Goal: Task Accomplishment & Management: Complete application form

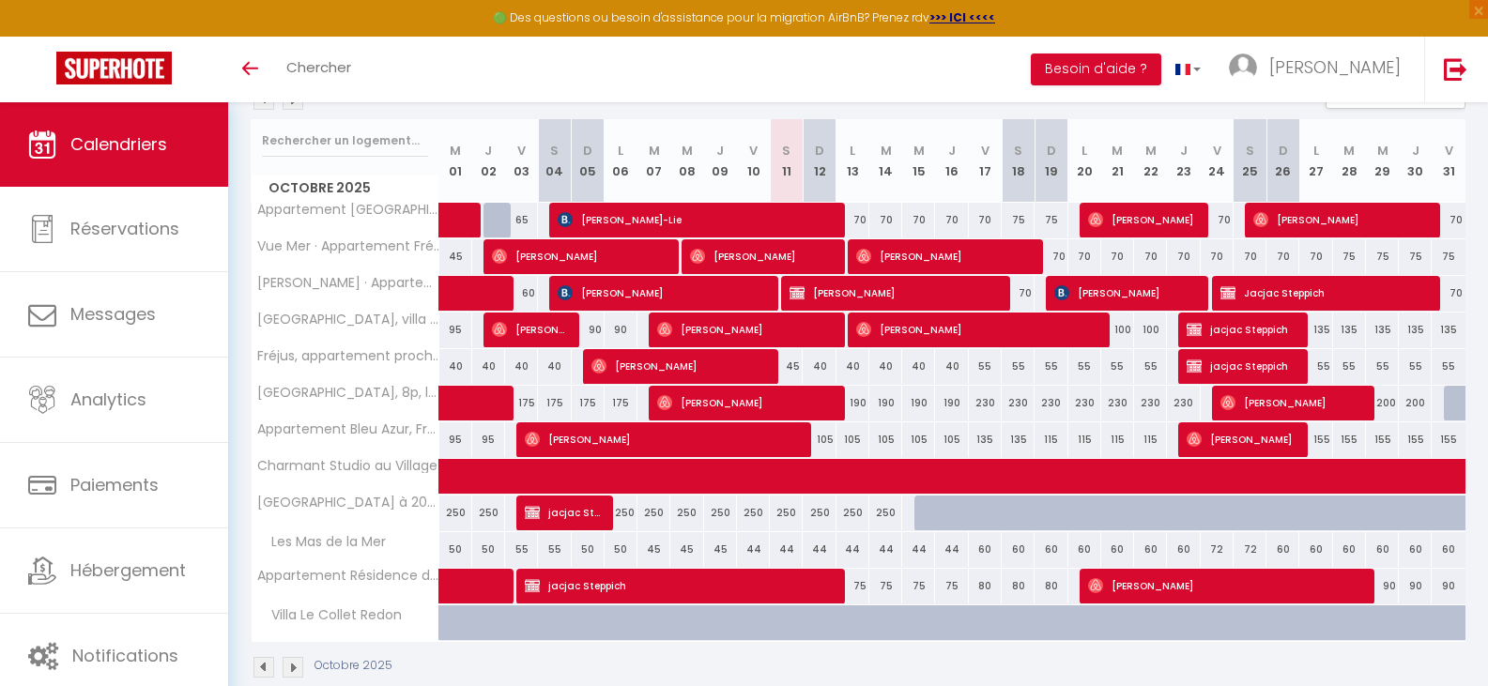
scroll to position [259, 0]
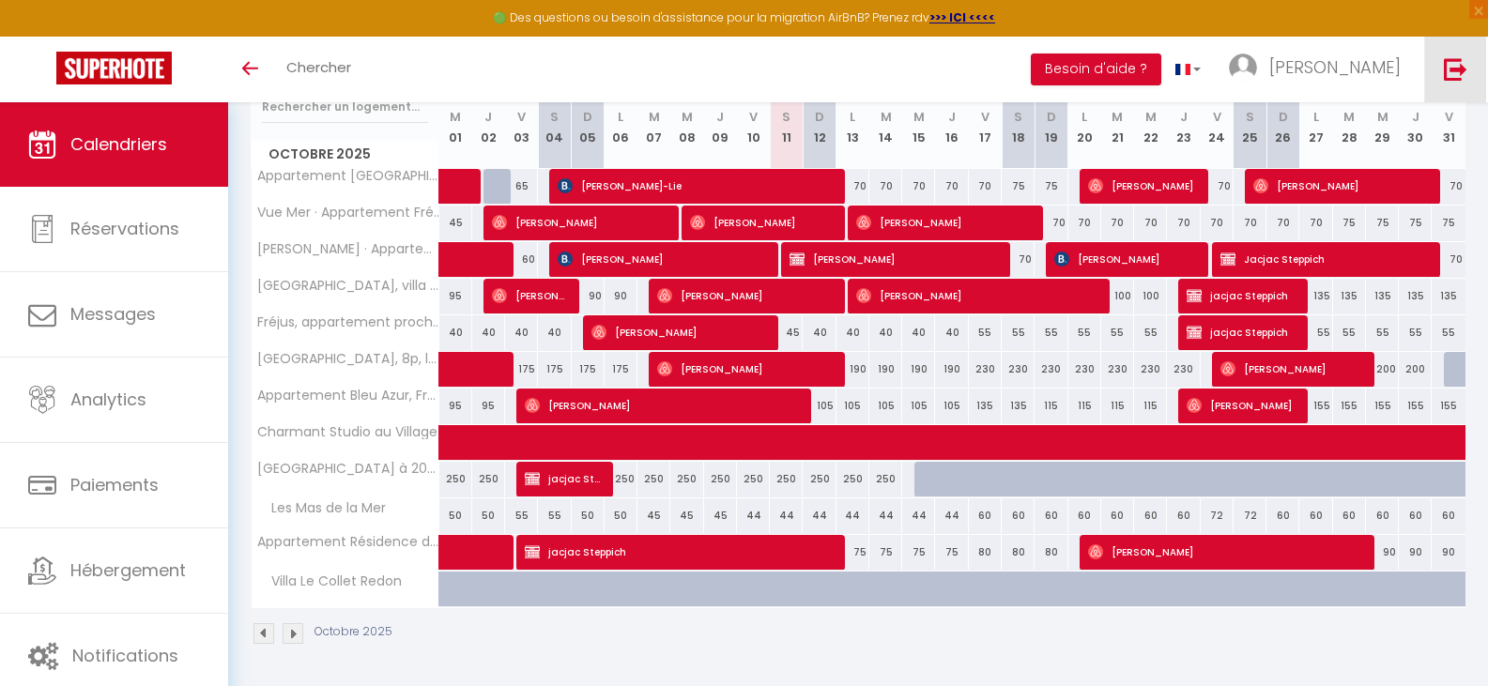
click at [1462, 63] on img at bounding box center [1454, 68] width 23 height 23
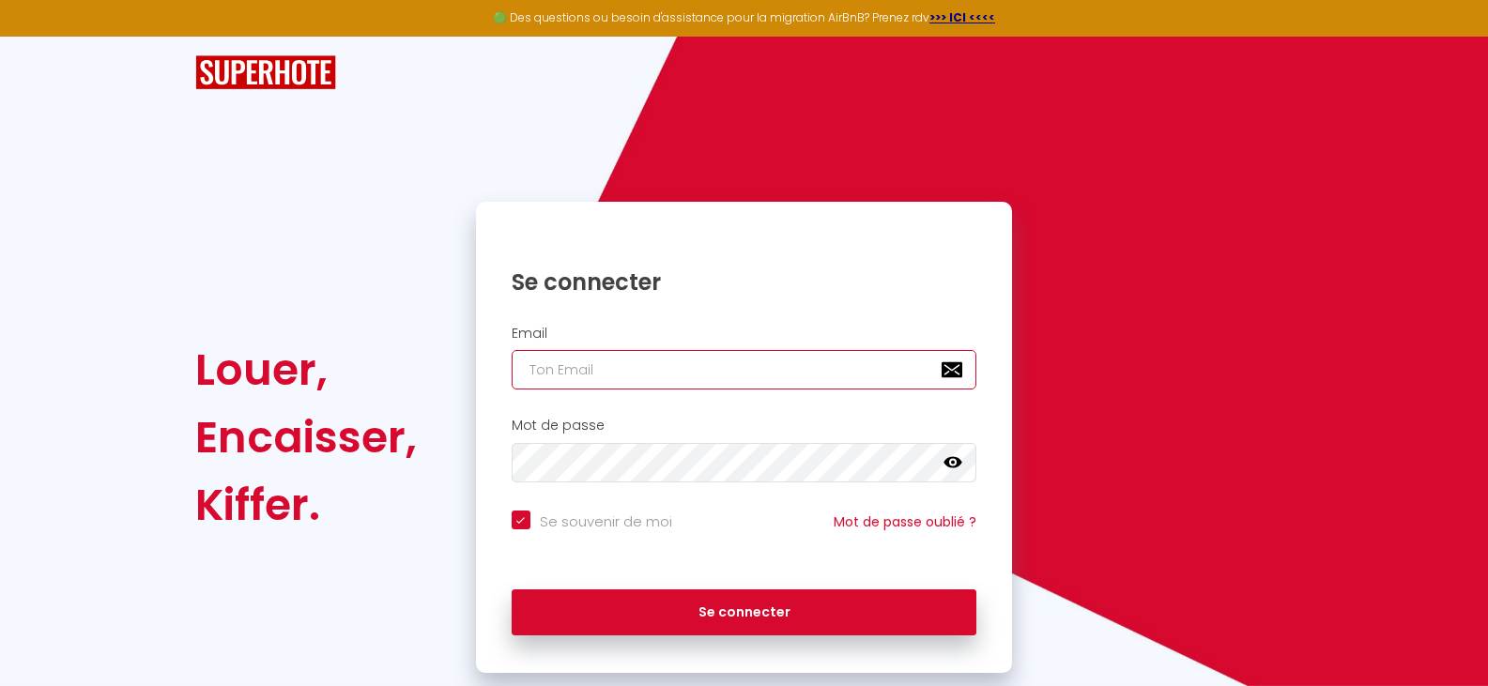
type input "[EMAIL_ADDRESS][DOMAIN_NAME]"
checkbox input "true"
click at [744, 368] on input "[EMAIL_ADDRESS][DOMAIN_NAME]" at bounding box center [745, 369] width 466 height 39
type input "[PERSON_NAME][EMAIL_ADDRESS][DOMAIN_NAME]"
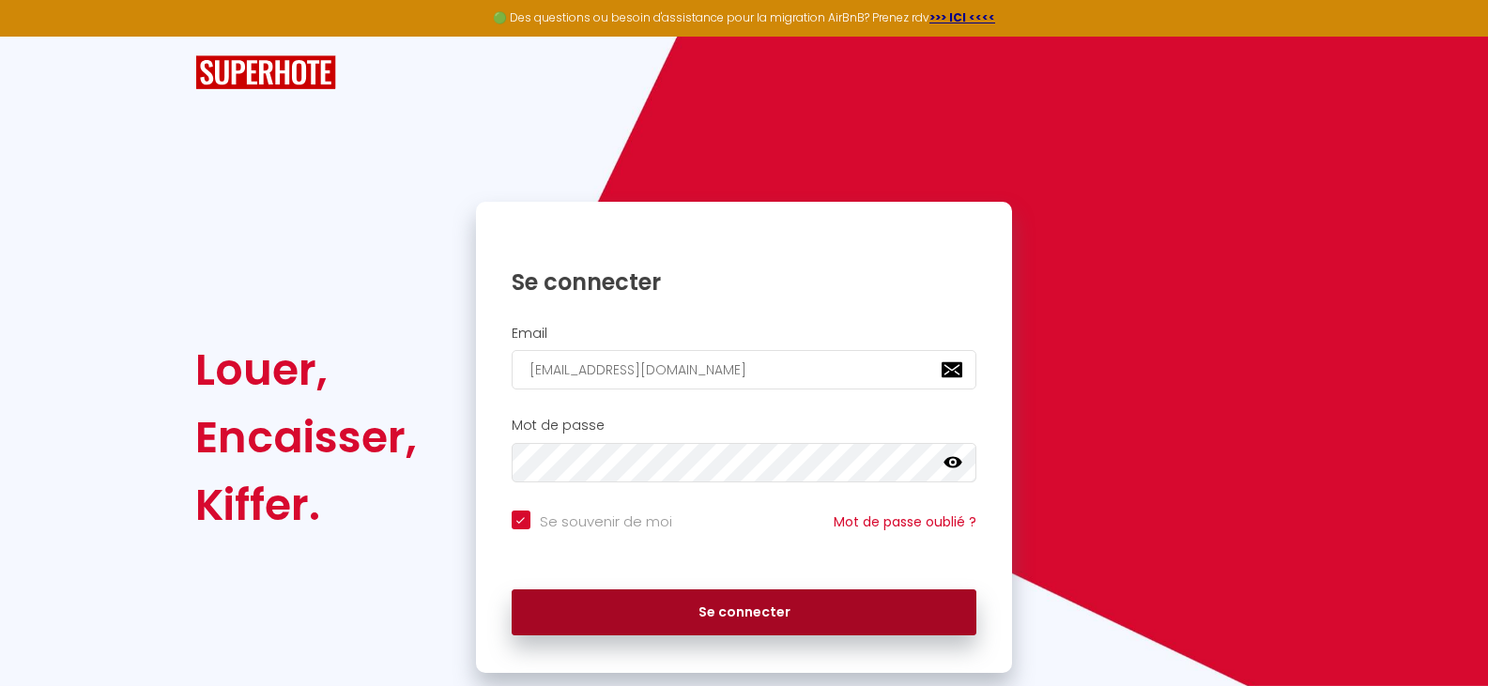
click at [754, 607] on button "Se connecter" at bounding box center [745, 612] width 466 height 47
checkbox input "true"
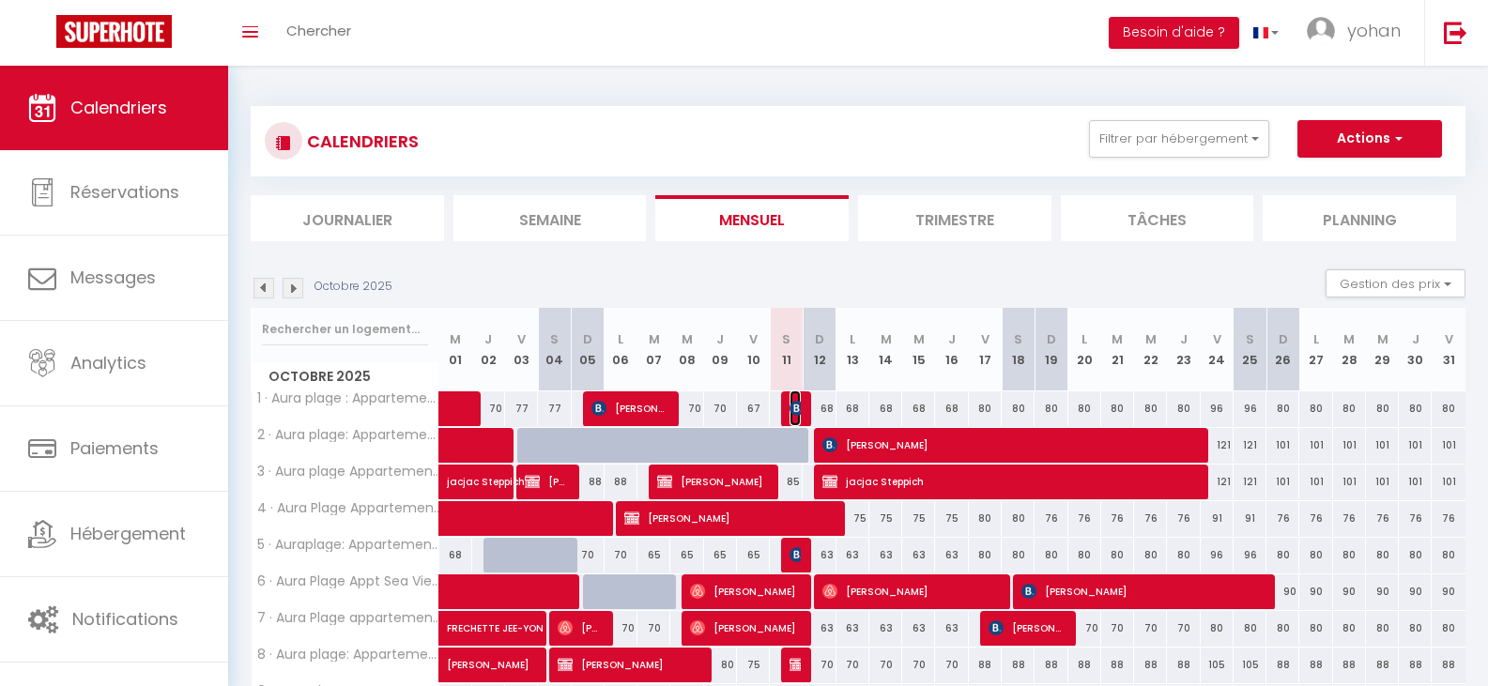
click at [797, 409] on img at bounding box center [796, 408] width 15 height 15
select select "OK"
select select "KO"
select select "0"
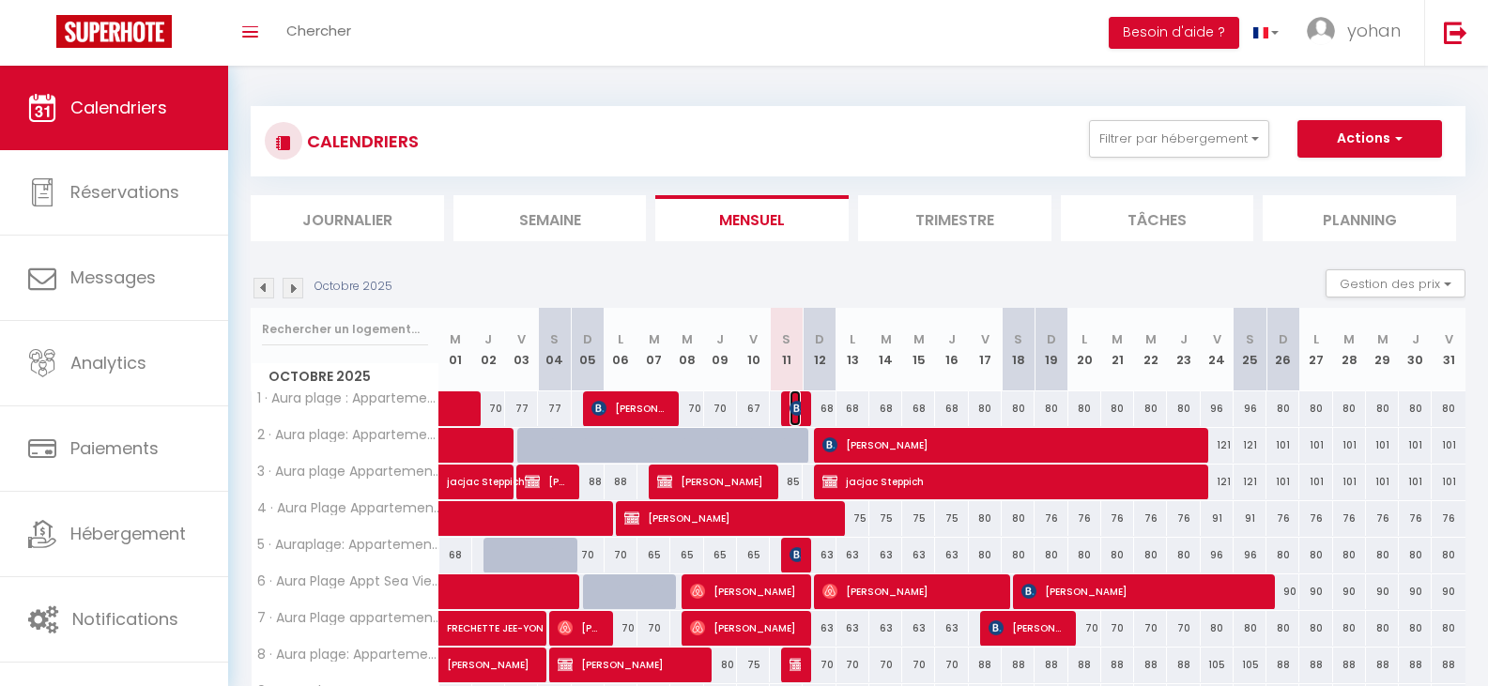
select select "1"
select select
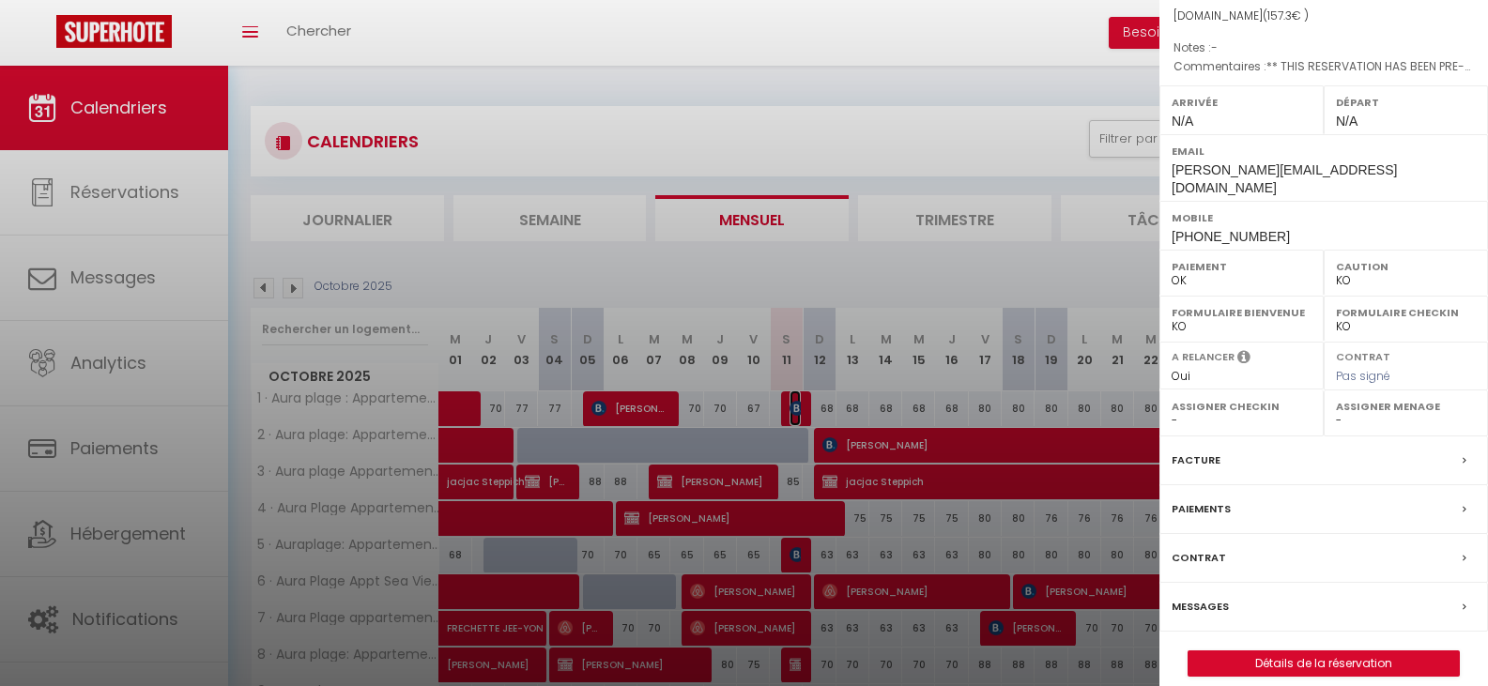
scroll to position [207, 0]
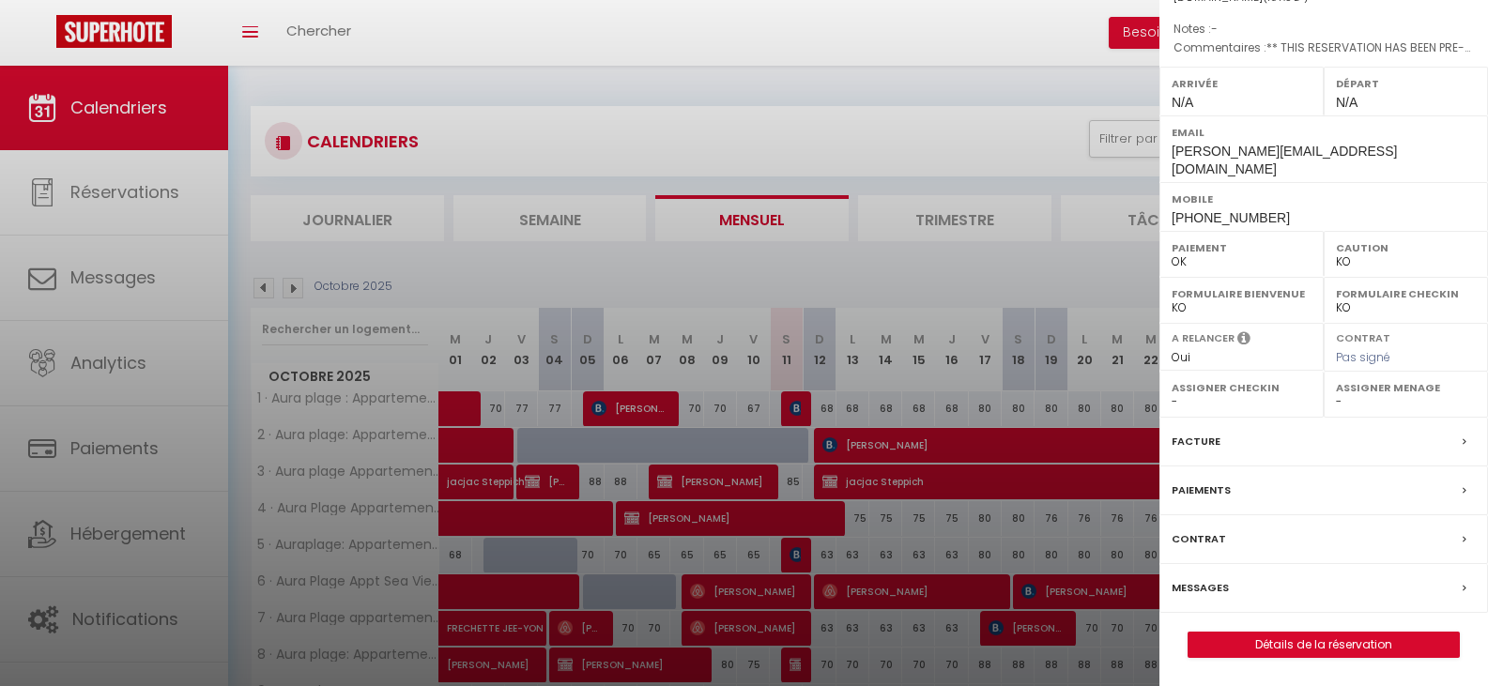
click at [1204, 584] on label "Messages" at bounding box center [1199, 588] width 57 height 20
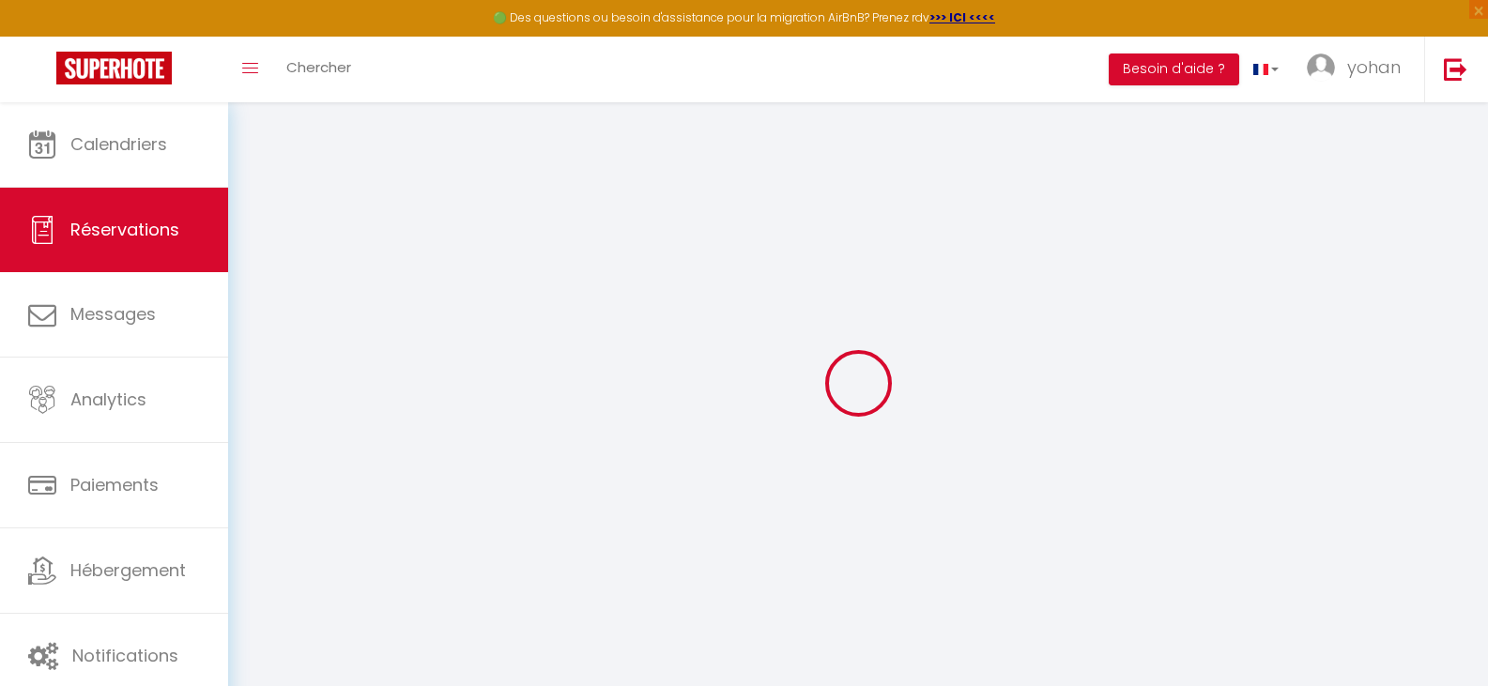
select select
checkbox input "false"
select select
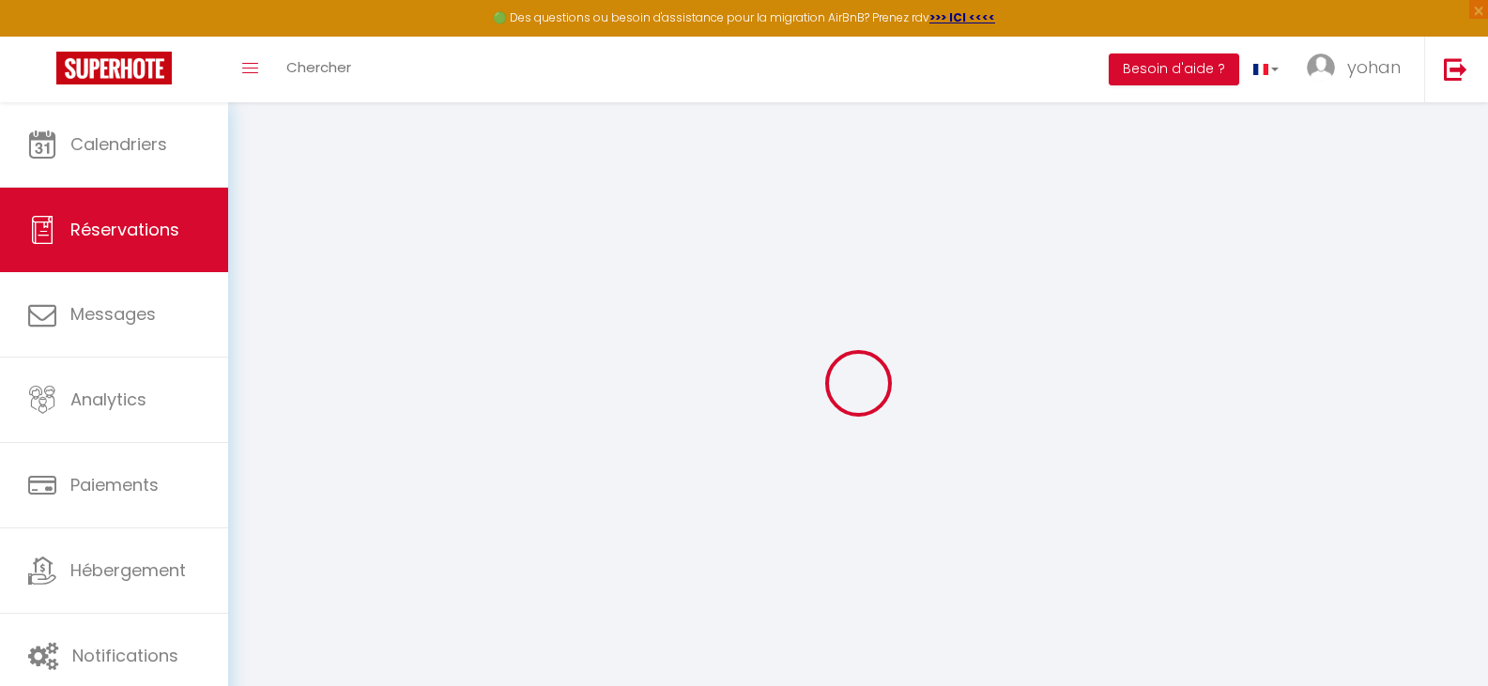
checkbox input "false"
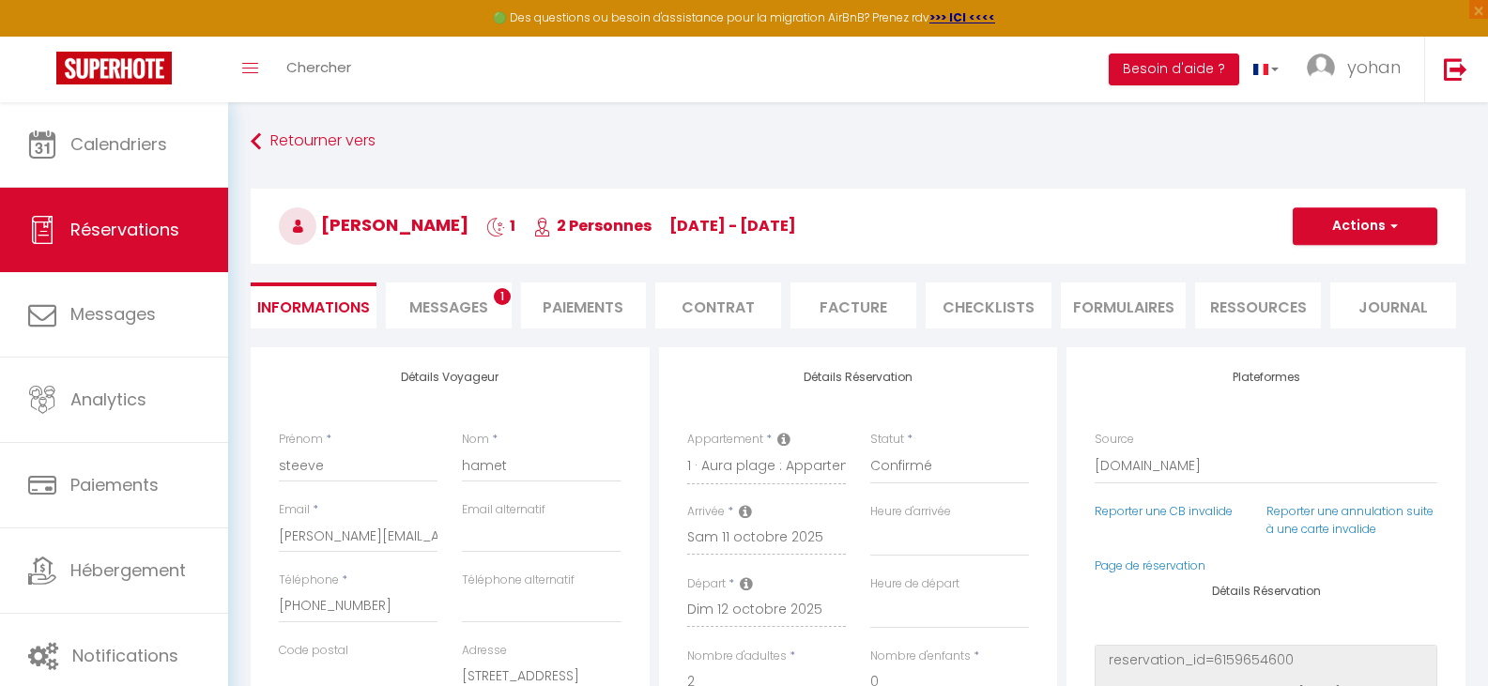
select select
checkbox input "false"
type textarea "** THIS RESERVATION HAS BEEN PRE-PAID ** Reservation has a cancellation grace p…"
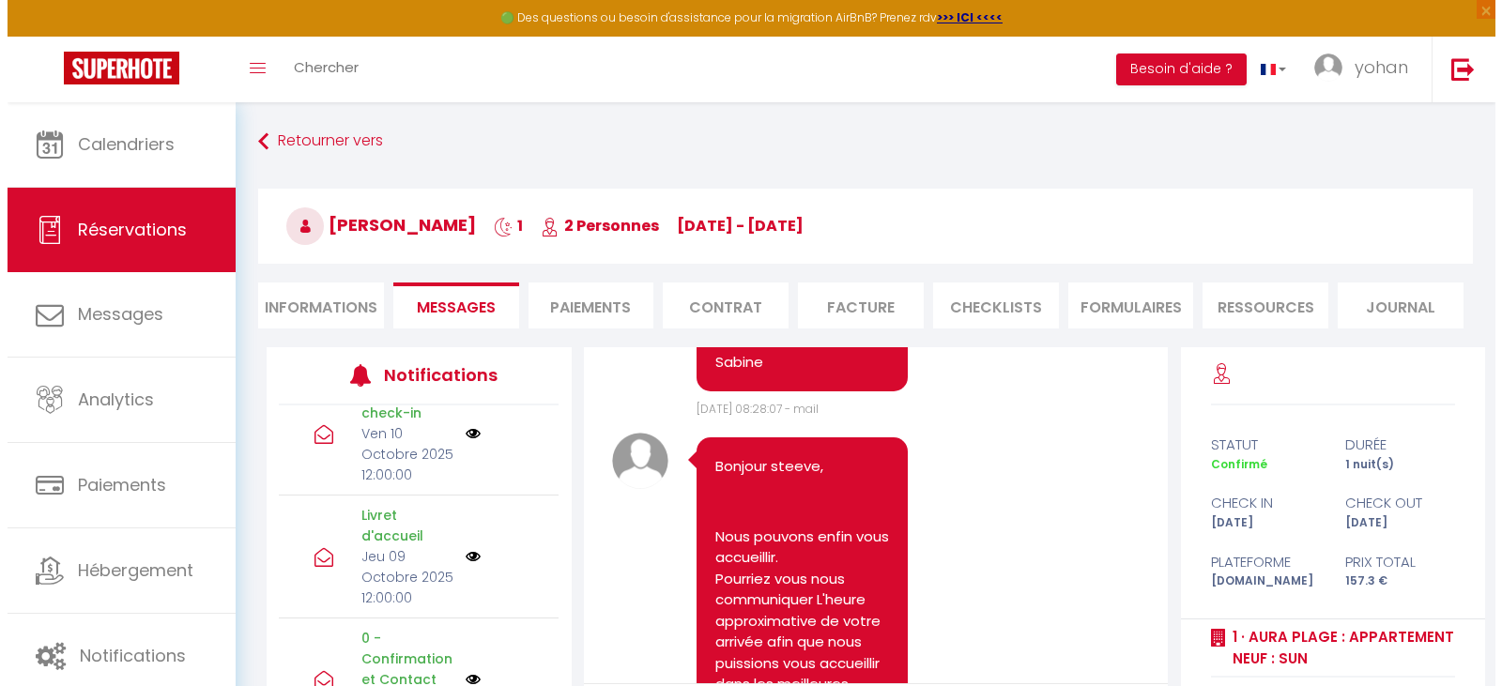
scroll to position [1301, 0]
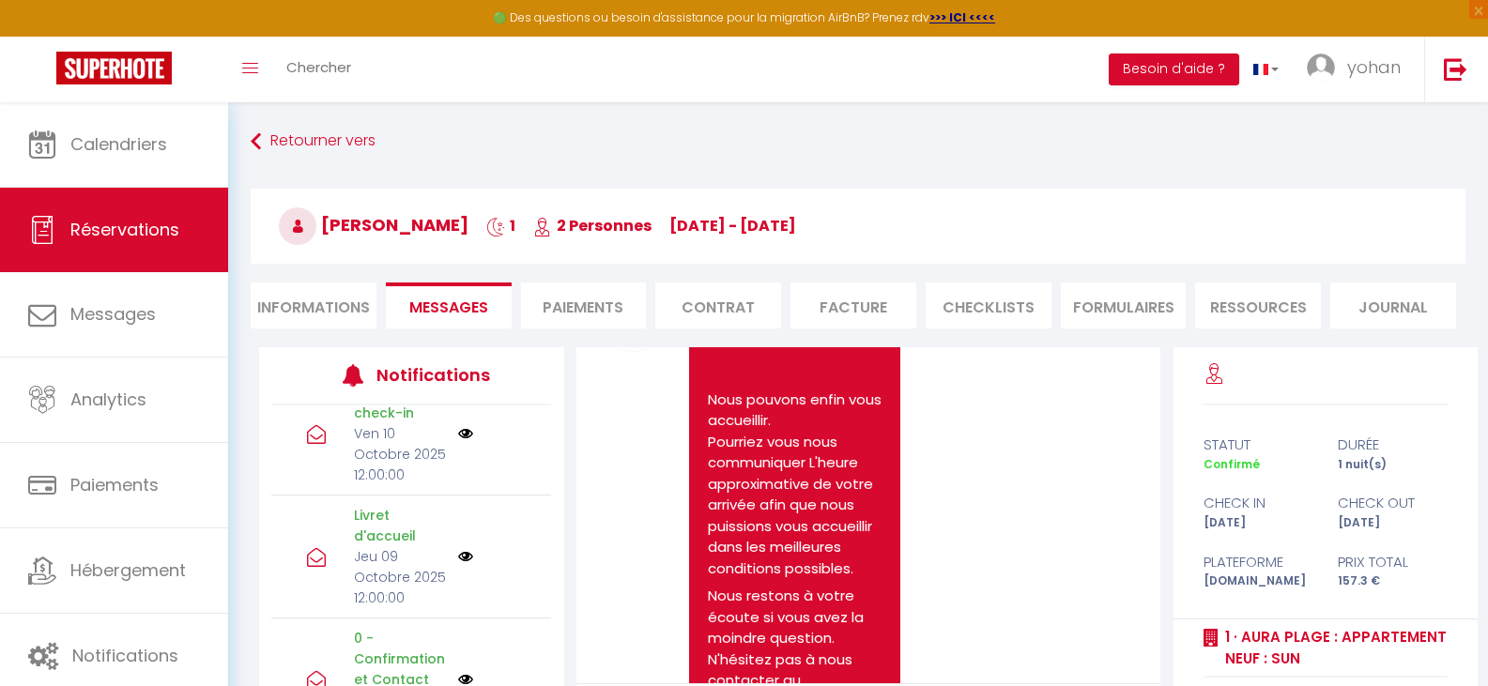
click at [460, 549] on img at bounding box center [465, 556] width 15 height 15
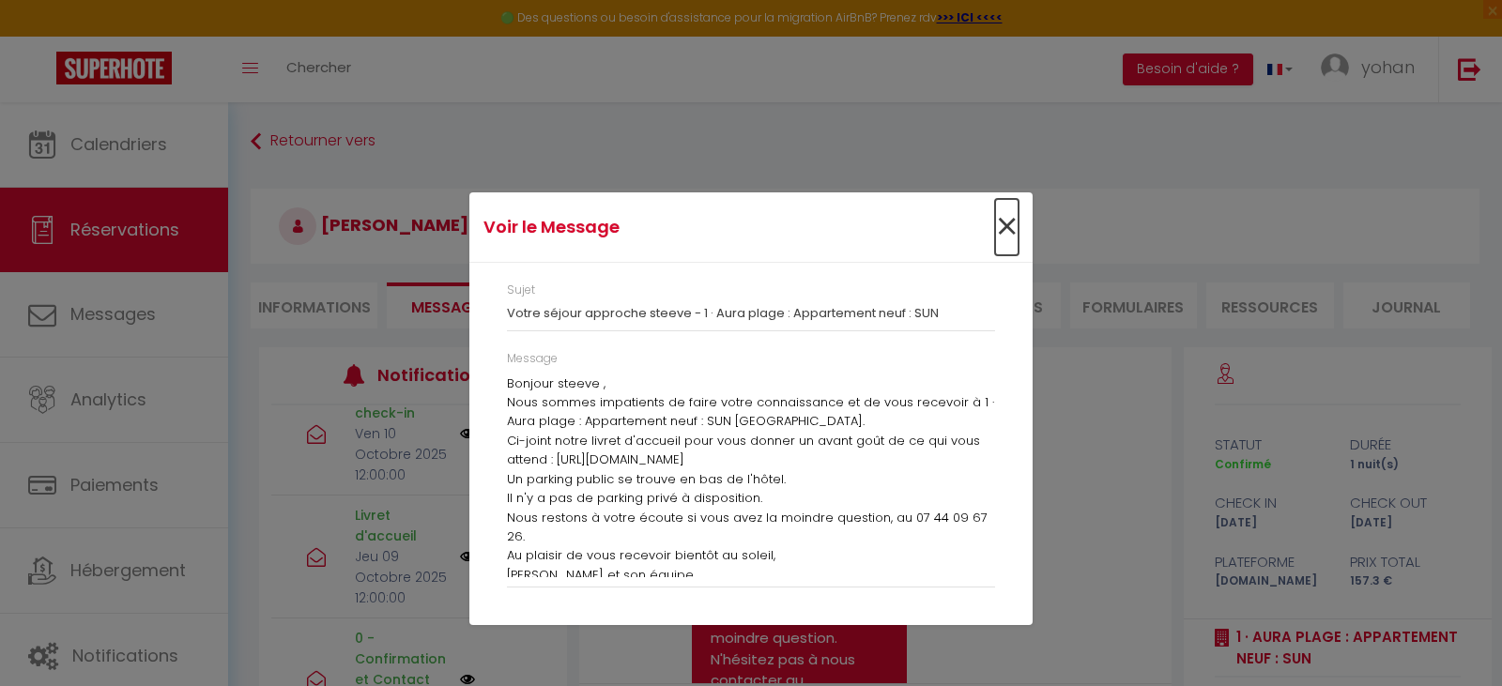
click at [1012, 228] on span "×" at bounding box center [1006, 227] width 23 height 56
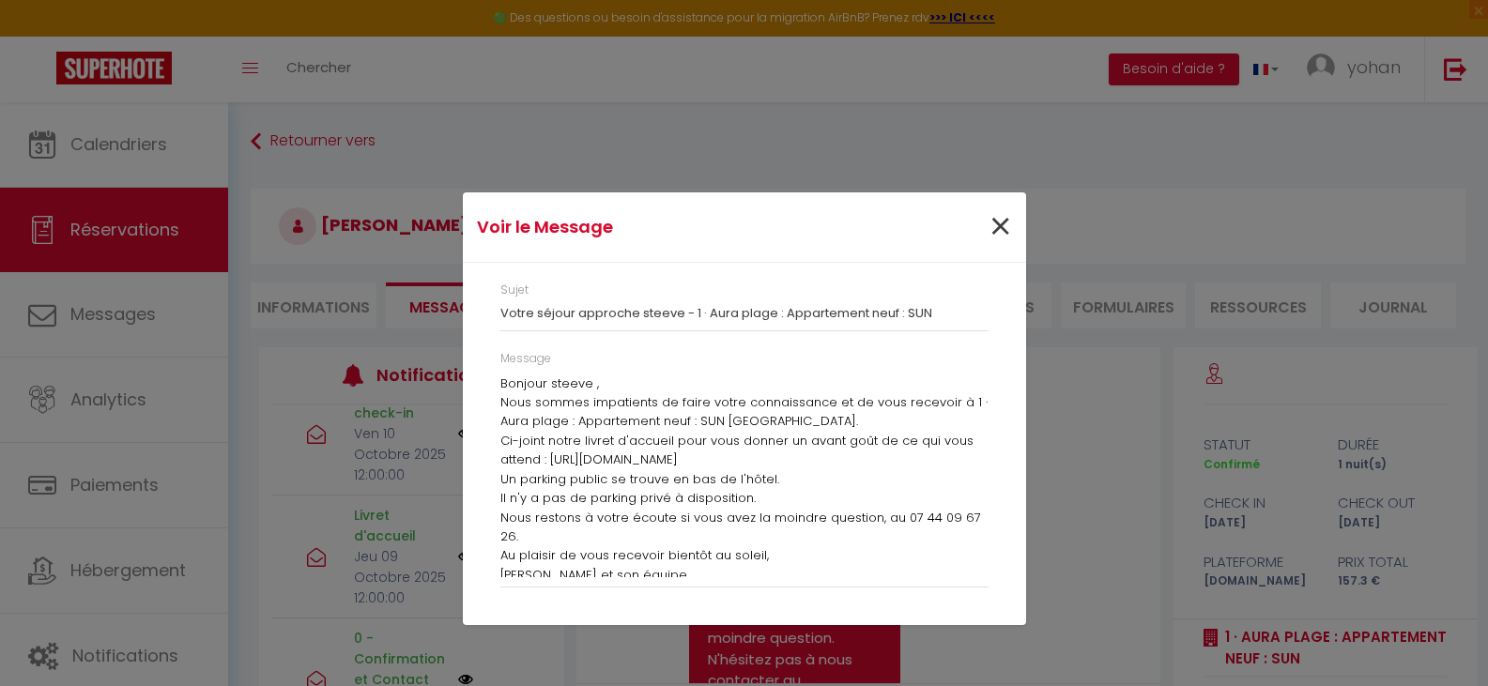
scroll to position [505, 0]
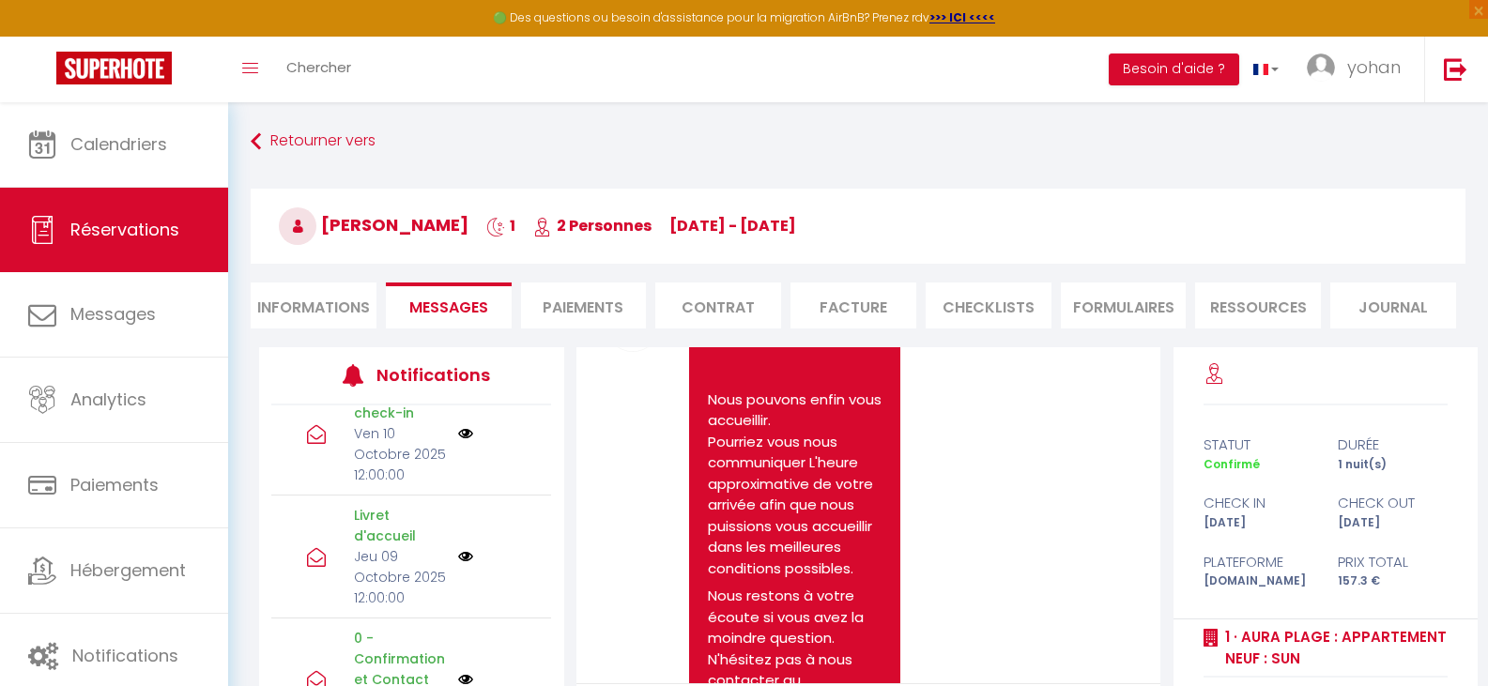
click at [511, 527] on div "Livret d'accueil Jeu 09 Octobre 2025 12:00:00" at bounding box center [411, 557] width 280 height 123
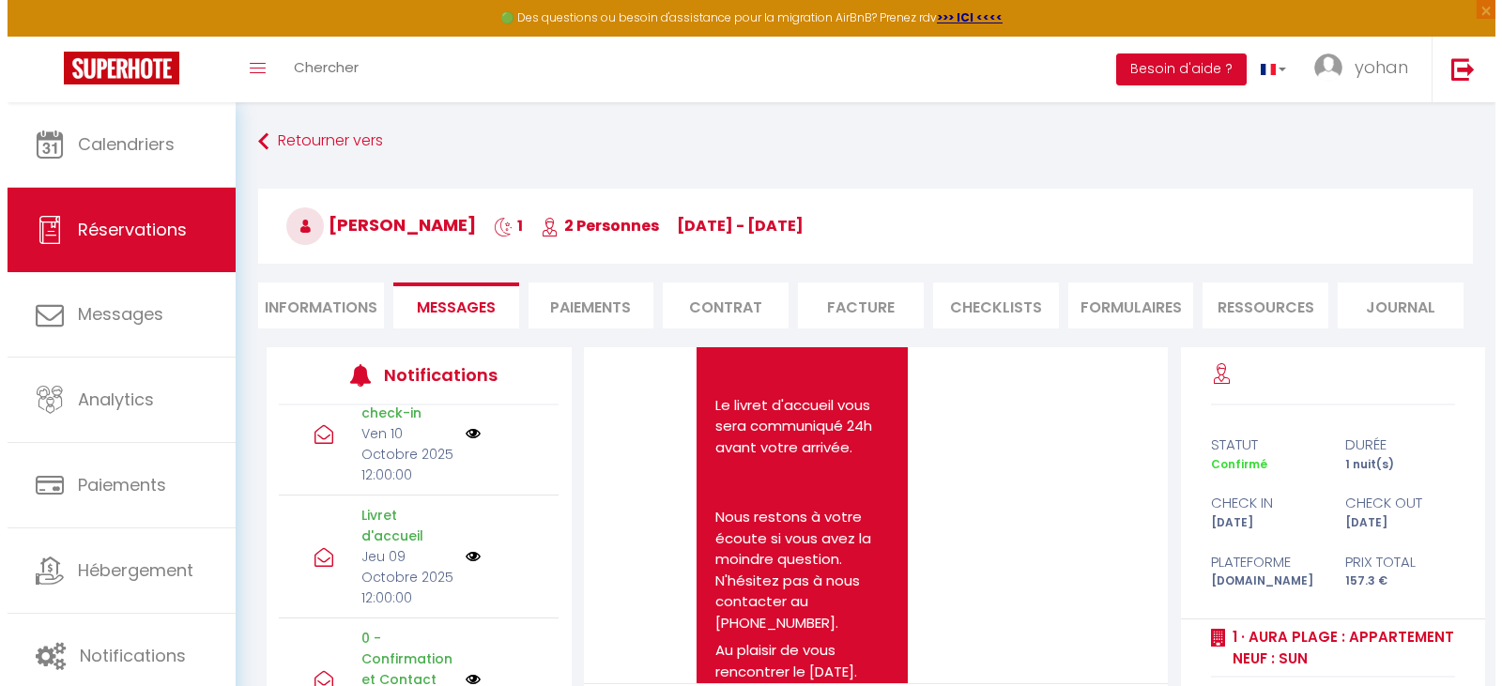
scroll to position [175, 0]
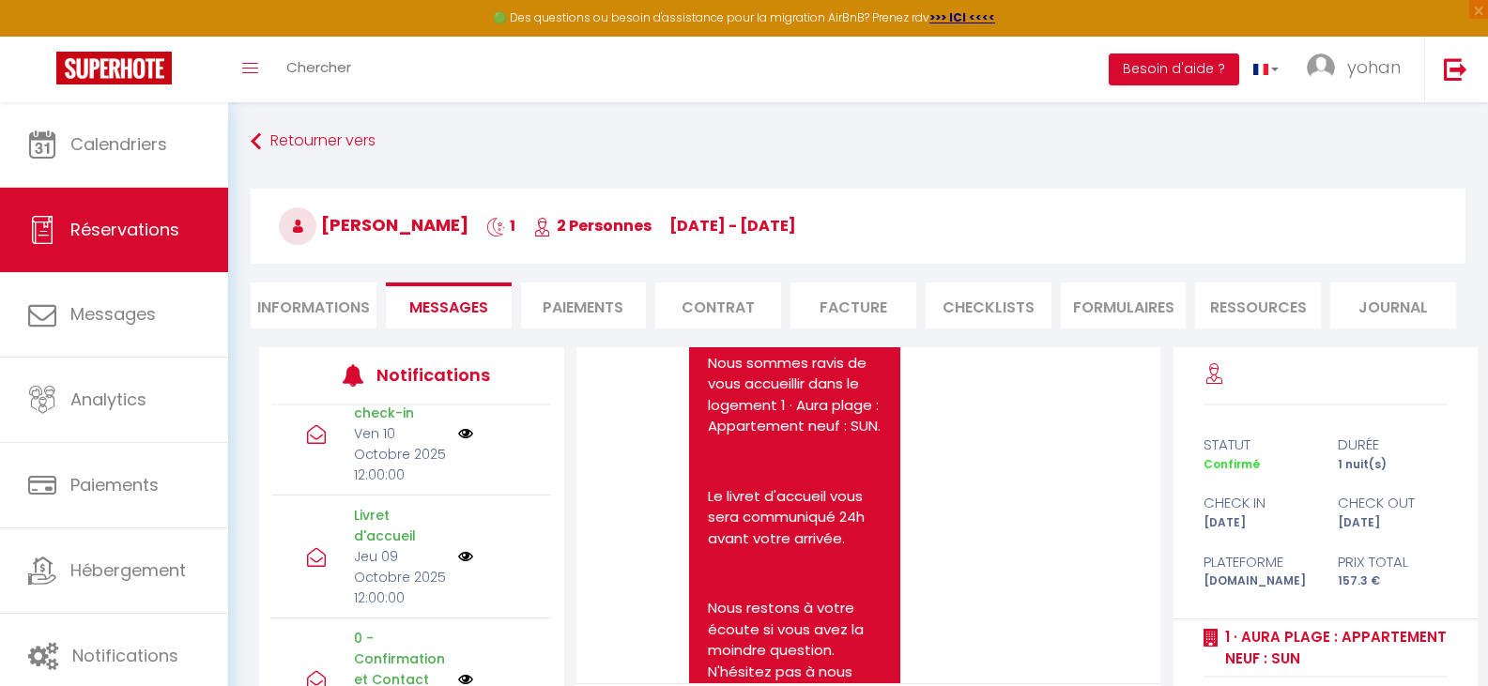
click at [460, 549] on img at bounding box center [465, 556] width 15 height 15
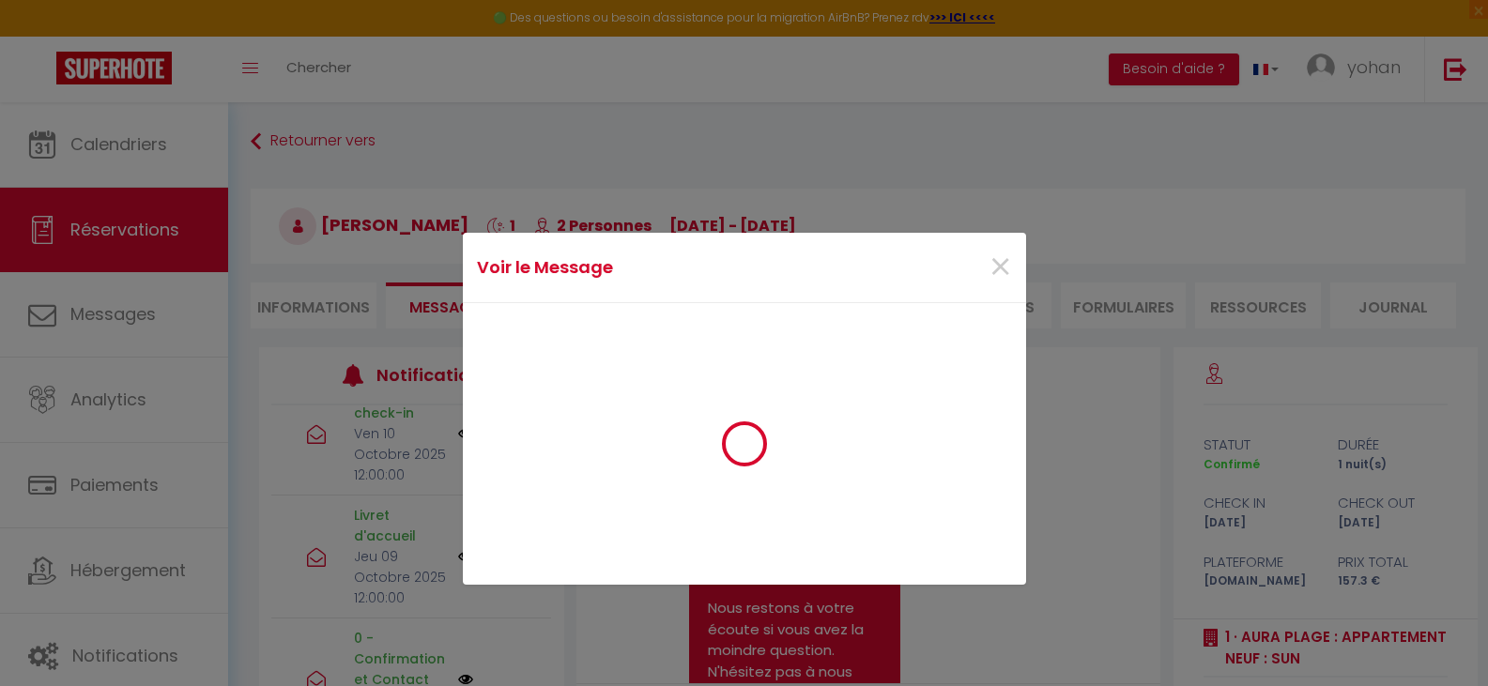
scroll to position [484, 0]
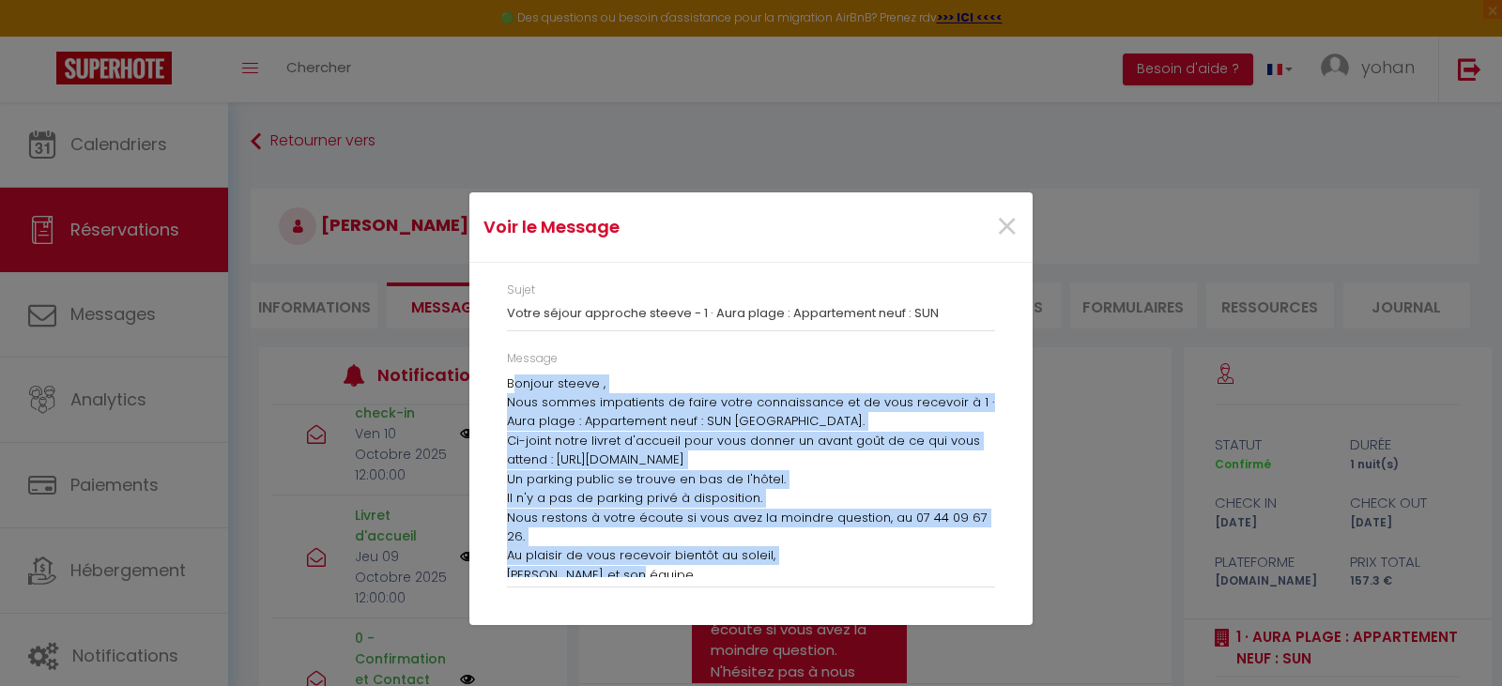
drag, startPoint x: 512, startPoint y: 382, endPoint x: 798, endPoint y: 553, distance: 333.3
click at [798, 553] on div "Bonjour steeve , Nous sommes impatients de faire votre connaissance et de vous …" at bounding box center [751, 475] width 488 height 203
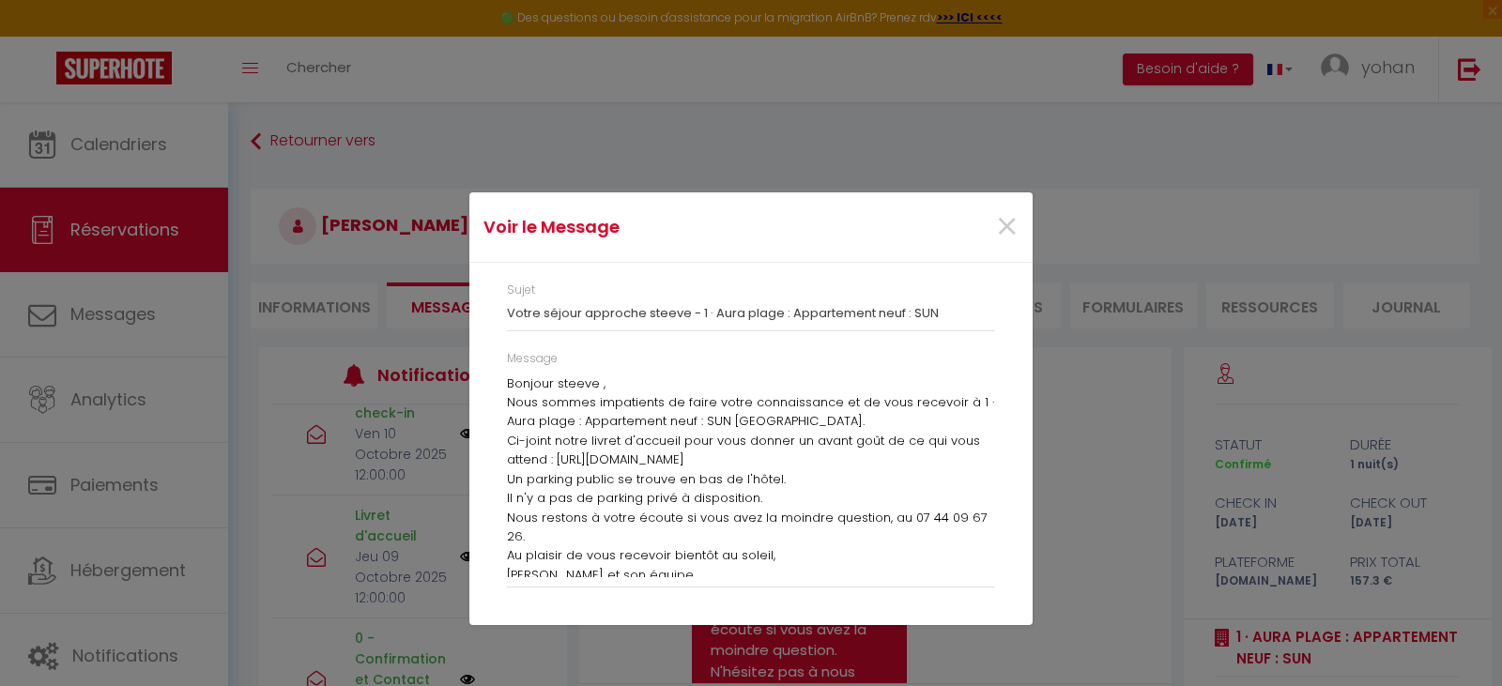
click at [941, 357] on div "Message Bonjour steeve , Nous sommes impatients de faire votre connaissance et …" at bounding box center [751, 468] width 488 height 237
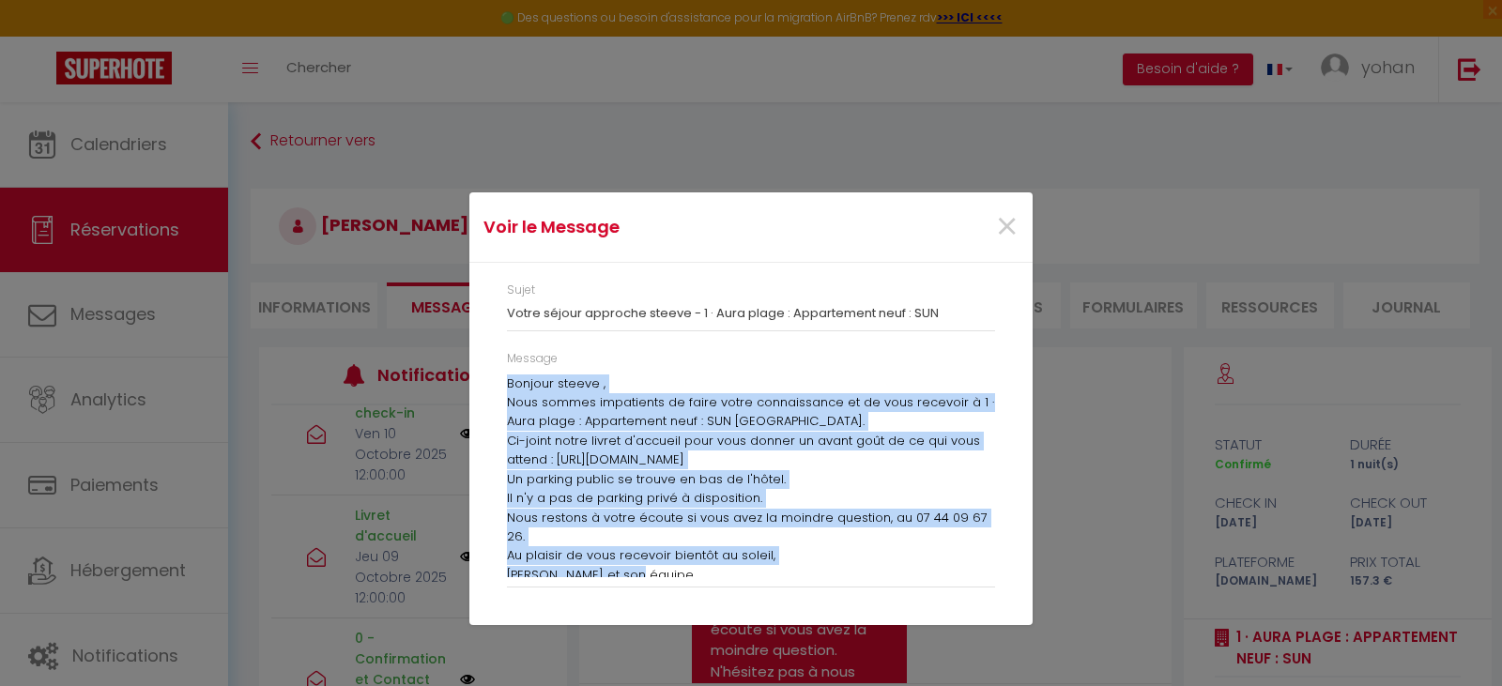
drag, startPoint x: 509, startPoint y: 386, endPoint x: 720, endPoint y: 570, distance: 280.1
click at [720, 570] on div "Bonjour steeve , Nous sommes impatients de faire votre connaissance et de vous …" at bounding box center [751, 475] width 488 height 203
copy div "Bonjour steeve , Nous sommes impatients de faire votre connaissance et de vous …"
click at [997, 219] on span "×" at bounding box center [1006, 227] width 23 height 56
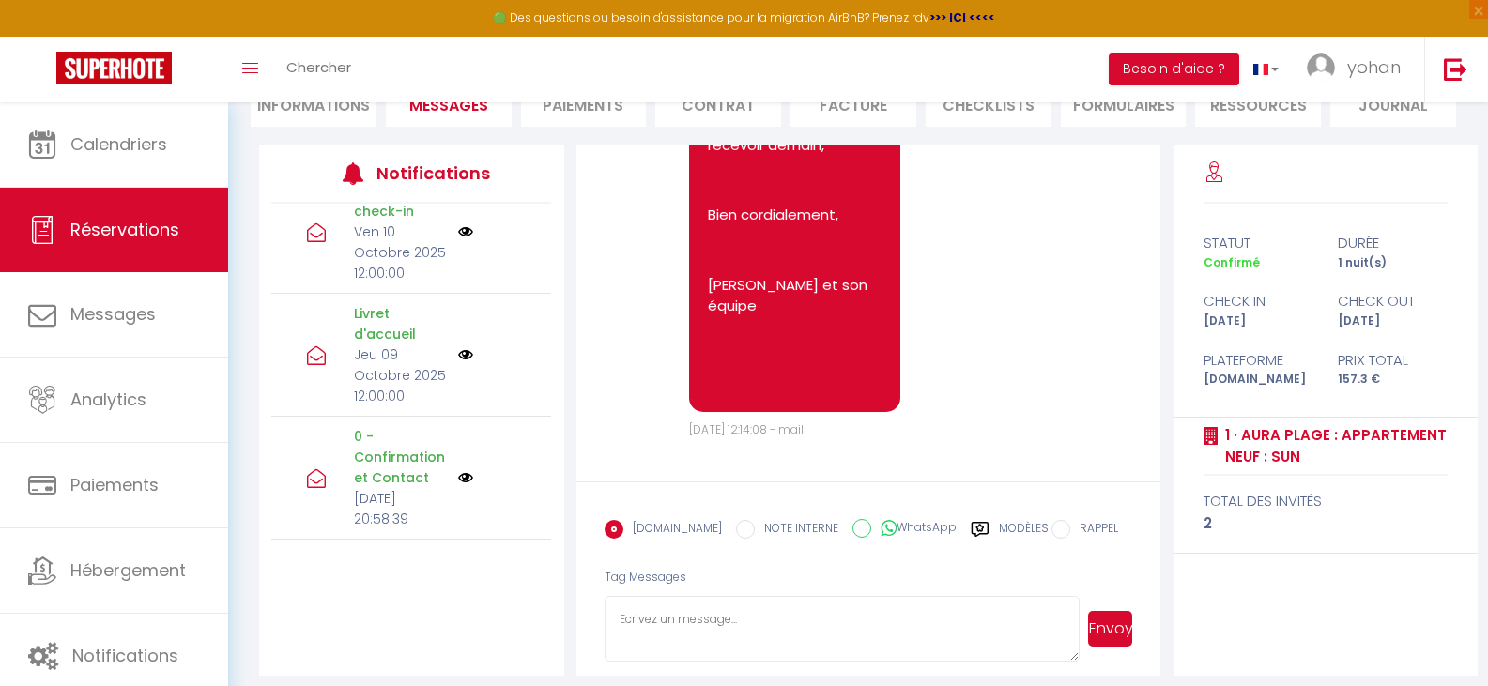
scroll to position [214, 0]
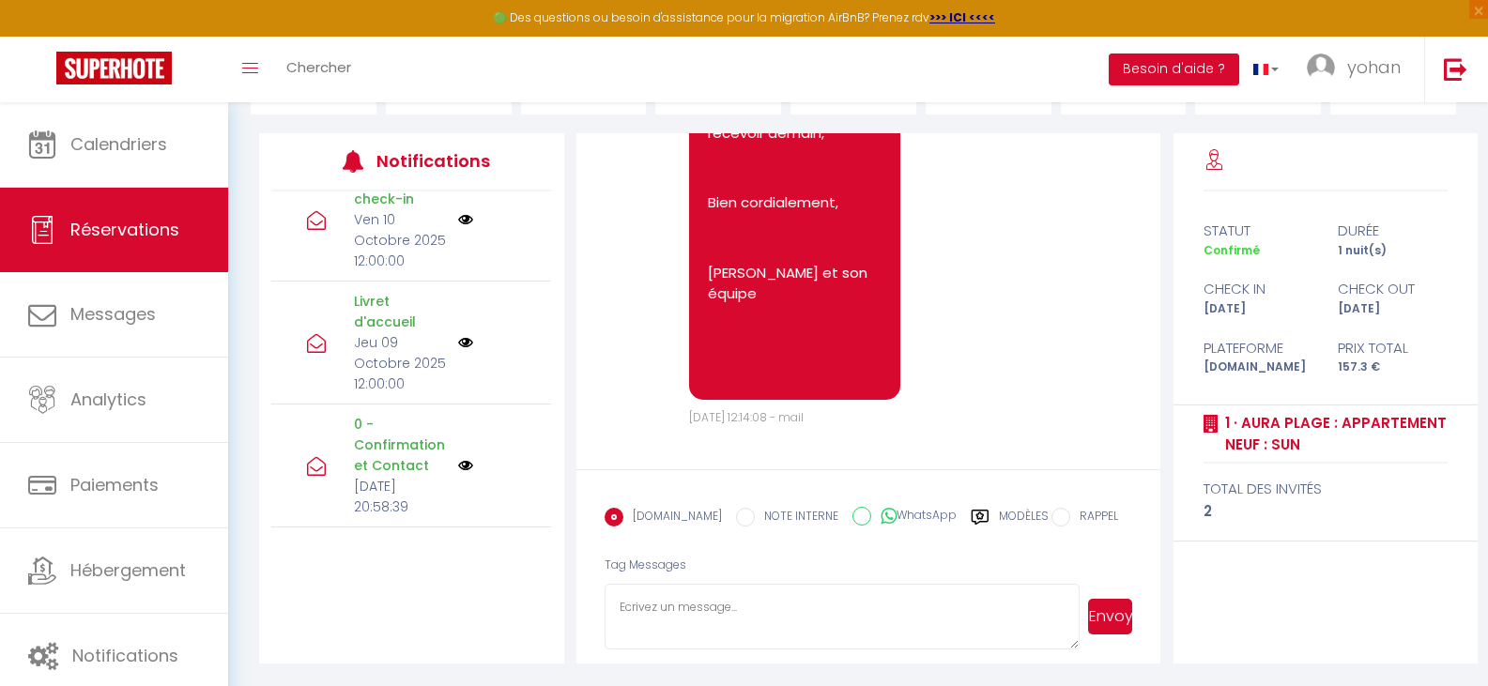
click at [684, 598] on textarea at bounding box center [842, 617] width 476 height 66
paste textarea "Bonjour steeve , Nous sommes impatients de faire votre connaissance et de vous …"
type textarea "Bonjour steeve , Nous sommes impatients de faire votre connaissance et de vous …"
click at [1107, 614] on button "Envoyer" at bounding box center [1110, 617] width 45 height 36
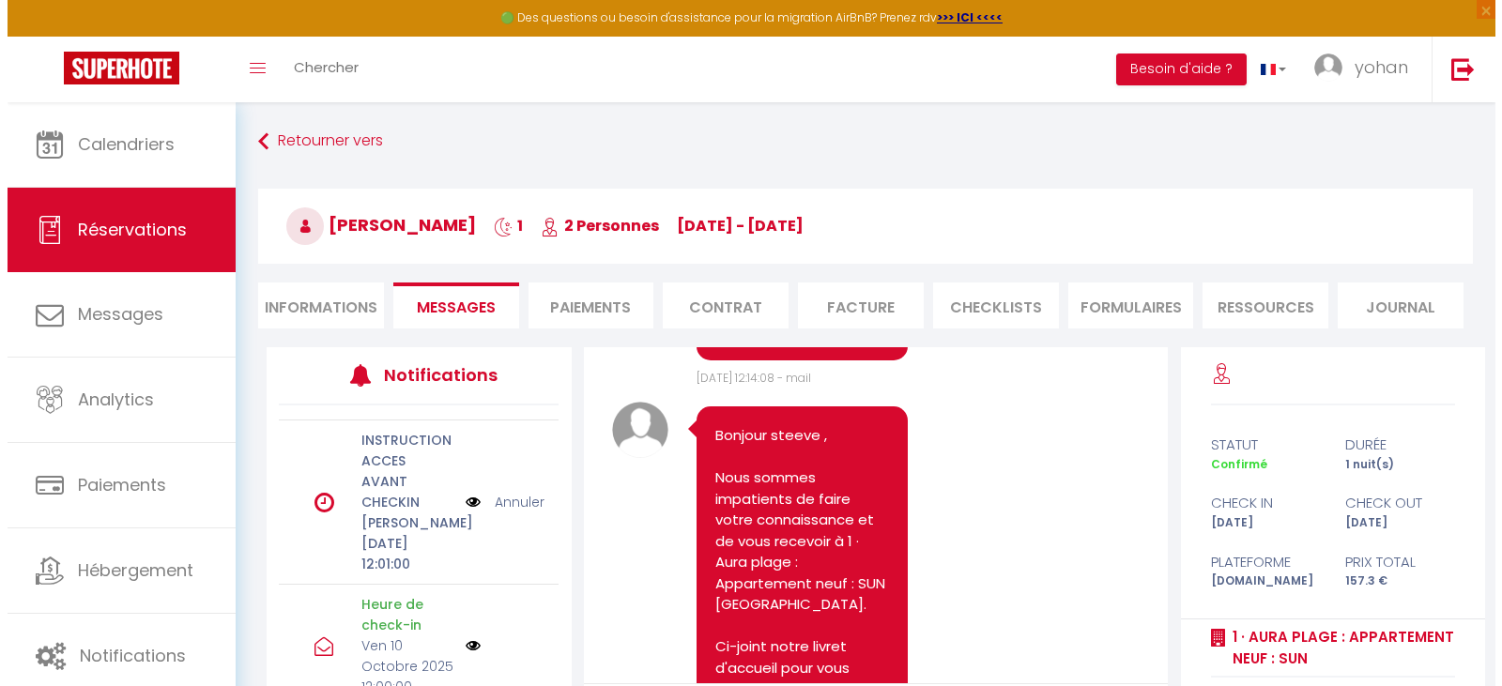
scroll to position [188, 0]
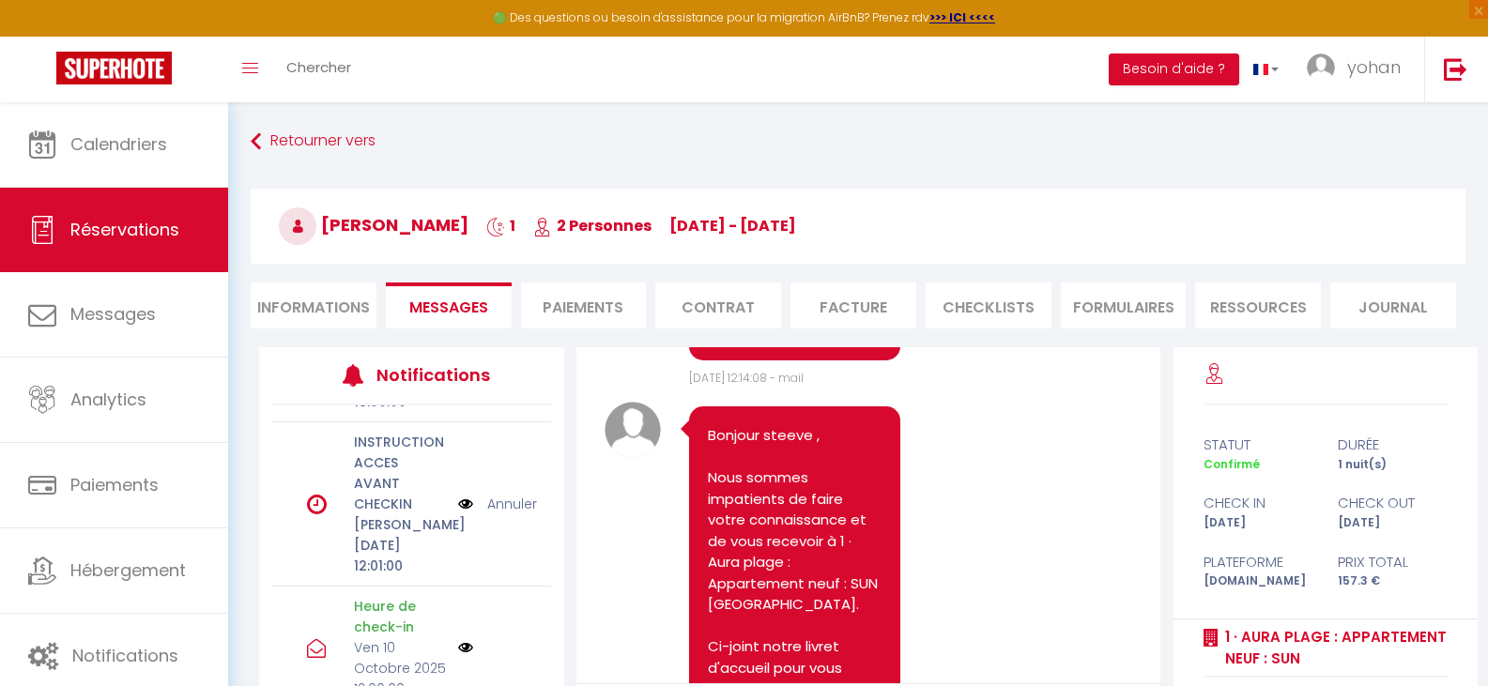
click at [458, 514] on img at bounding box center [465, 504] width 15 height 21
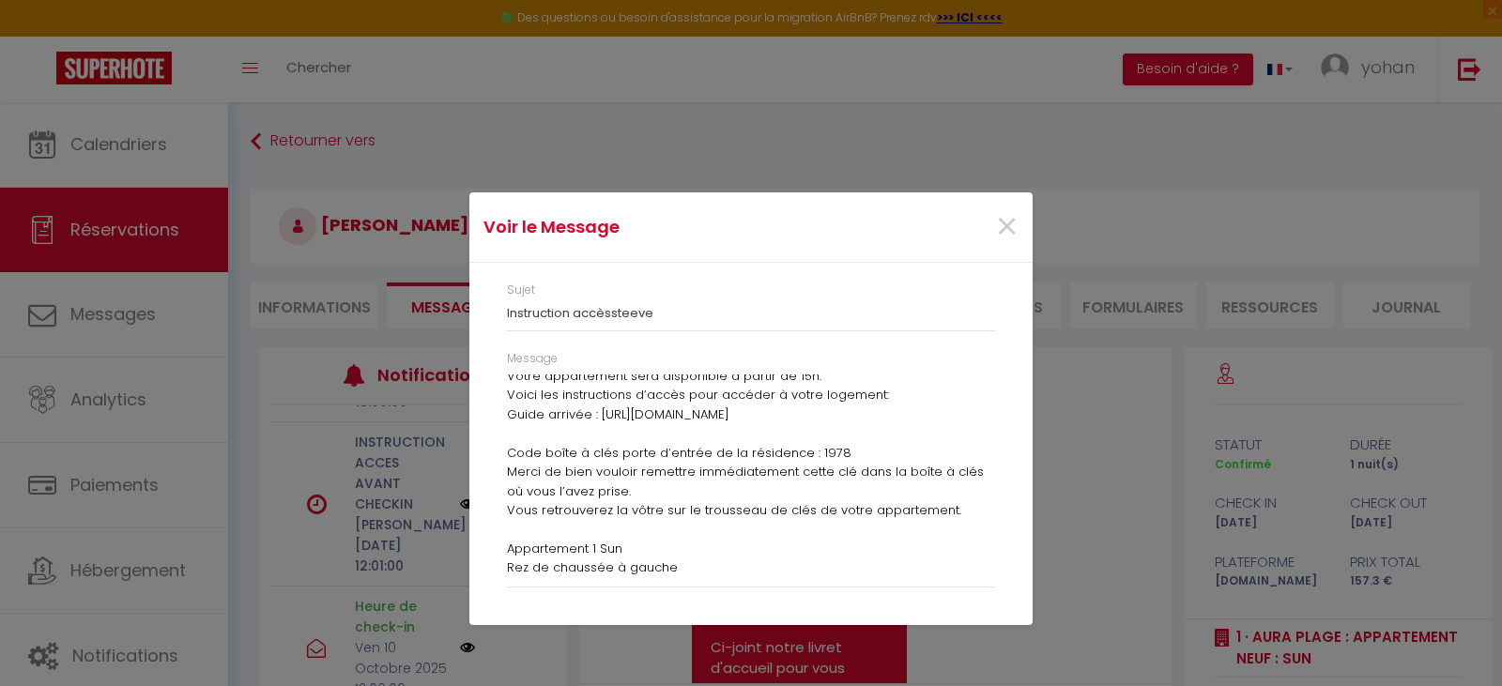
scroll to position [0, 0]
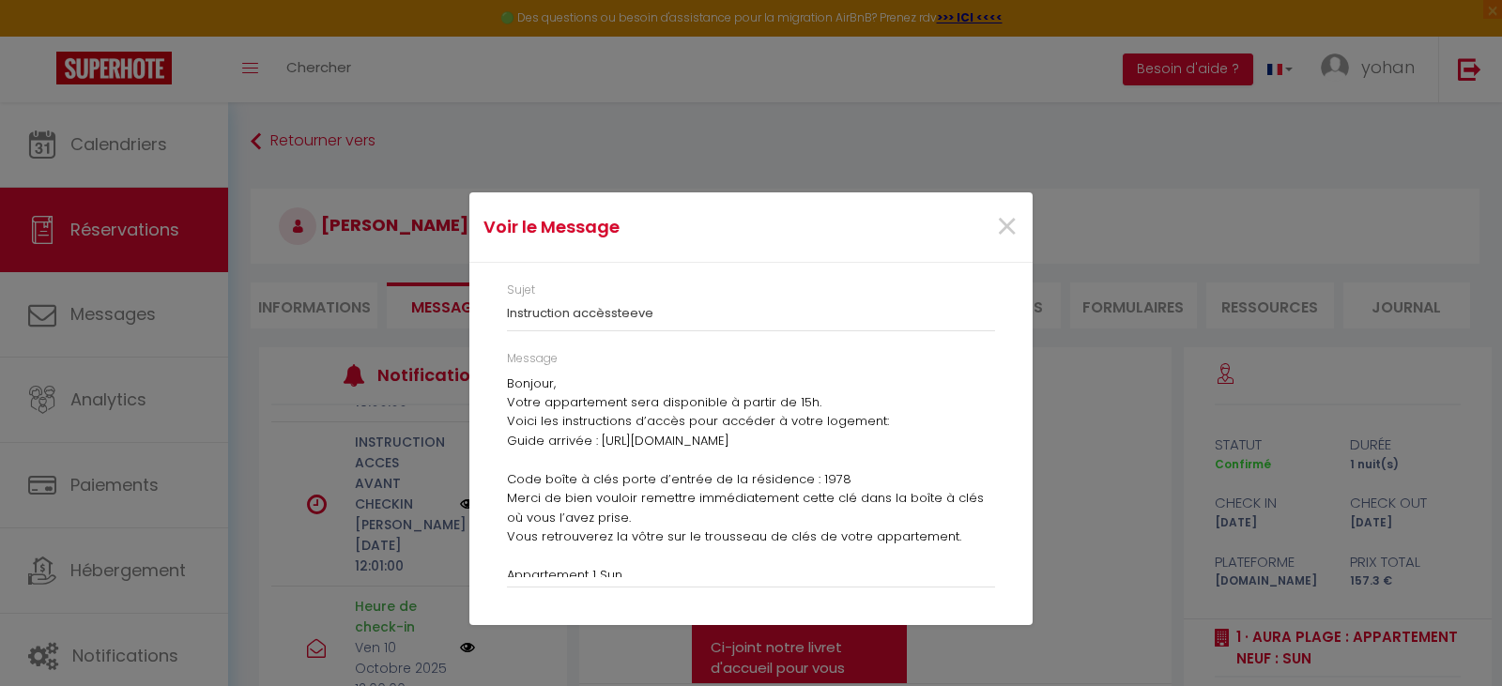
drag, startPoint x: 511, startPoint y: 383, endPoint x: 686, endPoint y: 475, distance: 198.2
click at [686, 475] on div "Bonjour, Votre appartement sera disponible à partir de 15h. Voici les instructi…" at bounding box center [751, 475] width 488 height 203
click at [735, 351] on div "Message Bonjour, Votre appartement sera disponible à partir de 15h. Voici les i…" at bounding box center [751, 468] width 488 height 237
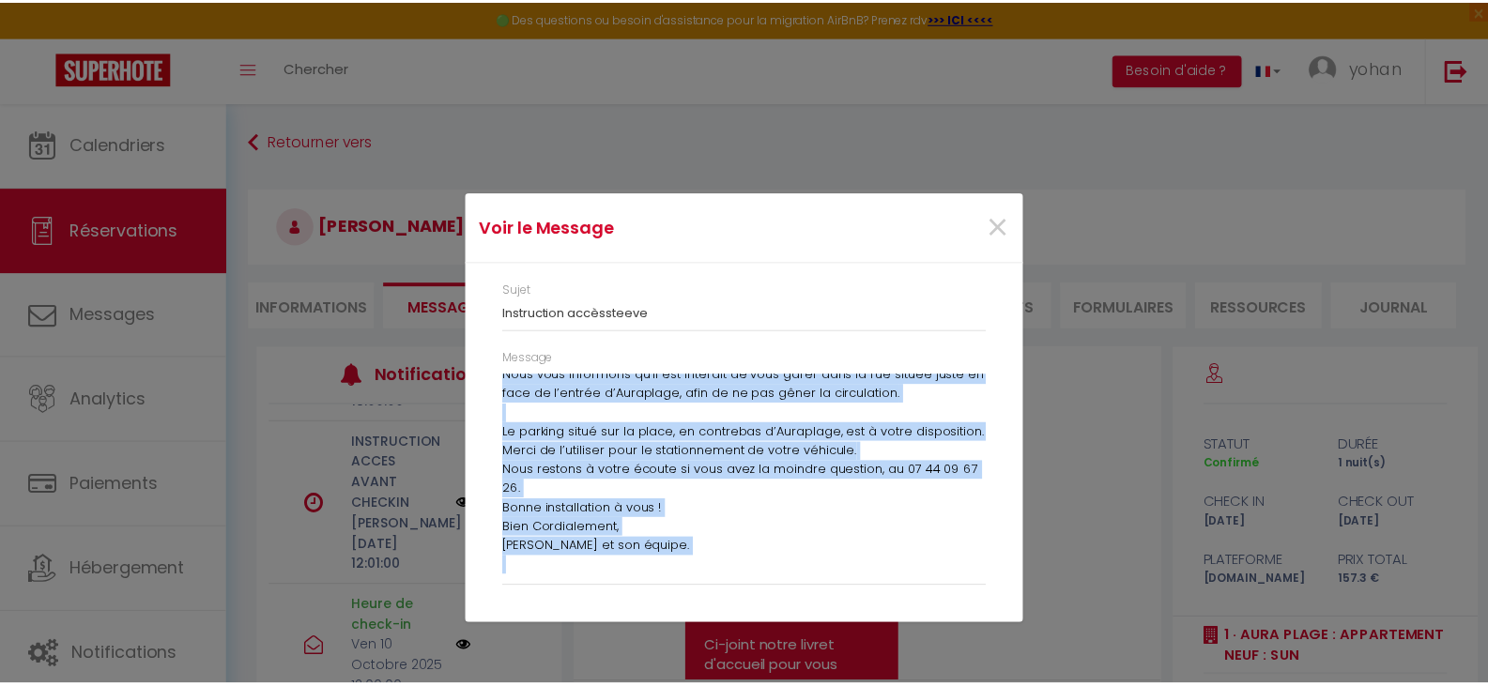
scroll to position [387, 0]
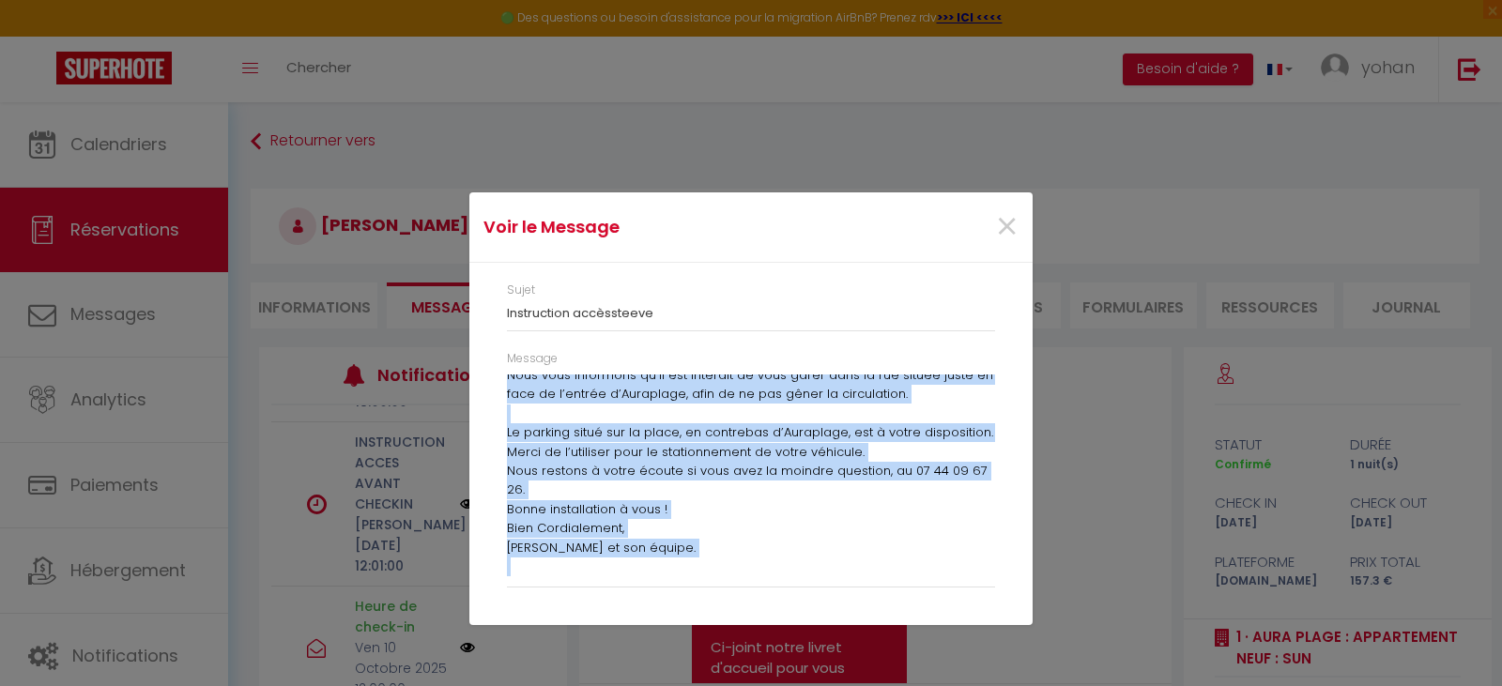
drag, startPoint x: 508, startPoint y: 387, endPoint x: 884, endPoint y: 535, distance: 404.5
click at [911, 568] on div "Bonjour, Votre appartement sera disponible à partir de 15h. Voici les instructi…" at bounding box center [751, 475] width 488 height 203
copy div "Bonjour, Votre appartement sera disponible à partir de 15h. Voici les instructi…"
click at [1004, 217] on span "×" at bounding box center [1006, 227] width 23 height 56
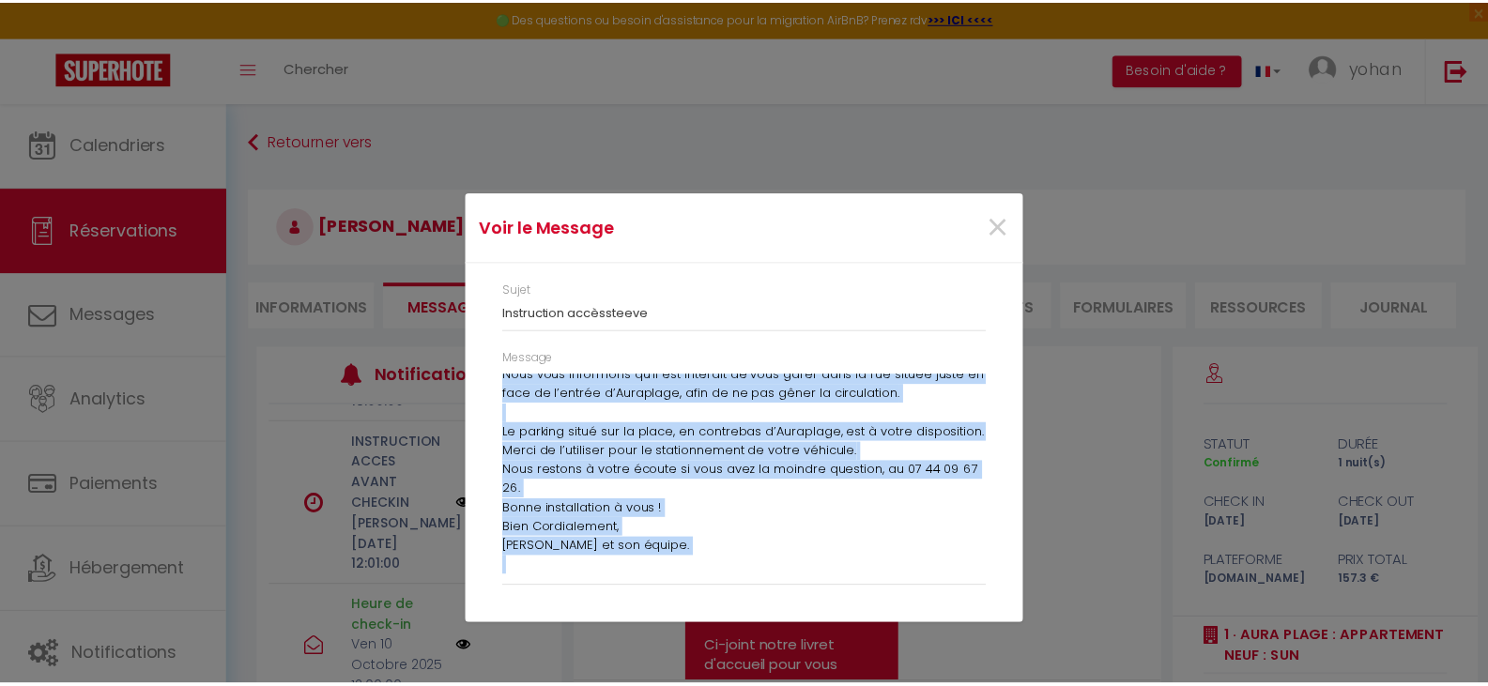
scroll to position [1958, 0]
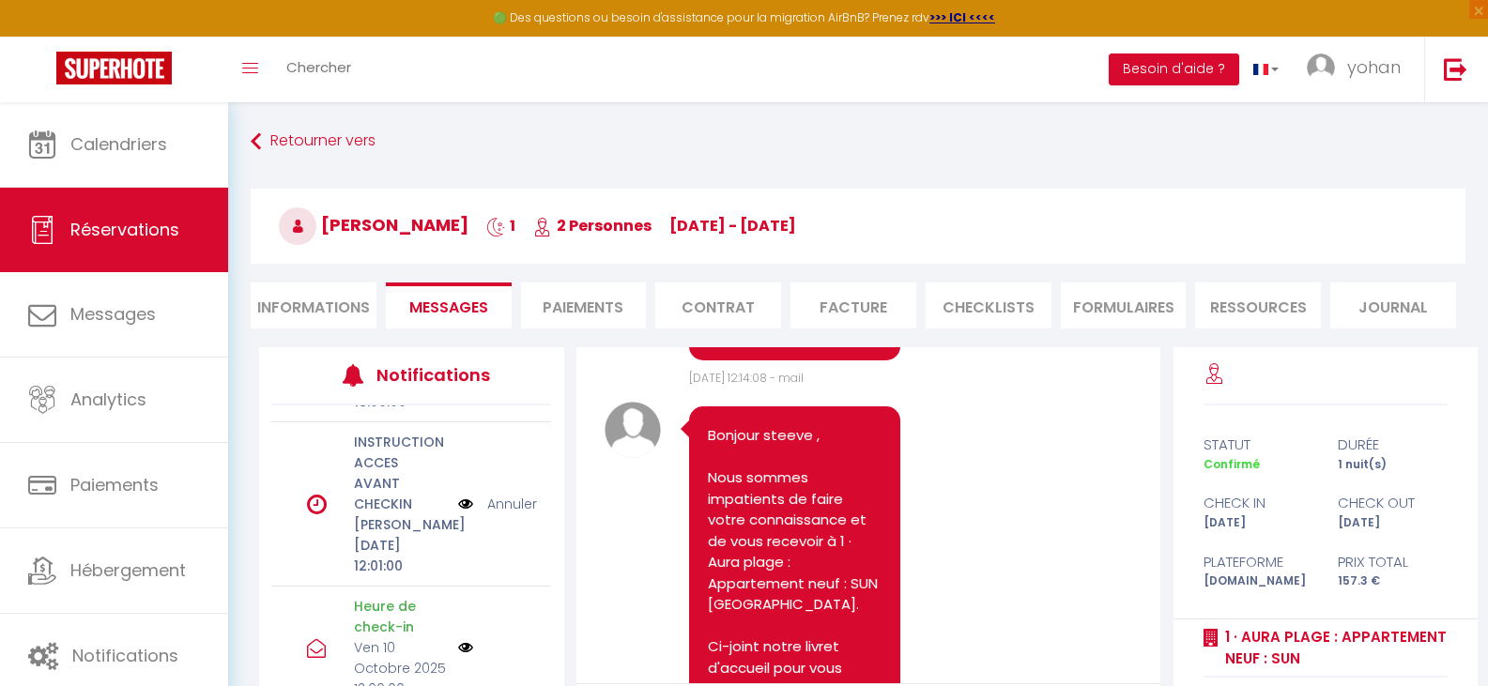
click at [499, 514] on link "Annuler" at bounding box center [512, 504] width 50 height 21
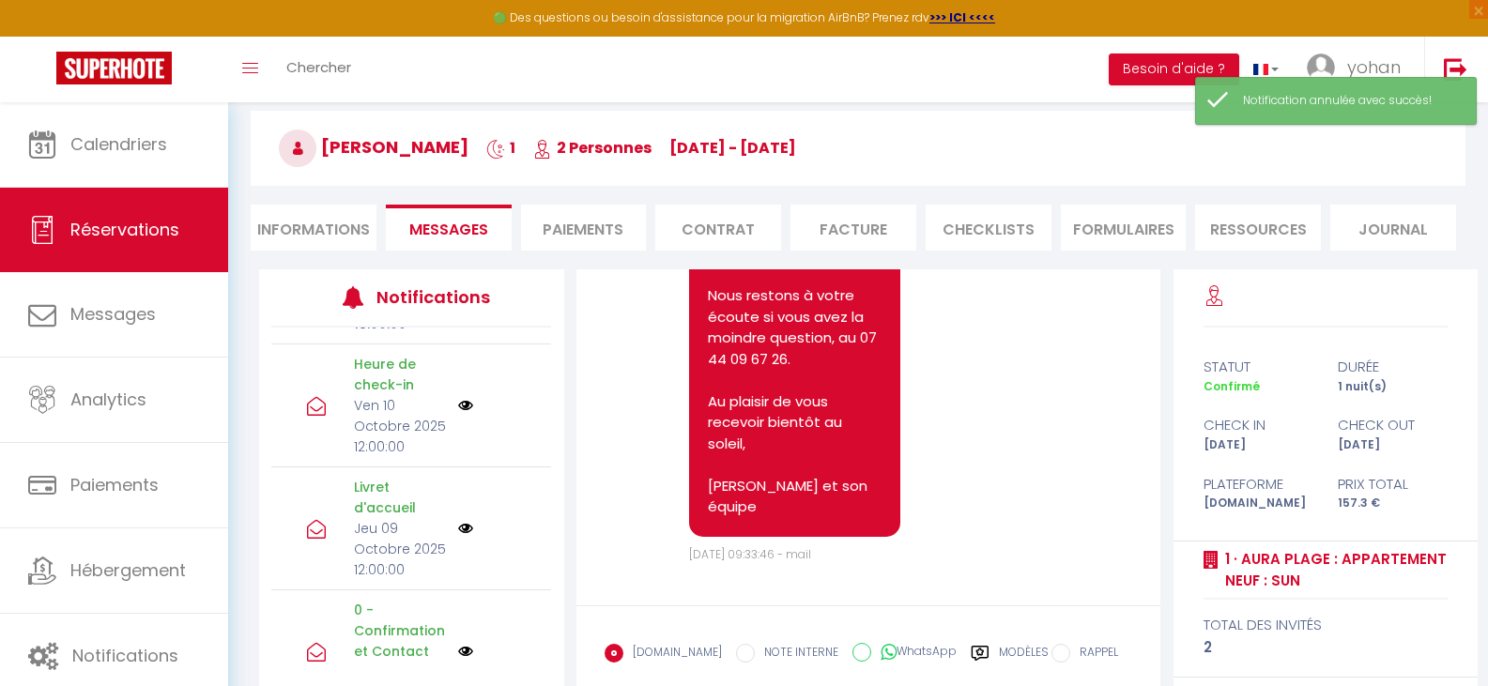
scroll to position [214, 0]
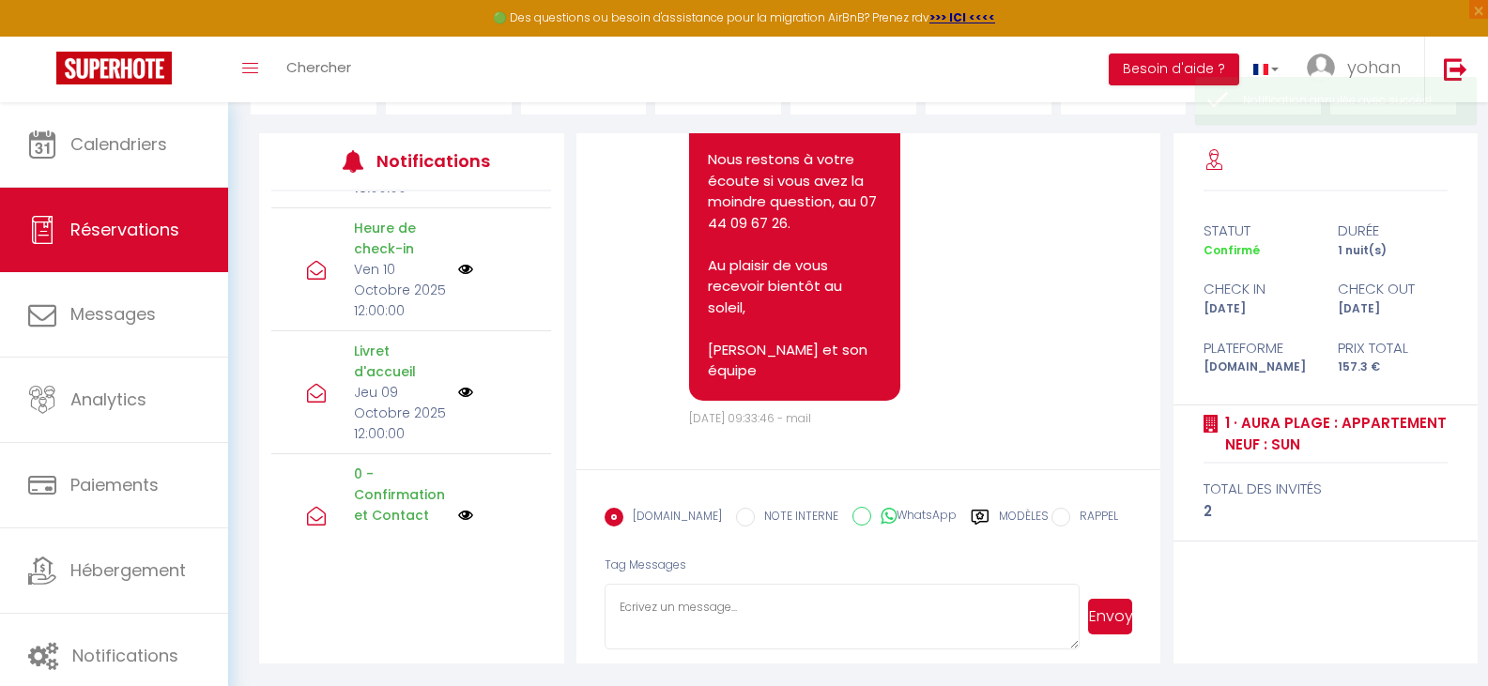
click at [679, 605] on textarea at bounding box center [842, 617] width 476 height 66
paste textarea "Bonjour, Votre appartement sera disponible à partir de 15h. Voici les instructi…"
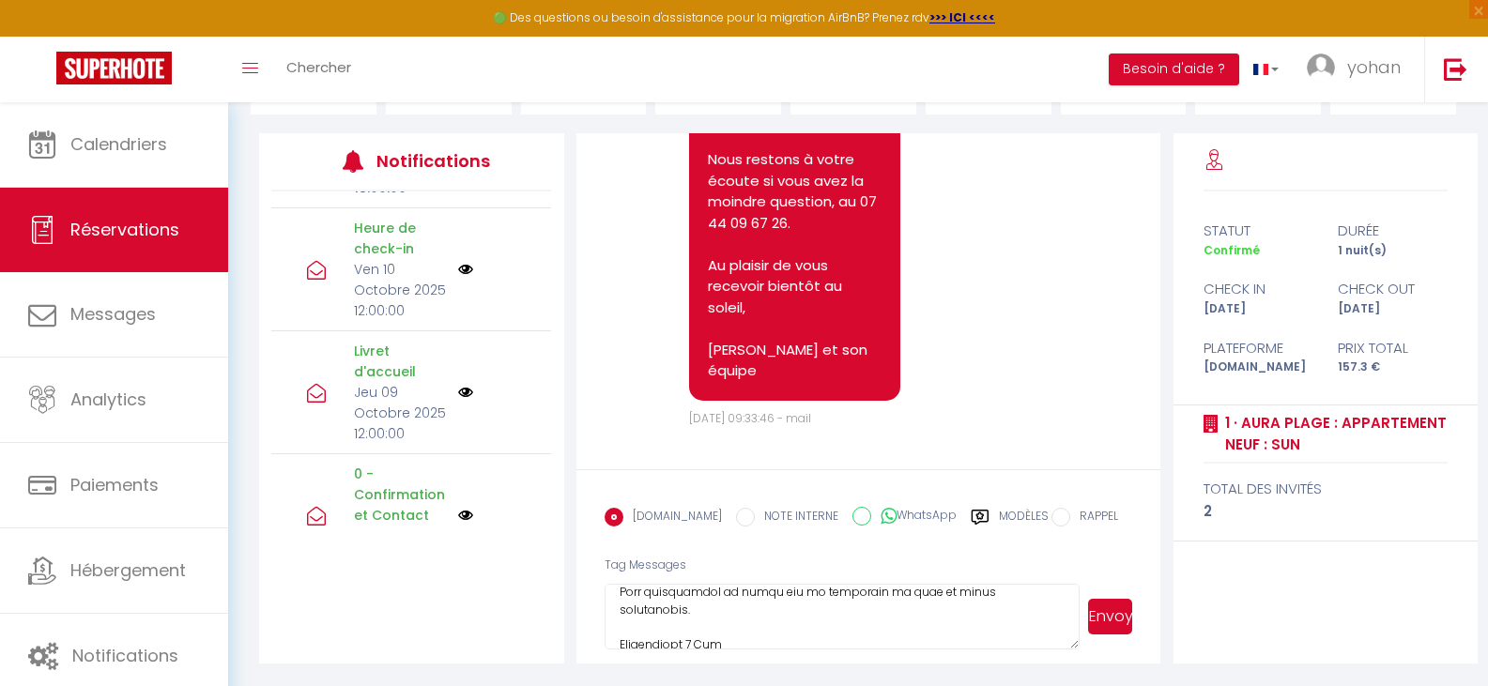
scroll to position [300, 0]
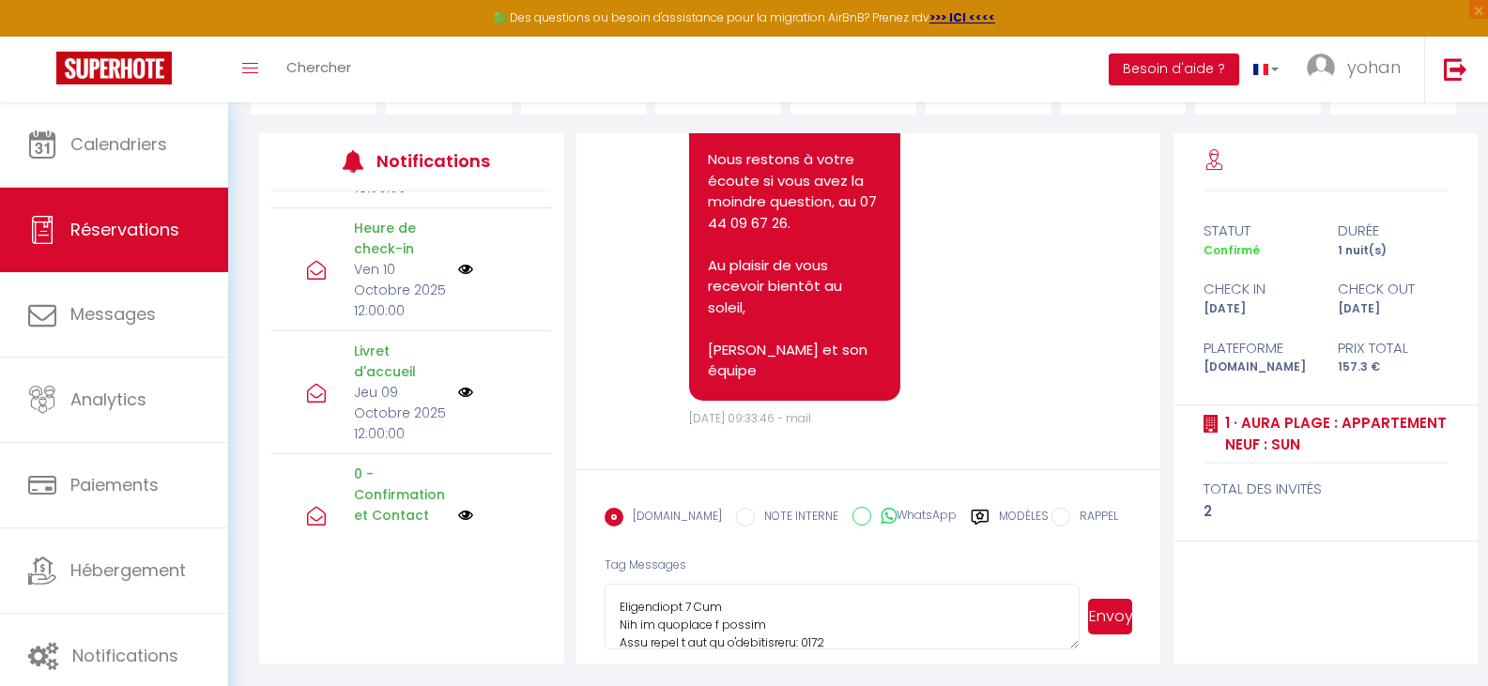
drag, startPoint x: 697, startPoint y: 606, endPoint x: 726, endPoint y: 608, distance: 28.2
click at [726, 608] on textarea at bounding box center [842, 617] width 476 height 66
drag, startPoint x: 620, startPoint y: 624, endPoint x: 776, endPoint y: 628, distance: 155.8
click at [776, 628] on textarea at bounding box center [842, 617] width 476 height 66
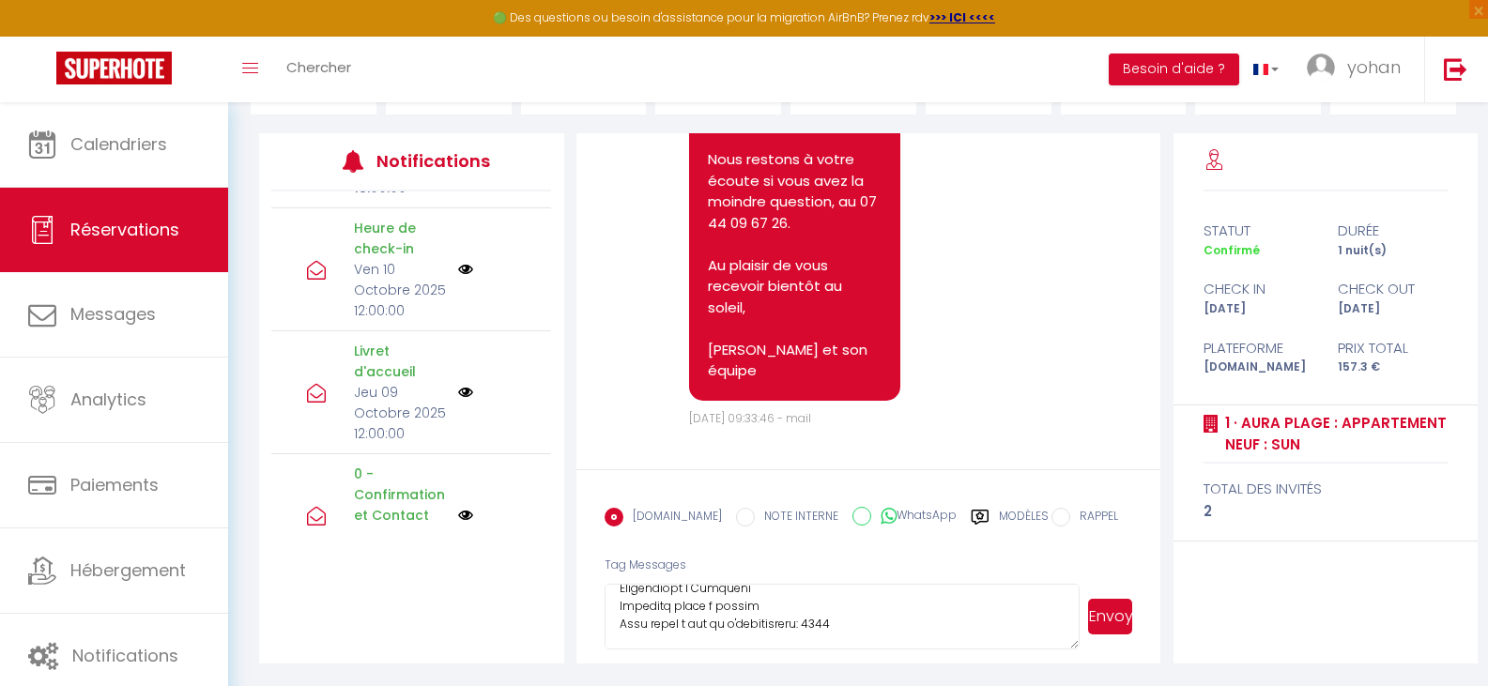
drag, startPoint x: 818, startPoint y: 621, endPoint x: 847, endPoint y: 624, distance: 28.3
click at [847, 624] on textarea at bounding box center [842, 617] width 476 height 66
type textarea "Bonjour, Votre appartement sera disponible à partir de 15h. Voici les instructi…"
click at [1115, 612] on button "Envoyer" at bounding box center [1110, 617] width 45 height 36
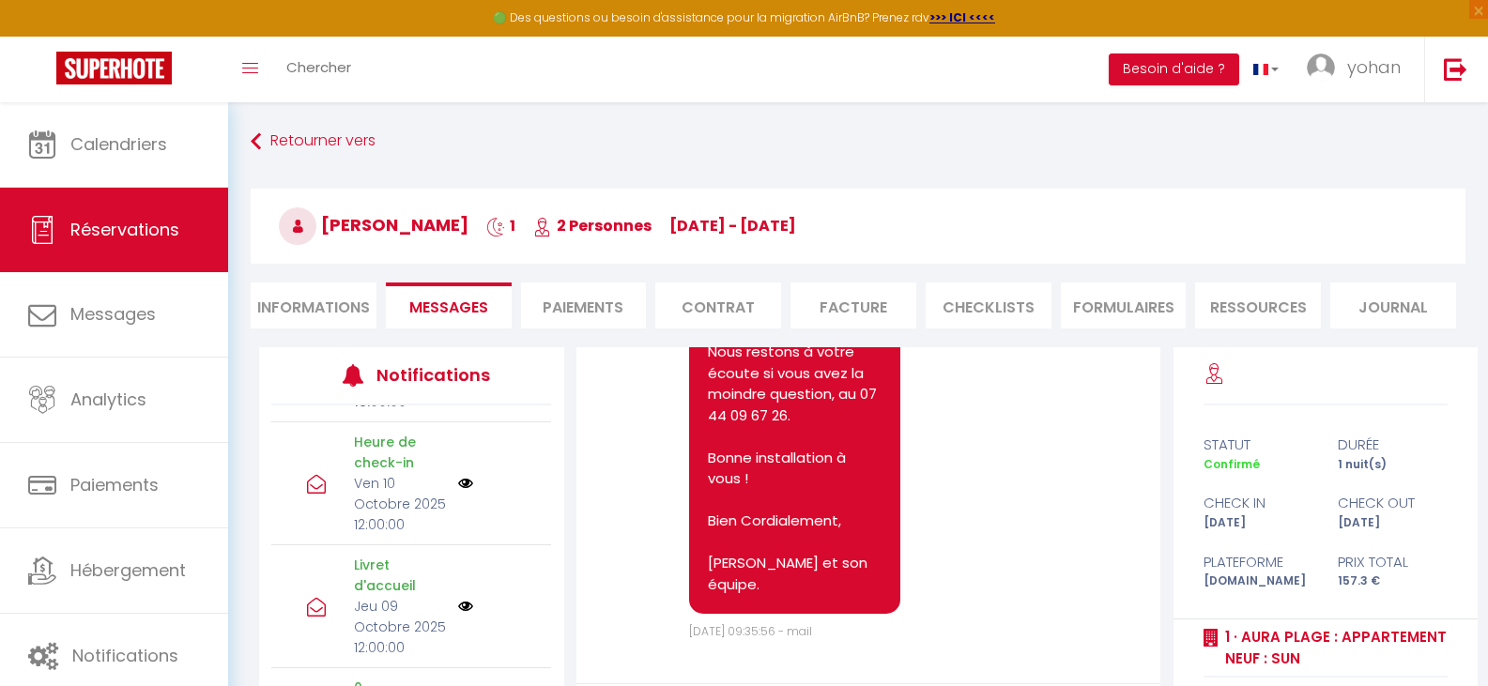
scroll to position [4300, 0]
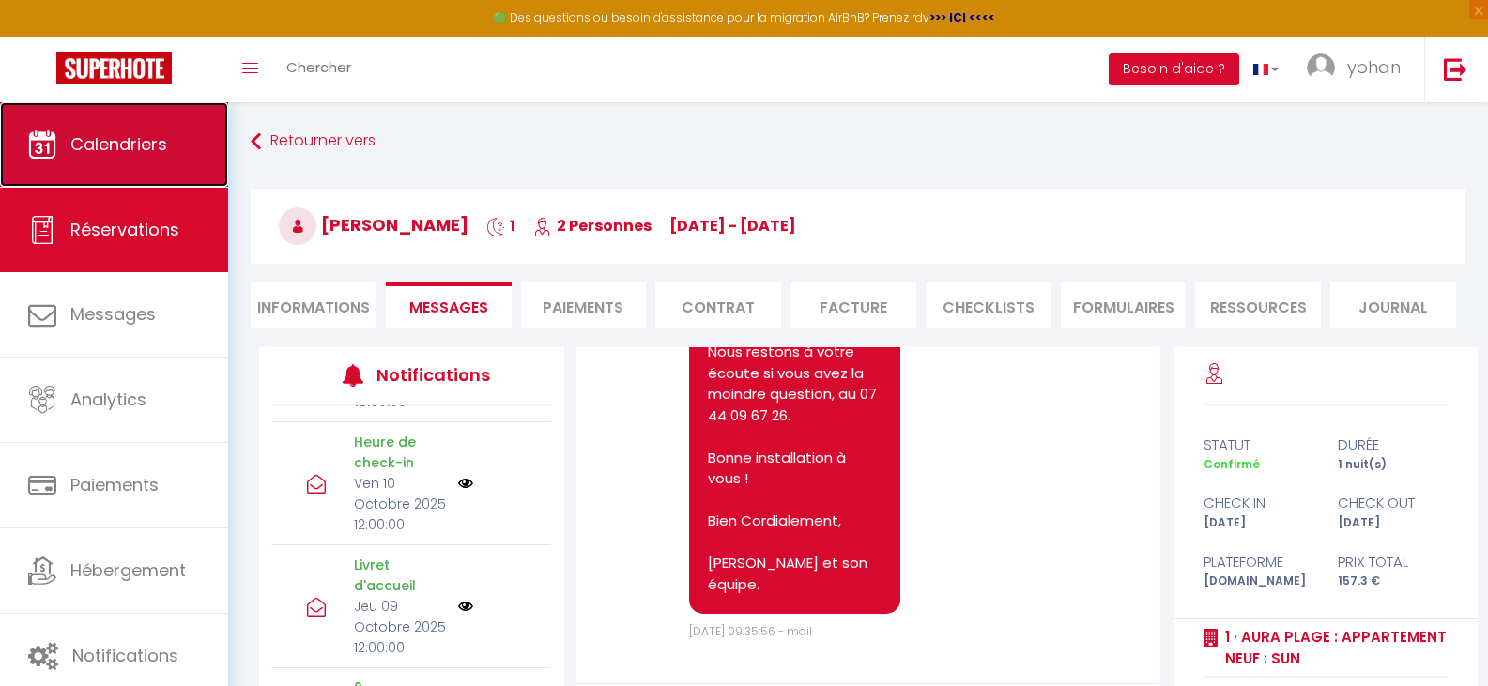
click at [111, 145] on span "Calendriers" at bounding box center [118, 143] width 97 height 23
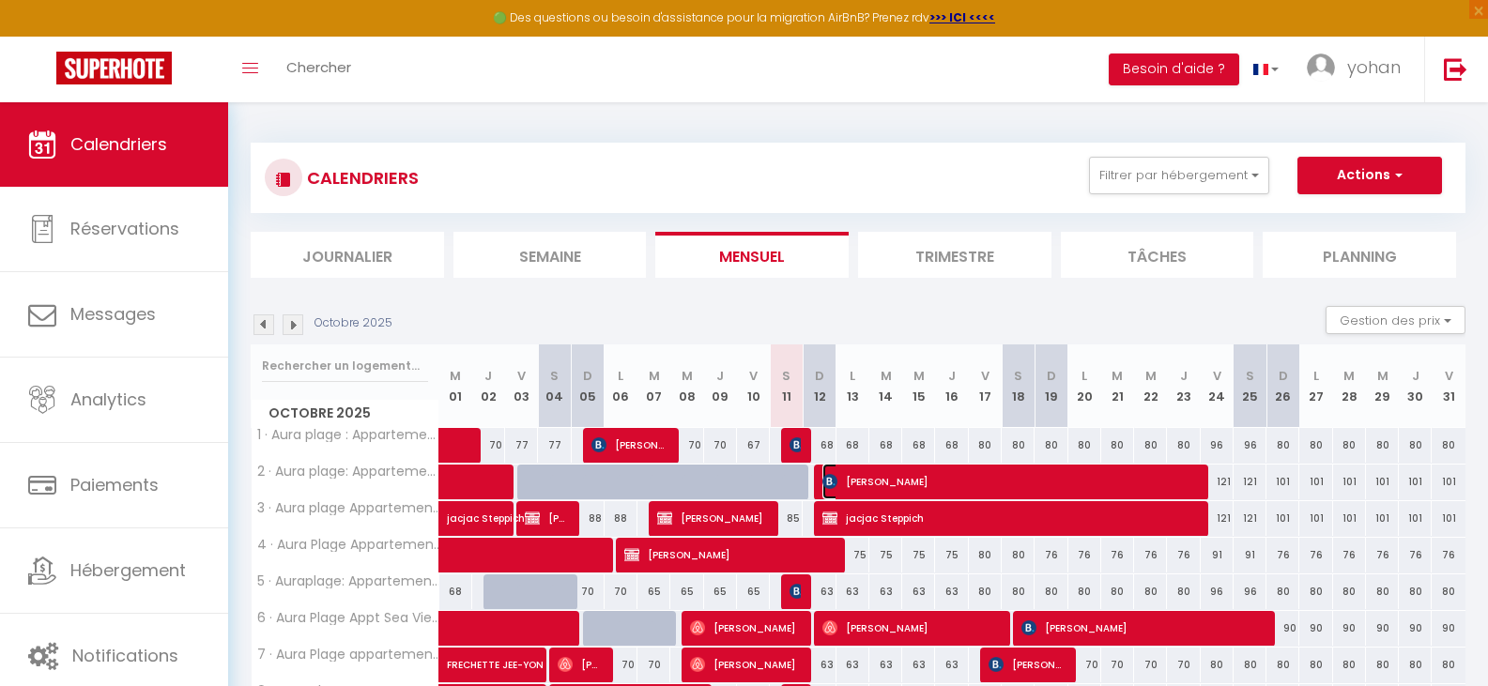
click at [921, 473] on span "[PERSON_NAME]" at bounding box center [1008, 482] width 373 height 36
select select "OK"
select select "KO"
select select "0"
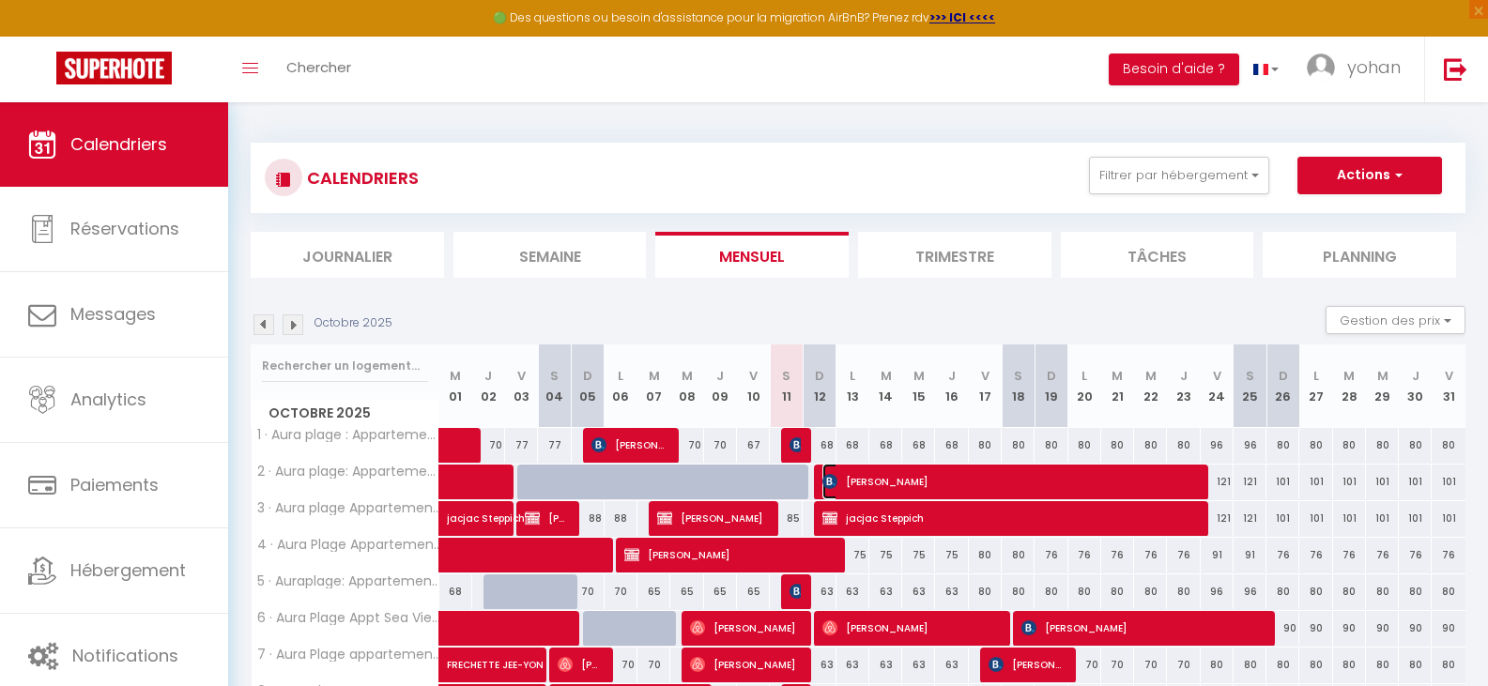
select select "1"
select select
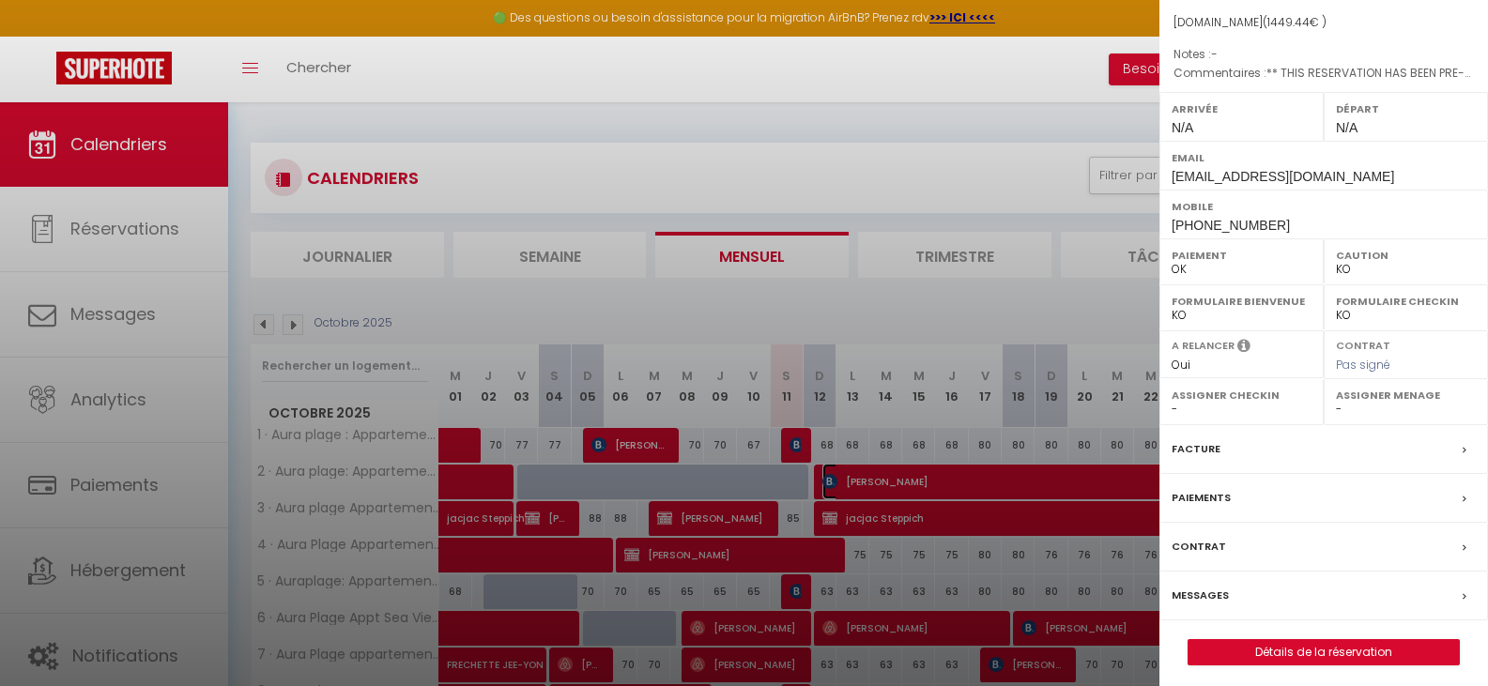
scroll to position [189, 0]
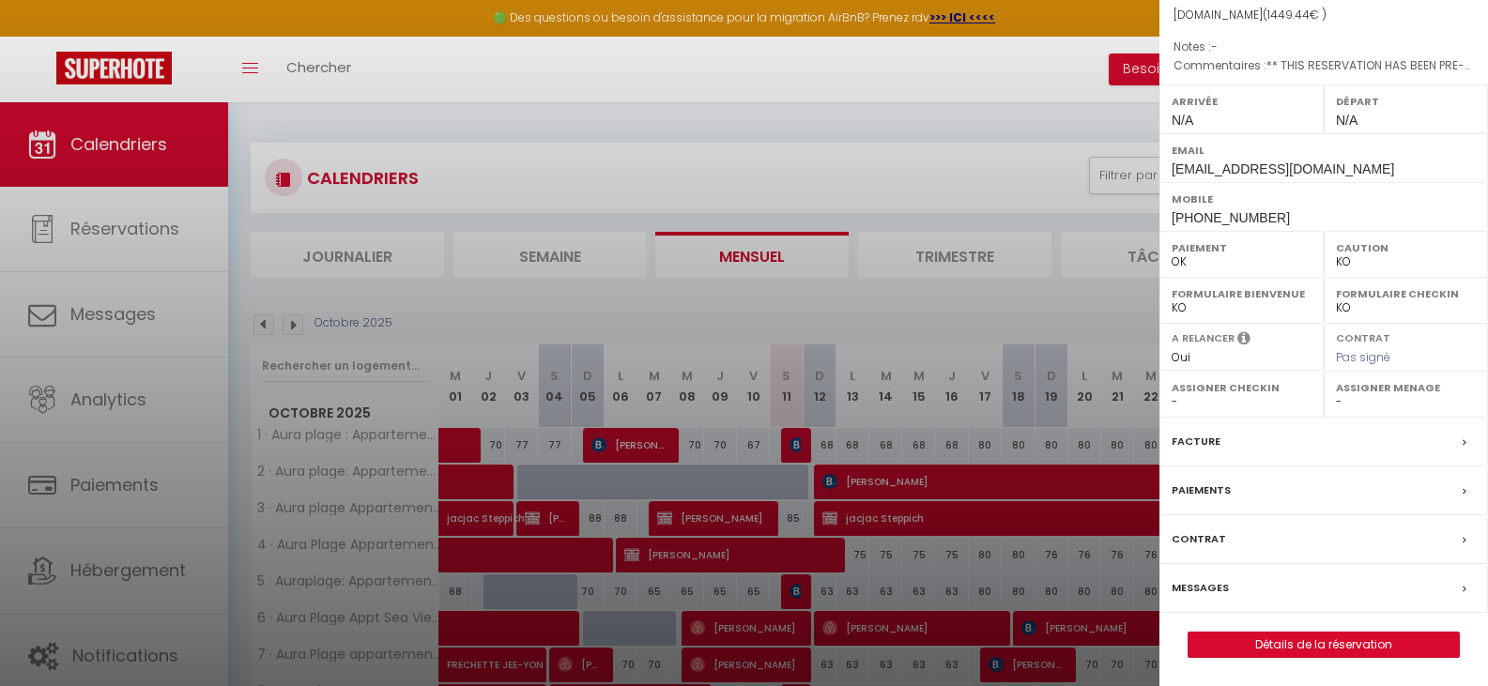
click at [1195, 585] on label "Messages" at bounding box center [1199, 588] width 57 height 20
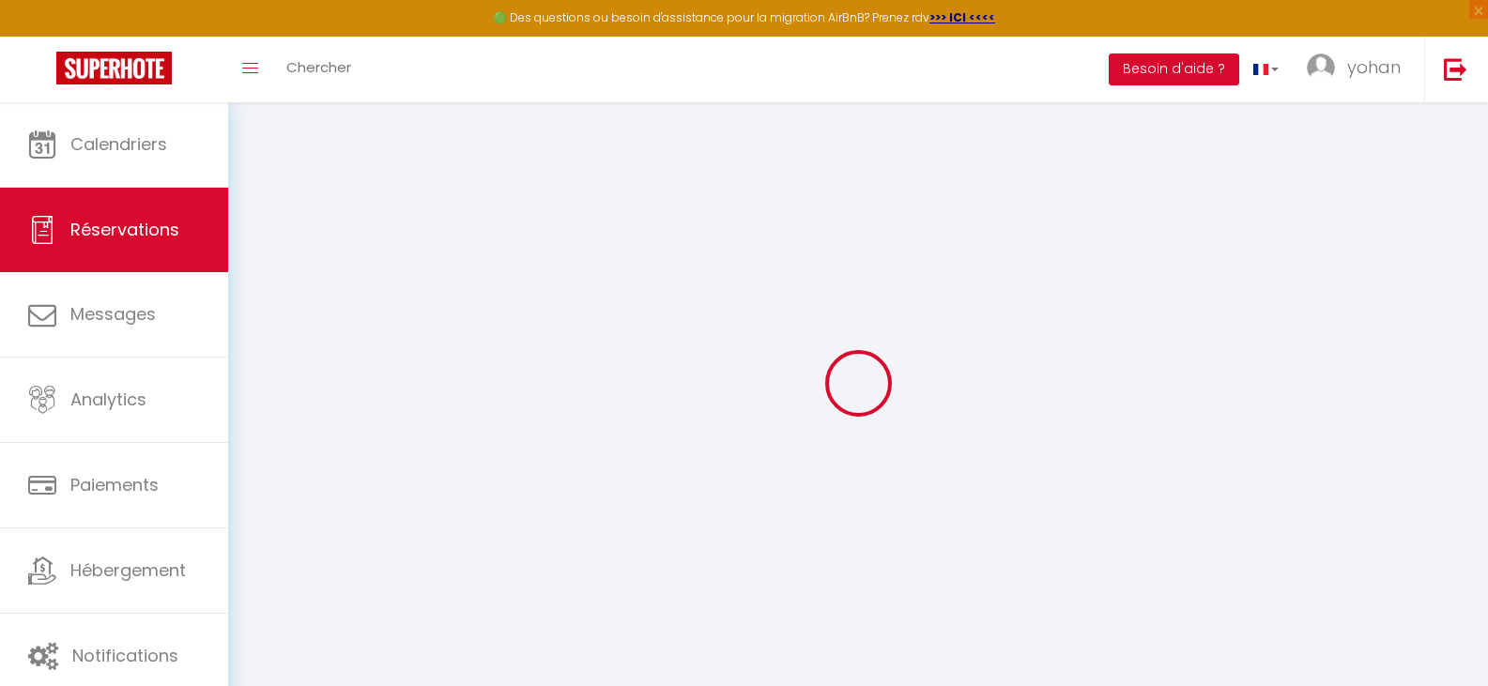
select select
checkbox input "false"
type textarea "** THIS RESERVATION HAS BEEN PRE-PAID ** Je voyage pour affaires et il est poss…"
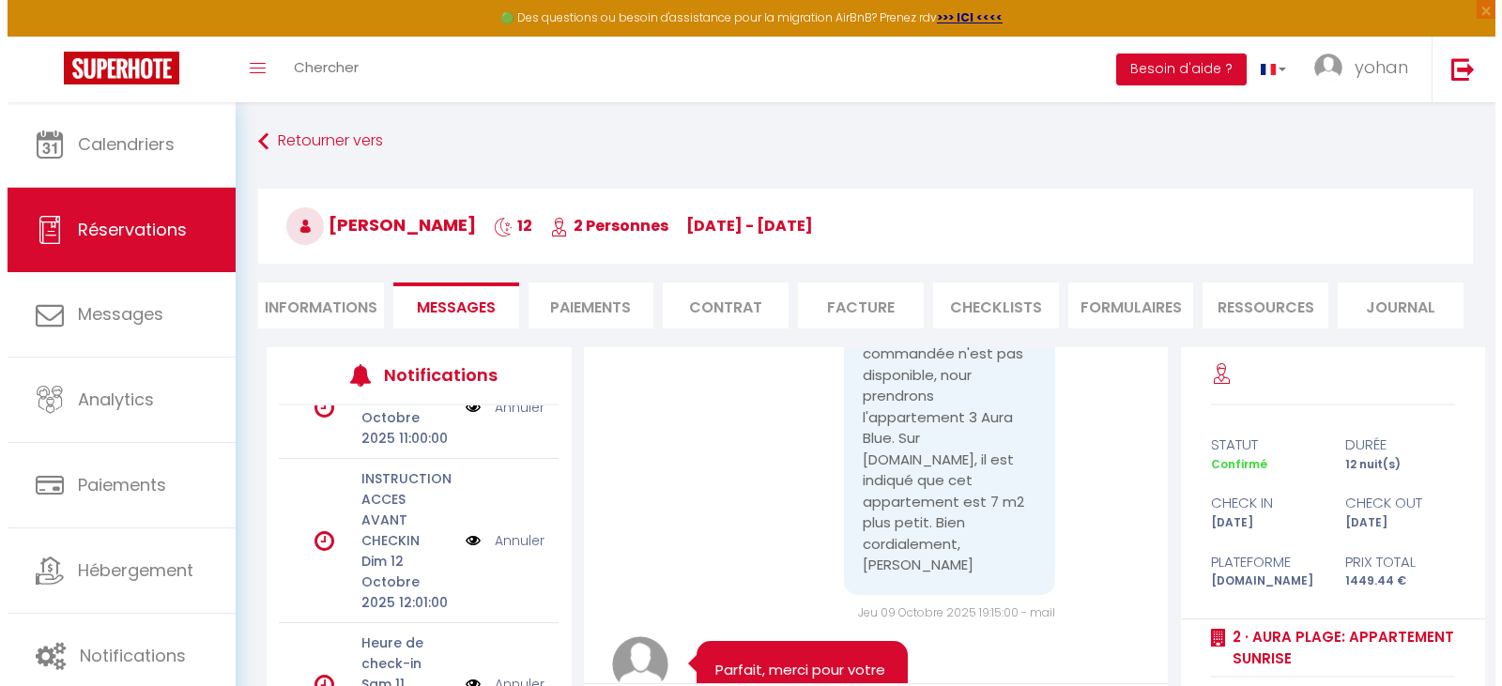
scroll to position [188, 0]
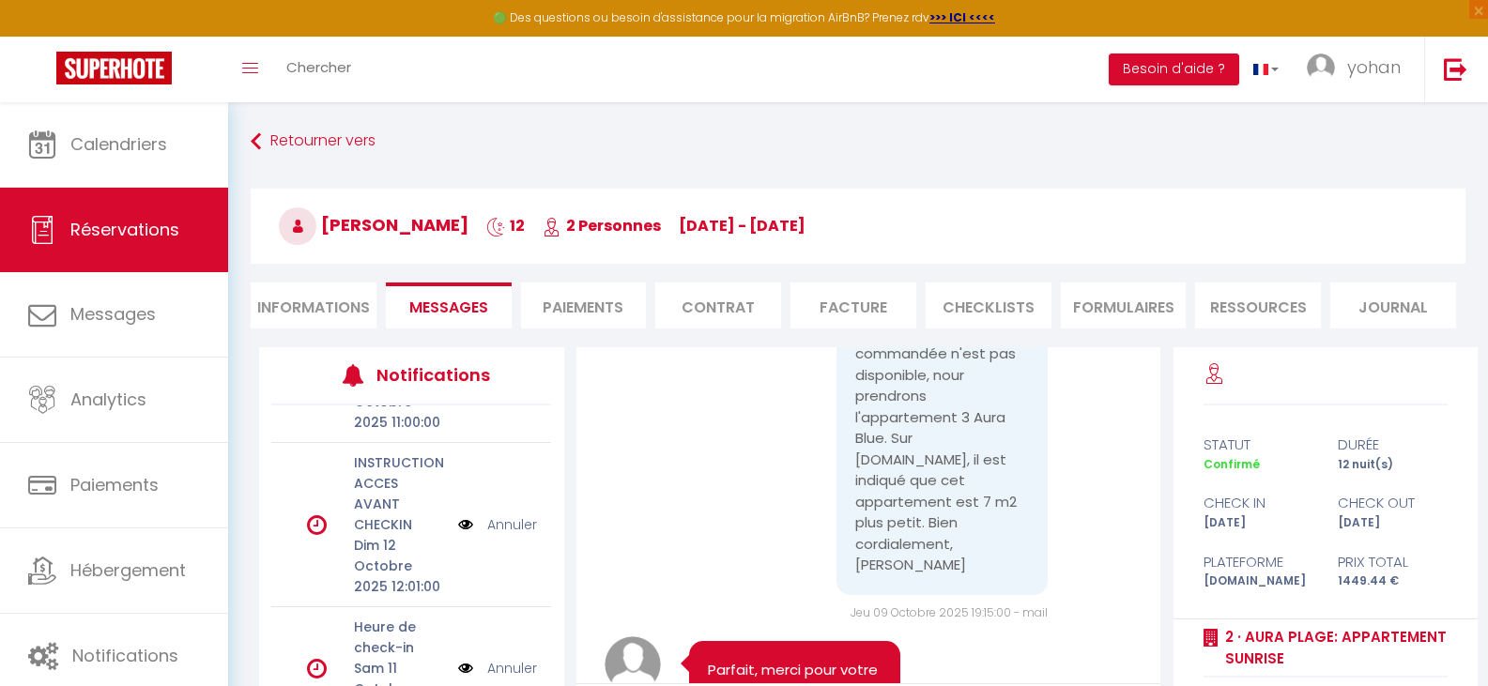
click at [505, 535] on link "Annuler" at bounding box center [512, 524] width 50 height 21
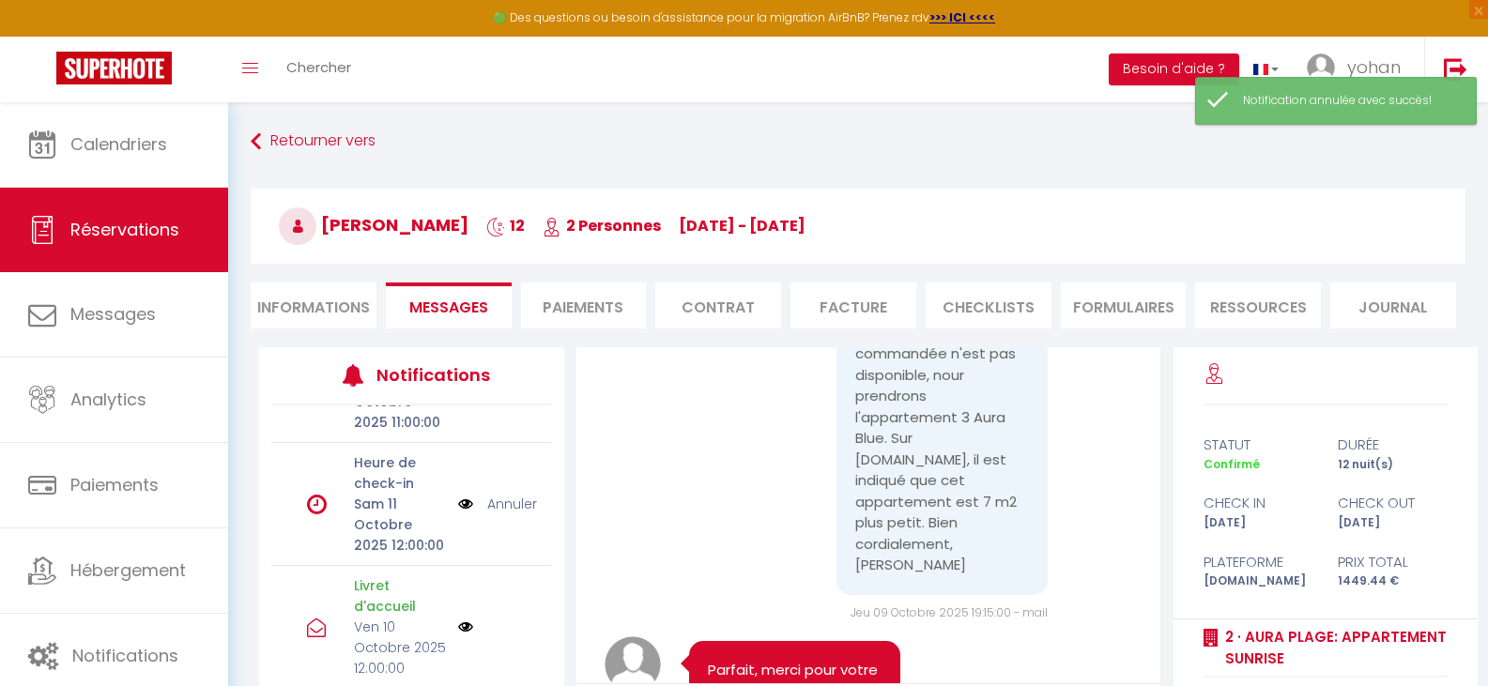
click at [458, 514] on img at bounding box center [465, 504] width 15 height 21
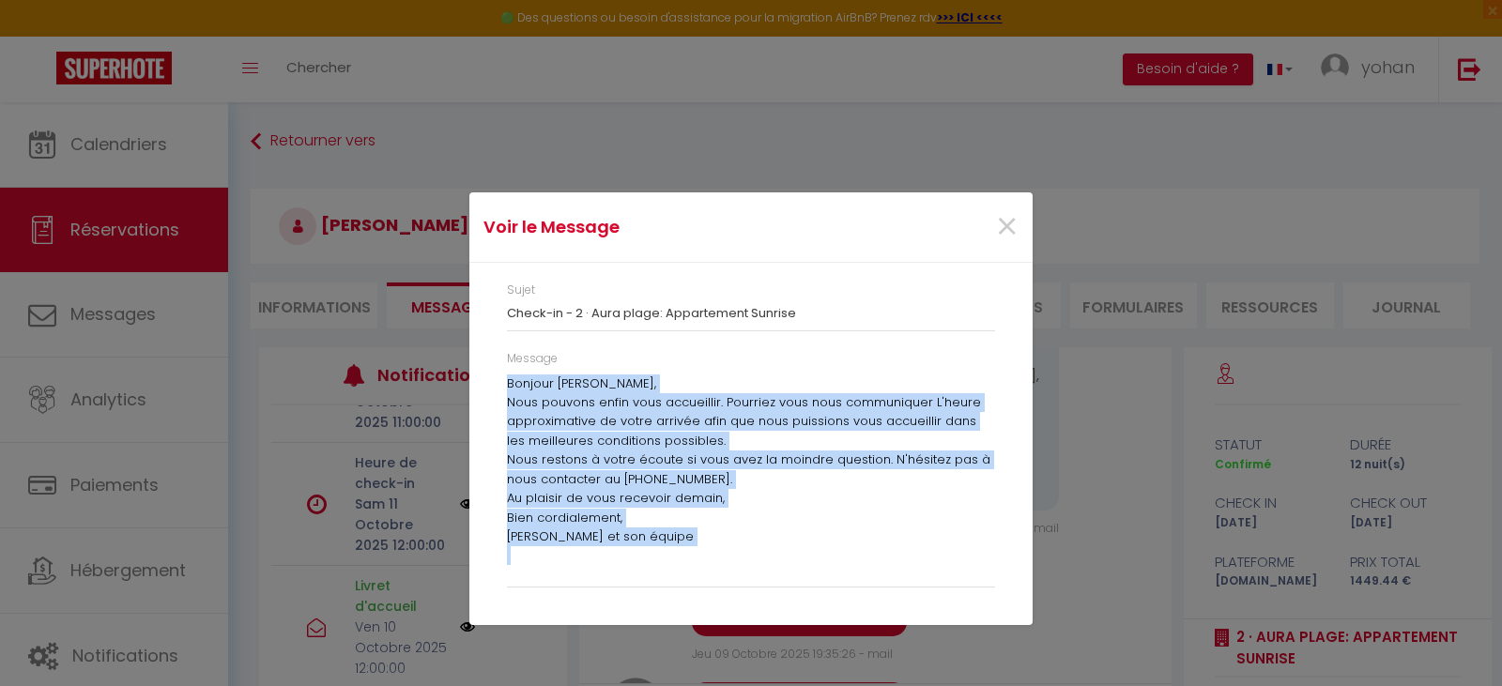
drag, startPoint x: 507, startPoint y: 384, endPoint x: 664, endPoint y: 553, distance: 231.1
click at [664, 553] on div "Bonjour Walter, Nous pouvons enfin vous accueillir. Pourriez vous nous communiq…" at bounding box center [751, 475] width 488 height 203
click at [1006, 222] on span "×" at bounding box center [1006, 227] width 23 height 56
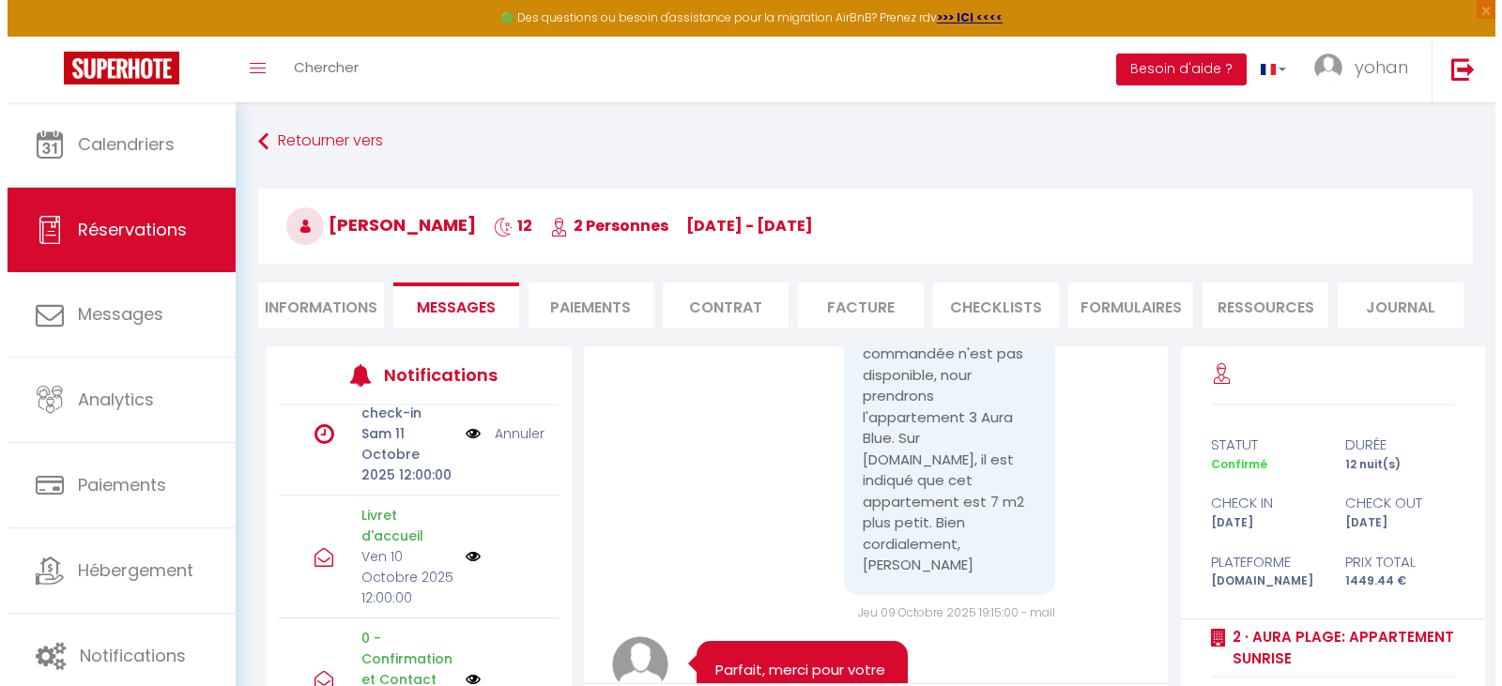
scroll to position [341, 0]
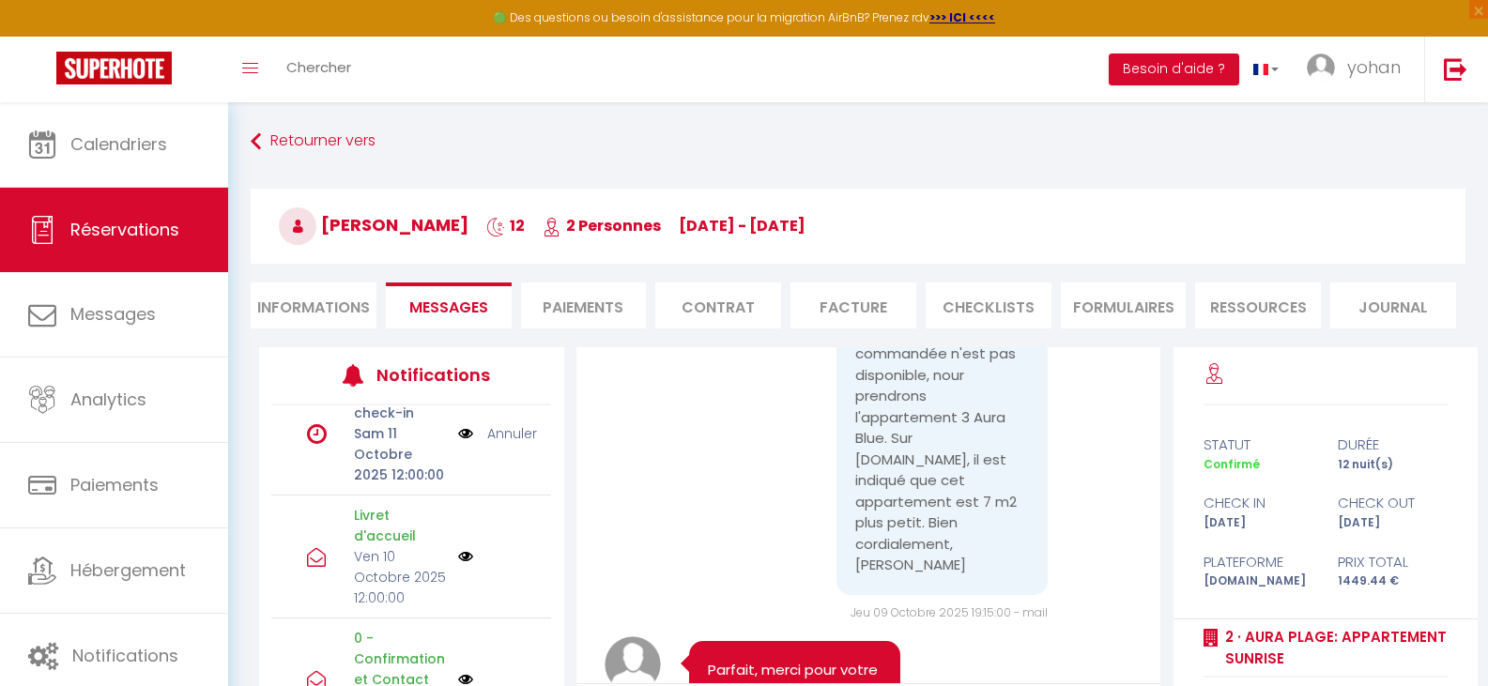
click at [458, 549] on img at bounding box center [465, 556] width 15 height 15
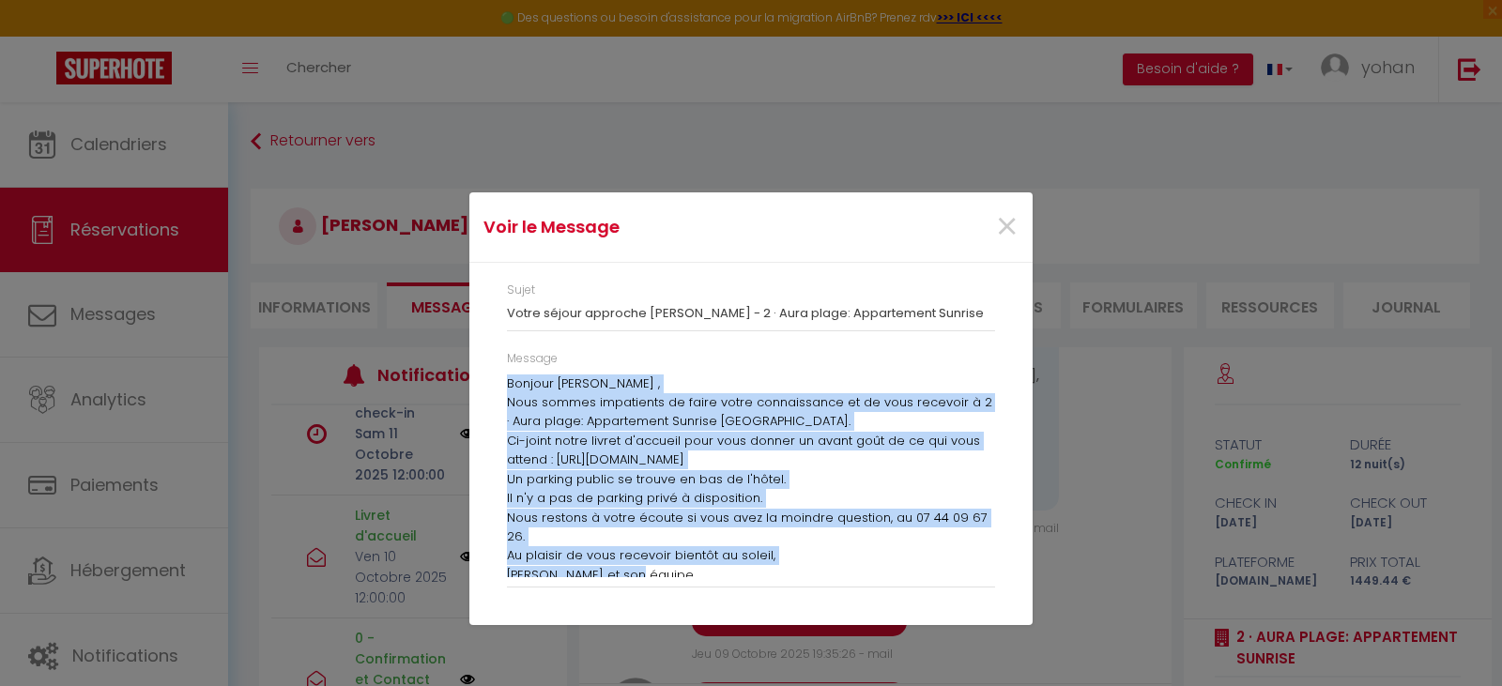
drag, startPoint x: 508, startPoint y: 381, endPoint x: 659, endPoint y: 531, distance: 213.0
click at [668, 555] on div "Bonjour Walter , Nous sommes impatients de faire votre connaissance et de vous …" at bounding box center [751, 475] width 488 height 203
copy div "Bonjour Walter , Nous sommes impatients de faire votre connaissance et de vous …"
click at [1000, 212] on span "×" at bounding box center [1006, 227] width 23 height 56
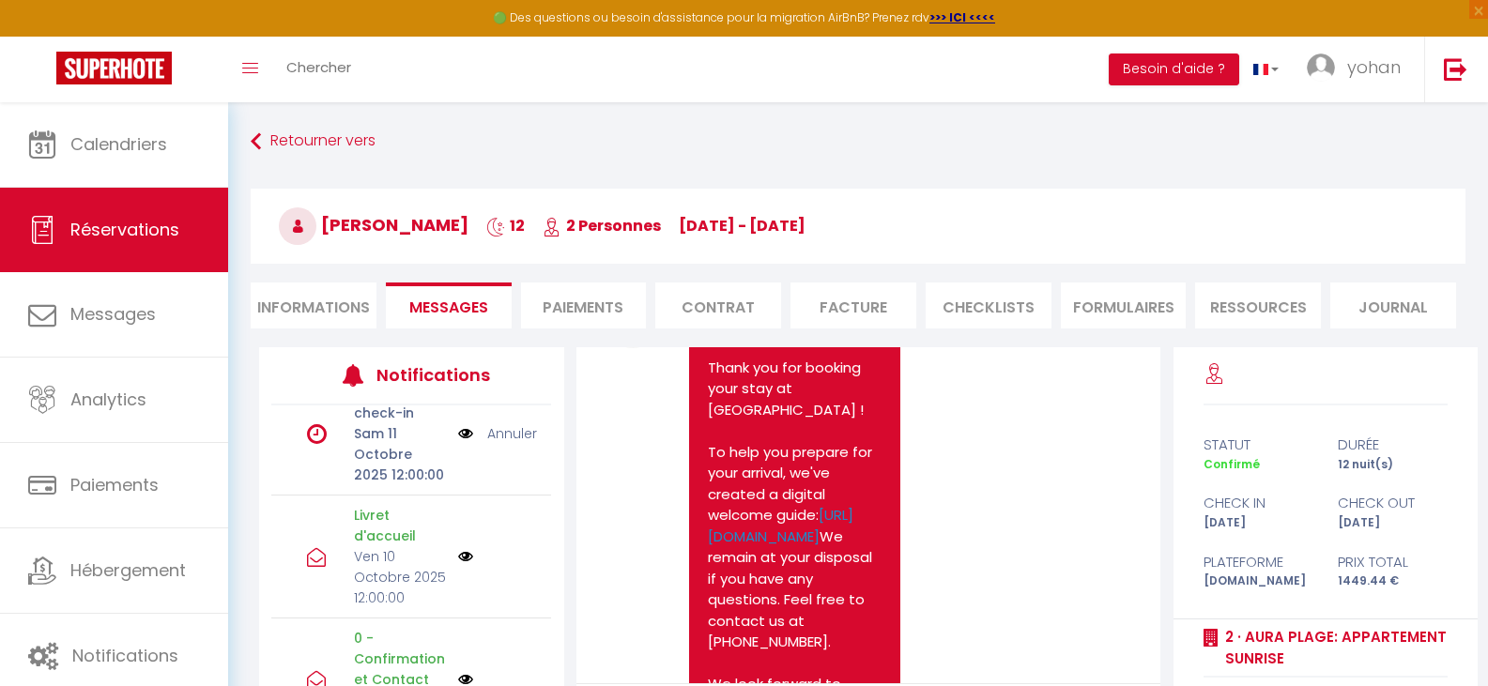
scroll to position [5703, 0]
click at [785, 547] on link "https://www.canva.com/design/DAGqDUQGnH4/ofev_z6k4tXoxsczBPe8_g/view?utm_conten…" at bounding box center [780, 526] width 145 height 41
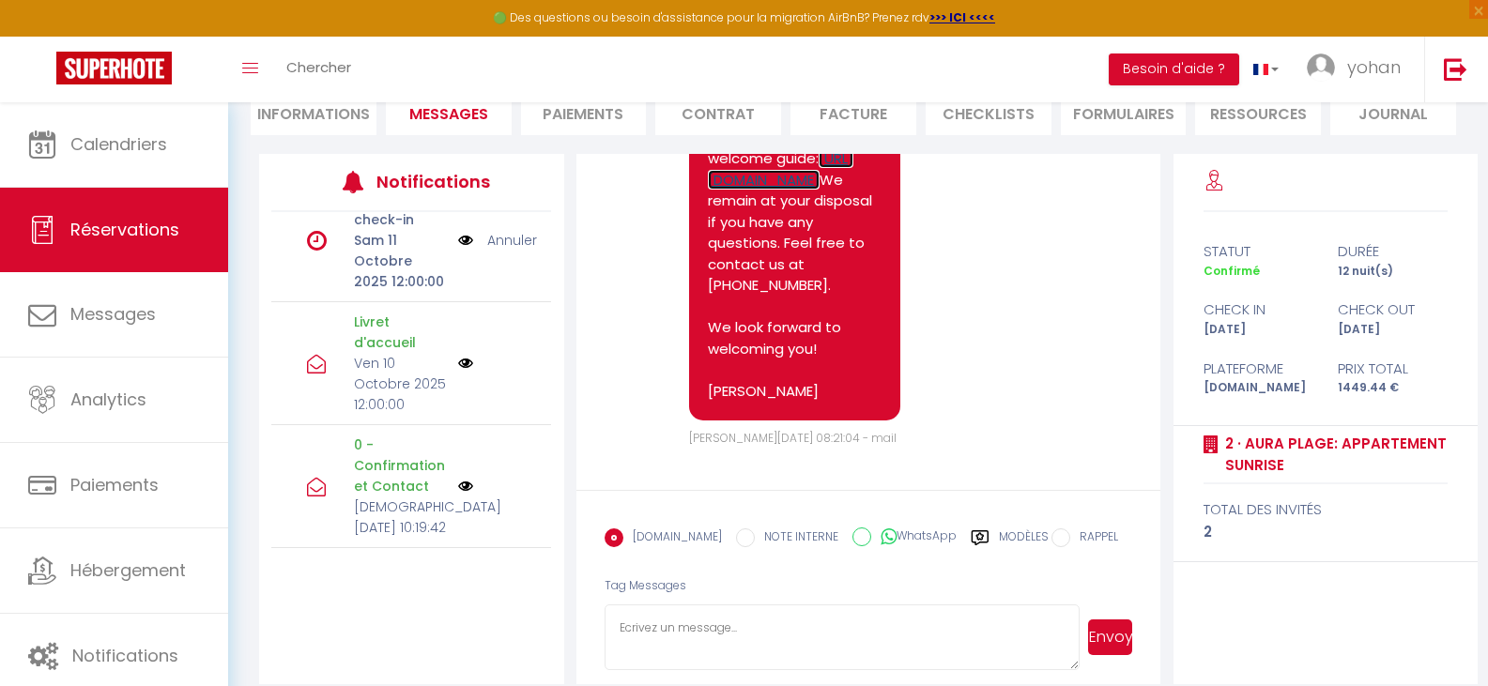
scroll to position [214, 0]
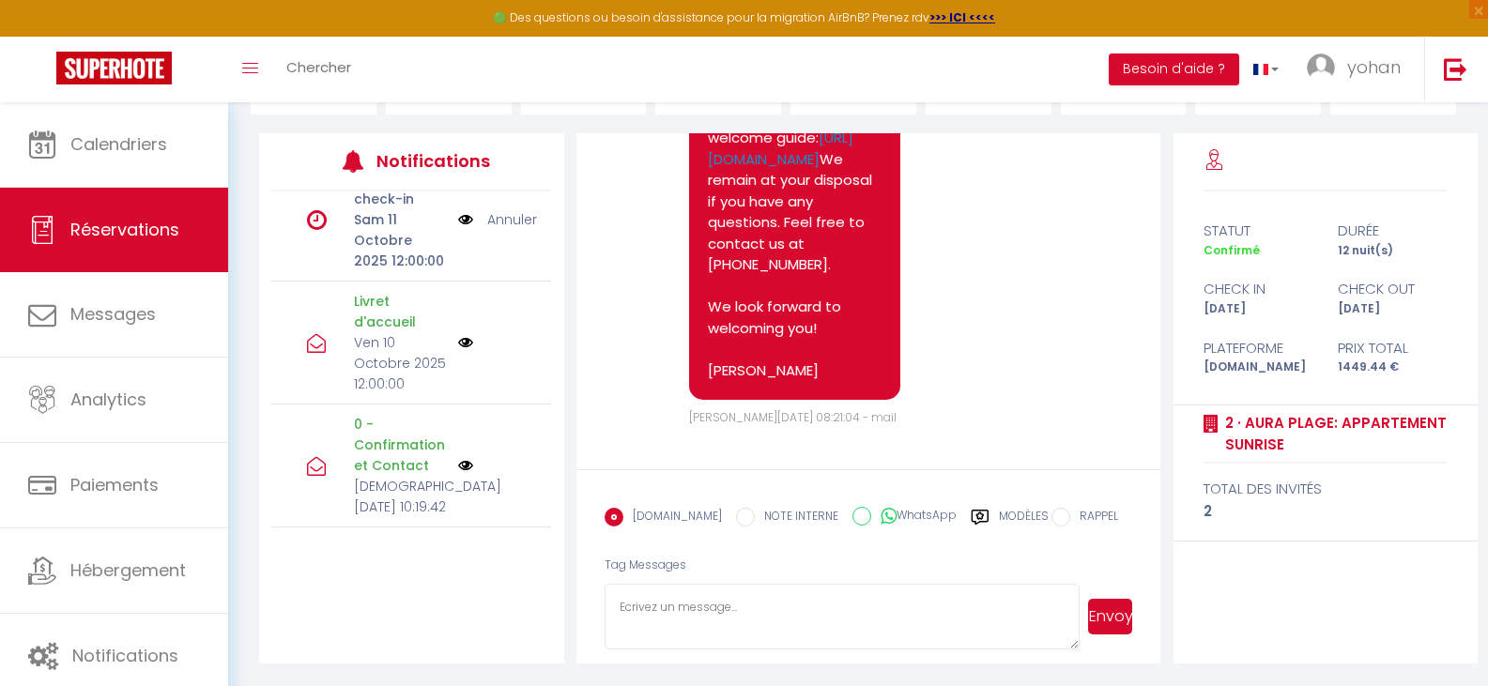
click at [662, 597] on textarea at bounding box center [842, 617] width 476 height 66
paste textarea "Bonjour Walter , Nous sommes impatients de faire votre connaissance et de vous …"
type textarea "Bonjour Walter , Nous sommes impatients de faire votre connaissance et de vous …"
drag, startPoint x: 617, startPoint y: 603, endPoint x: 870, endPoint y: 674, distance: 263.3
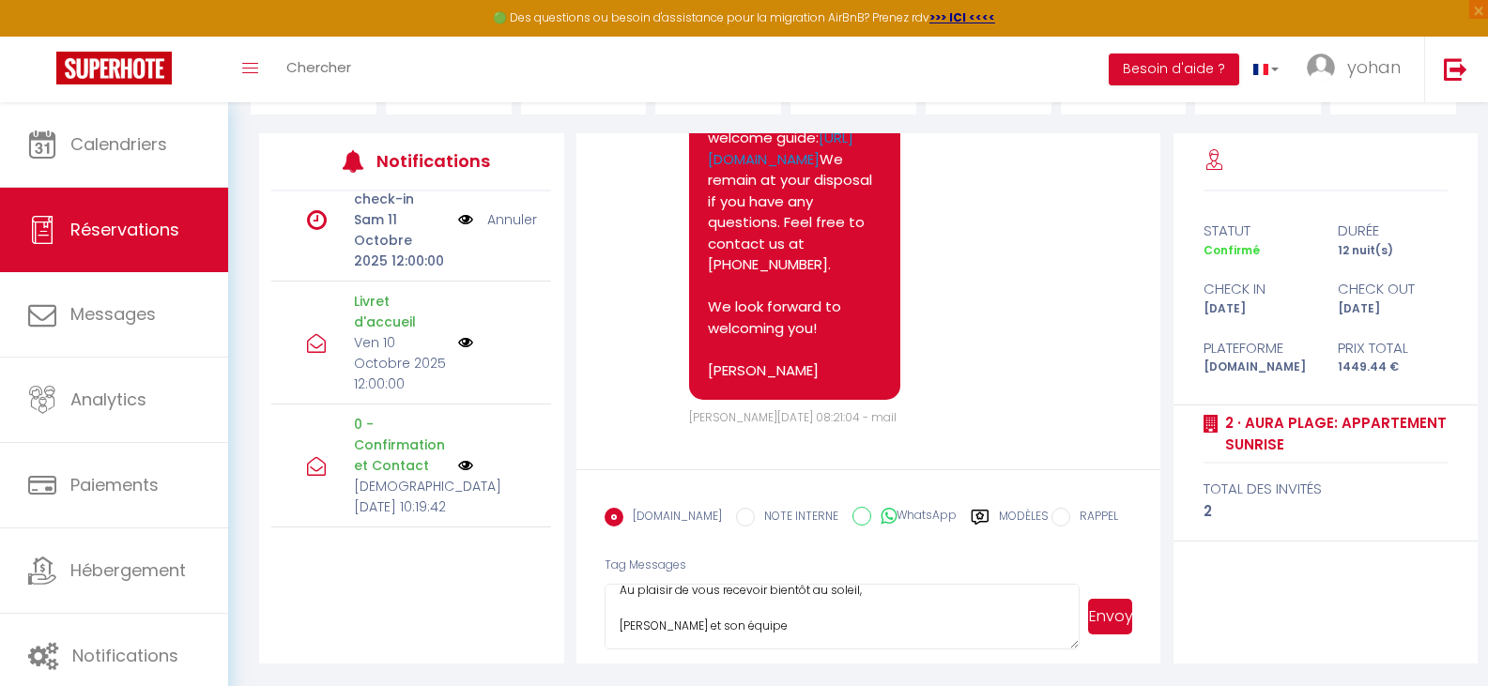
click at [870, 674] on div "Retourner vers Walter Stijnen 12 2 Personnes di 12 Oct - ve 24 Oct Actions Enre…" at bounding box center [858, 287] width 1260 height 798
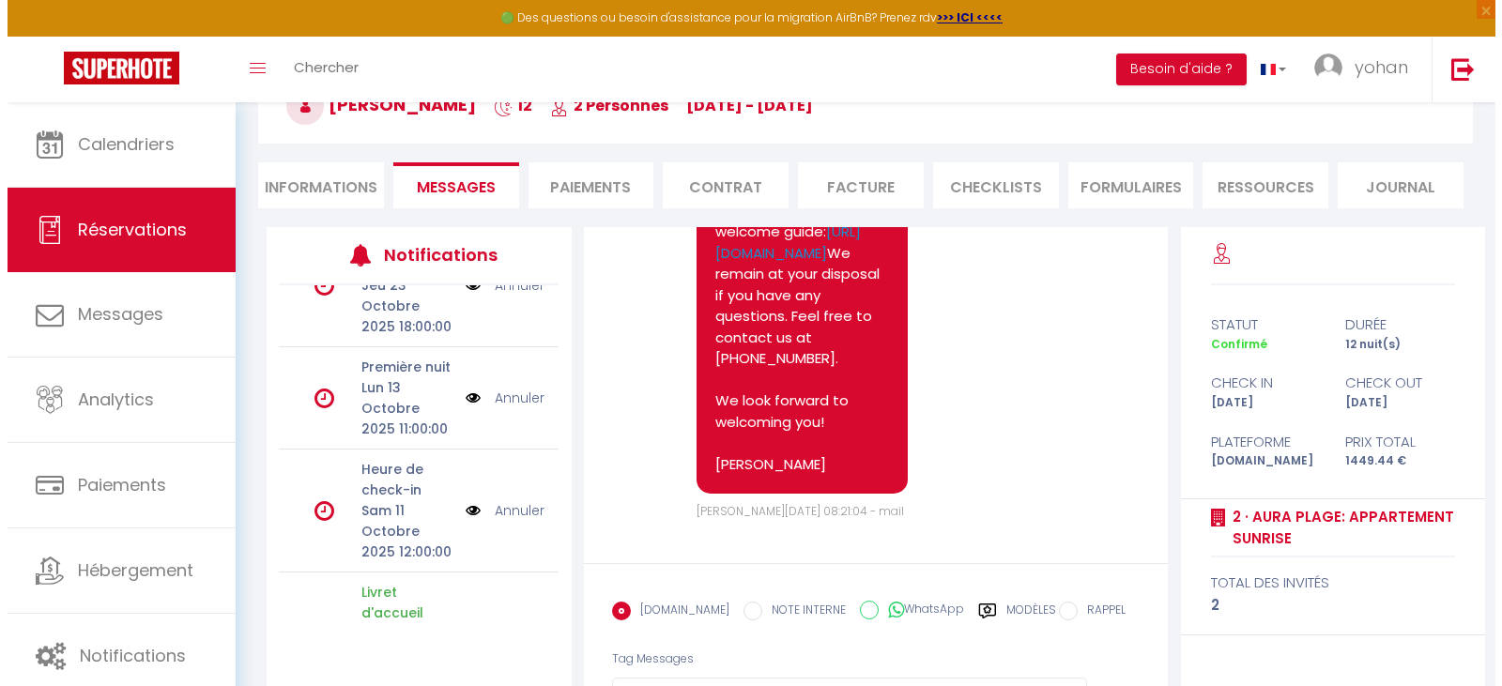
scroll to position [94, 0]
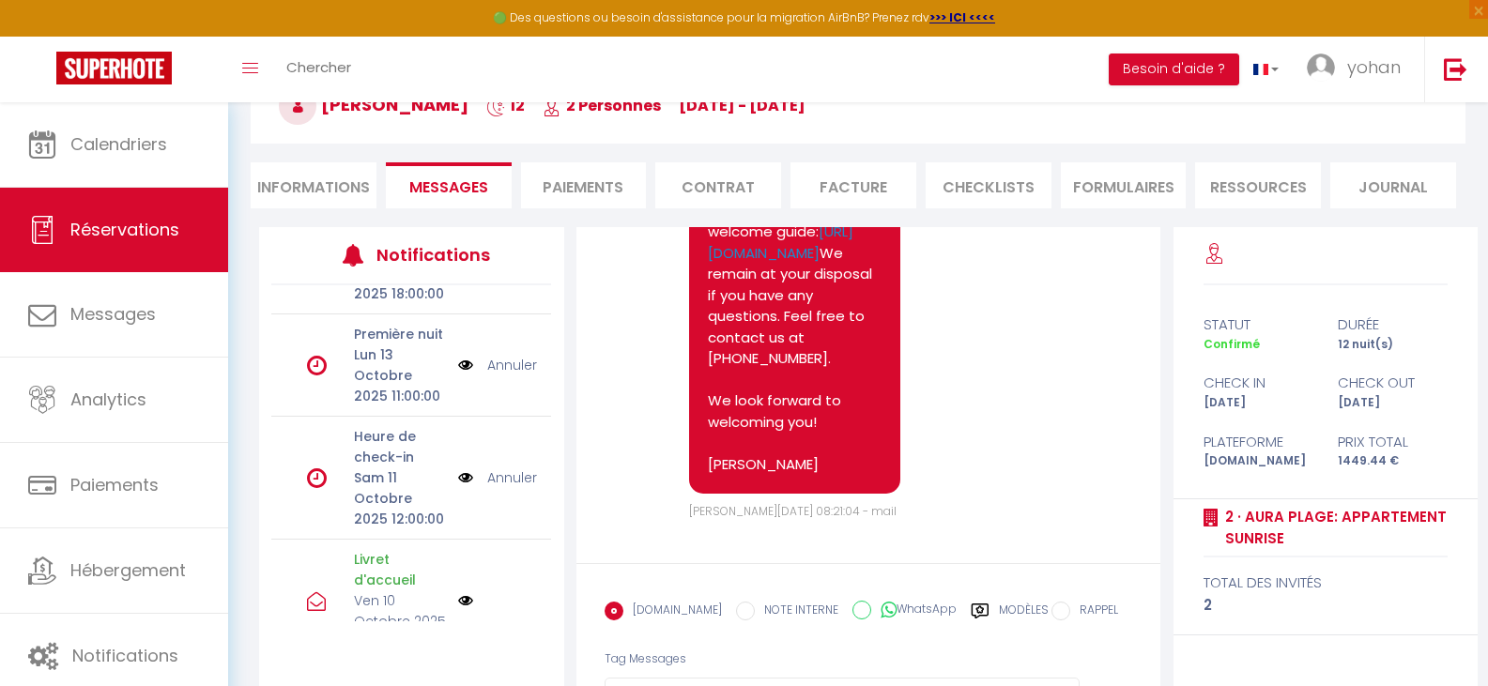
click at [458, 488] on img at bounding box center [465, 477] width 15 height 21
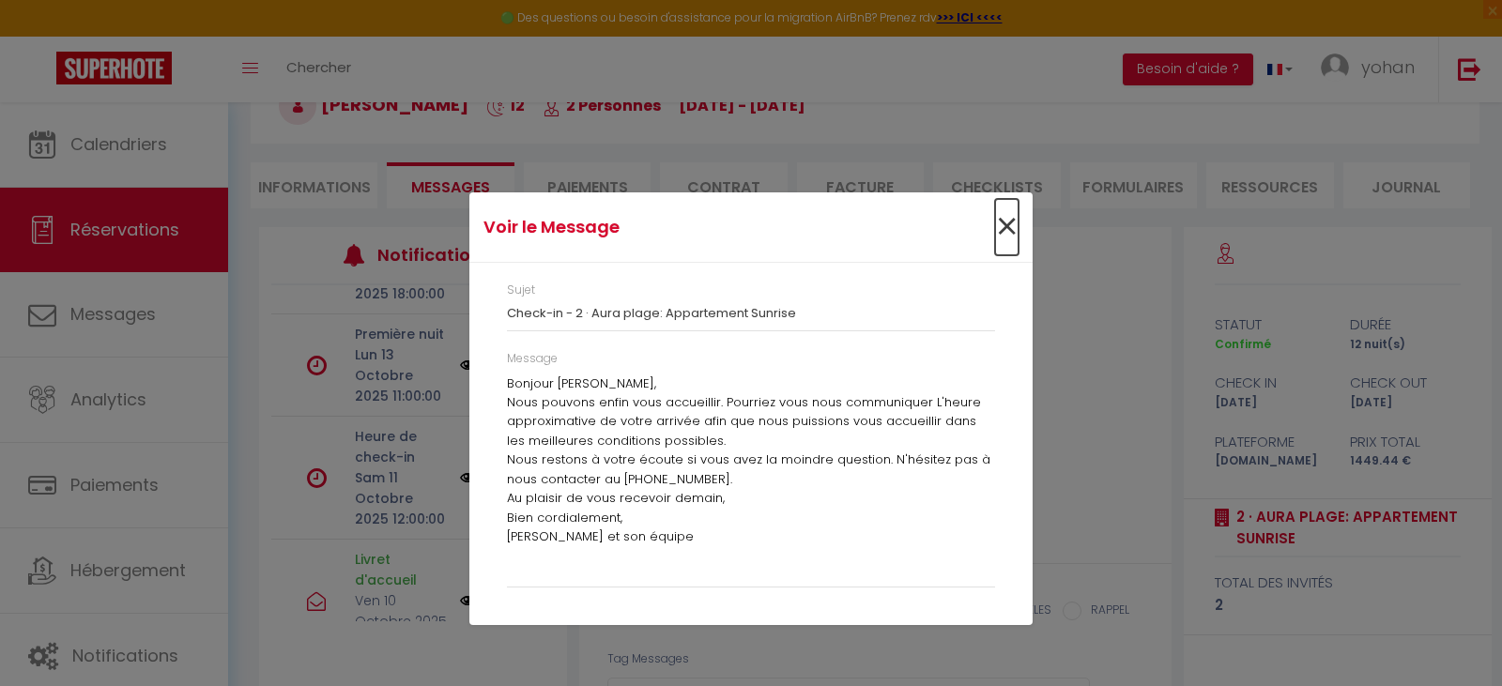
click at [1004, 220] on span "×" at bounding box center [1006, 227] width 23 height 56
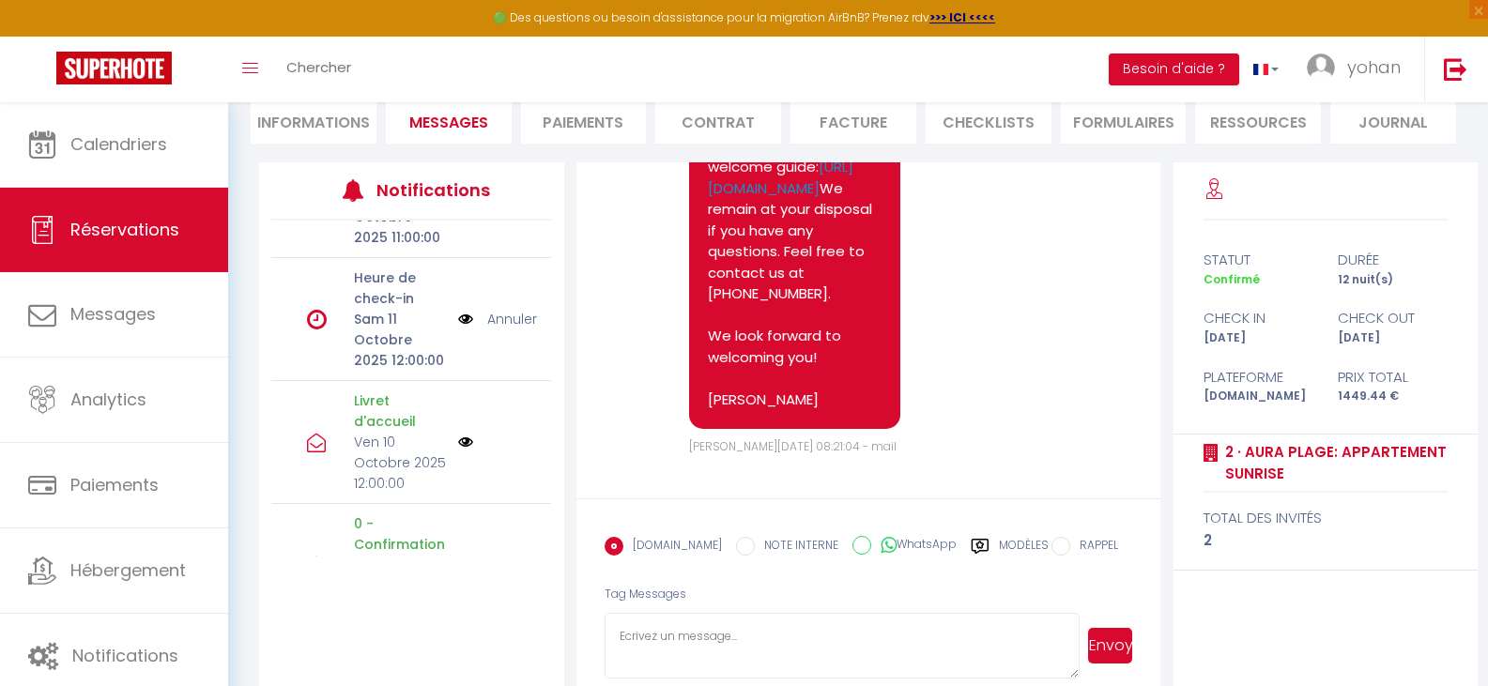
scroll to position [214, 0]
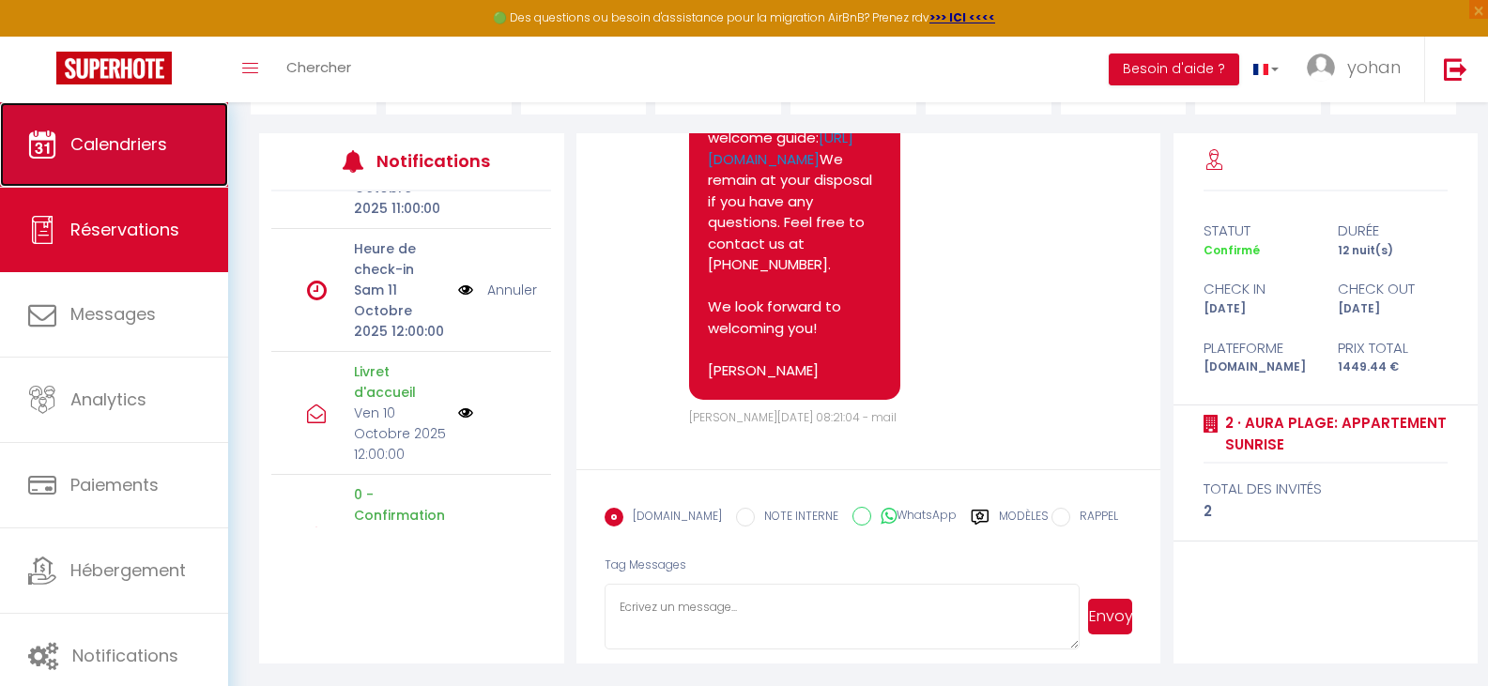
click at [147, 154] on span "Calendriers" at bounding box center [118, 143] width 97 height 23
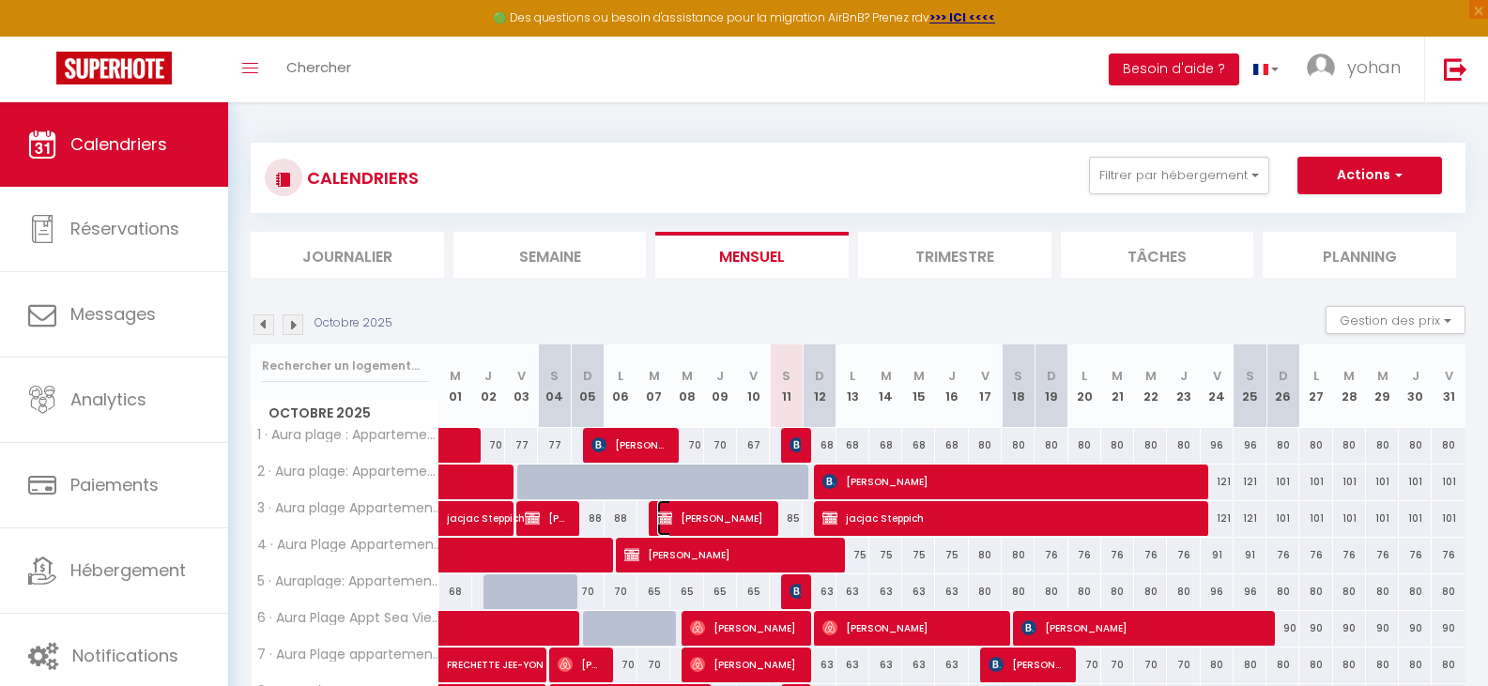
click at [711, 518] on span "[PERSON_NAME]" at bounding box center [712, 518] width 110 height 36
select select "OK"
select select "KO"
select select "0"
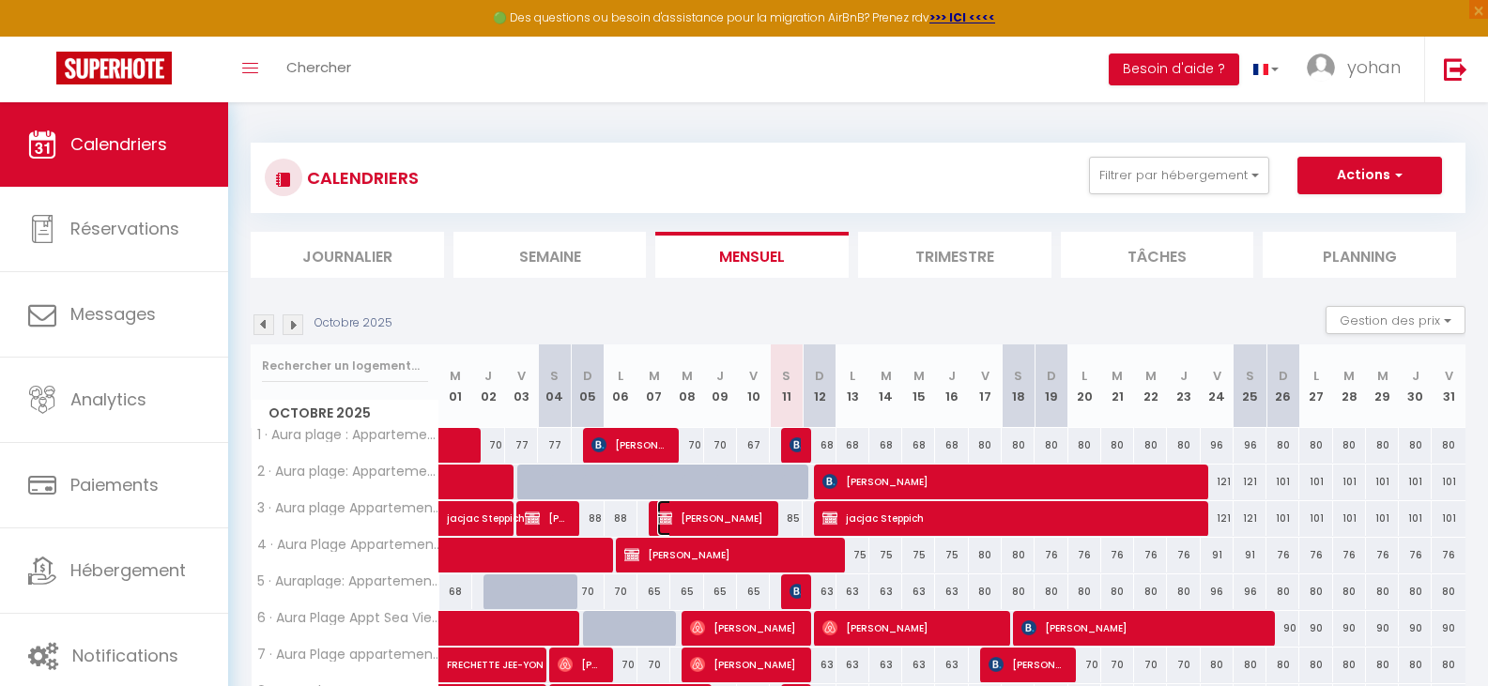
select select "1"
select select
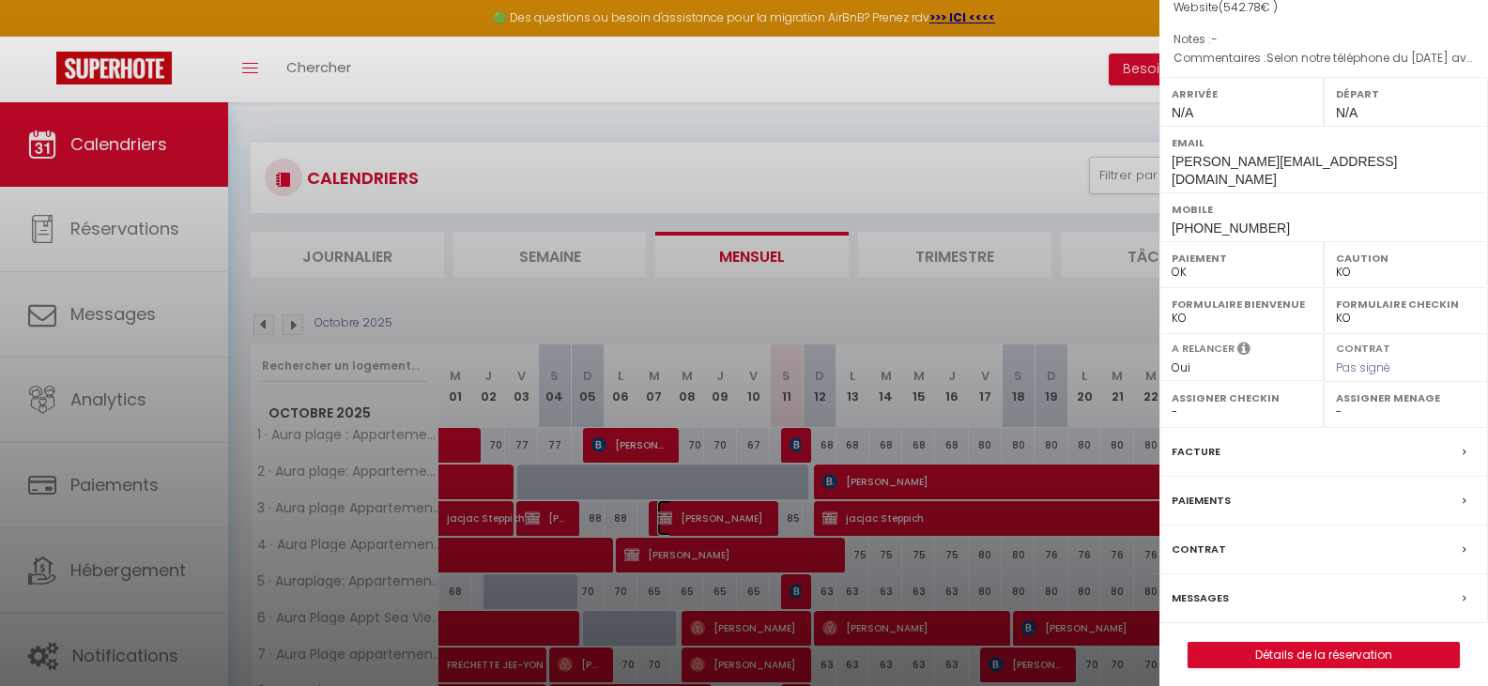
scroll to position [207, 0]
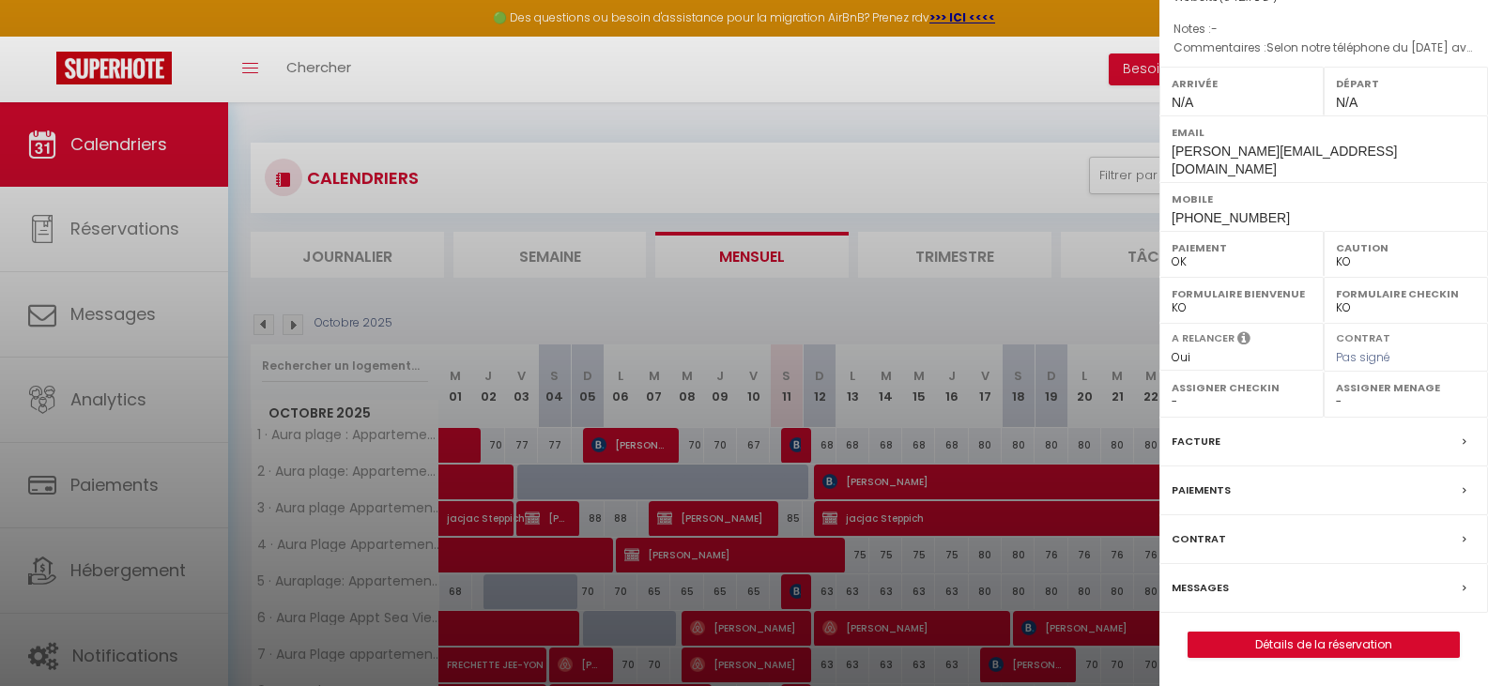
click at [1187, 587] on label "Messages" at bounding box center [1199, 588] width 57 height 20
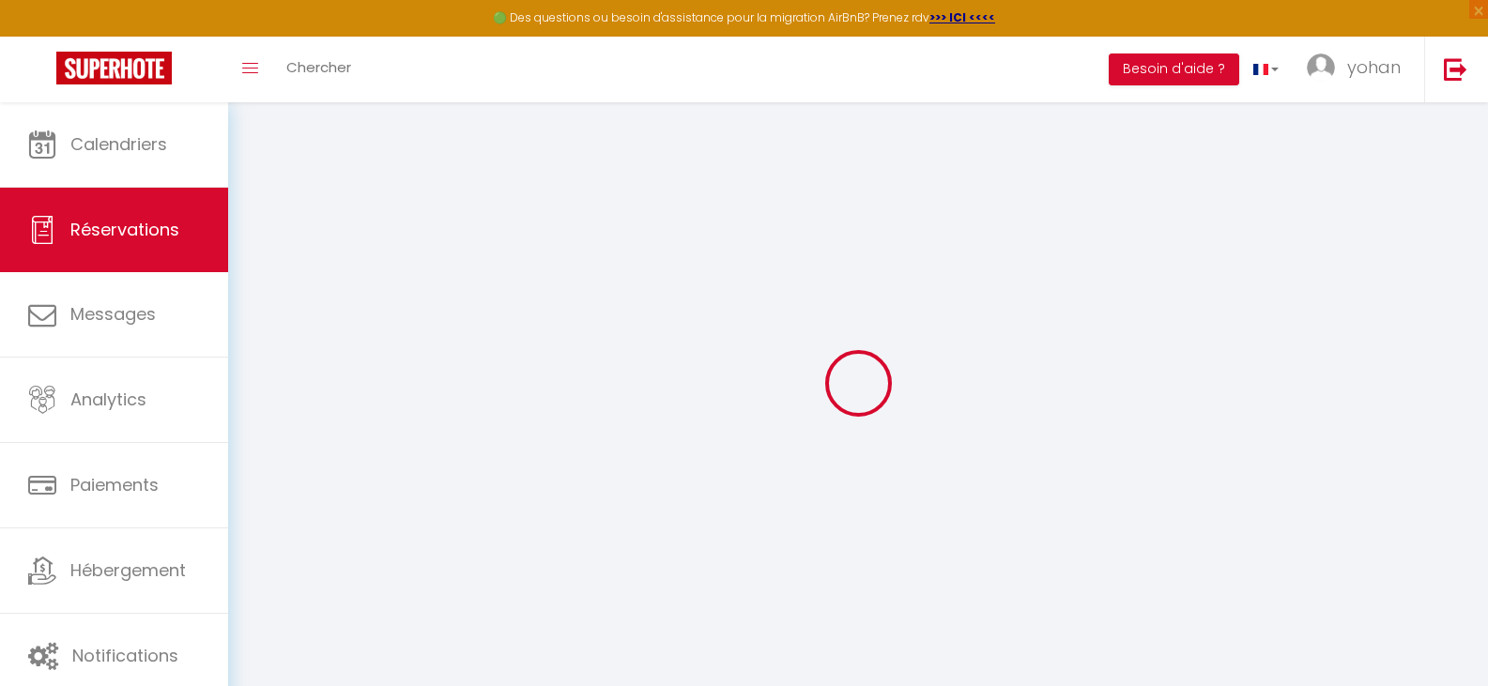
select select
checkbox input "false"
type textarea "Selon notre téléphone du 04.10.2025 avec vous, nous vous reconfirmons ici que n…"
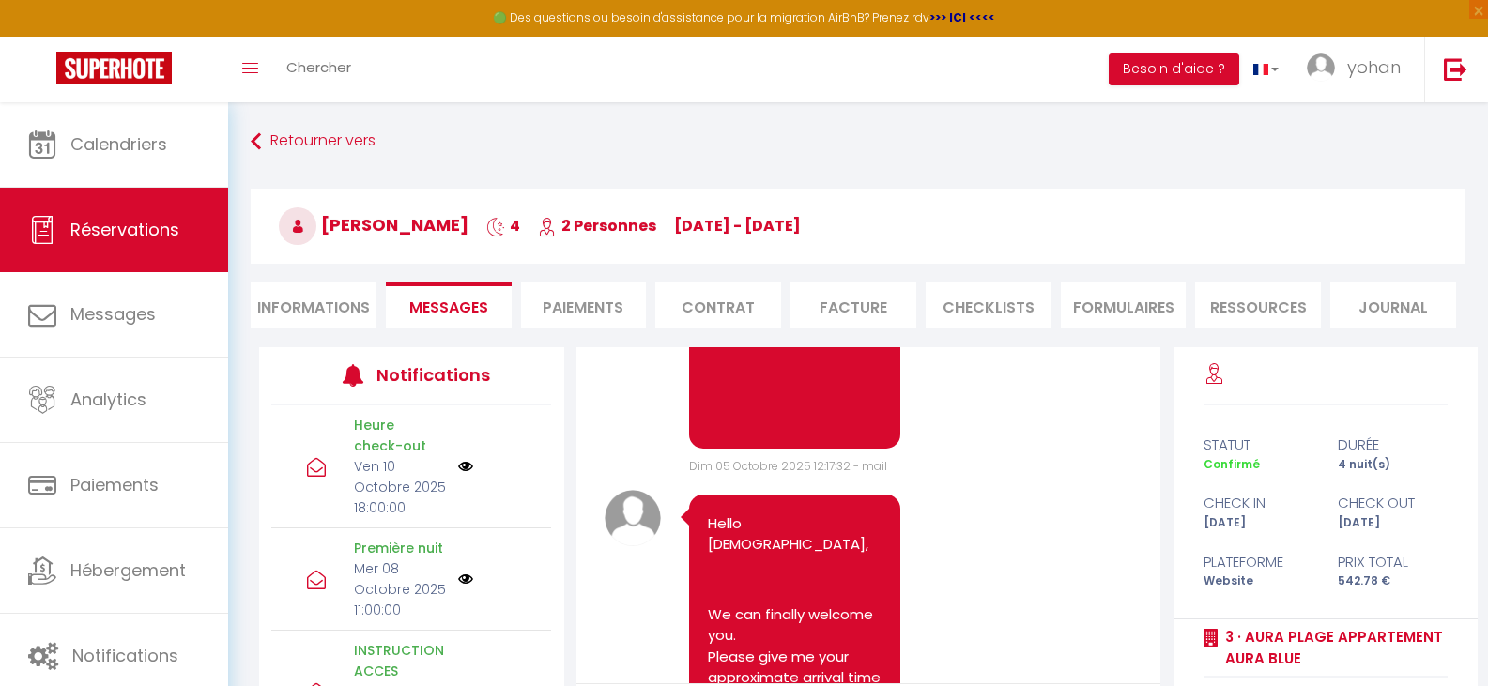
scroll to position [1675, 0]
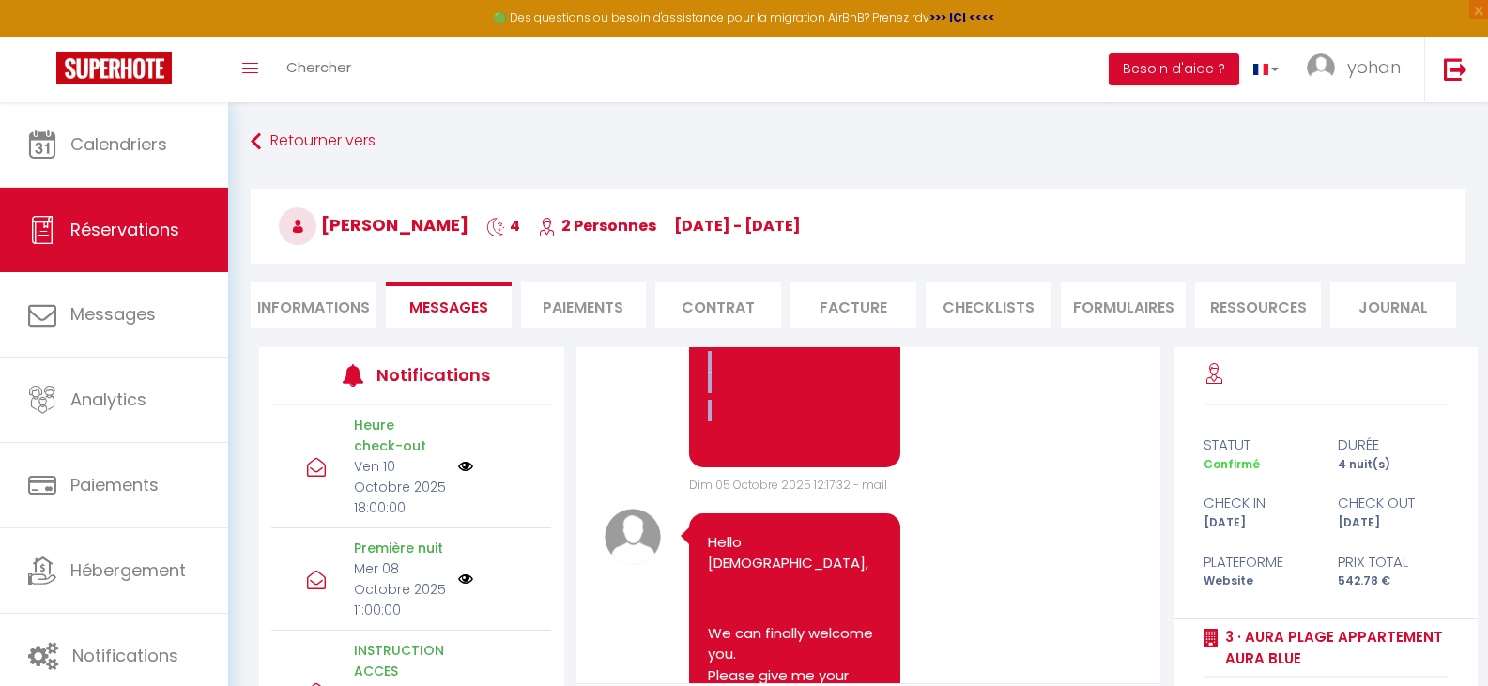
drag, startPoint x: 708, startPoint y: 424, endPoint x: 865, endPoint y: 454, distance: 160.5
copy pre "Hello Christian We look forward to meeting you and welcoming you in 3 · Aura pl…"
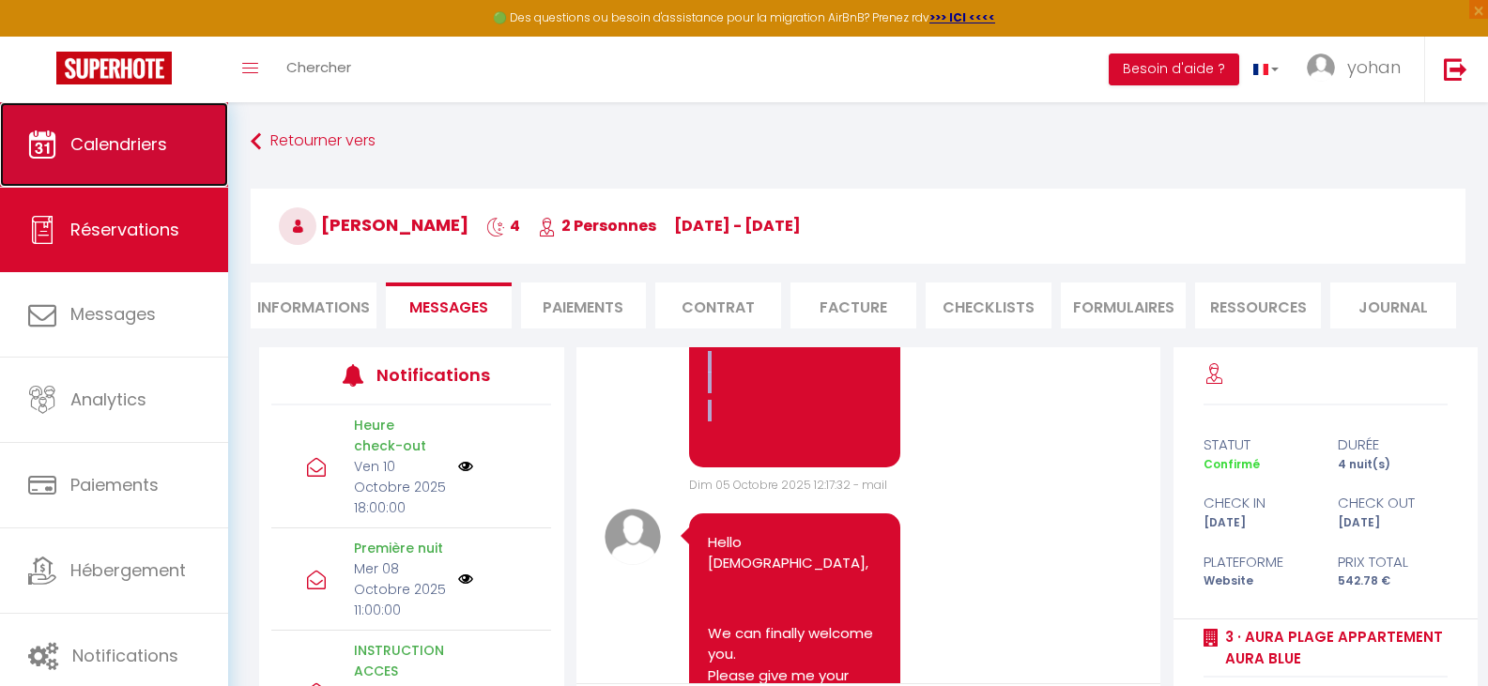
click at [104, 134] on span "Calendriers" at bounding box center [118, 143] width 97 height 23
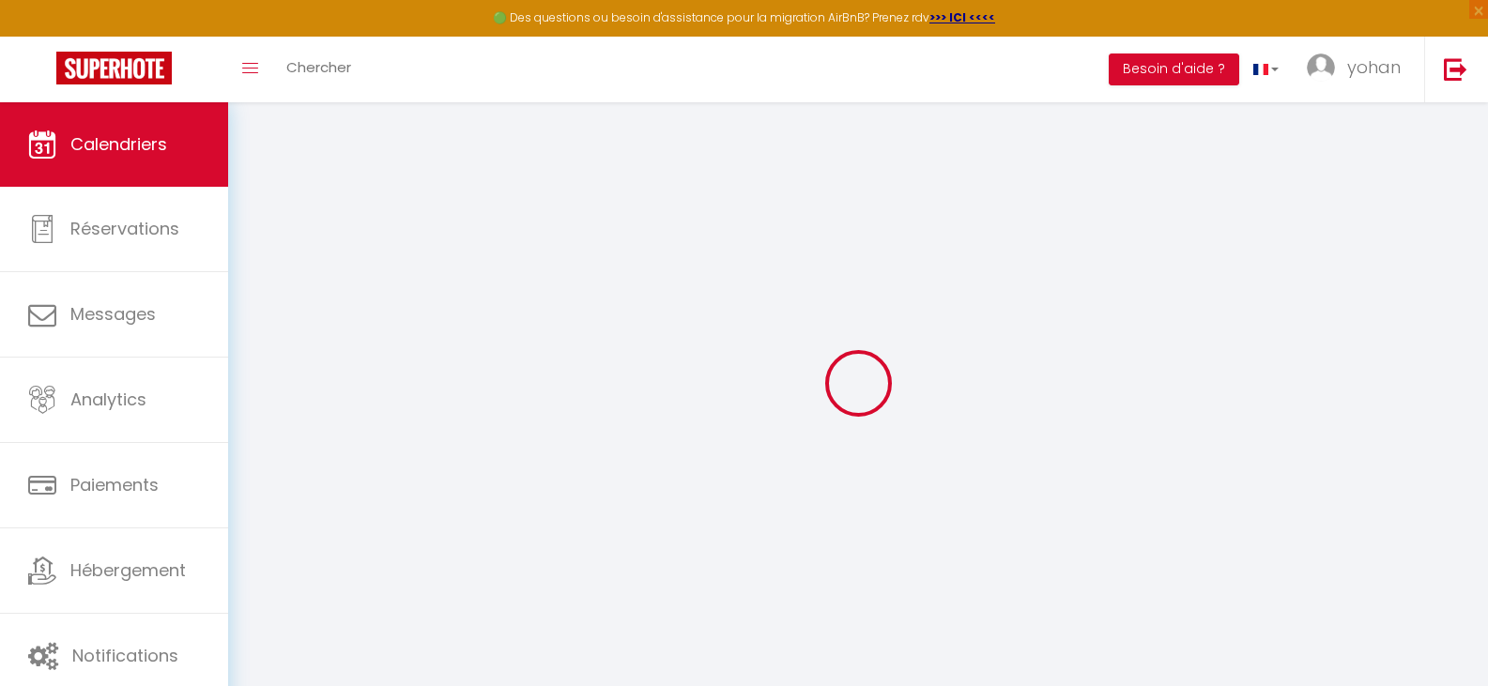
select select
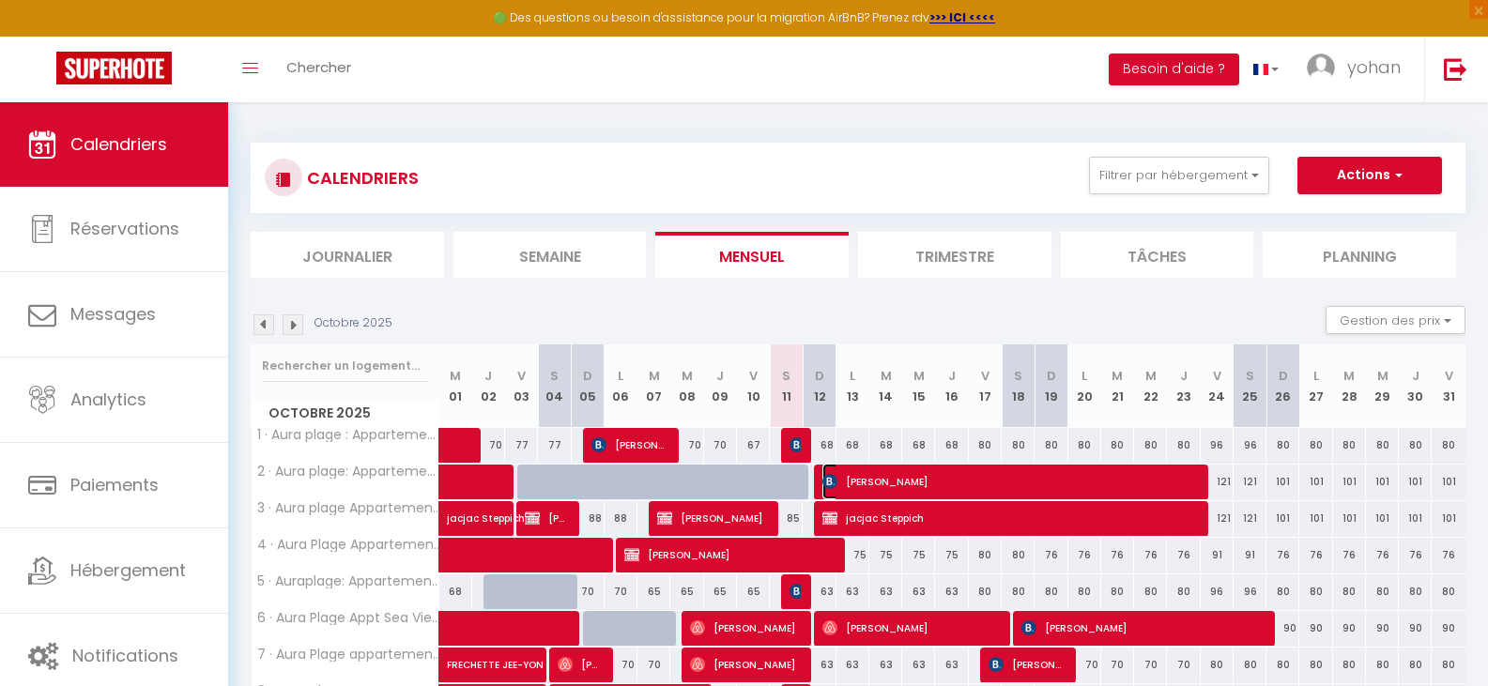
click at [968, 470] on span "[PERSON_NAME]" at bounding box center [1008, 482] width 373 height 36
select select "OK"
select select "KO"
select select "0"
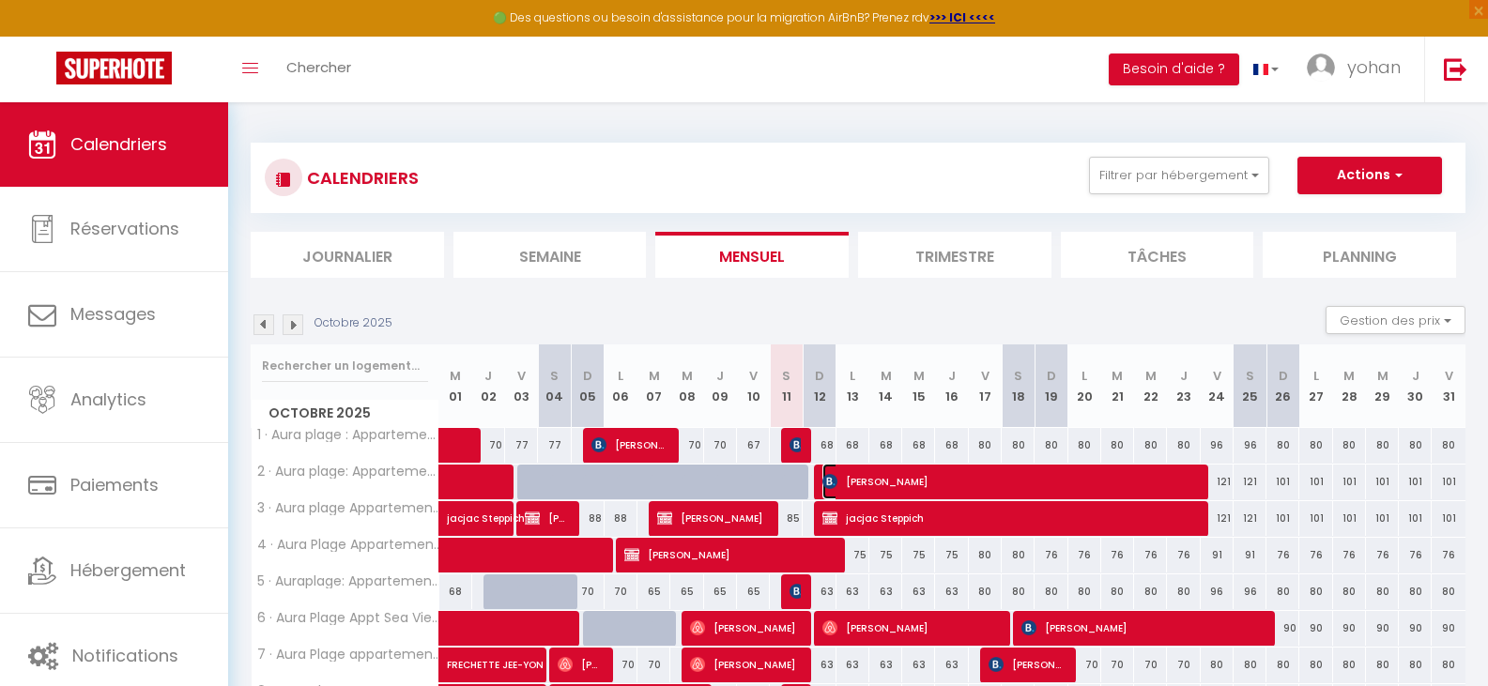
select select "1"
select select
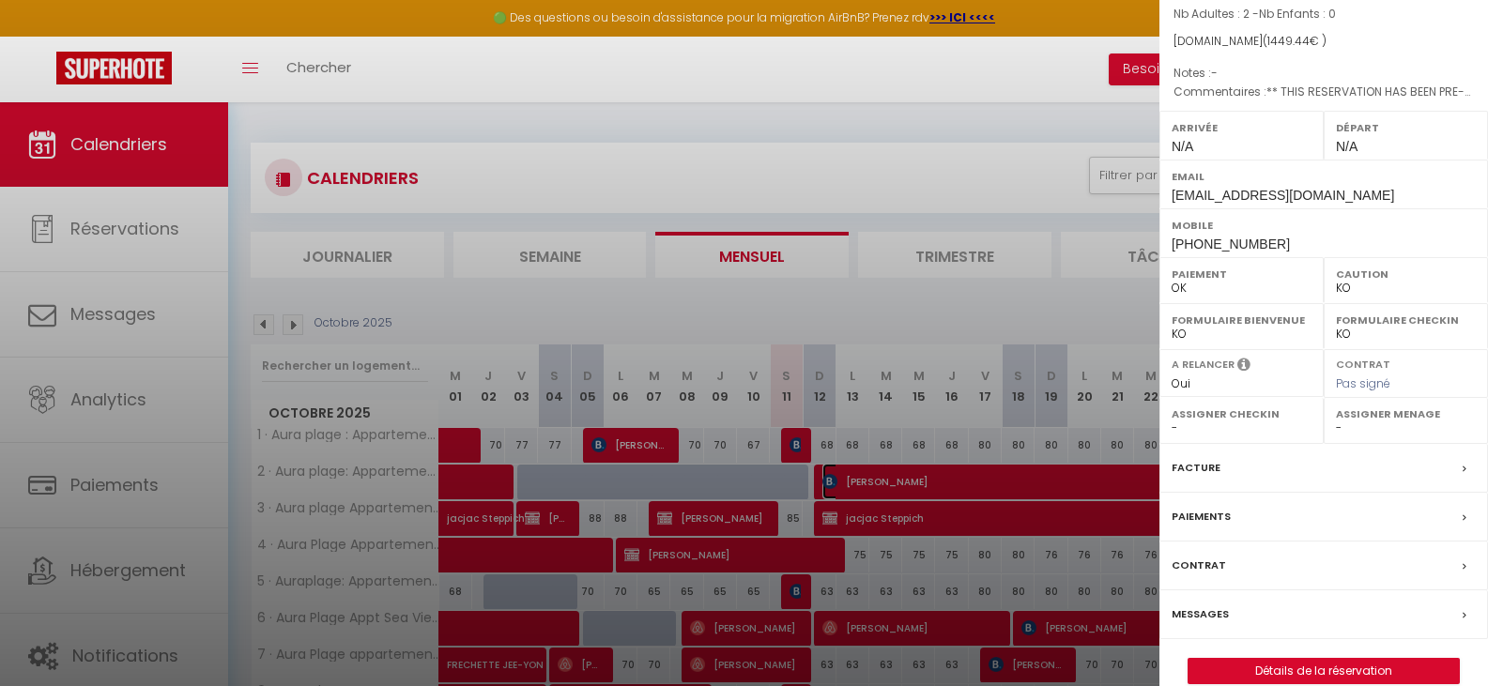
scroll to position [189, 0]
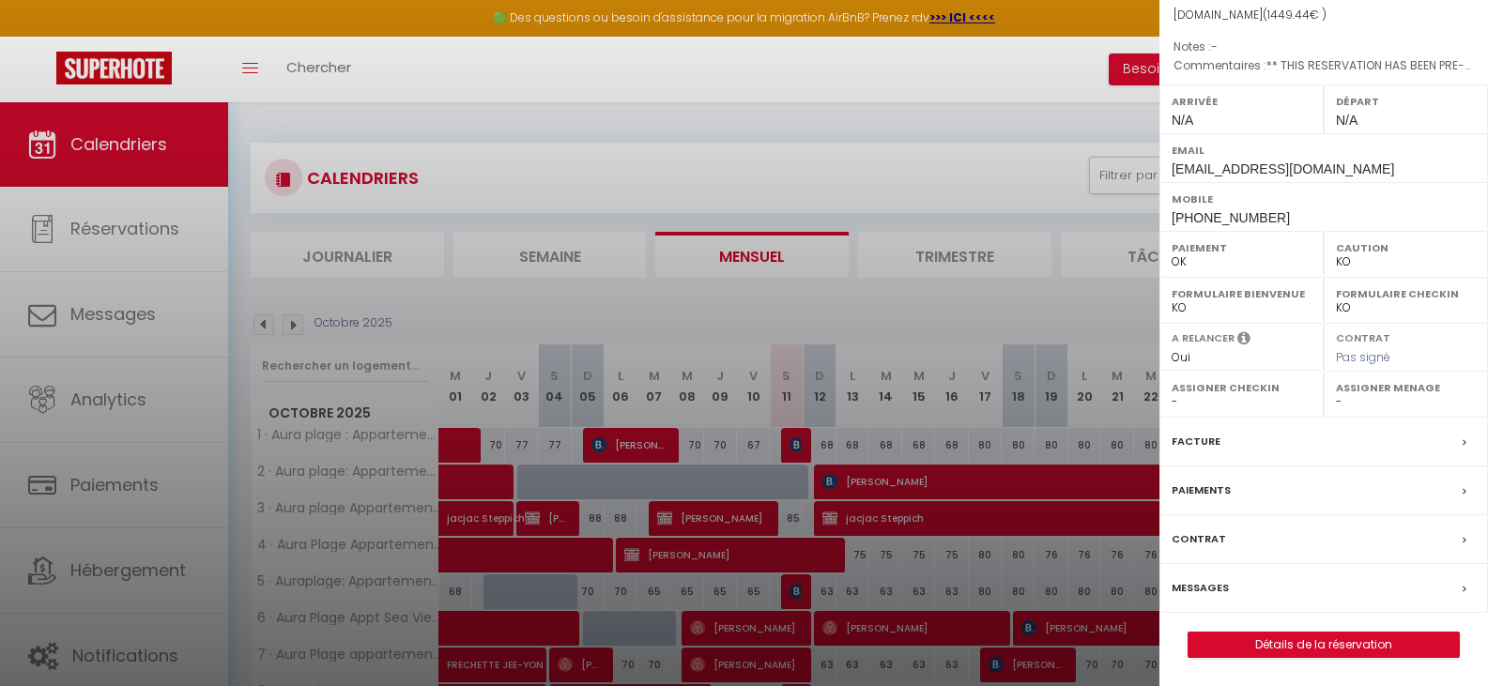
click at [1216, 582] on label "Messages" at bounding box center [1199, 588] width 57 height 20
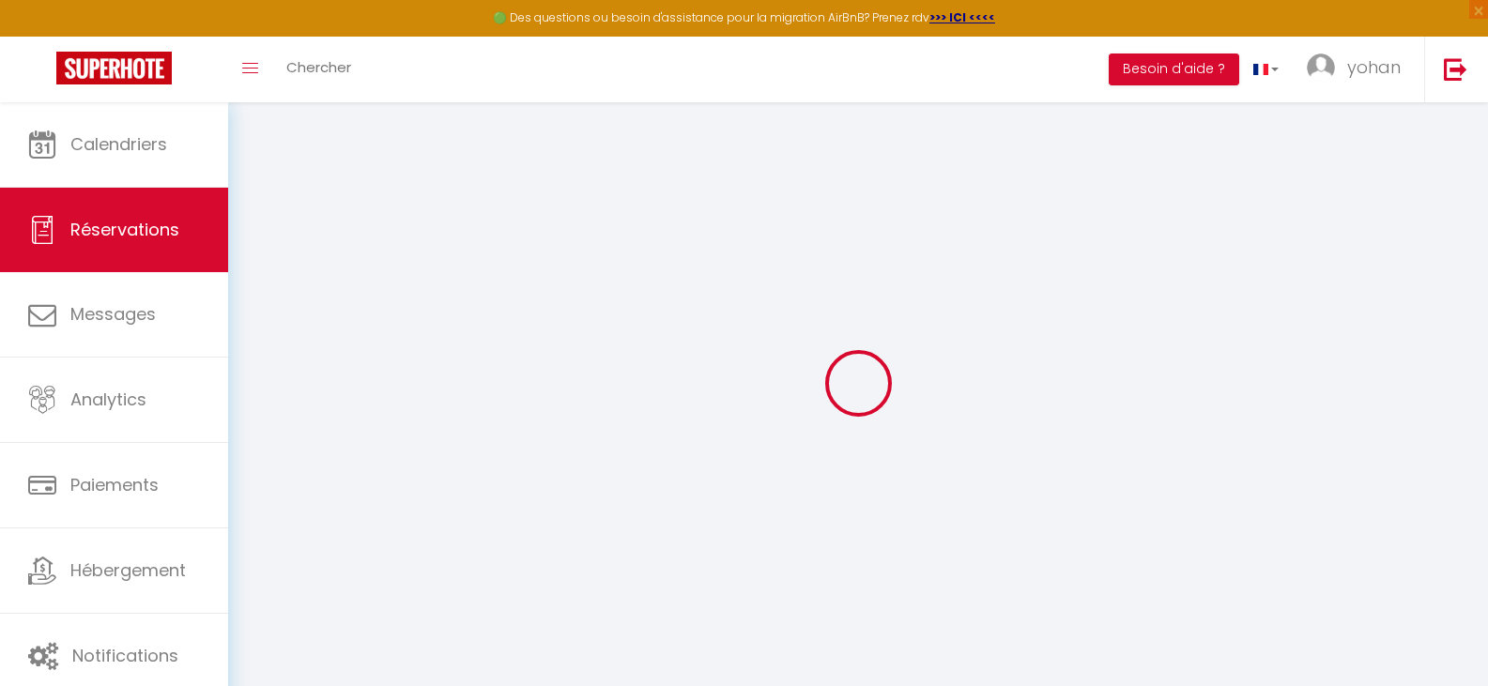
select select
checkbox input "false"
type textarea "** THIS RESERVATION HAS BEEN PRE-PAID ** Je voyage pour affaires et il est poss…"
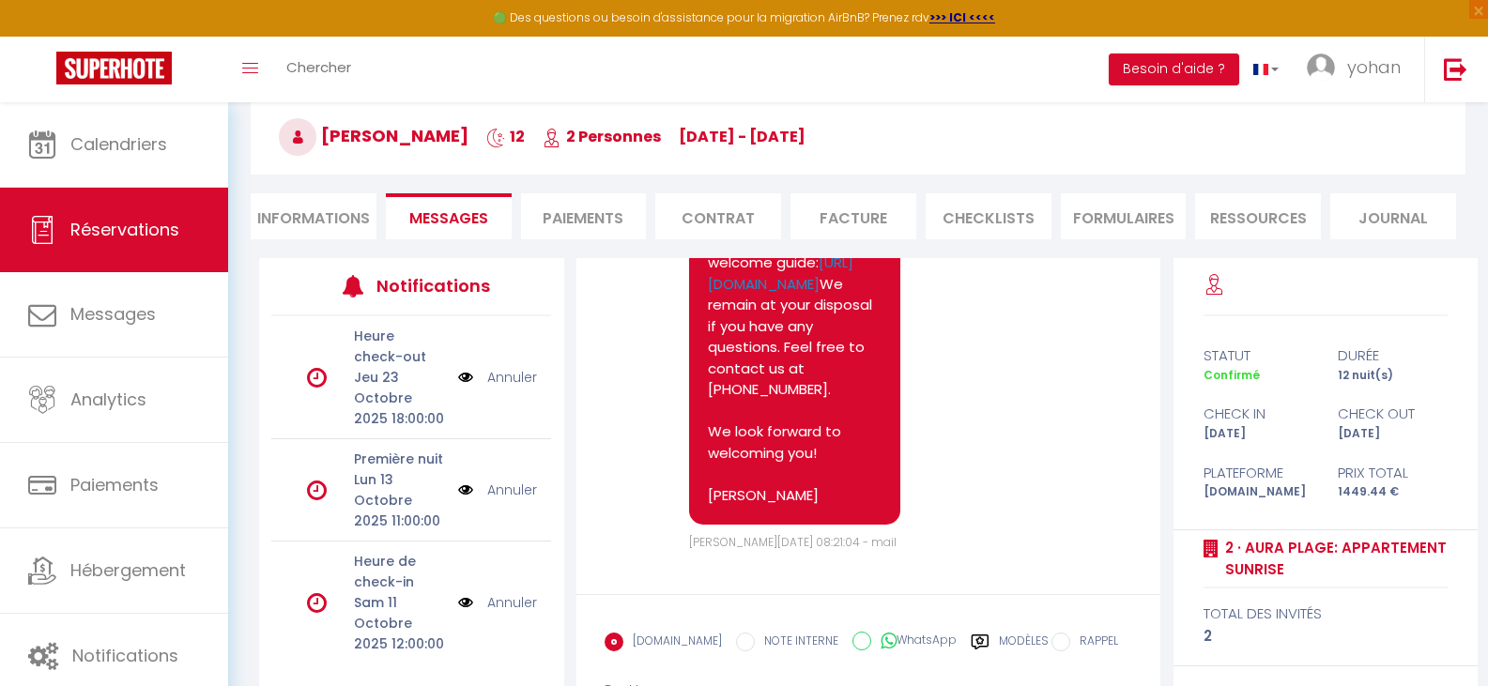
scroll to position [214, 0]
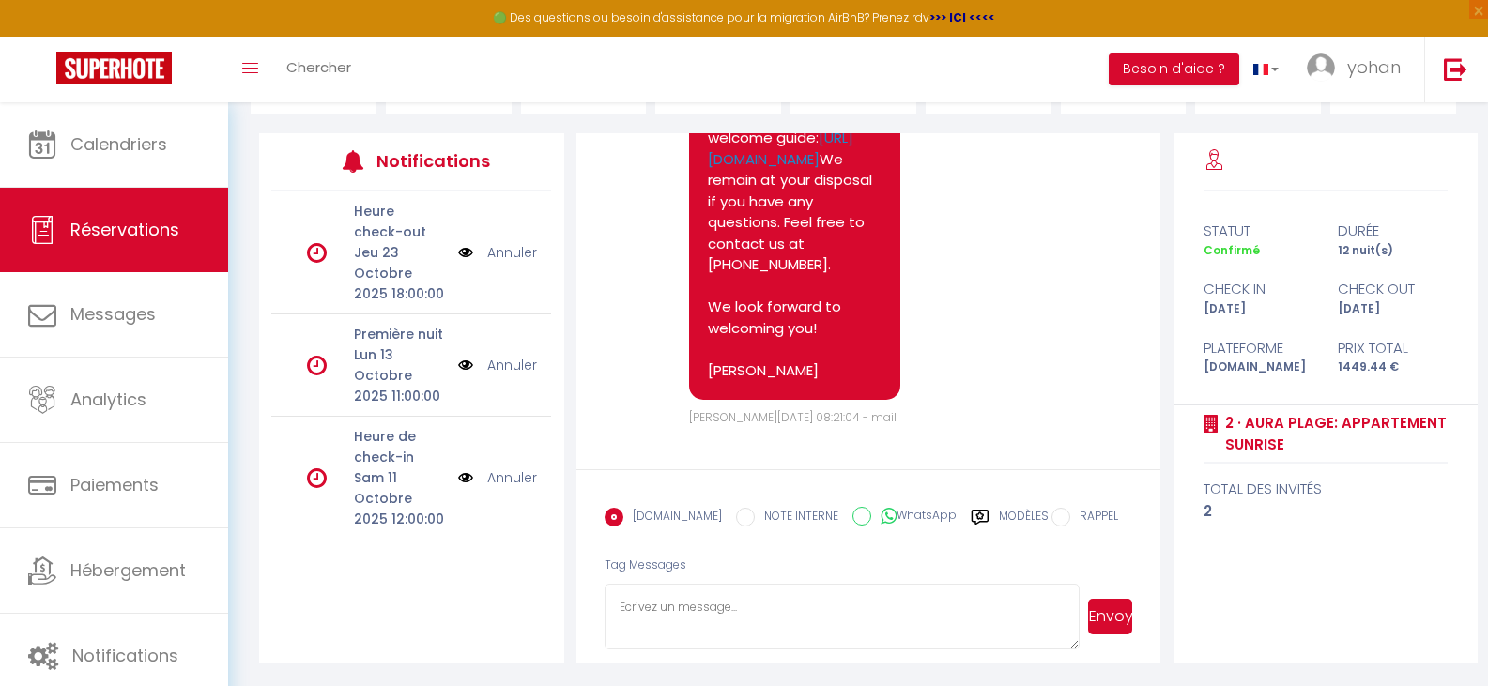
click at [686, 611] on textarea at bounding box center [842, 617] width 476 height 66
drag, startPoint x: 685, startPoint y: 612, endPoint x: 1082, endPoint y: 375, distance: 462.1
click at [1082, 375] on div "Note Sms Hello Walter, Thank you for booking your stay at AuraPlage ! To help y…" at bounding box center [868, 171] width 528 height 512
click at [662, 609] on textarea at bounding box center [842, 617] width 476 height 66
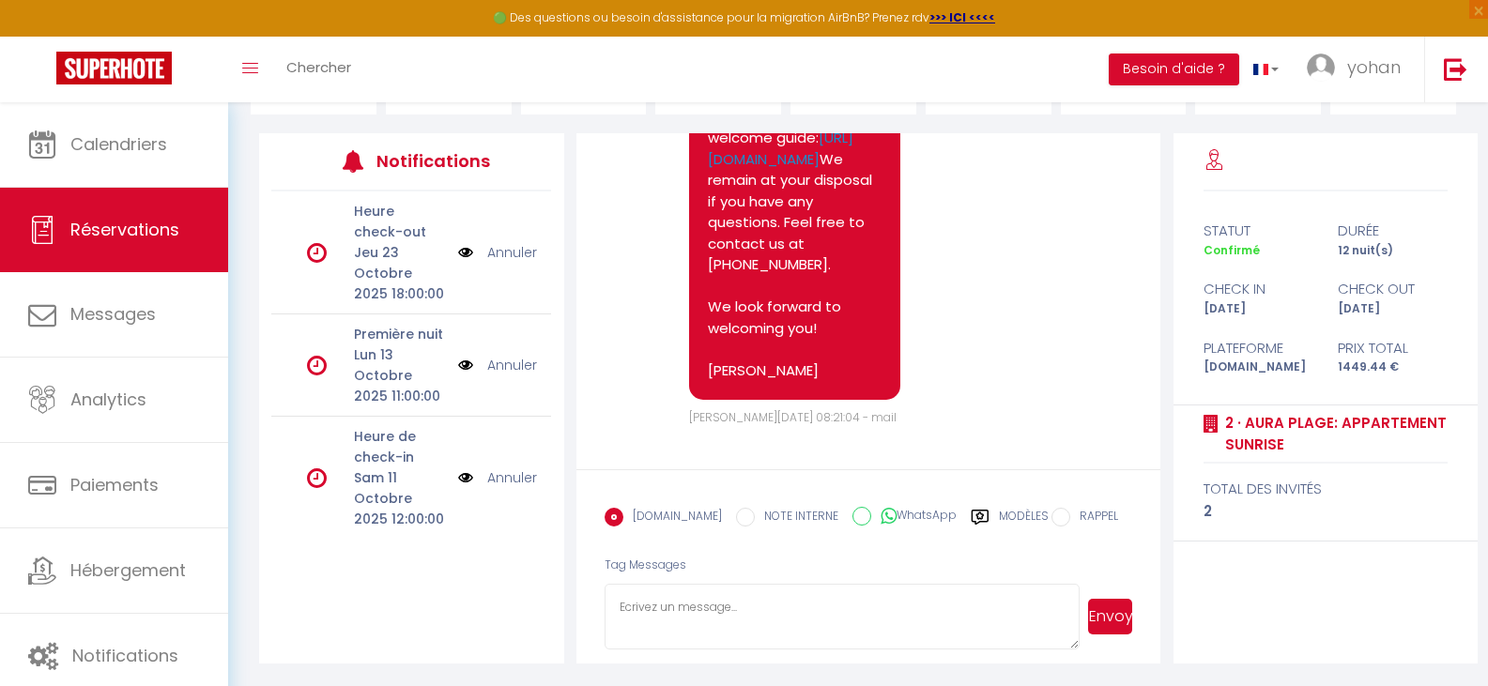
paste textarea "Hello Christian We look forward to meeting you and welcoming you in 3 · Aura pl…"
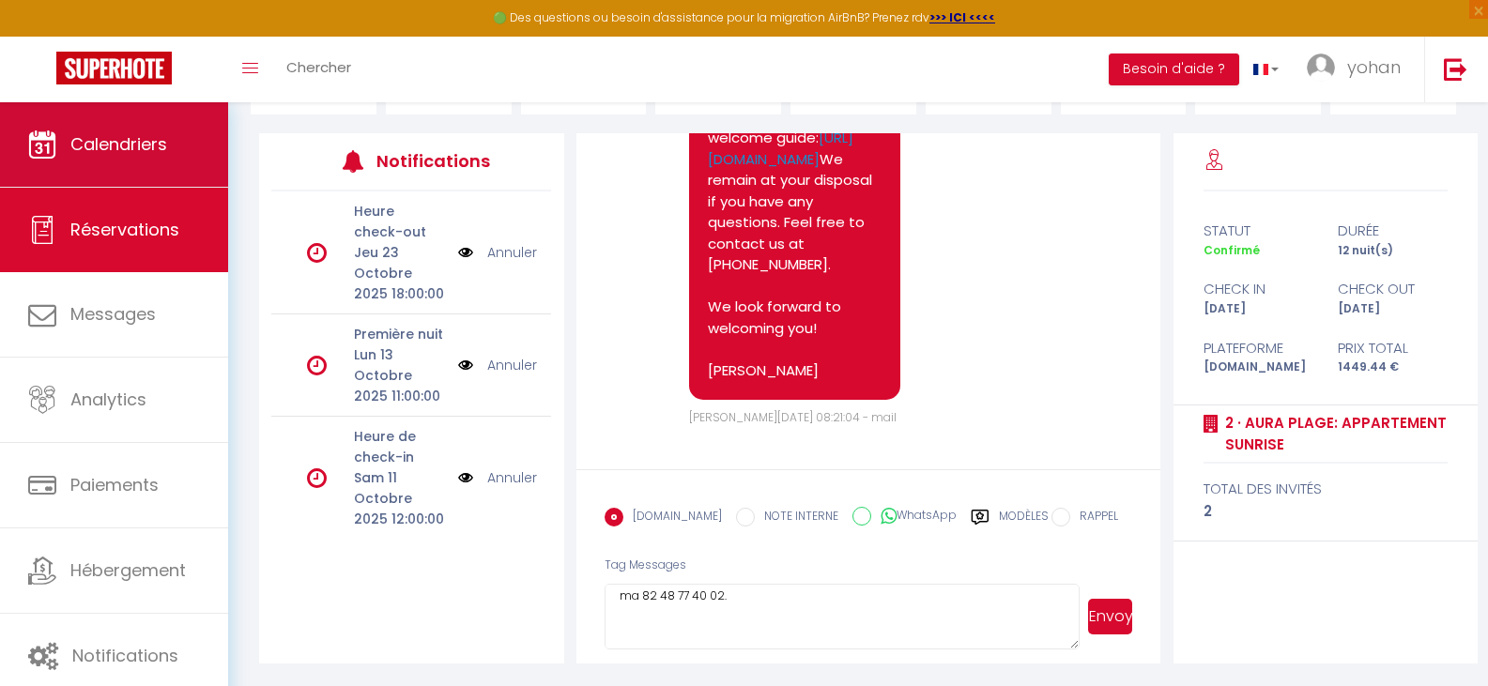
type textarea "Hello Christian We look forward to meeting you and welcoming you in 3 · Aura pl…"
click at [128, 145] on span "Calendriers" at bounding box center [118, 143] width 97 height 23
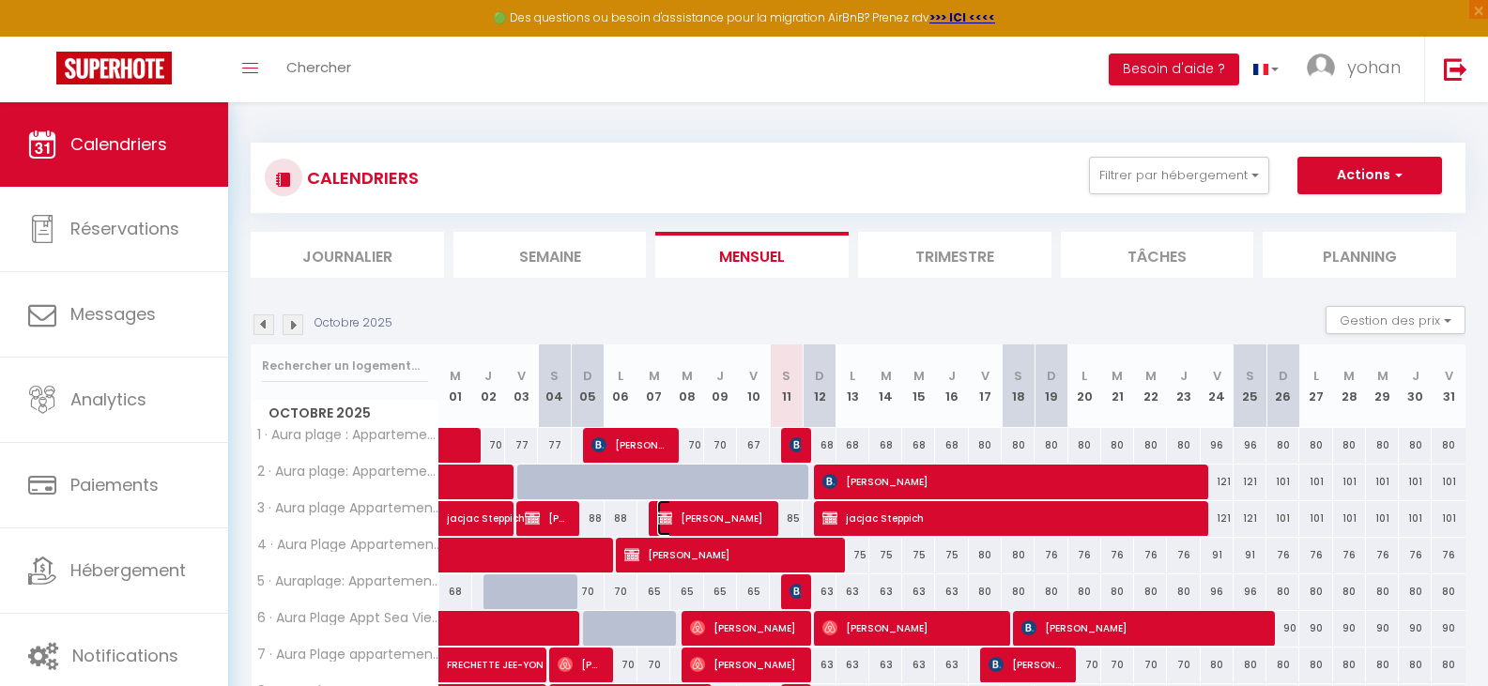
click at [744, 512] on span "[PERSON_NAME]" at bounding box center [712, 518] width 110 height 36
select select "OK"
select select "KO"
select select "0"
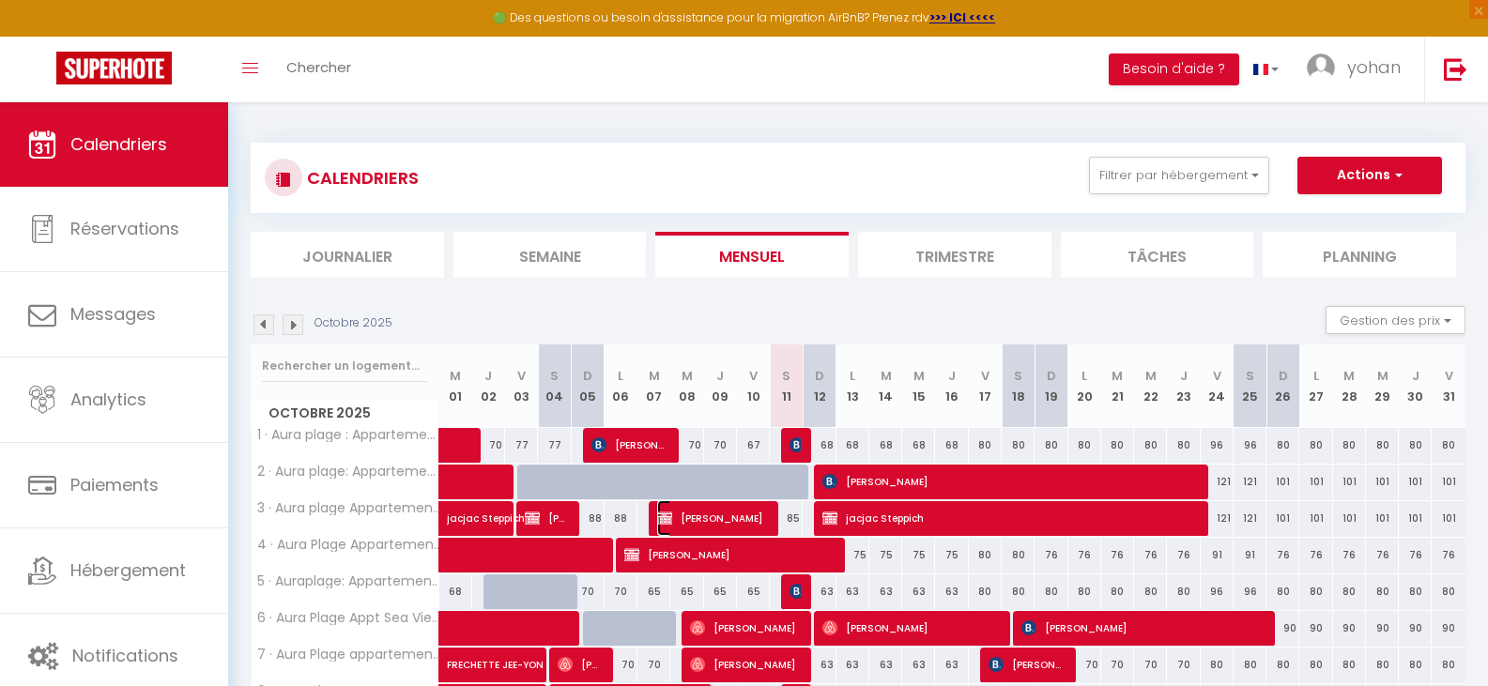
select select "1"
select select
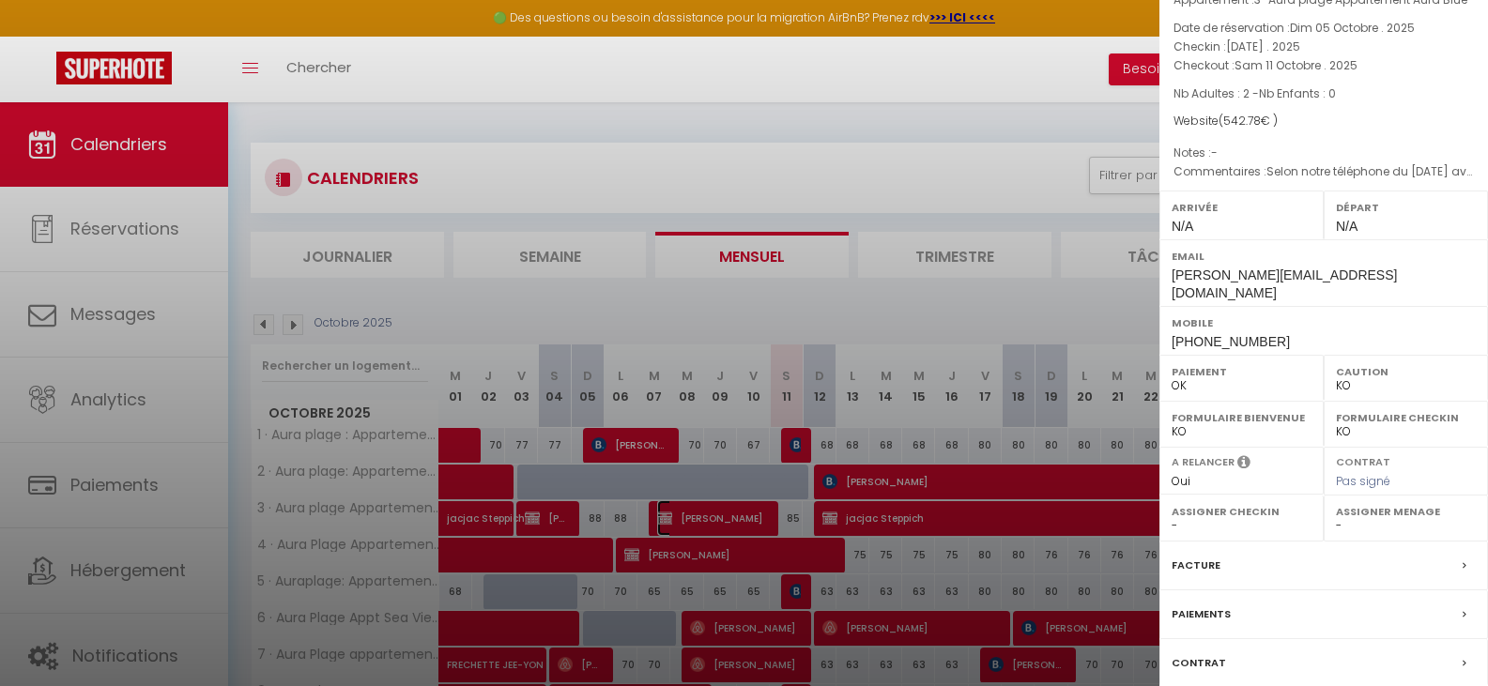
scroll to position [207, 0]
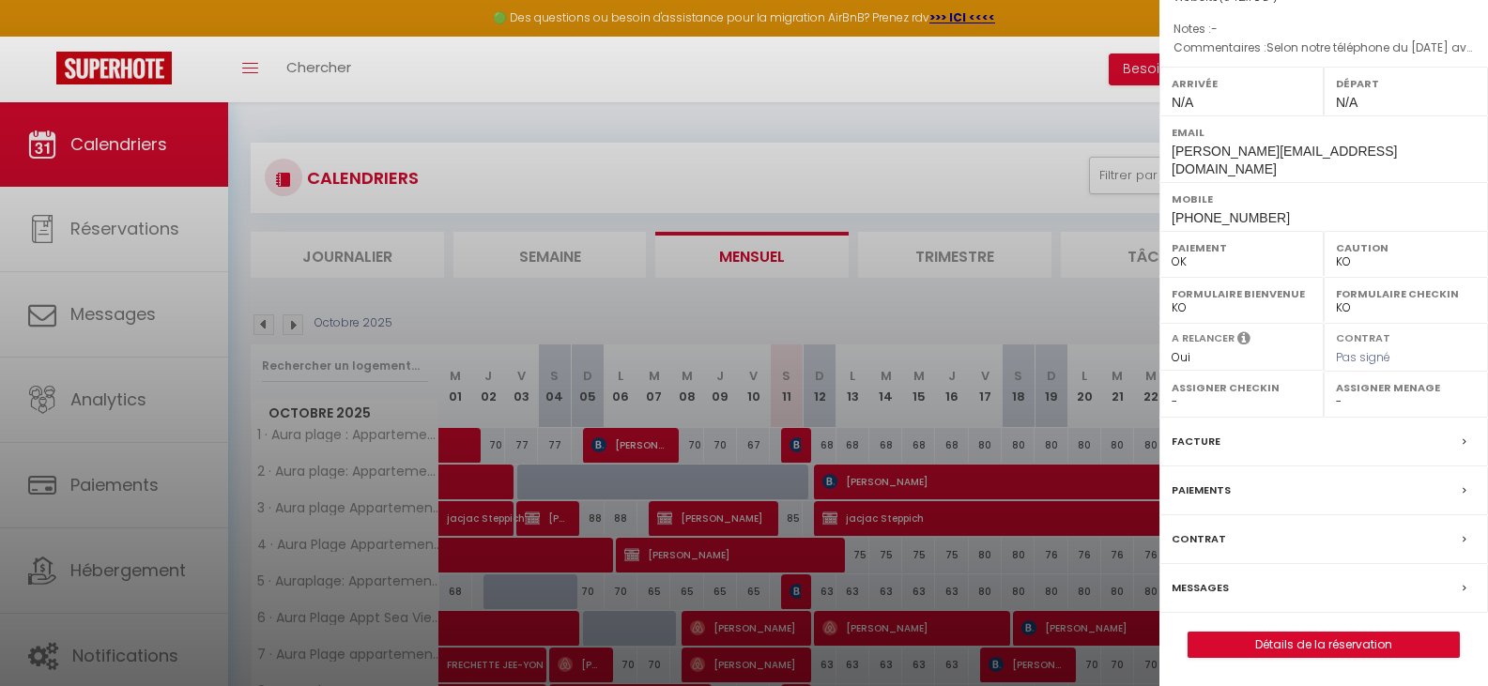
click at [1213, 578] on label "Messages" at bounding box center [1199, 588] width 57 height 20
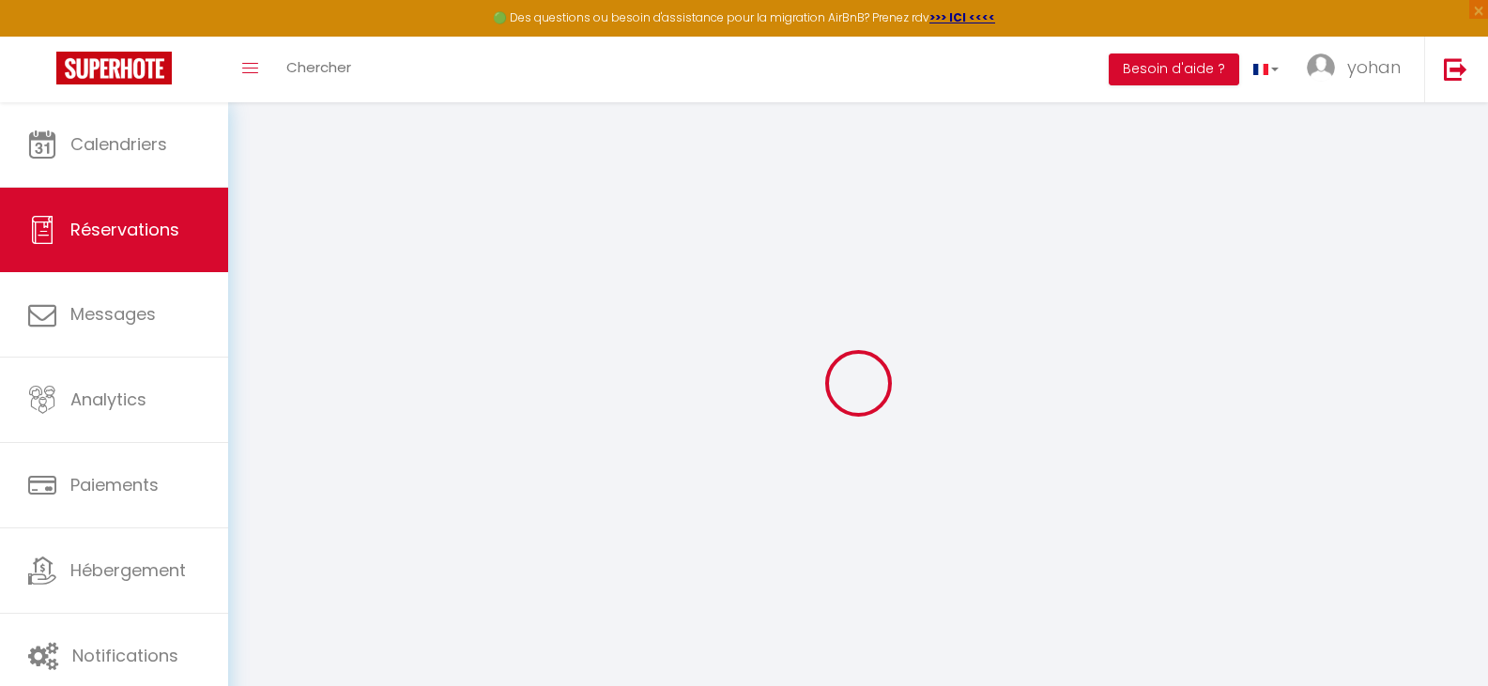
select select
checkbox input "false"
type textarea "Selon notre téléphone du 04.10.2025 avec vous, nous vous reconfirmons ici que n…"
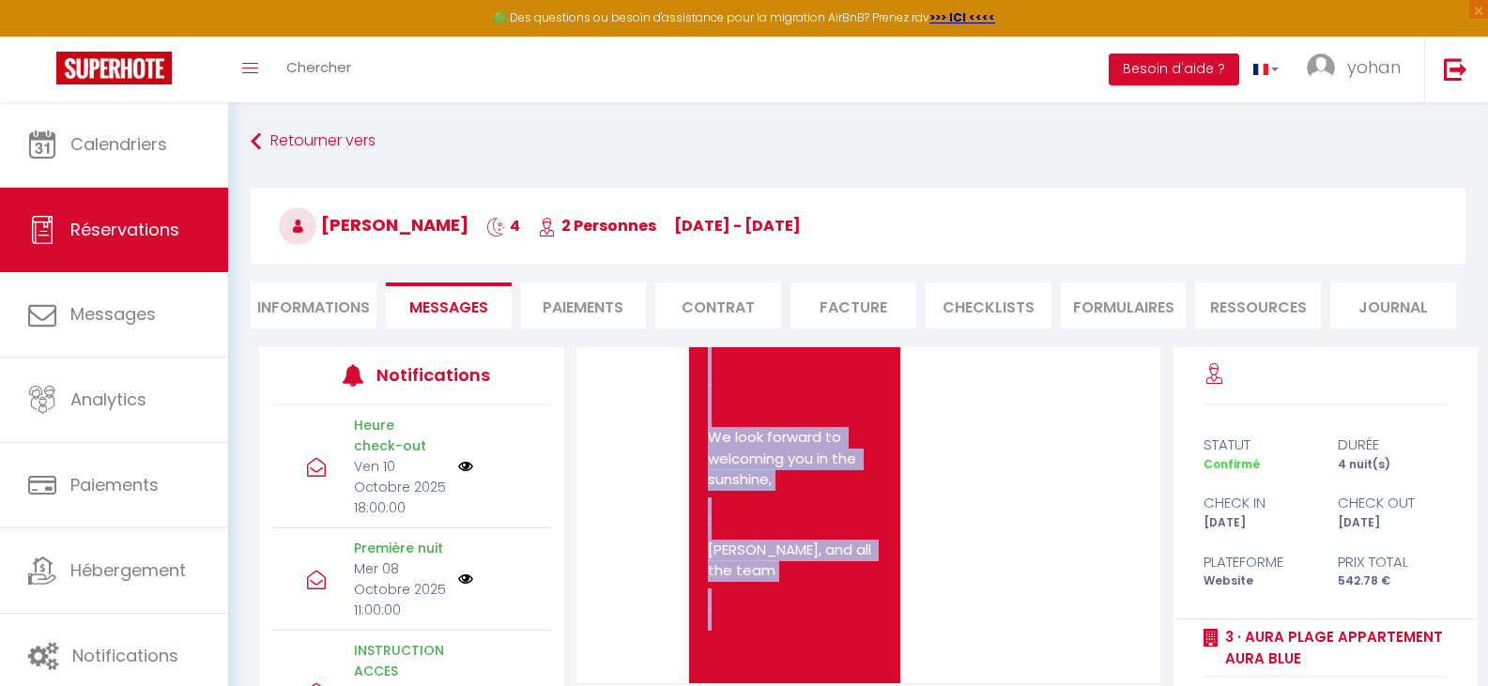
scroll to position [1449, 0]
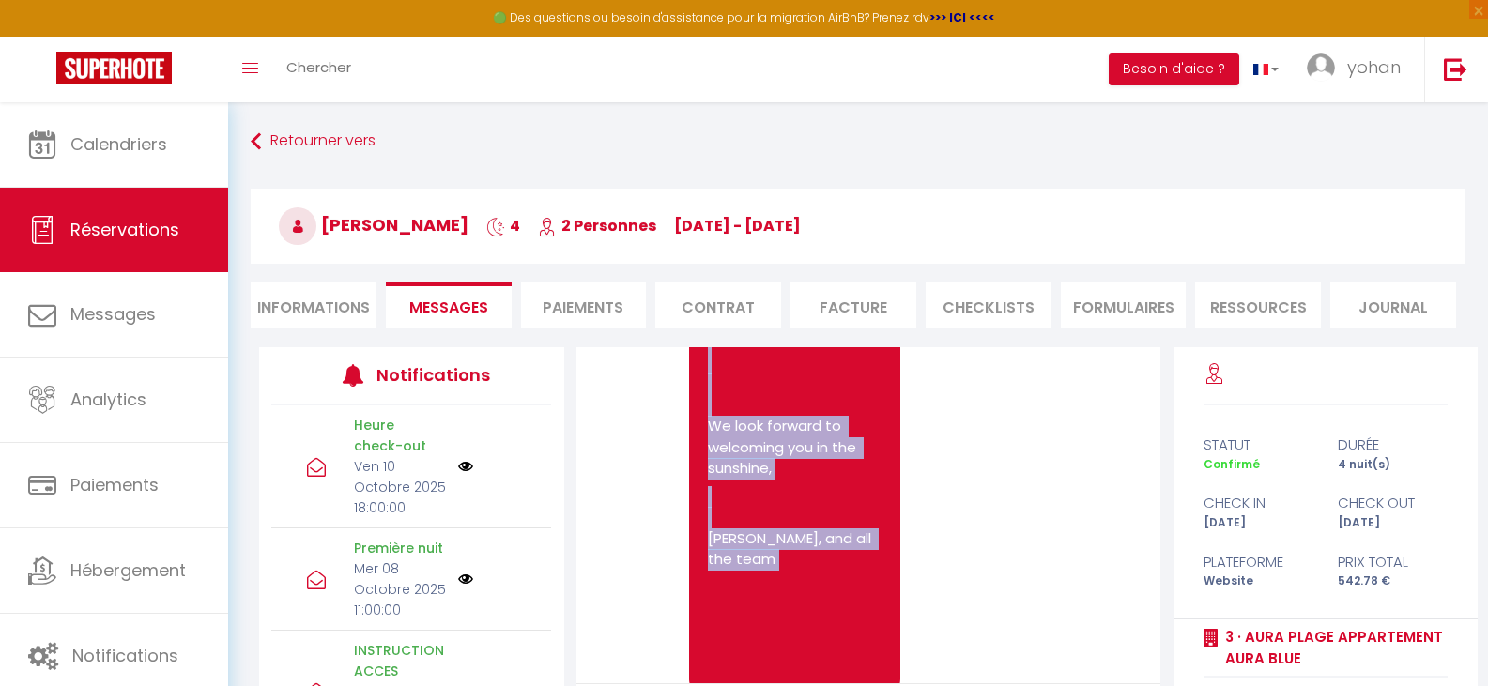
drag, startPoint x: 710, startPoint y: 519, endPoint x: 840, endPoint y: 601, distance: 153.9
click at [840, 601] on pre "Hello Christian We look forward to meeting you and welcoming you in 3 · Aura pl…" at bounding box center [795, 211] width 174 height 925
copy pre "Hello Christian We look forward to meeting you and welcoming you in 3 · Aura pl…"
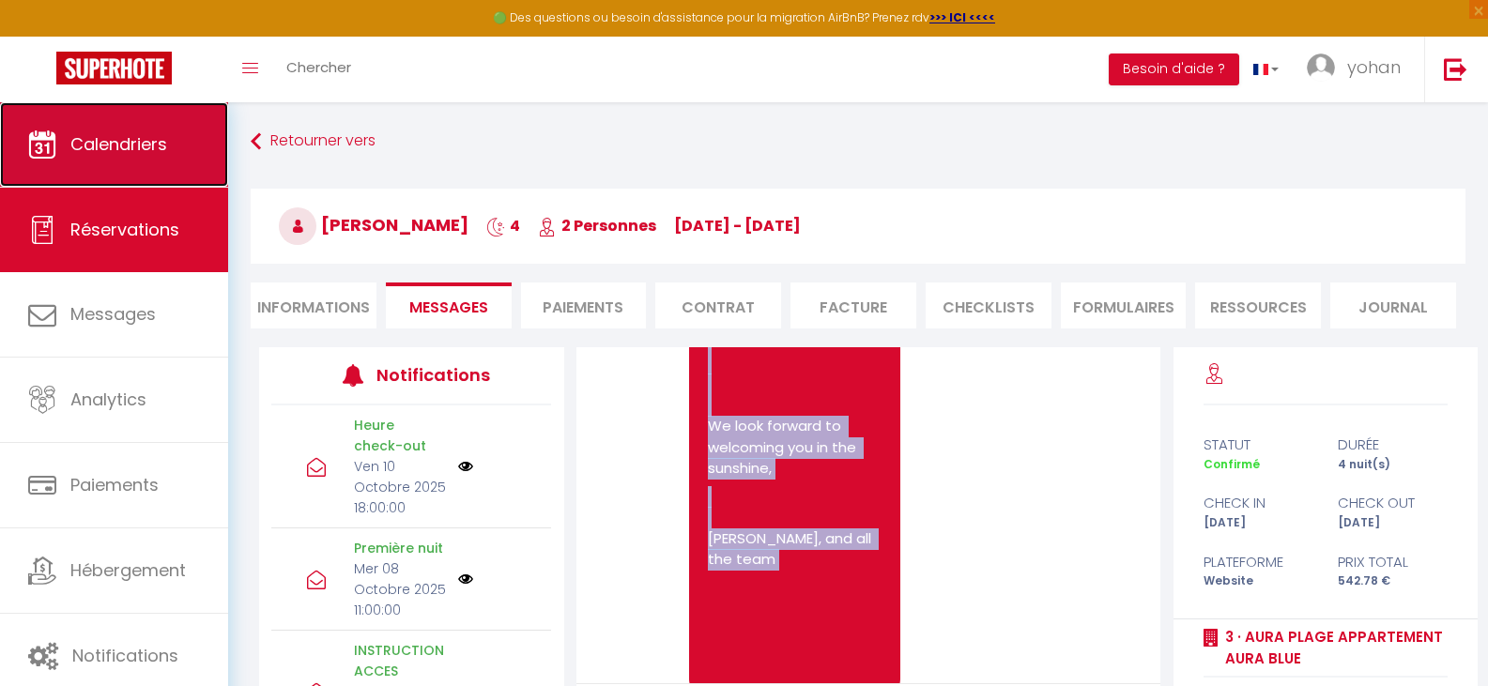
click at [137, 150] on span "Calendriers" at bounding box center [118, 143] width 97 height 23
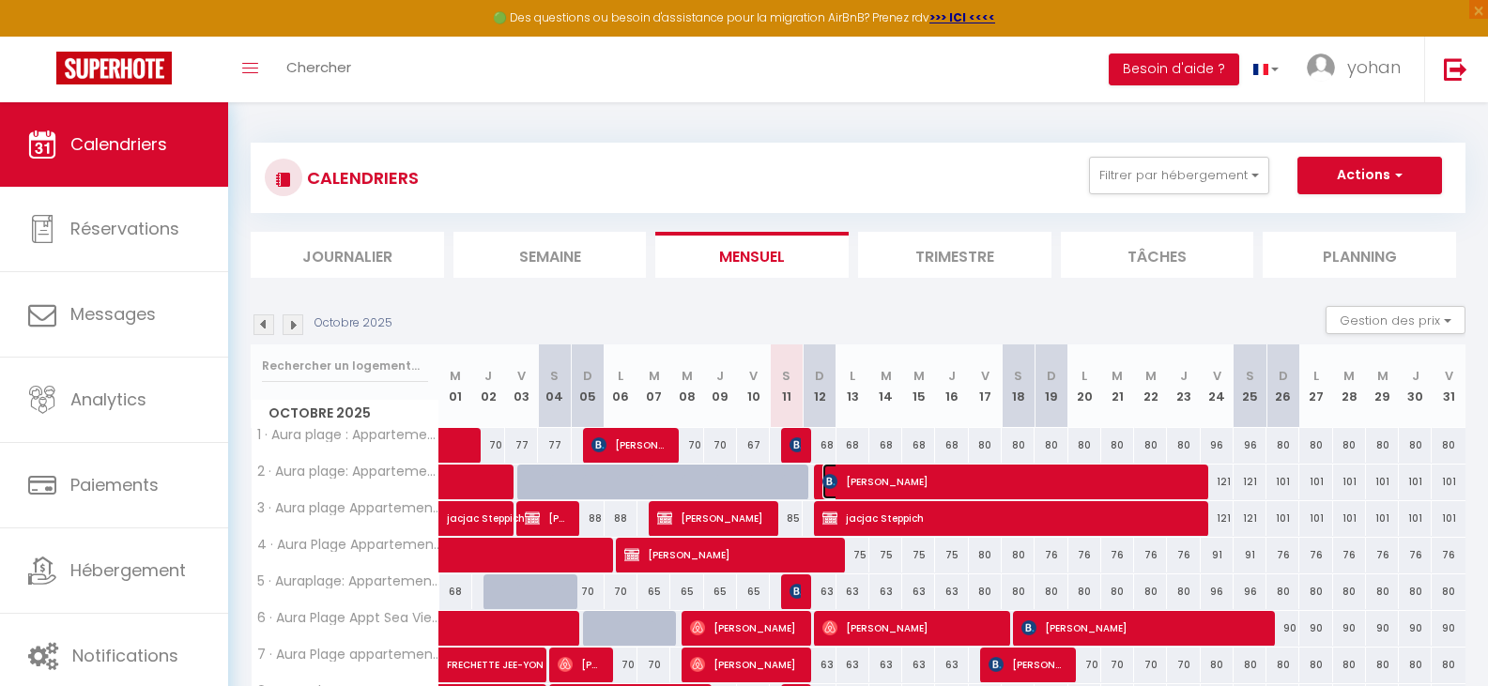
click at [904, 477] on span "[PERSON_NAME]" at bounding box center [1008, 482] width 373 height 36
select select "OK"
select select "KO"
select select "0"
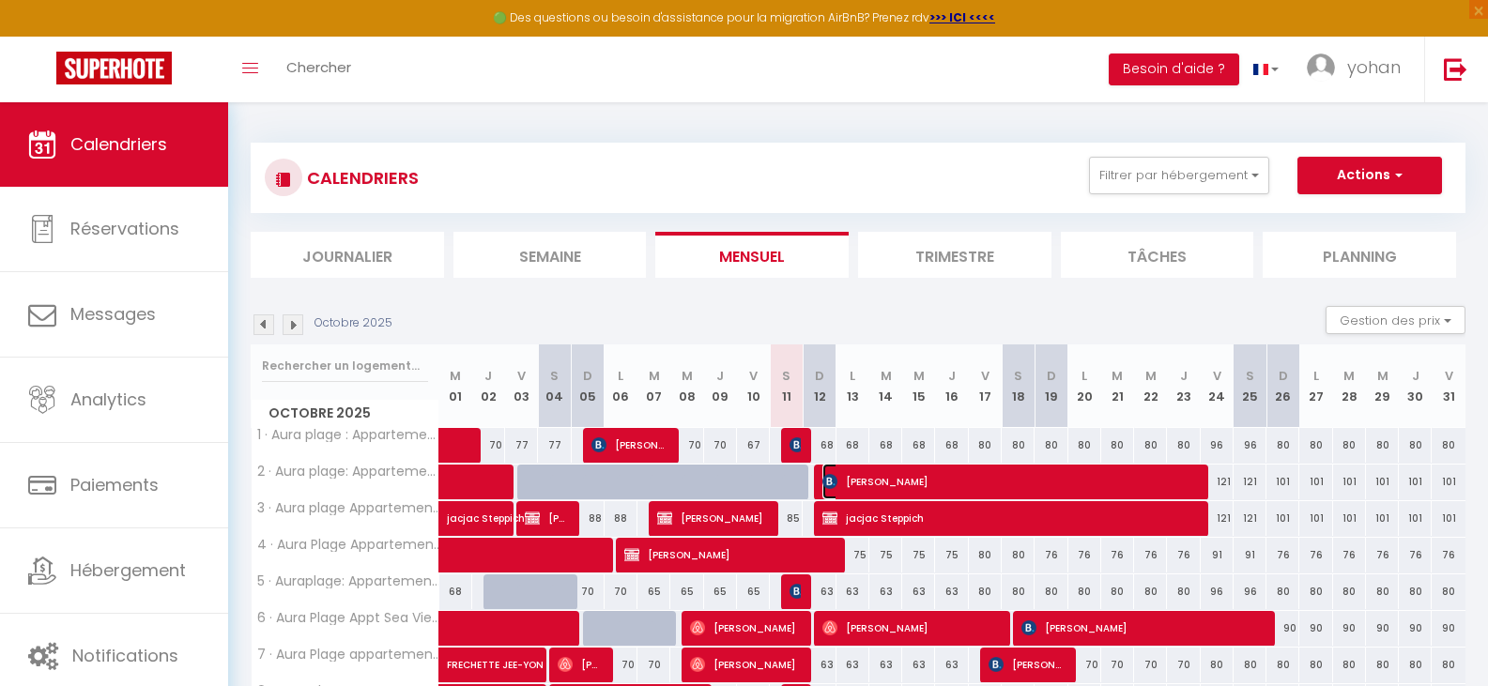
select select "1"
select select
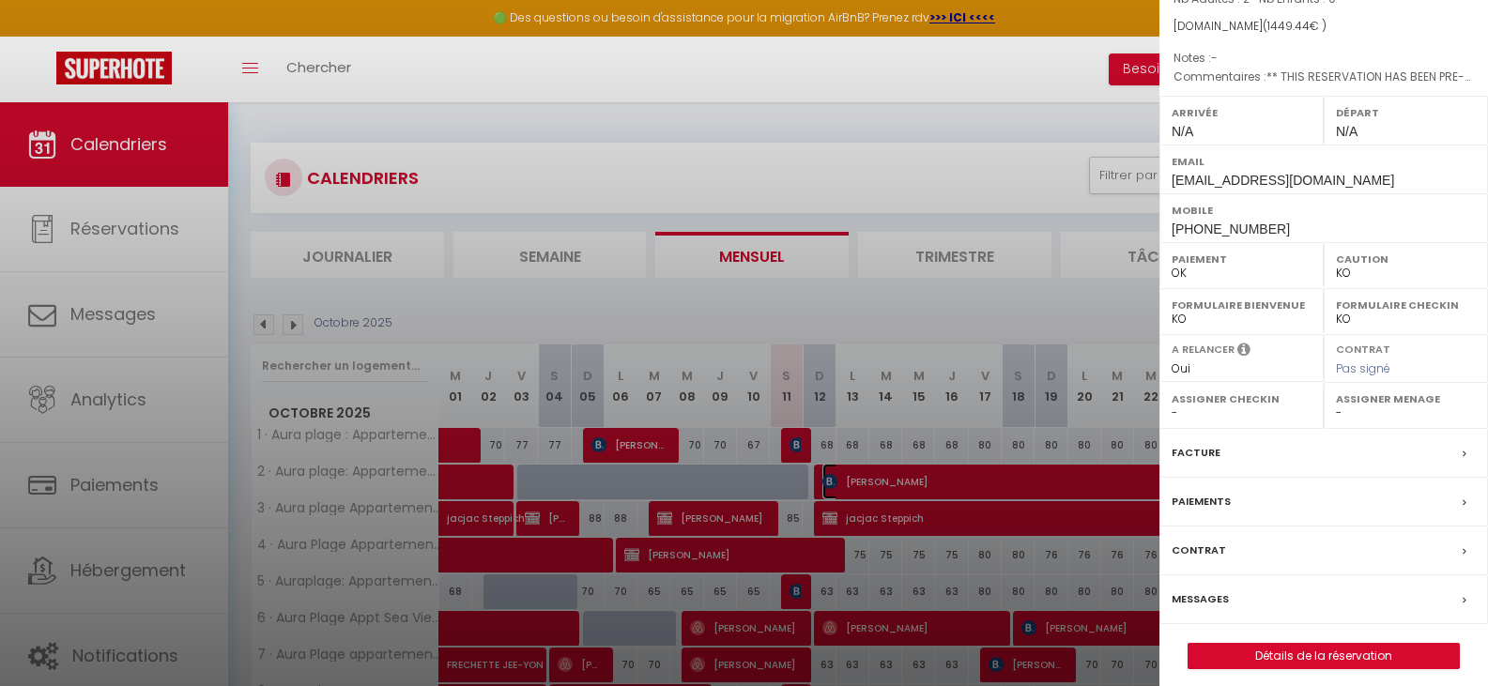
scroll to position [189, 0]
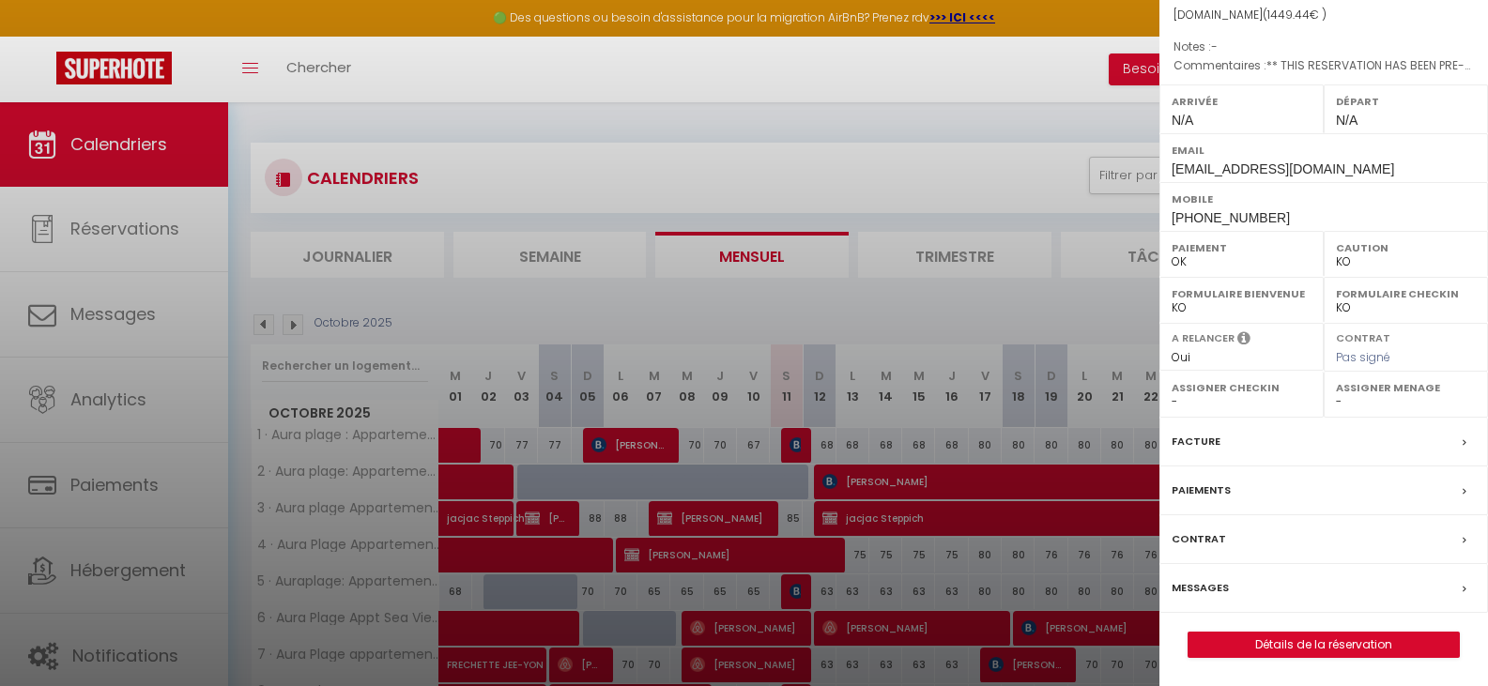
click at [1209, 579] on label "Messages" at bounding box center [1199, 588] width 57 height 20
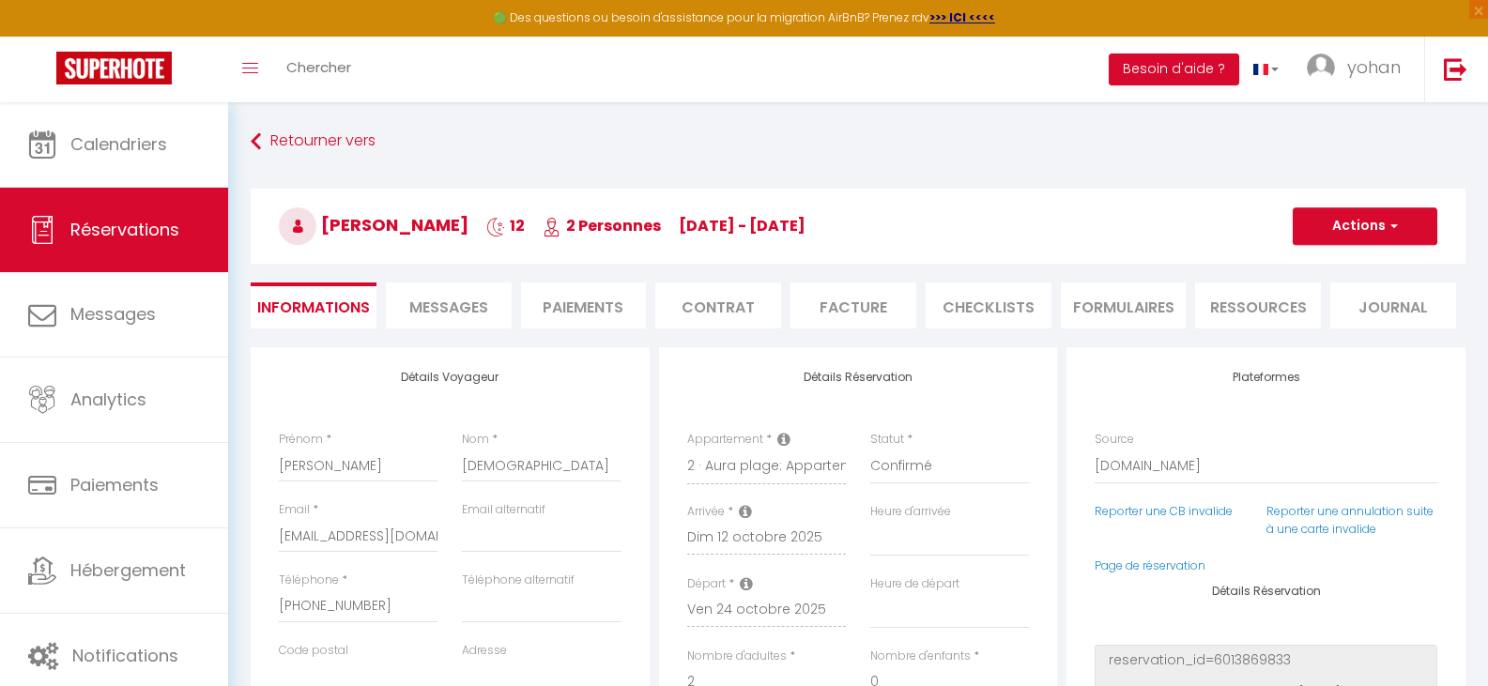
select select
checkbox input "false"
select select
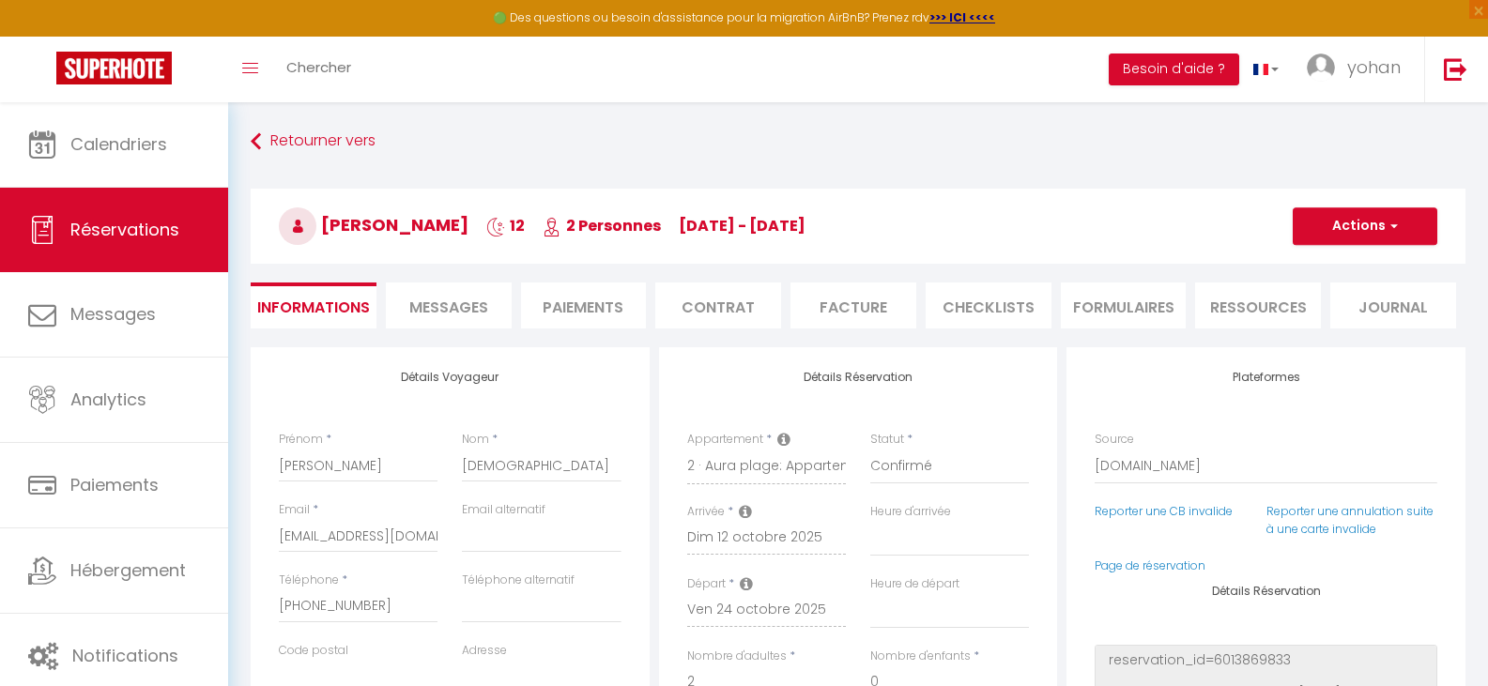
checkbox input "false"
type textarea "** THIS RESERVATION HAS BEEN PRE-PAID ** Je voyage pour affaires et il est poss…"
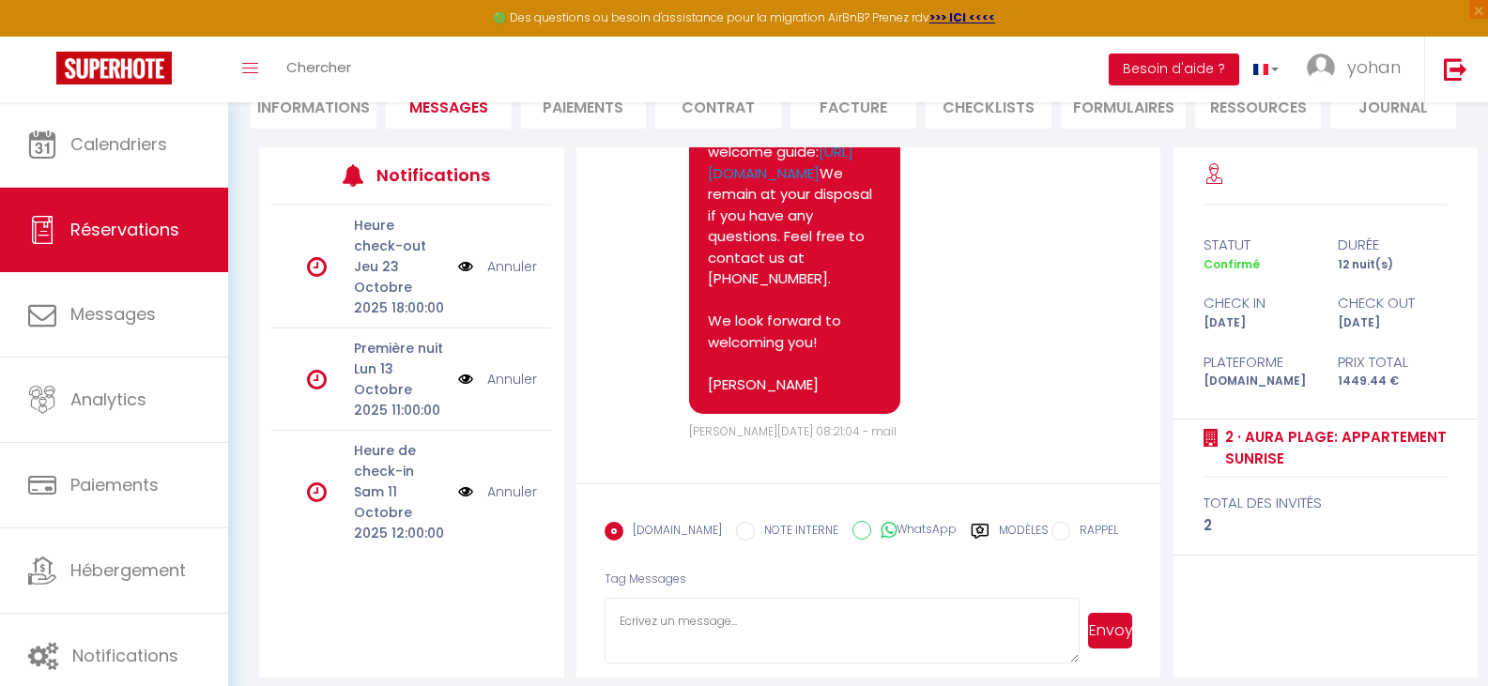
scroll to position [214, 0]
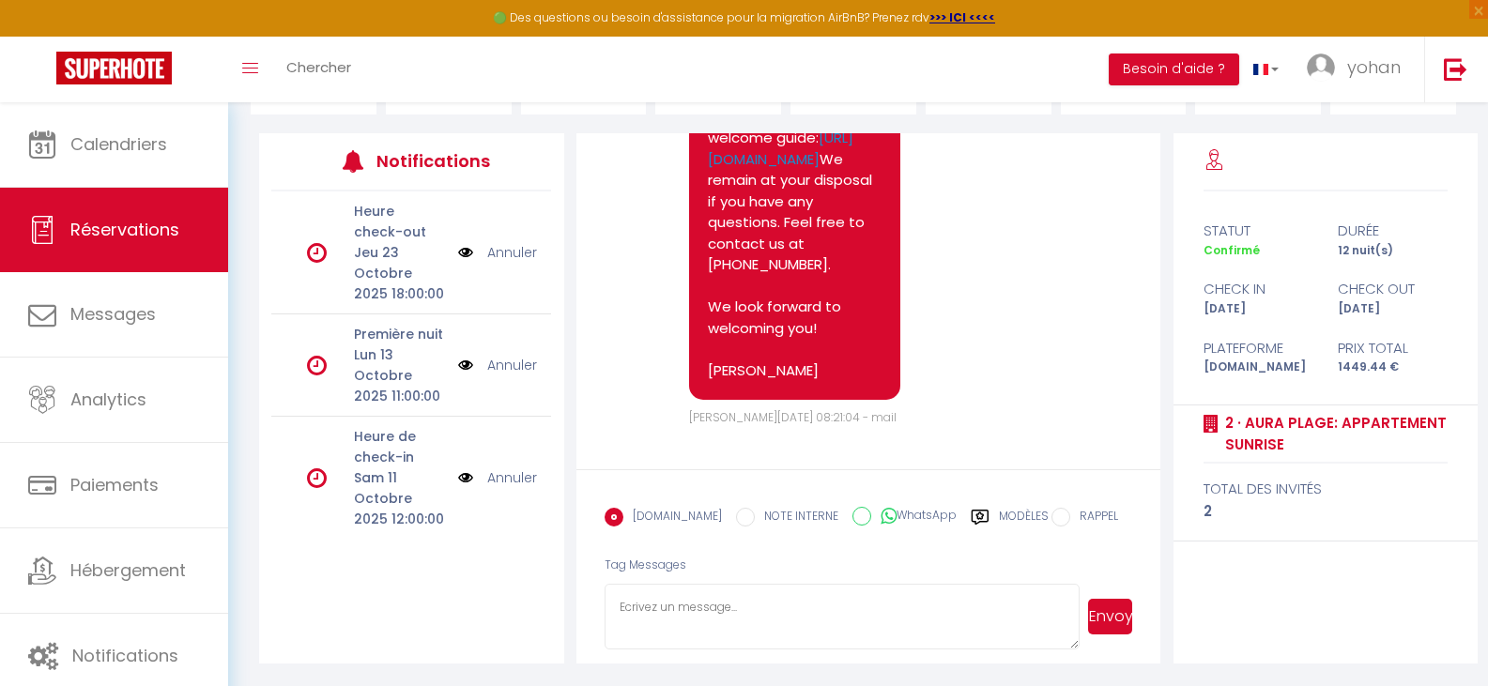
click at [637, 597] on textarea at bounding box center [842, 617] width 476 height 66
paste textarea "Hello Christian We look forward to meeting you and welcoming you in 3 · Aura pl…"
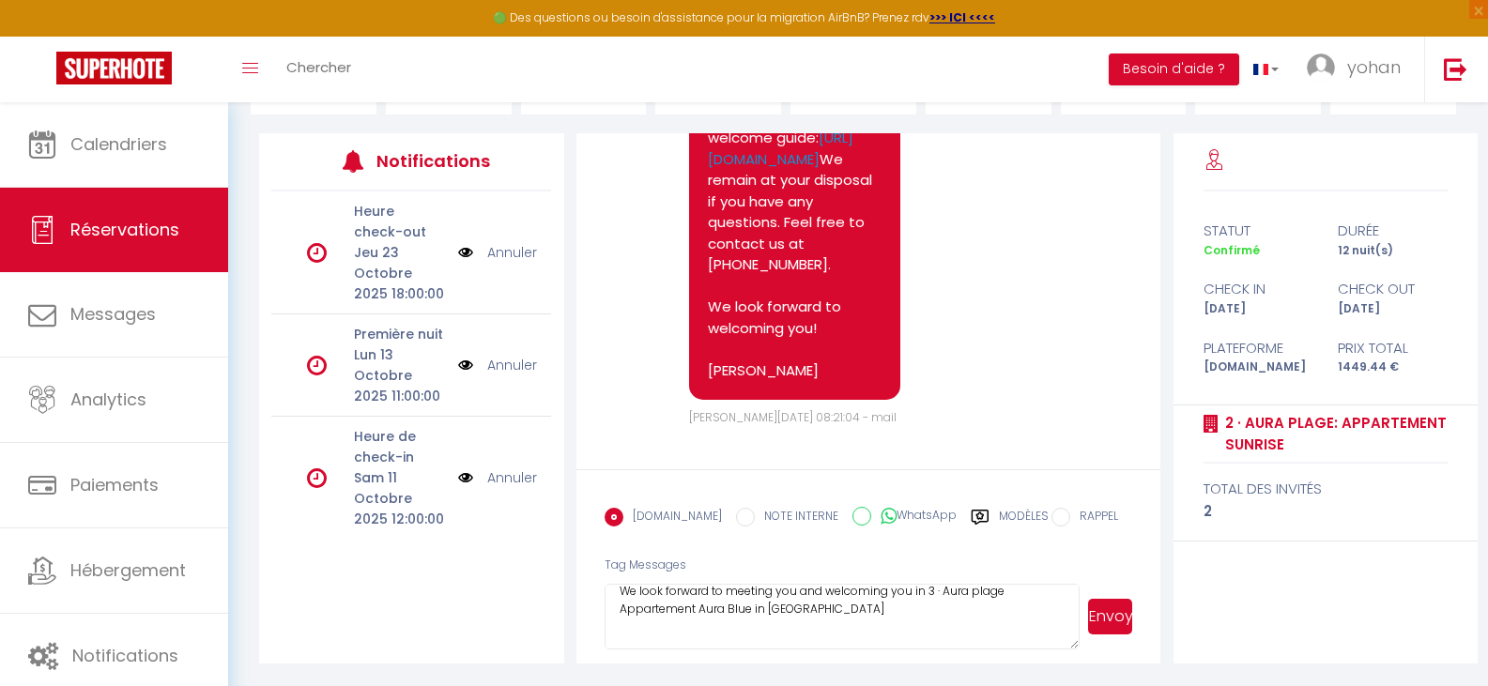
scroll to position [0, 0]
drag, startPoint x: 648, startPoint y: 605, endPoint x: 700, endPoint y: 607, distance: 52.6
click at [700, 607] on textarea "Hello Christian We look forward to meeting you and welcoming you in 3 · Aura pl…" at bounding box center [842, 617] width 476 height 66
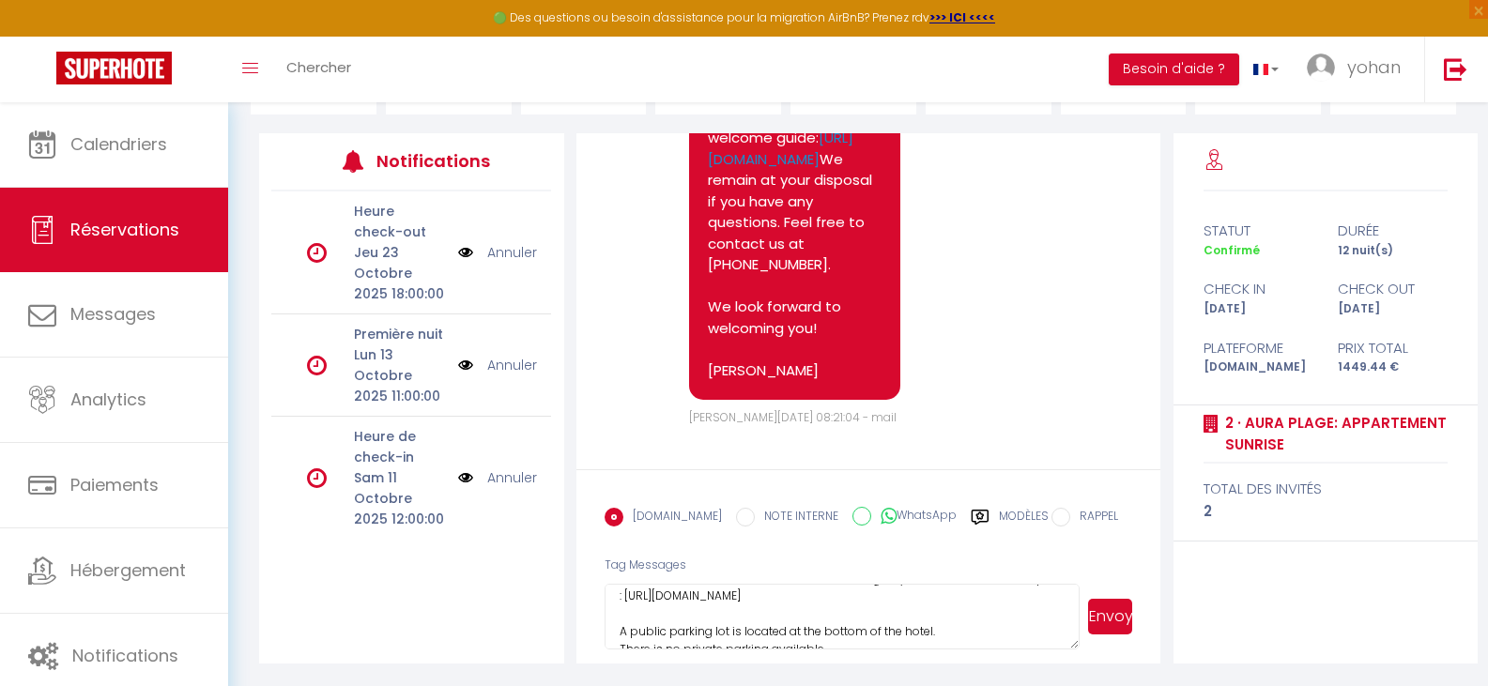
type textarea "Hello, We look forward to meeting you and welcoming you in 3 · Aura plage Appar…"
click at [1117, 611] on button "Envoyer" at bounding box center [1110, 617] width 45 height 36
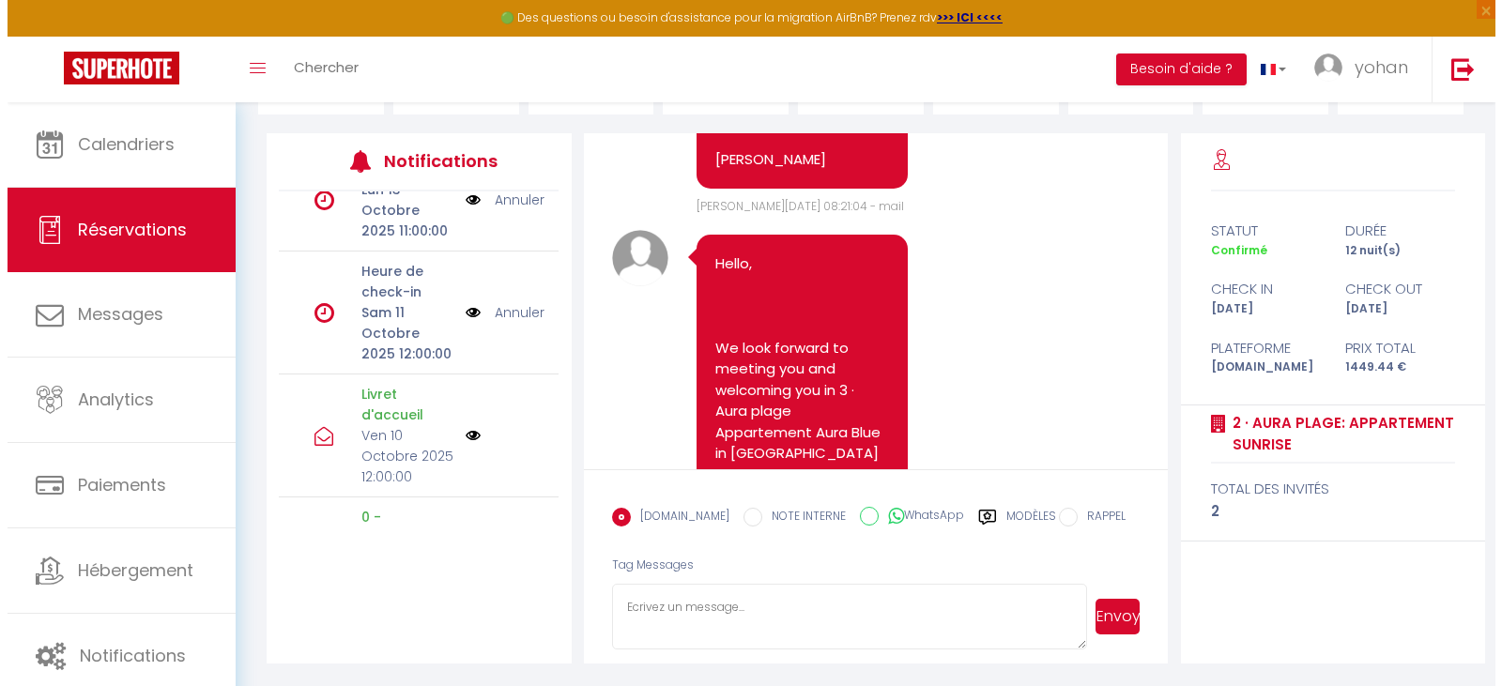
scroll to position [153, 0]
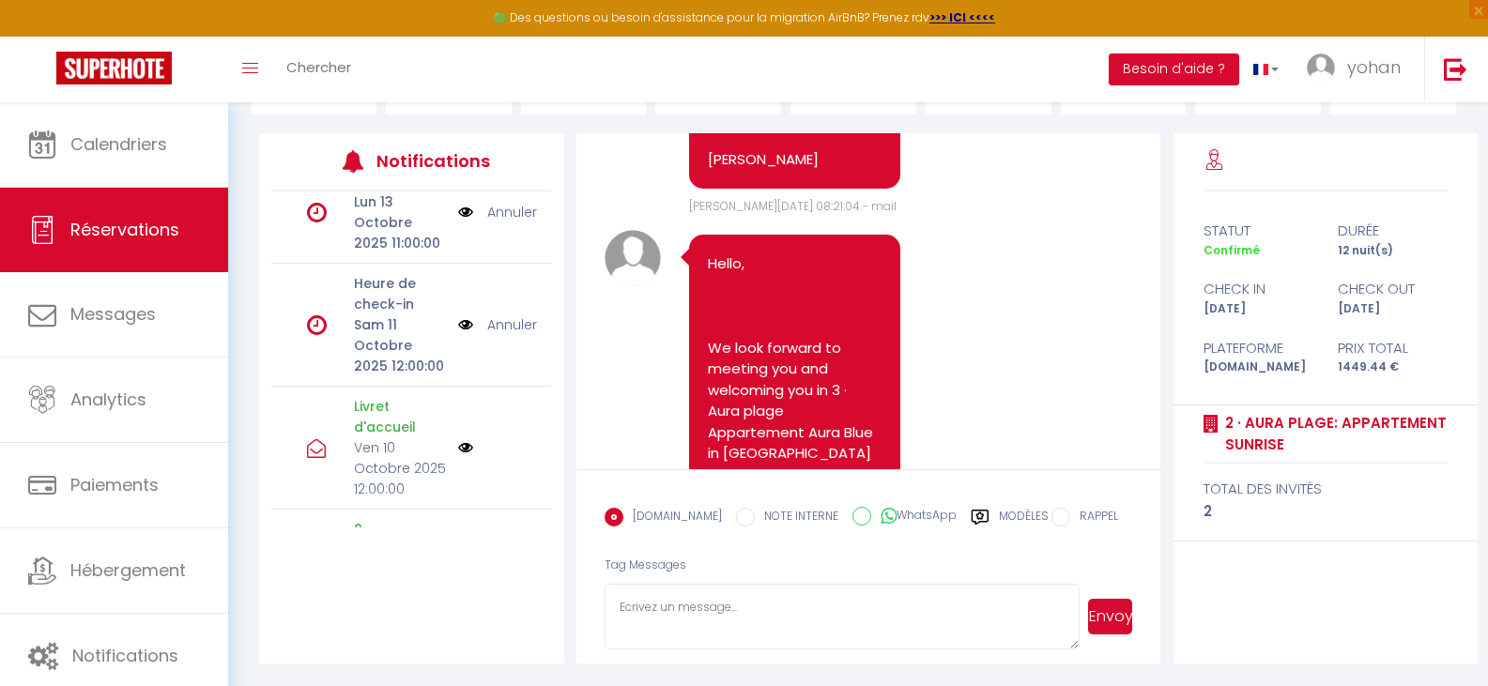
click at [458, 335] on img at bounding box center [465, 324] width 15 height 21
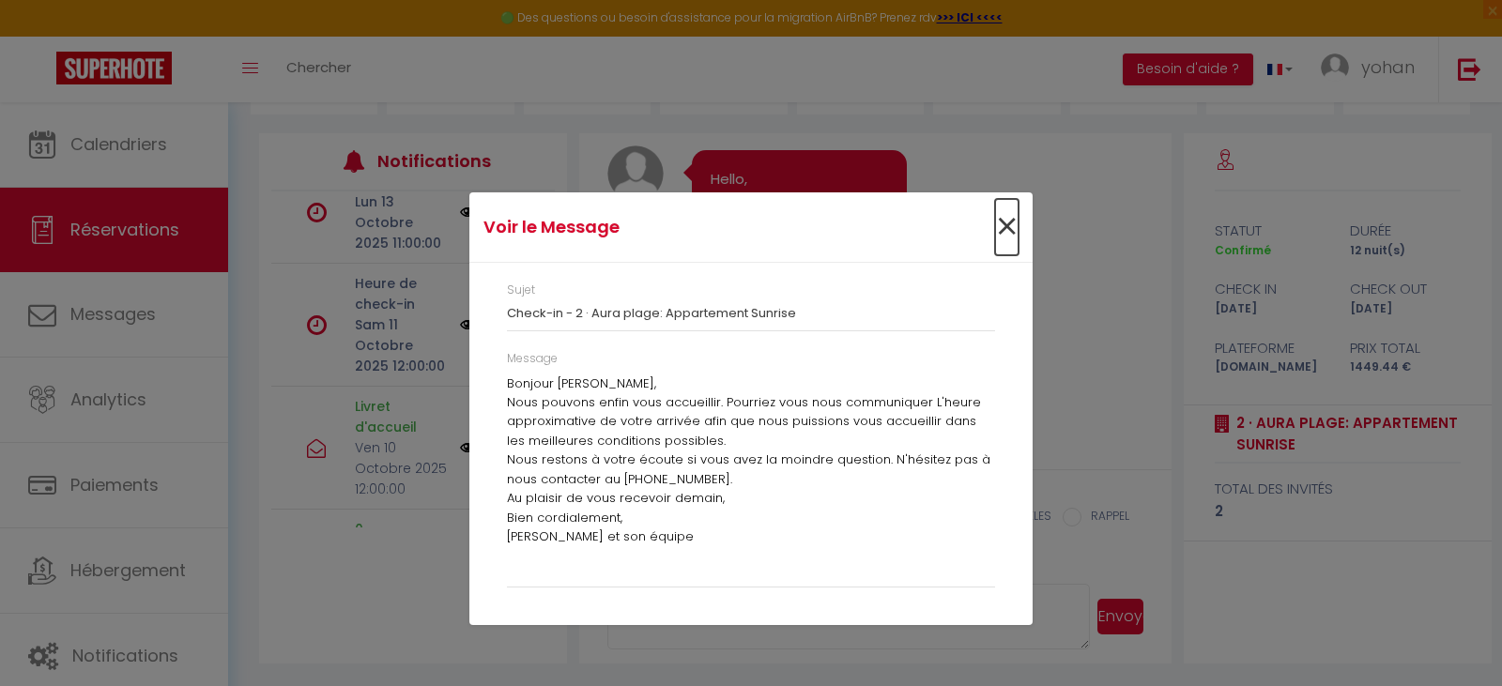
drag, startPoint x: 1007, startPoint y: 218, endPoint x: 997, endPoint y: 220, distance: 10.5
click at [1006, 218] on span "×" at bounding box center [1006, 227] width 23 height 56
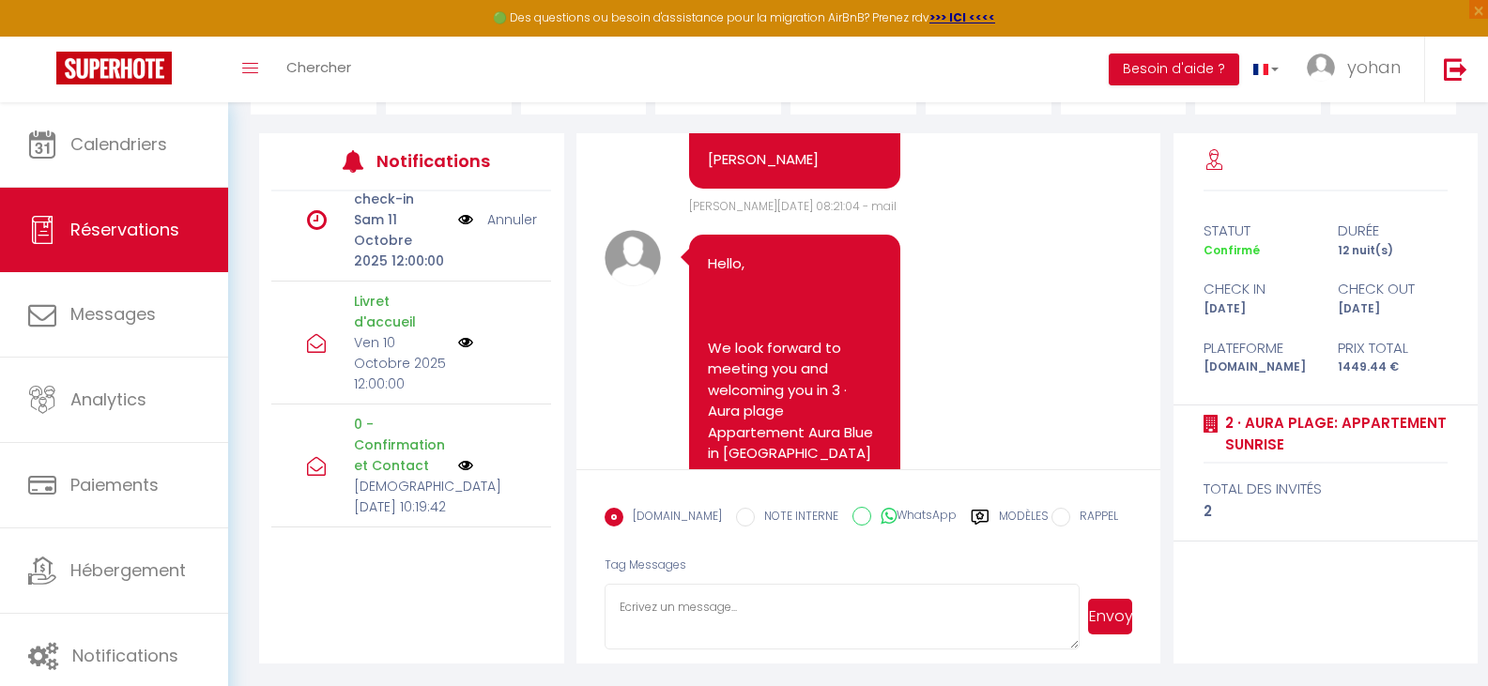
scroll to position [341, 0]
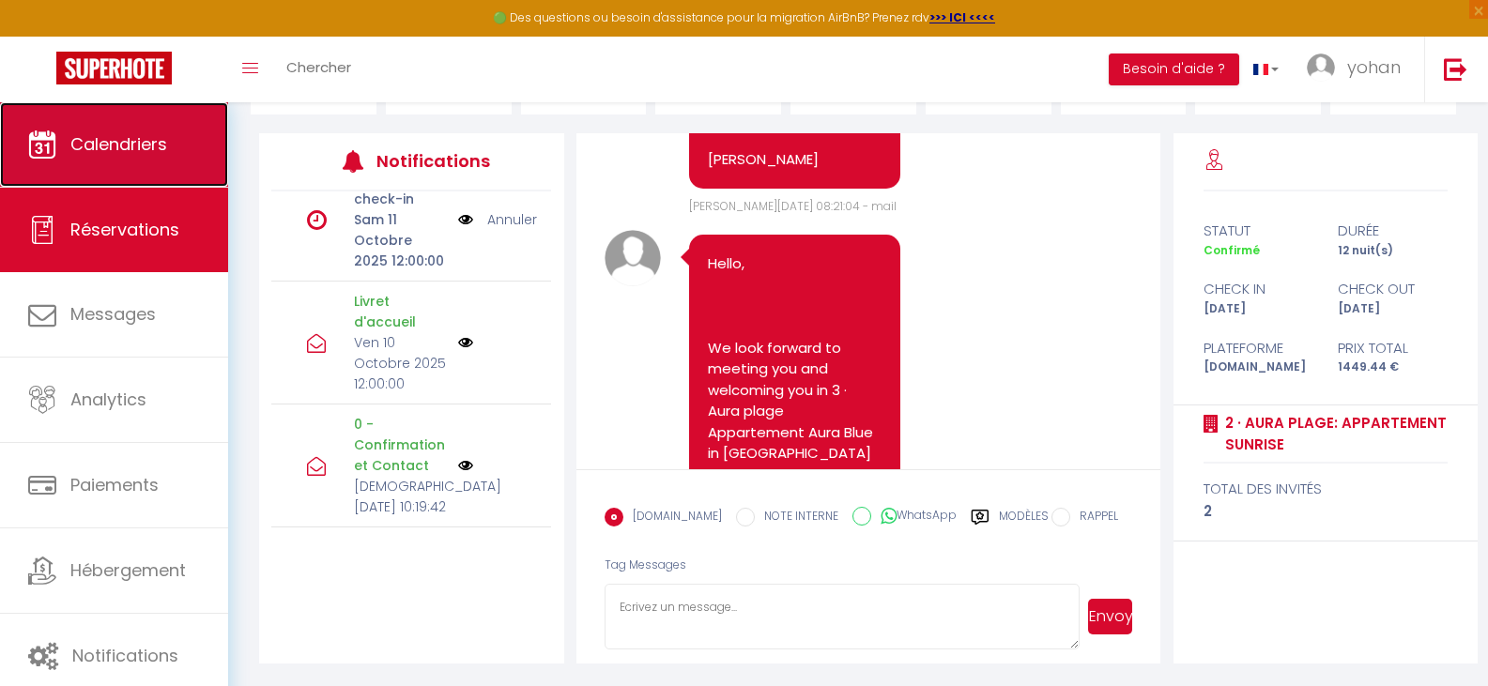
click at [104, 154] on span "Calendriers" at bounding box center [118, 143] width 97 height 23
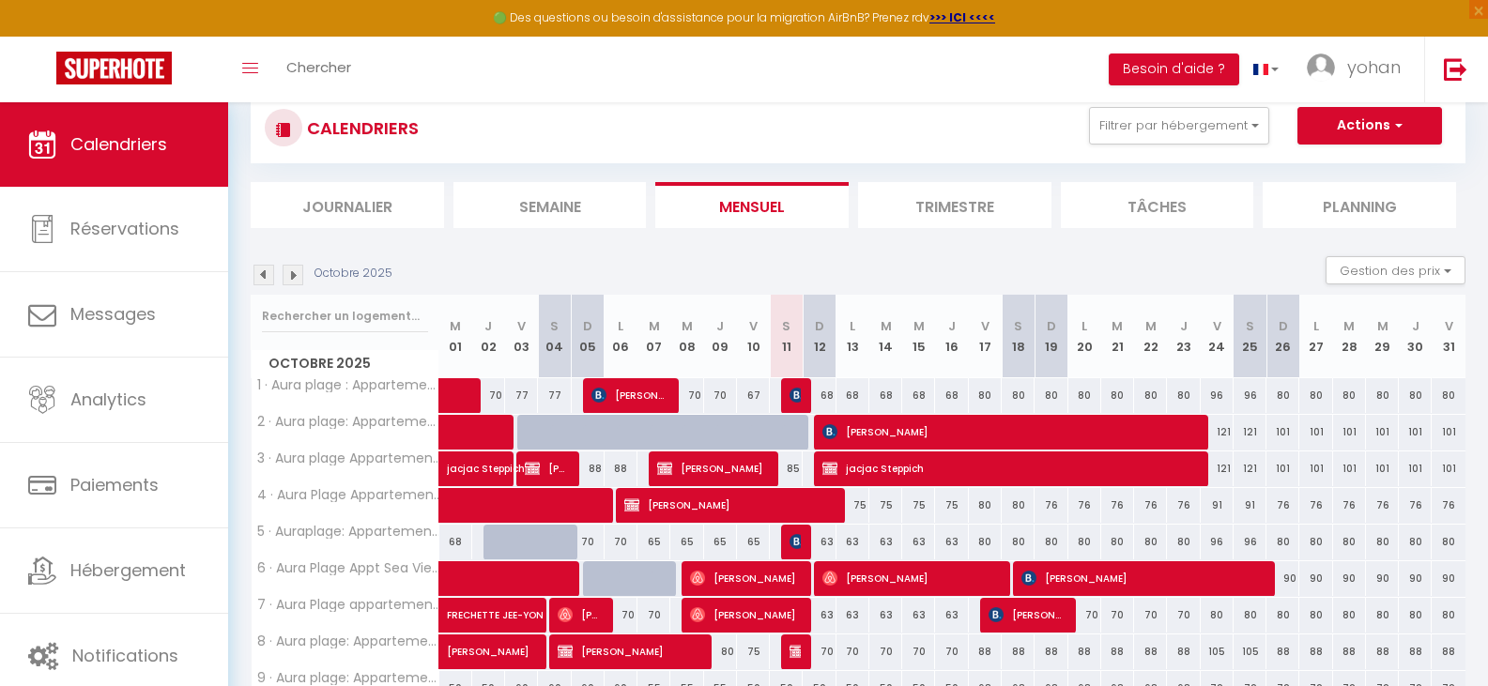
scroll to position [94, 0]
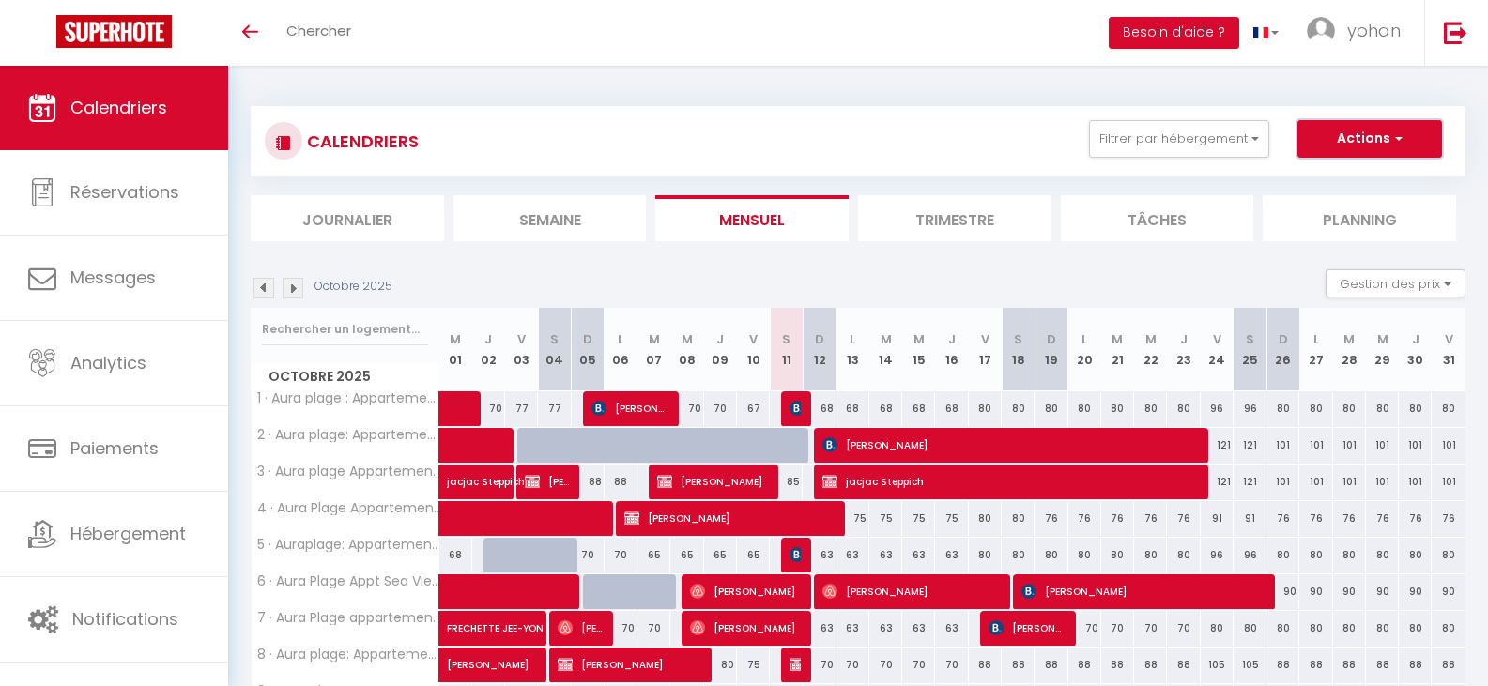
click at [1352, 130] on button "Actions" at bounding box center [1369, 139] width 145 height 38
click at [1362, 170] on link "Nouvelle réservation" at bounding box center [1349, 182] width 163 height 28
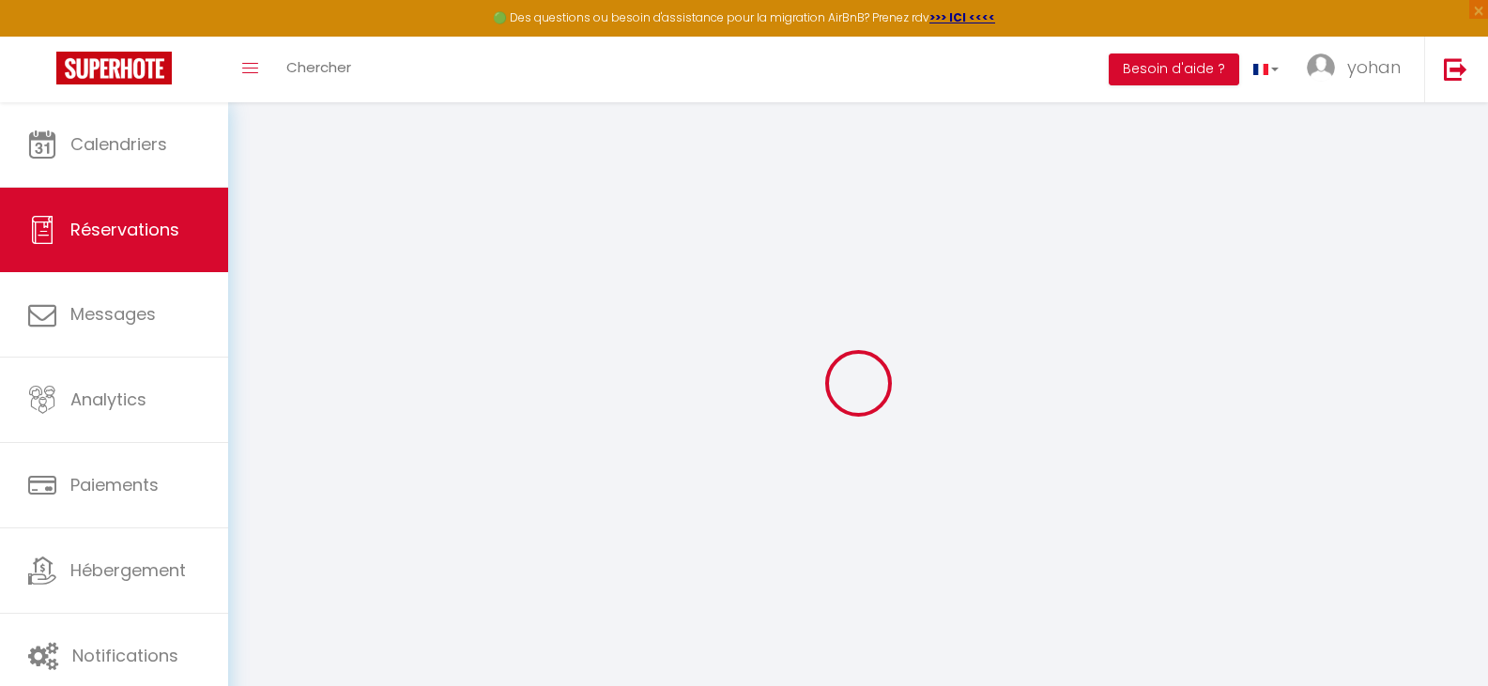
select select
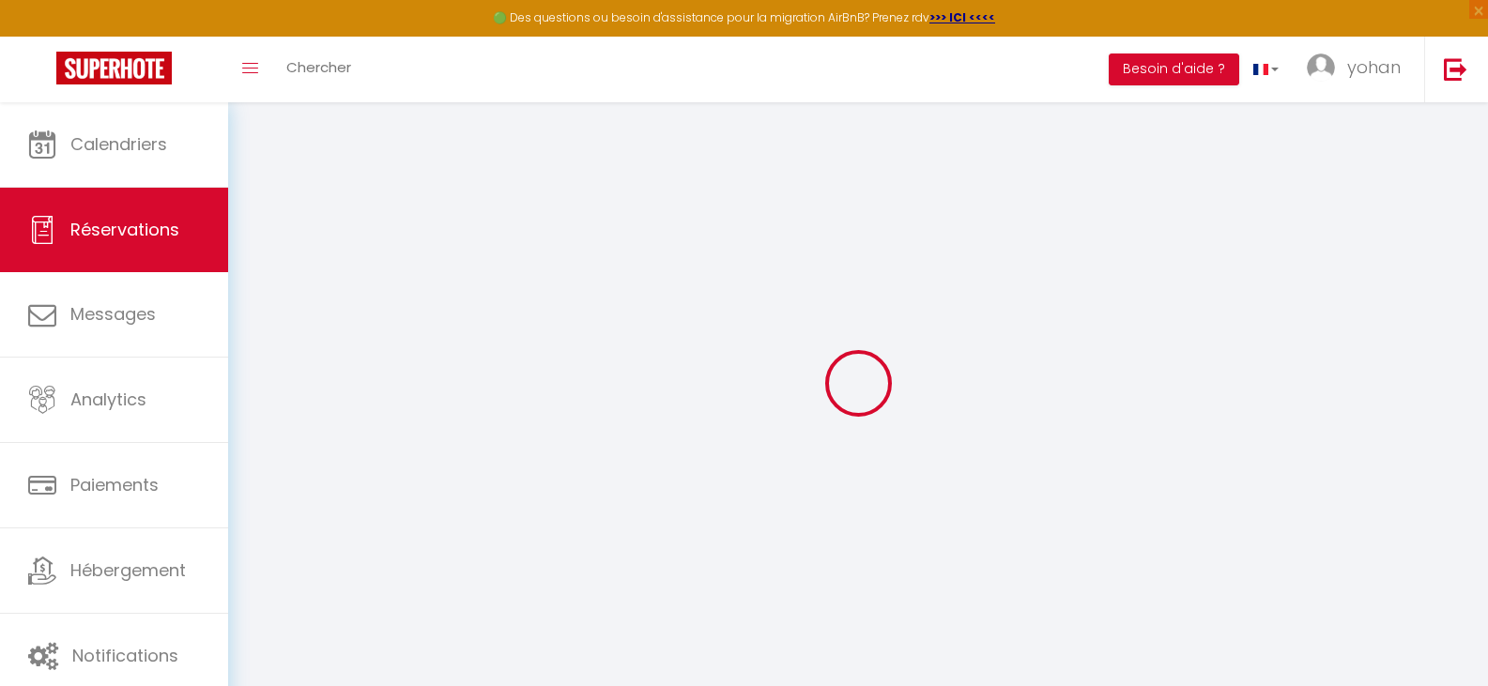
select select
checkbox input "false"
select select
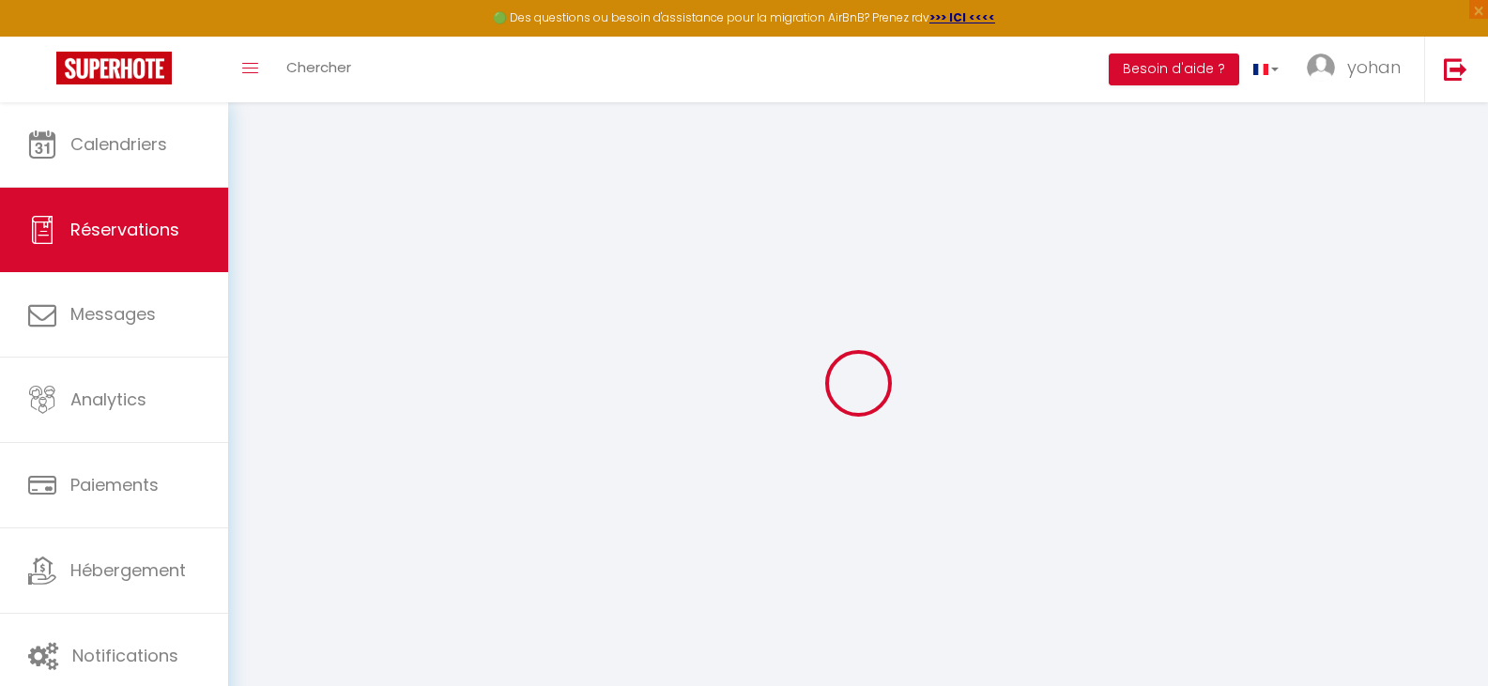
select select
checkbox input "false"
select select
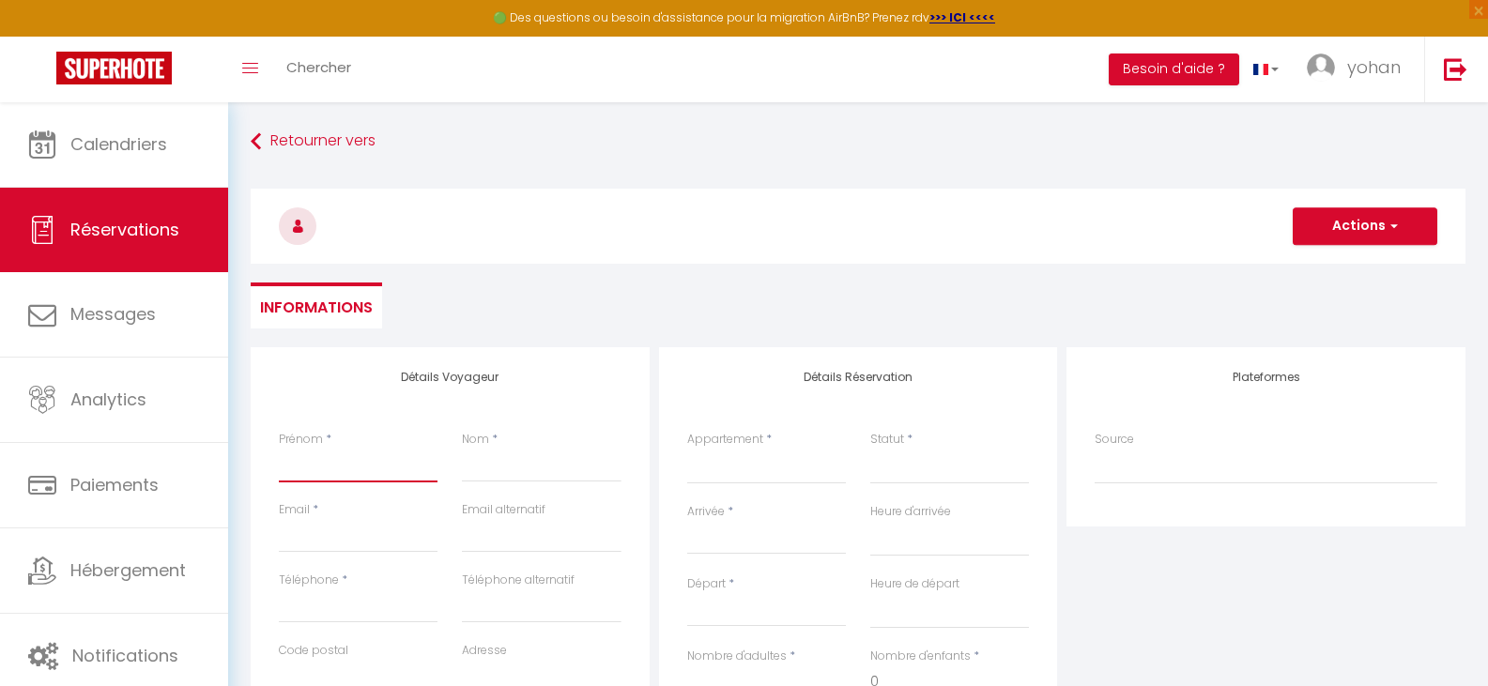
click at [298, 470] on input "Prénom" at bounding box center [358, 466] width 159 height 34
type input "j"
select select
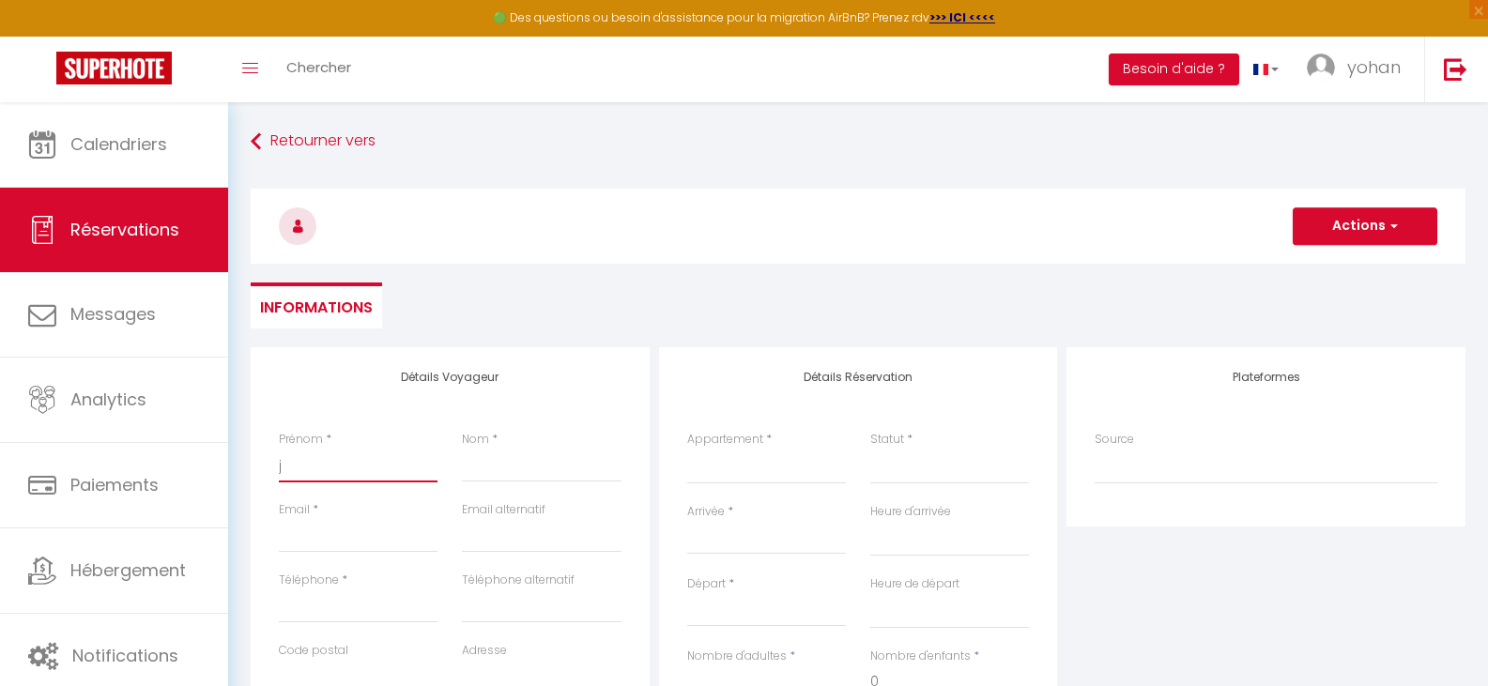
select select
checkbox input "false"
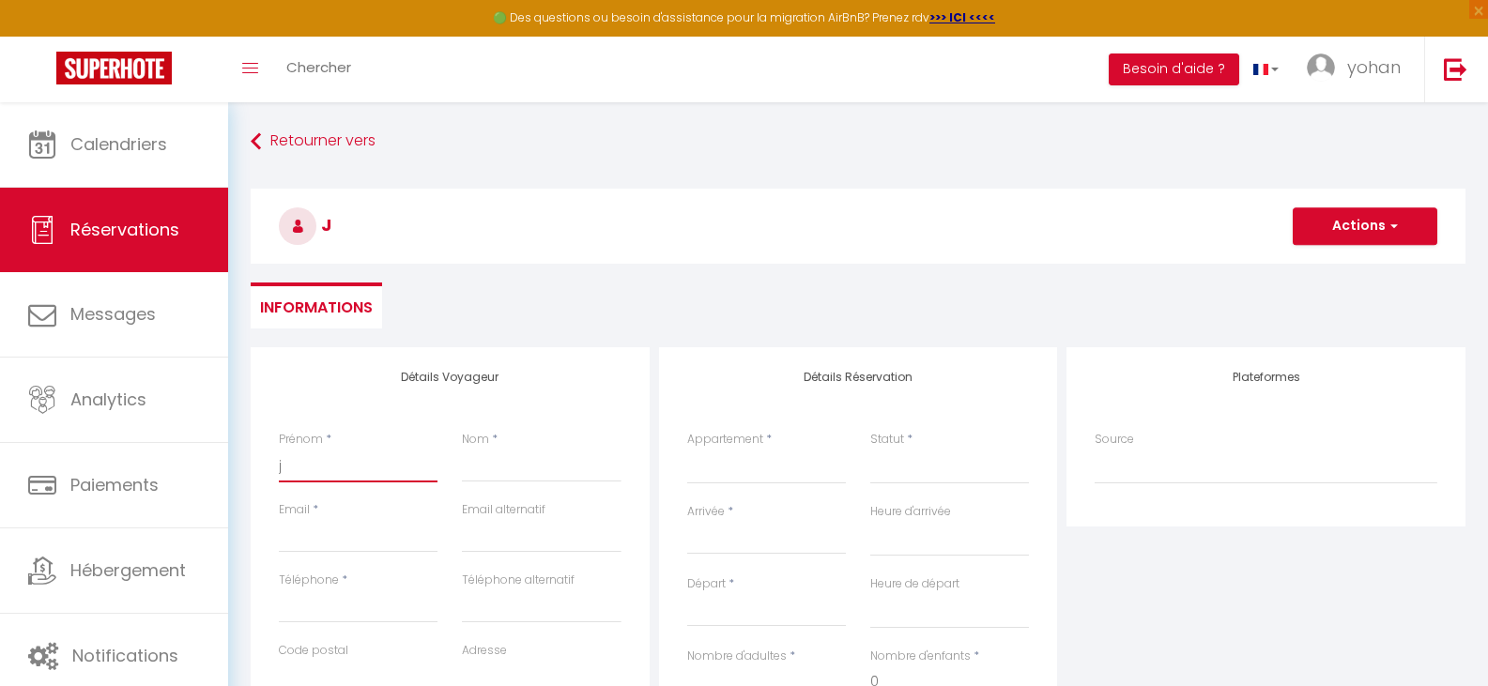
type input "ja"
select select
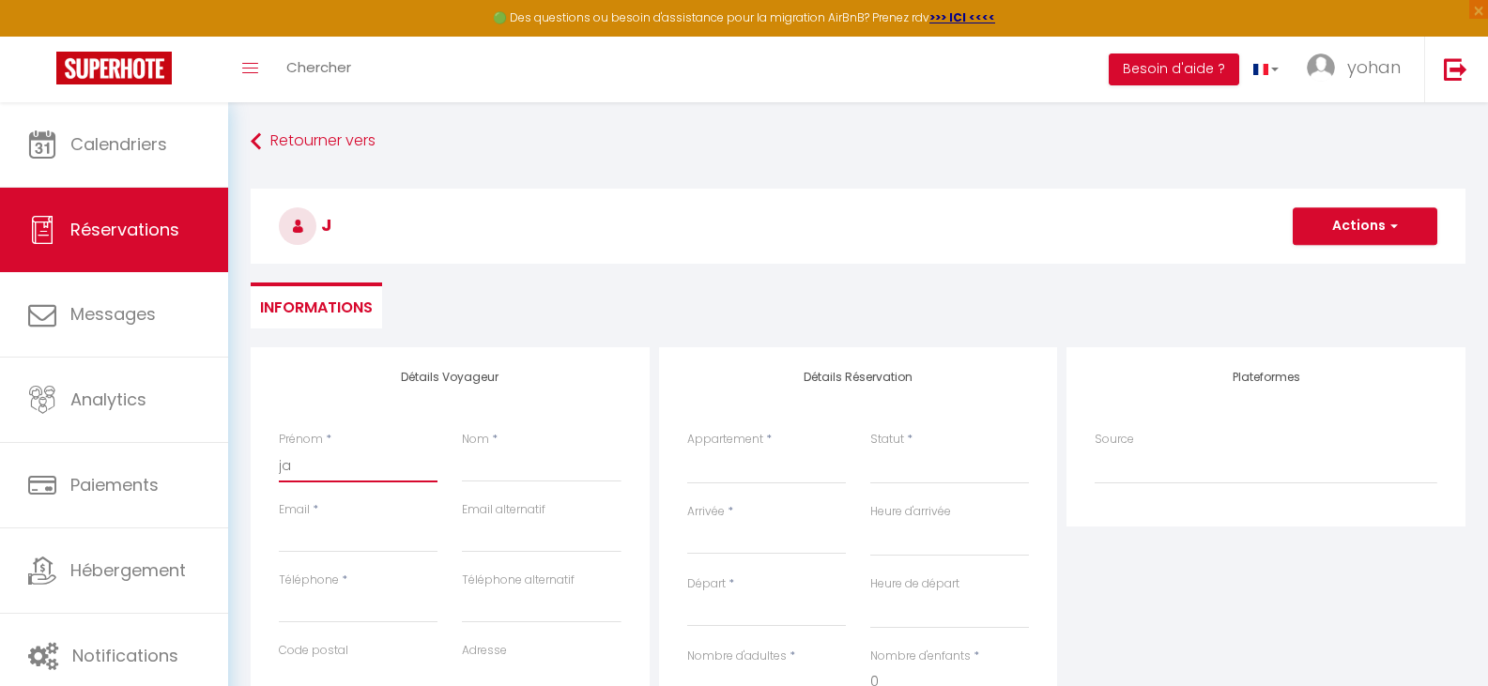
select select
checkbox input "false"
type input "jac"
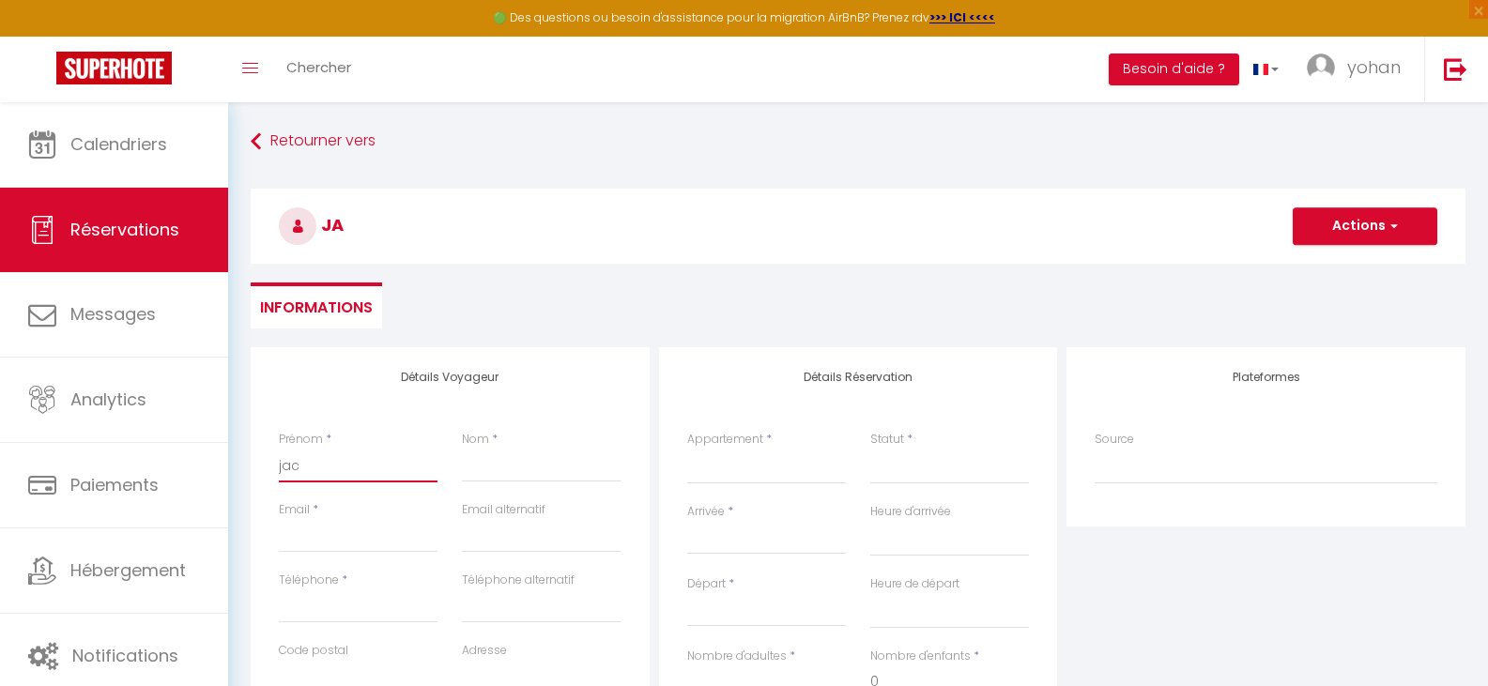
select select
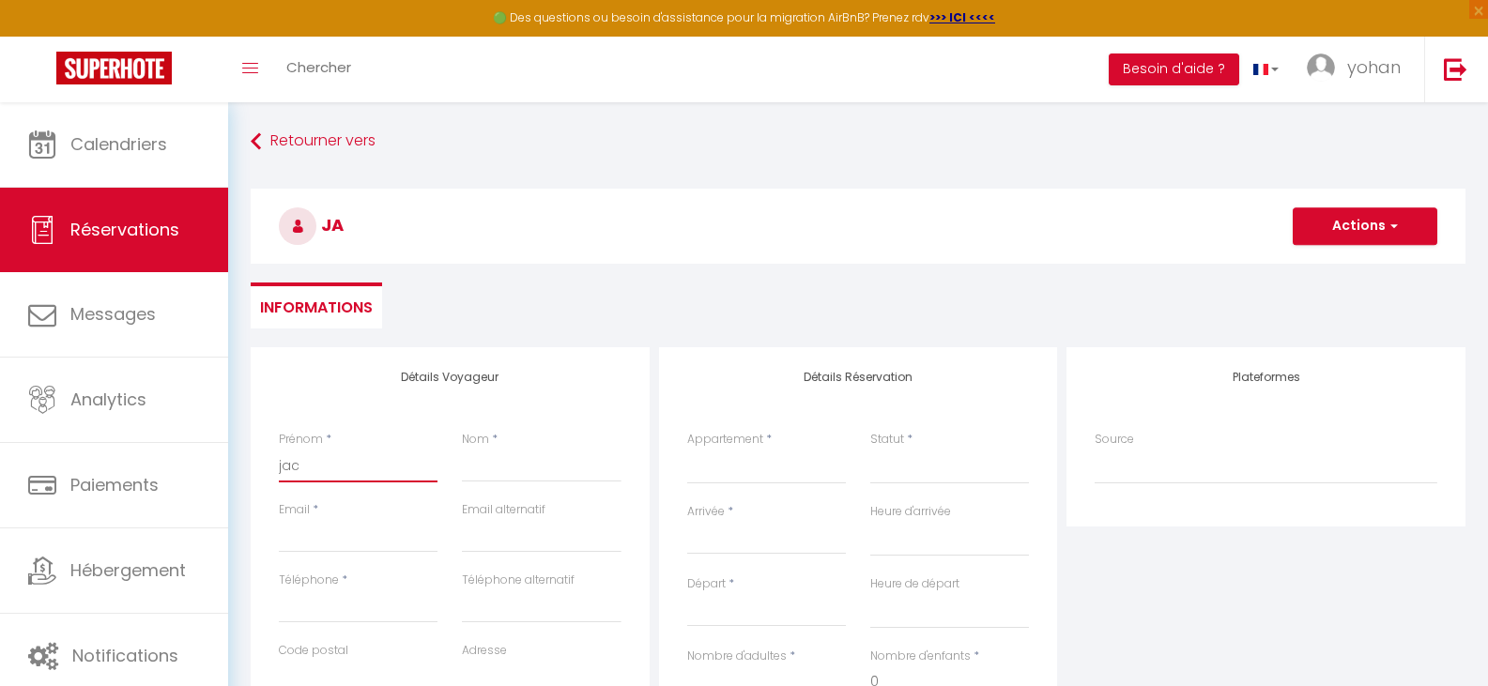
select select
checkbox input "false"
type input "jacj"
select select
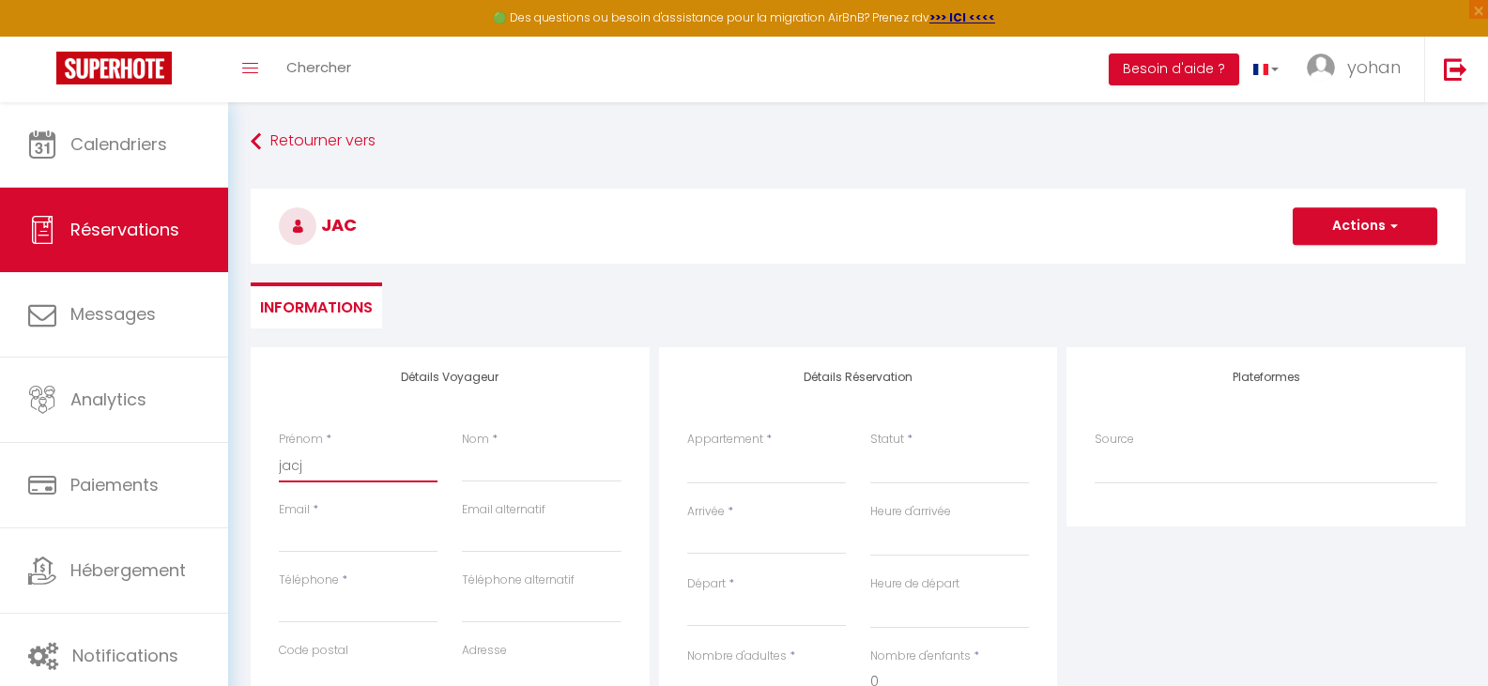
select select
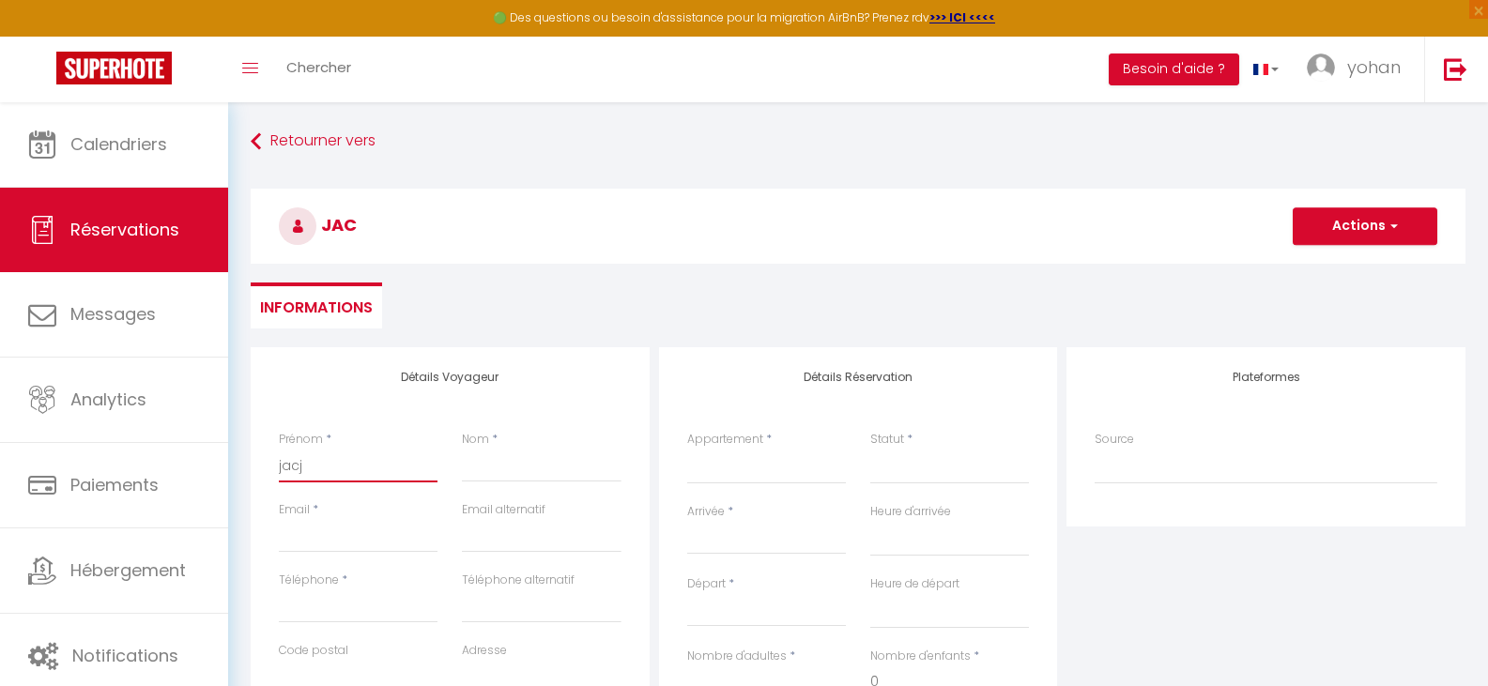
select select
checkbox input "false"
type input "jacja"
select select
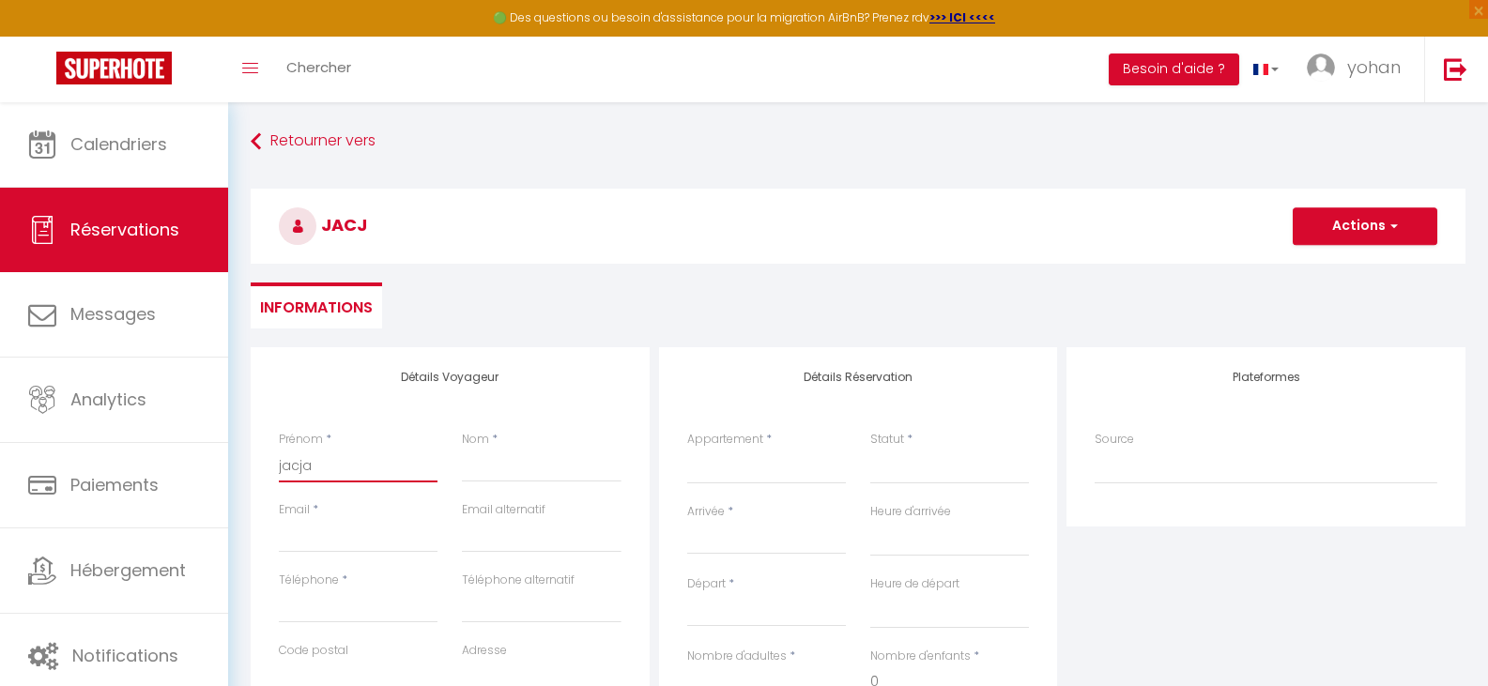
select select
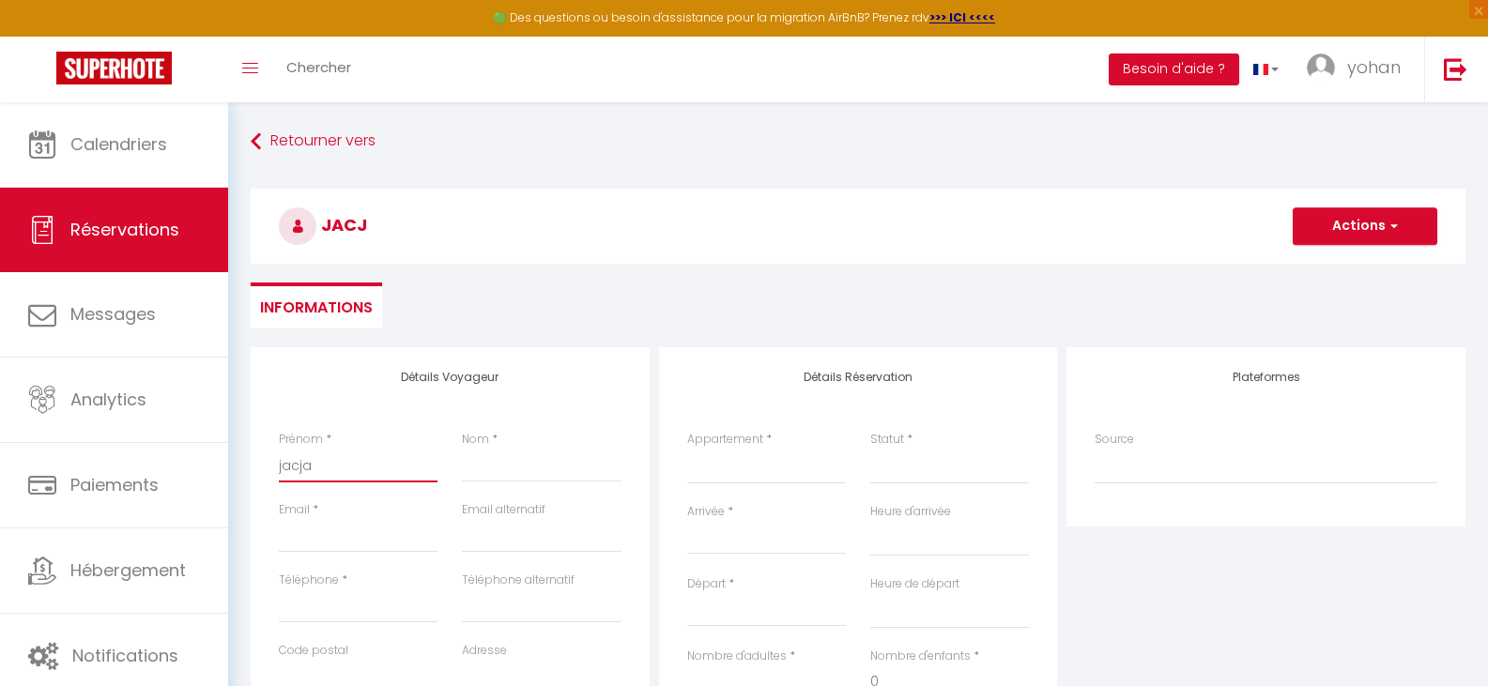
checkbox input "false"
type input "jacjac"
select select
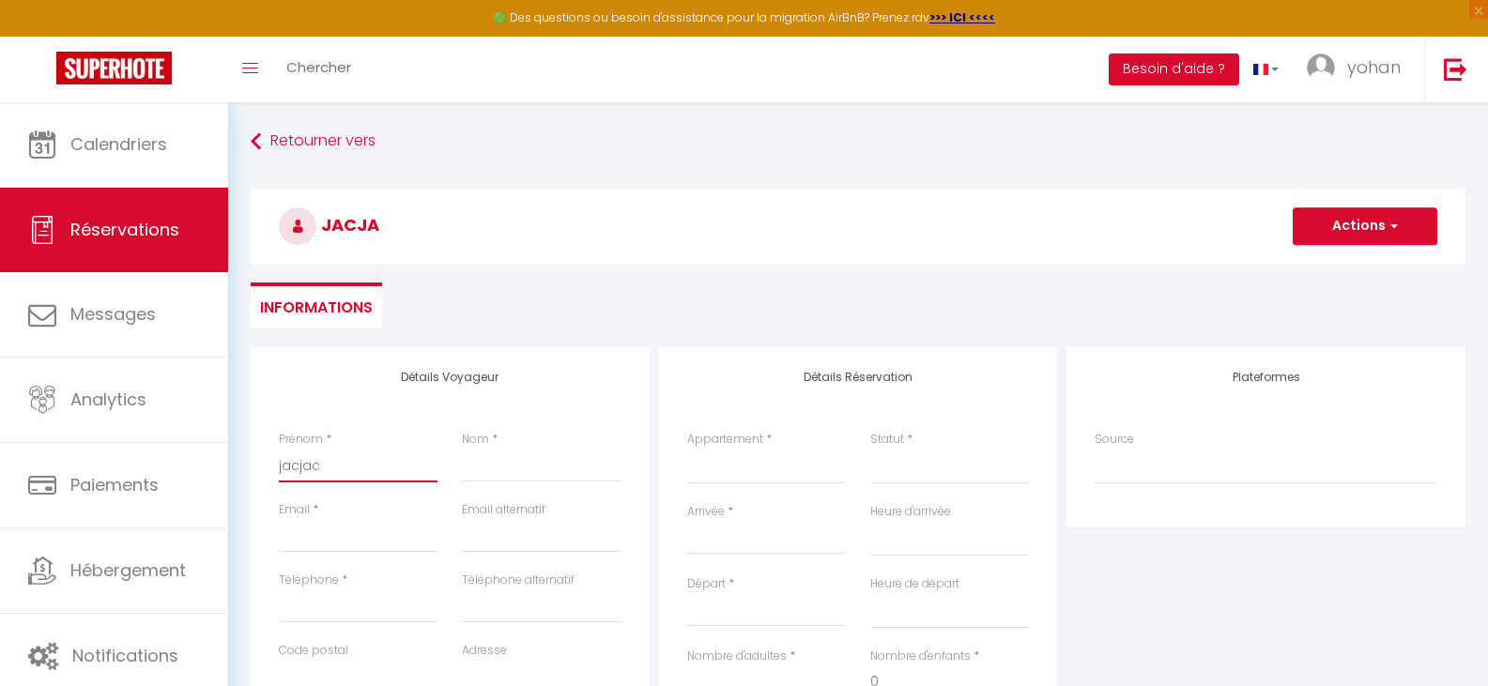
select select
checkbox input "false"
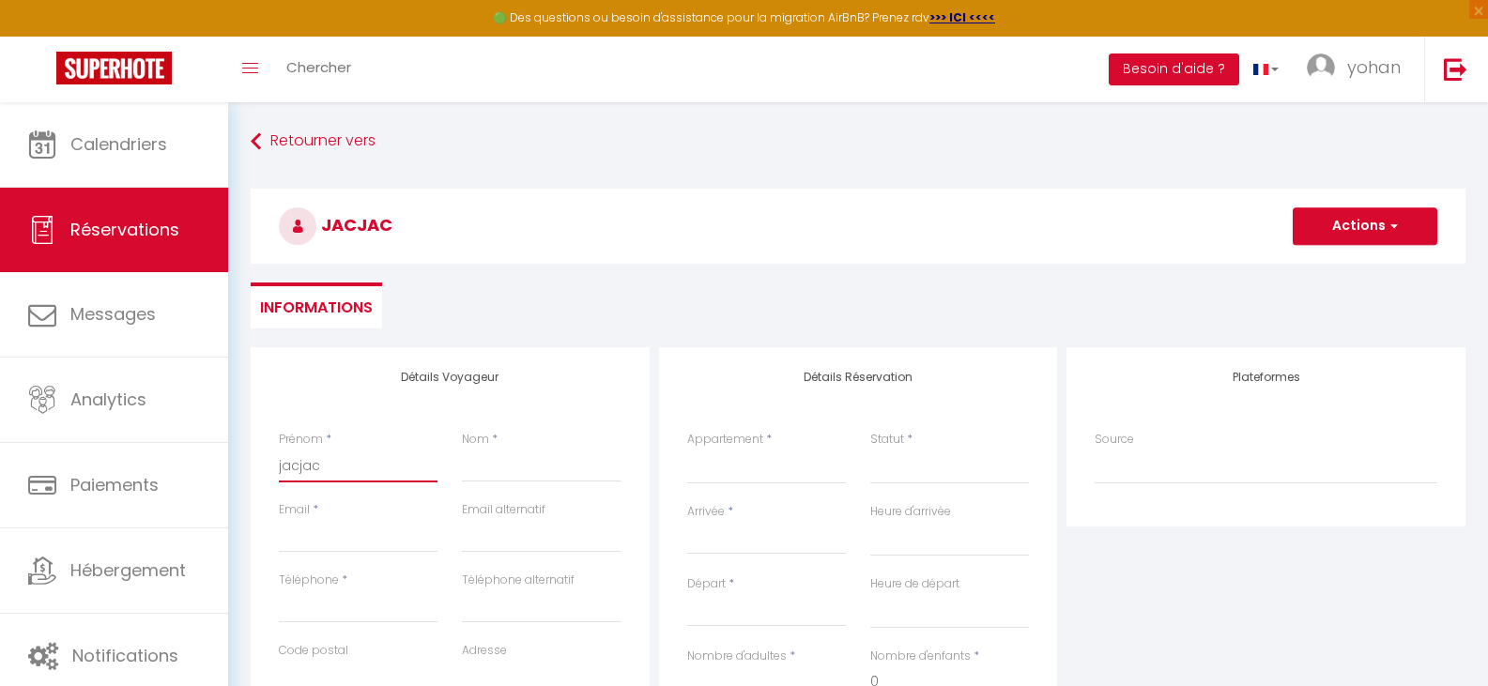
type input "jacjac"
click at [354, 542] on input "Email client" at bounding box center [358, 536] width 159 height 34
type input "[EMAIL_ADDRESS][DOMAIN_NAME]"
type input "Steppich"
type input "[EMAIL_ADDRESS][DOMAIN_NAME]"
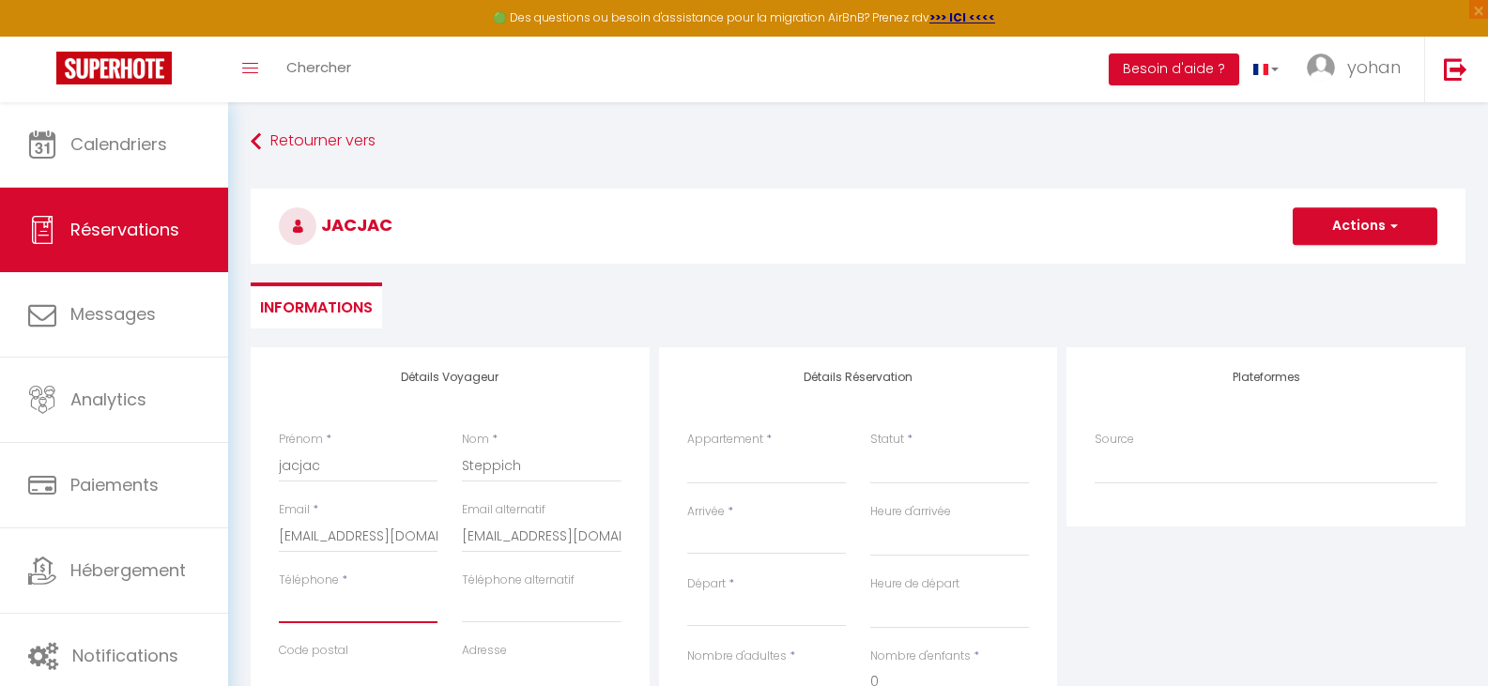
type input "0634414588"
type input "83520"
type input "[STREET_ADDRESS][PERSON_NAME]"
type input "Roquebrune sur Argens"
select select "FR"
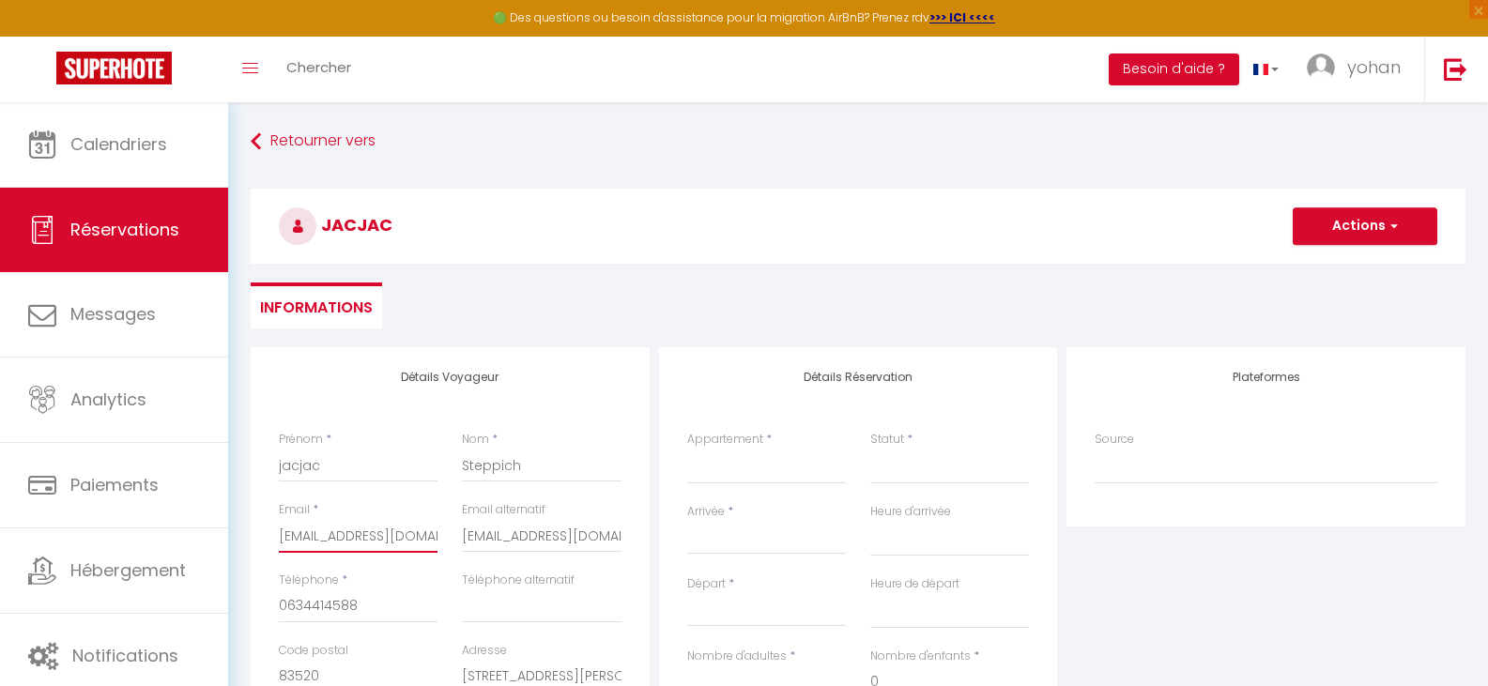
select select
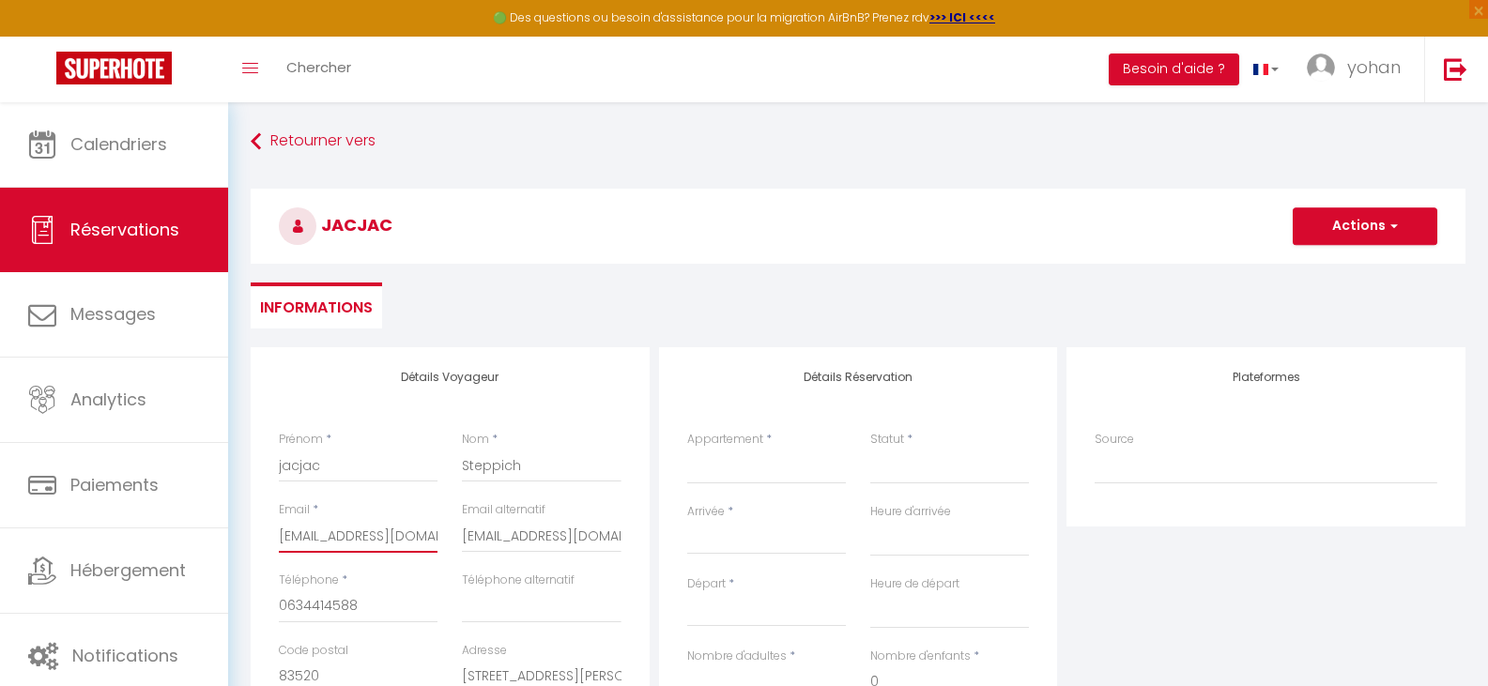
select select
checkbox input "false"
click at [733, 471] on select "1 · Aura plage : Appartement neuf : SUN 2 · Aura plage: Appartement Sunrise 3 ·…" at bounding box center [766, 467] width 159 height 36
select select "56052"
click at [687, 449] on select "1 · Aura plage : Appartement neuf : SUN 2 · Aura plage: Appartement Sunrise 3 ·…" at bounding box center [766, 467] width 159 height 36
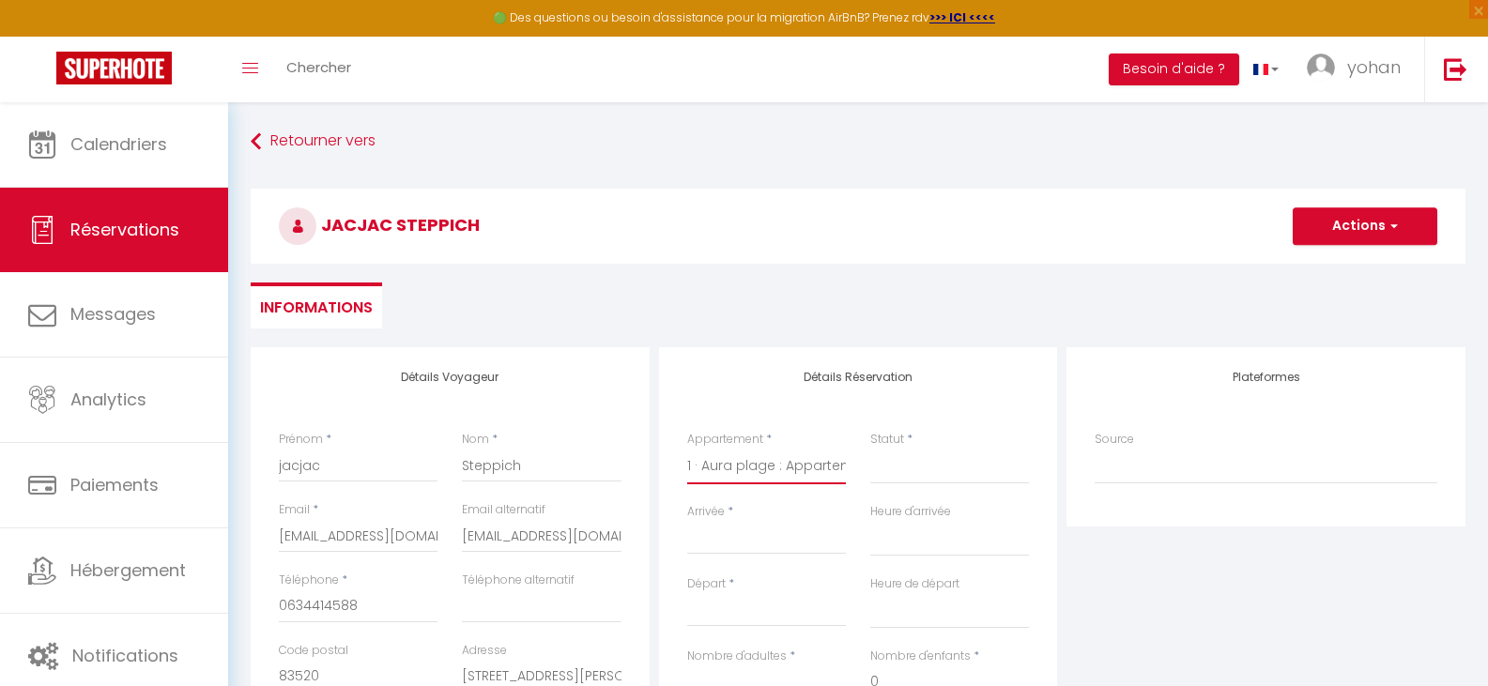
select select
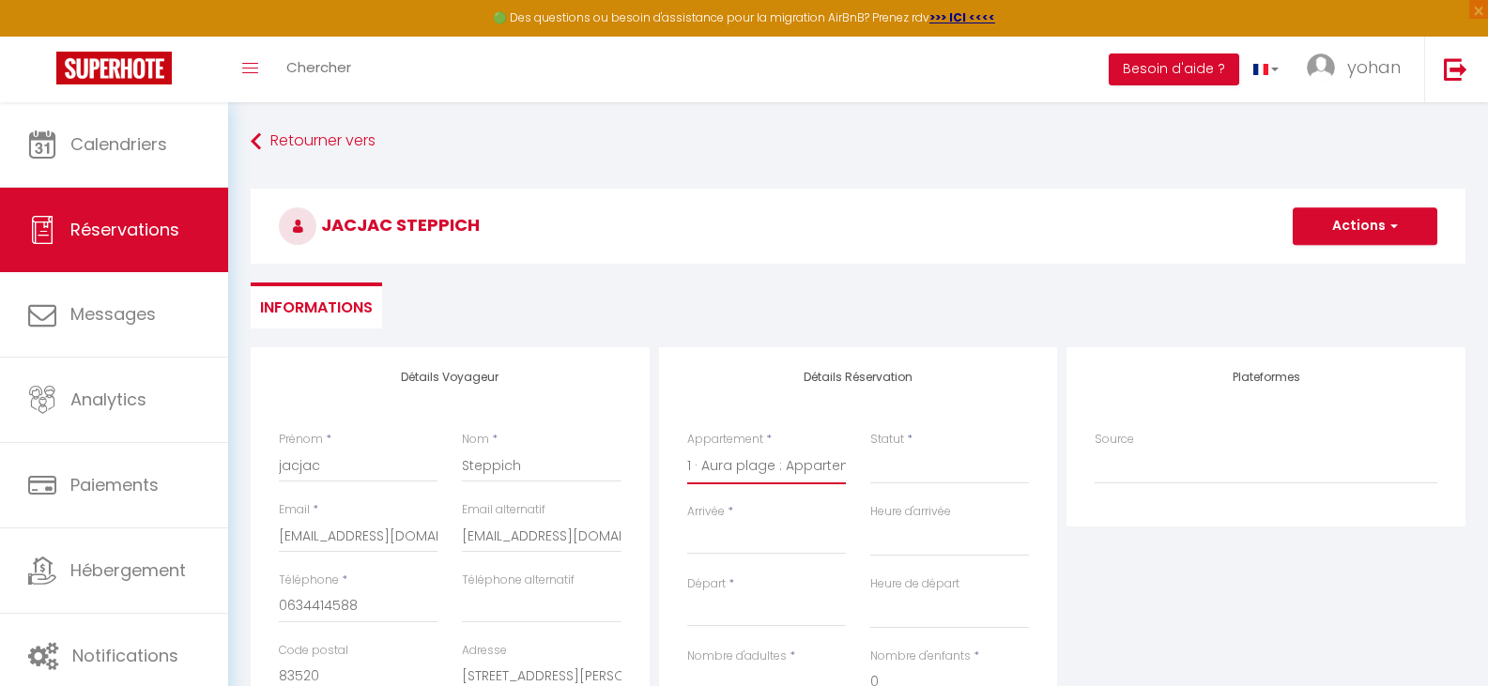
checkbox input "false"
select select
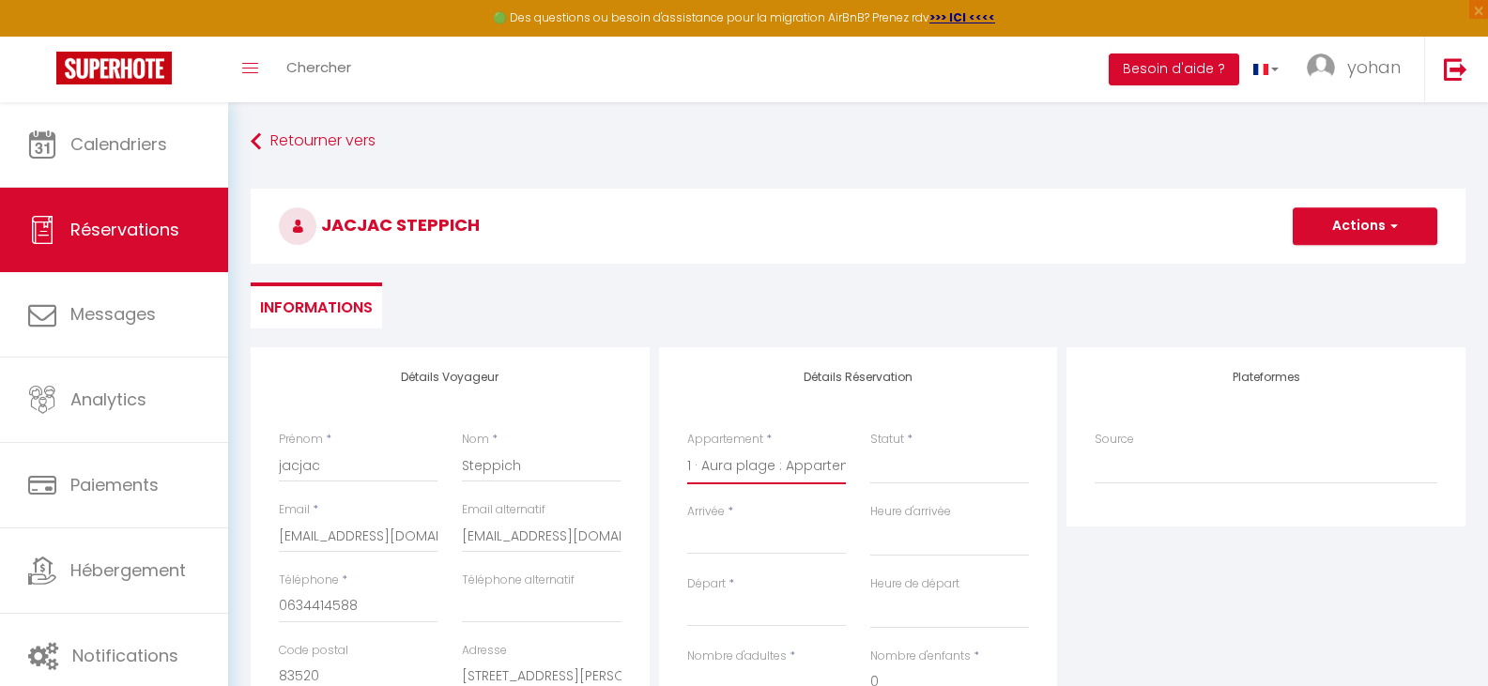
select select
checkbox input "false"
click at [729, 545] on input "Arrivée" at bounding box center [766, 539] width 159 height 24
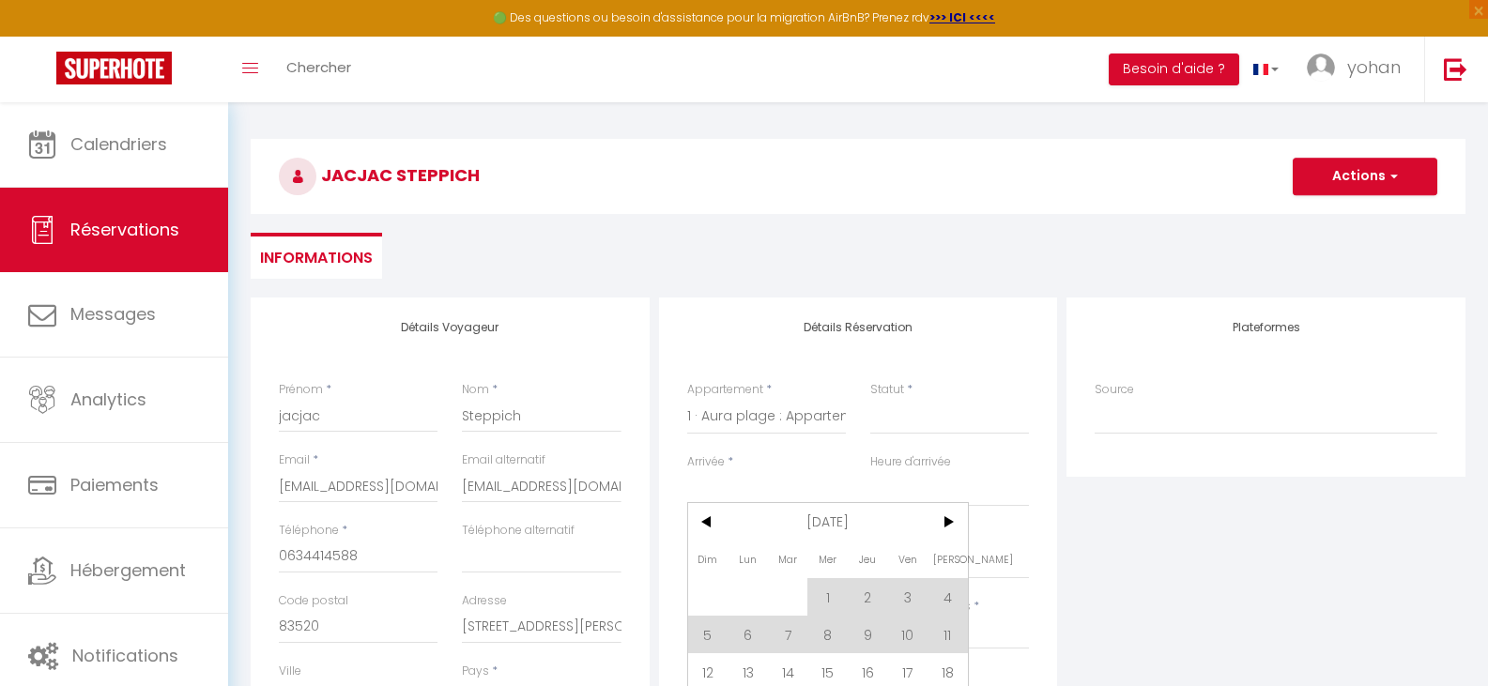
scroll to position [94, 0]
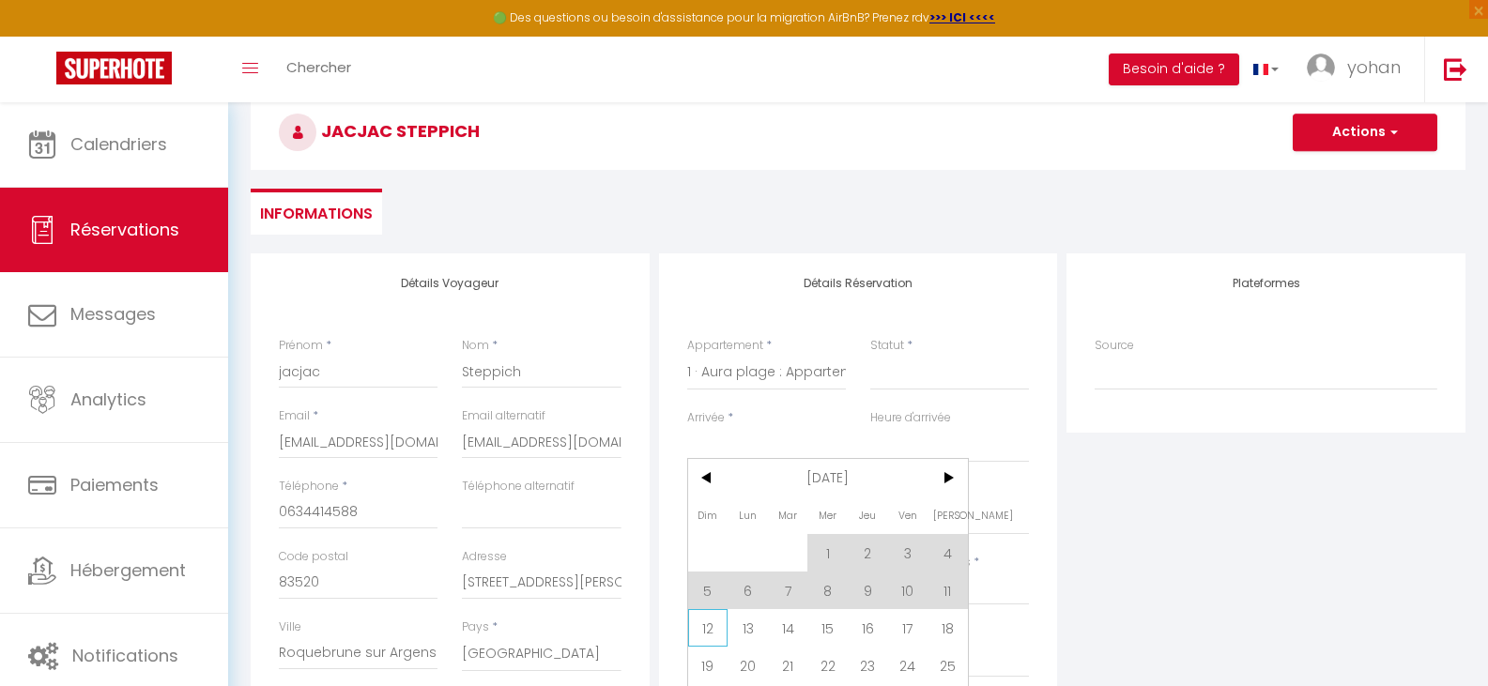
click at [702, 621] on span "12" at bounding box center [708, 628] width 40 height 38
select select
type input "Dim 12 Octobre 2025"
select select
type input "Lun 13 Octobre 2025"
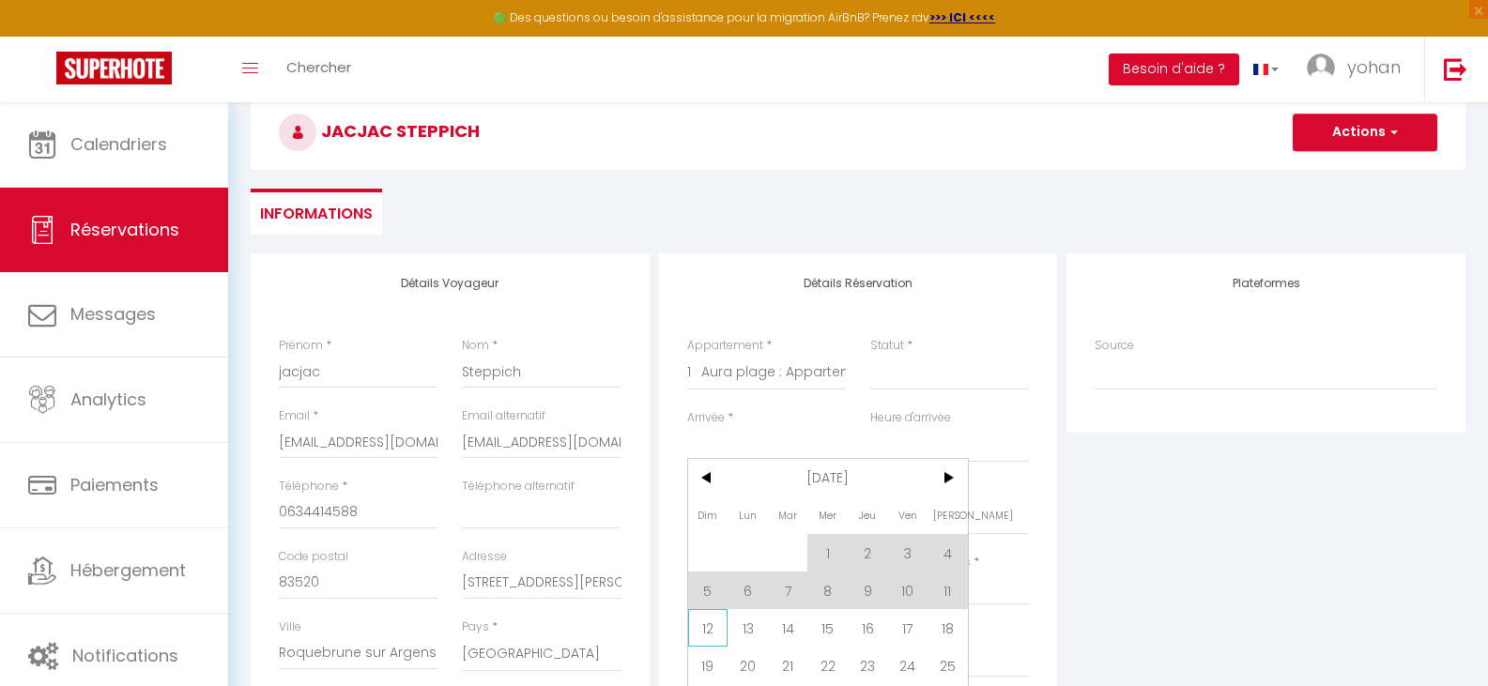
select select
checkbox input "false"
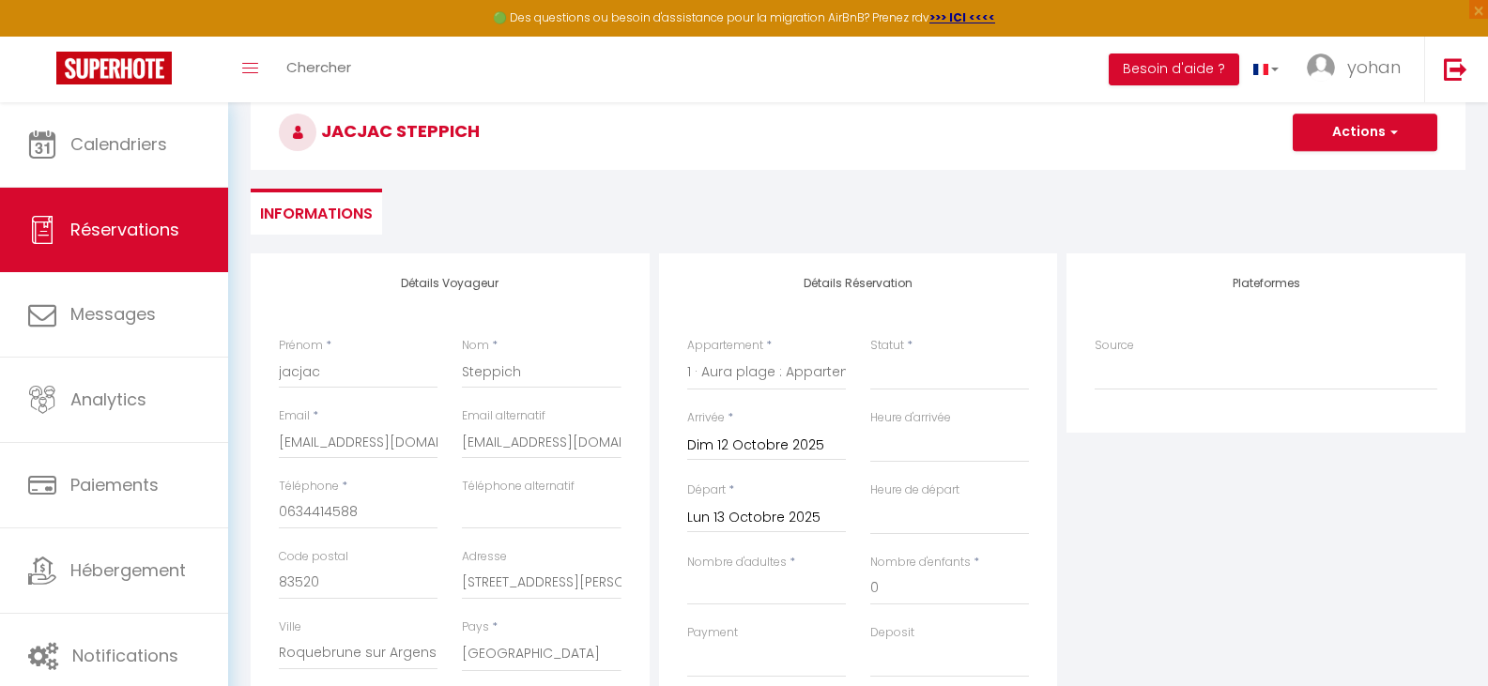
click at [770, 513] on input "Lun 13 Octobre 2025" at bounding box center [766, 518] width 159 height 24
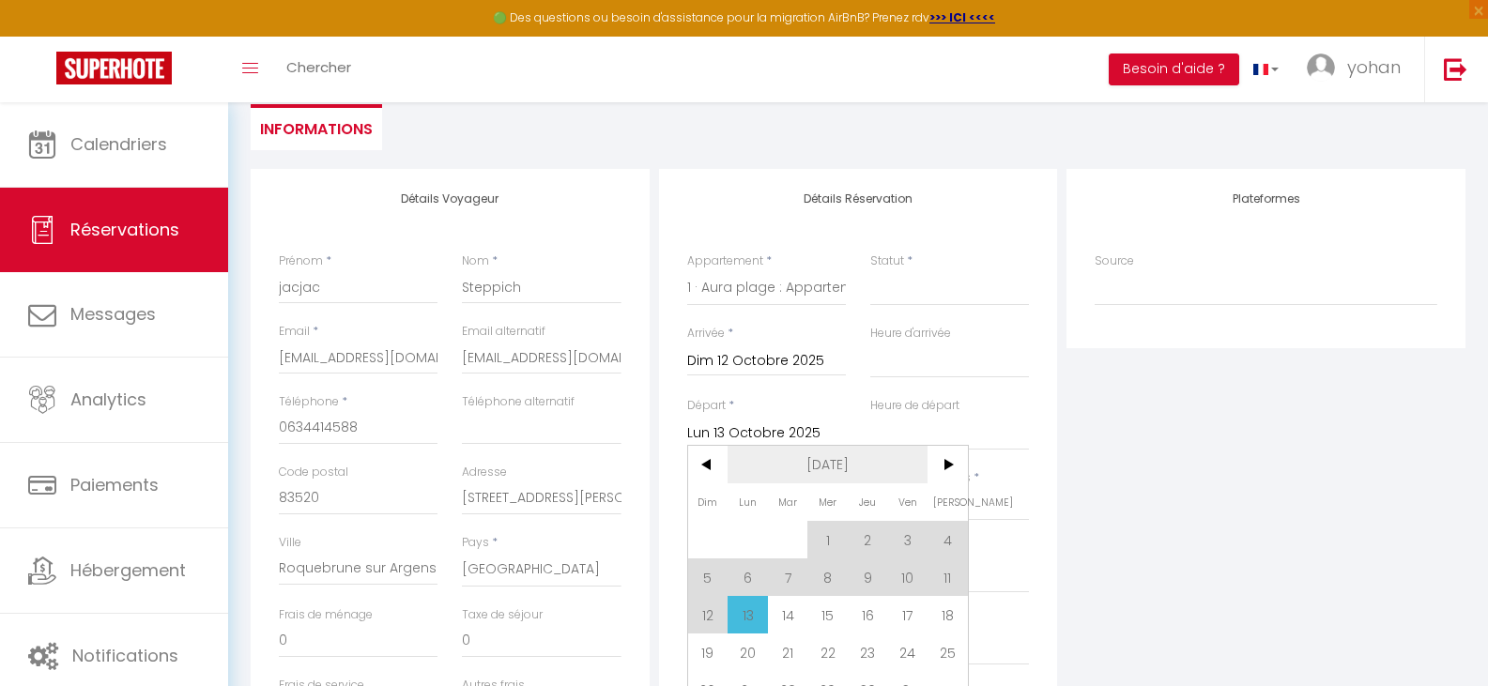
scroll to position [375, 0]
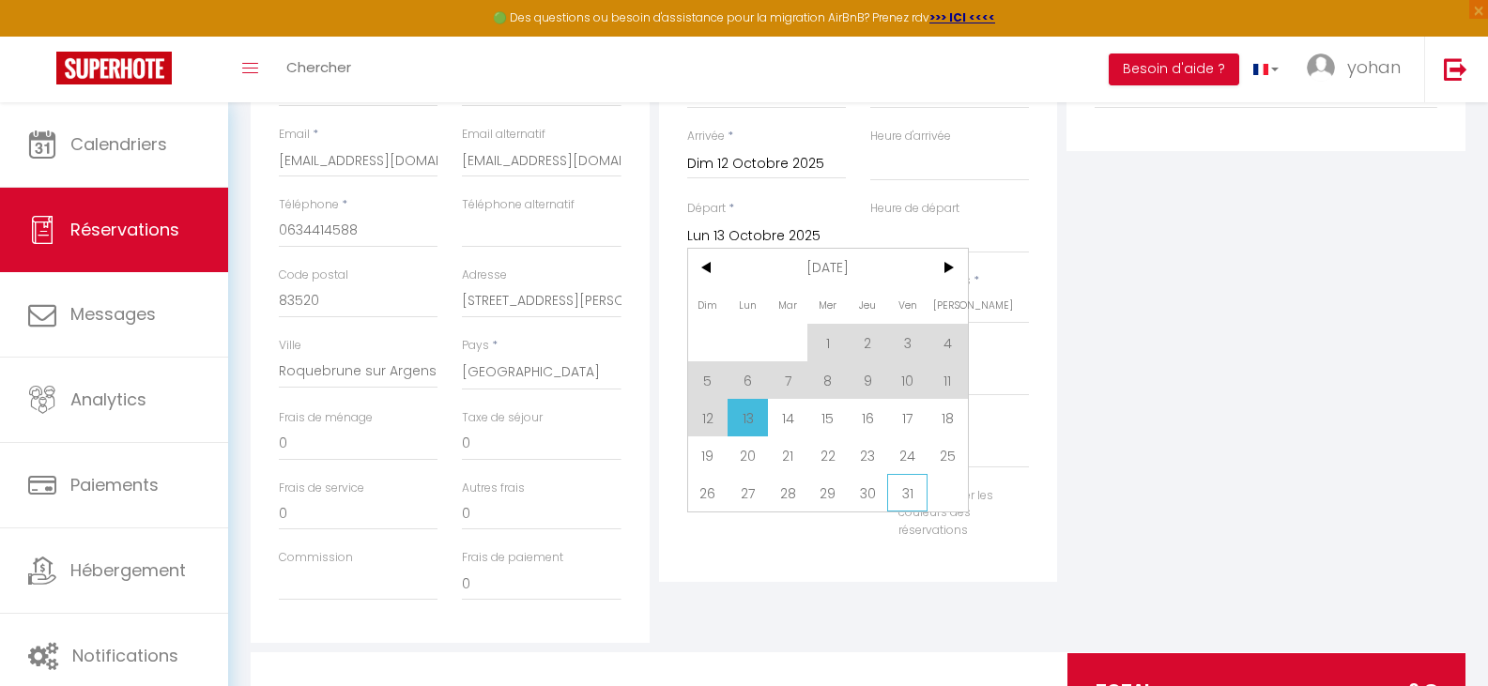
click at [908, 487] on span "31" at bounding box center [907, 493] width 40 height 38
select select
type input "Ven 31 Octobre 2025"
select select
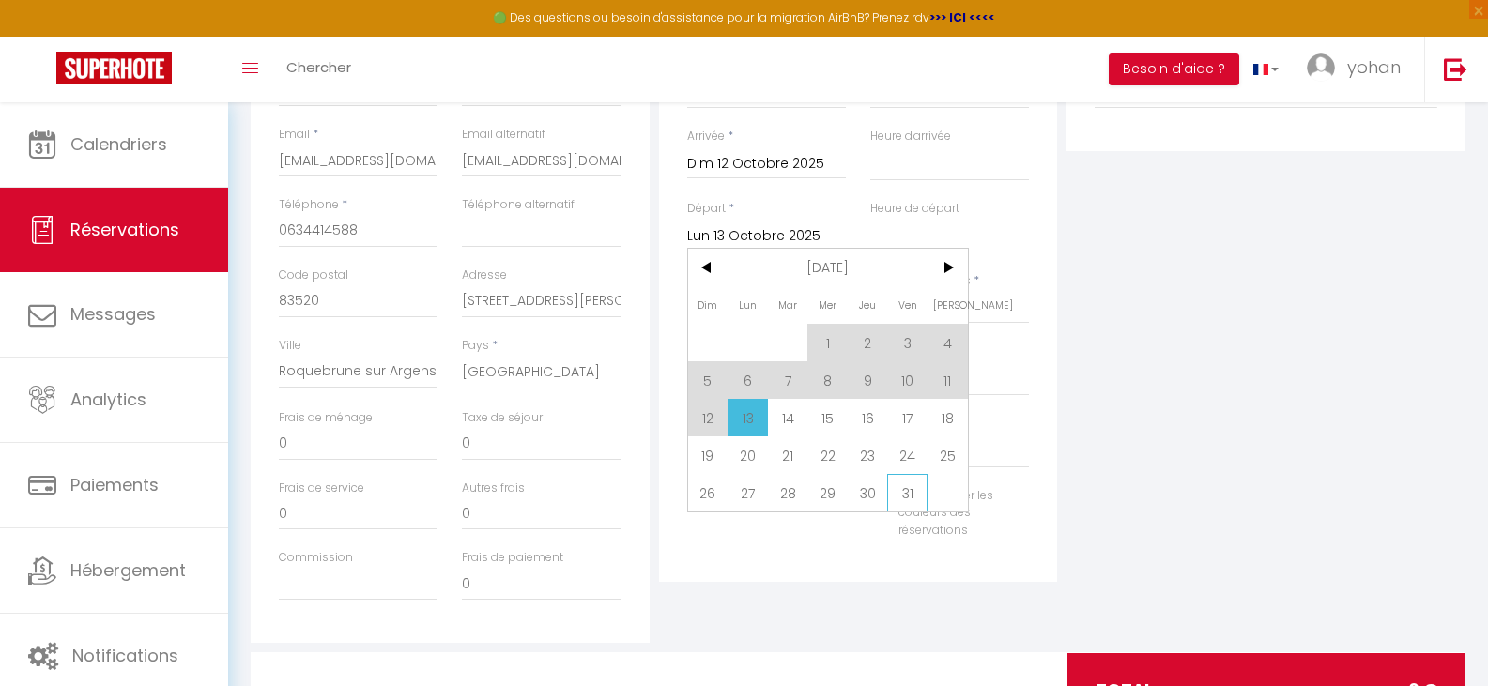
select select
checkbox input "false"
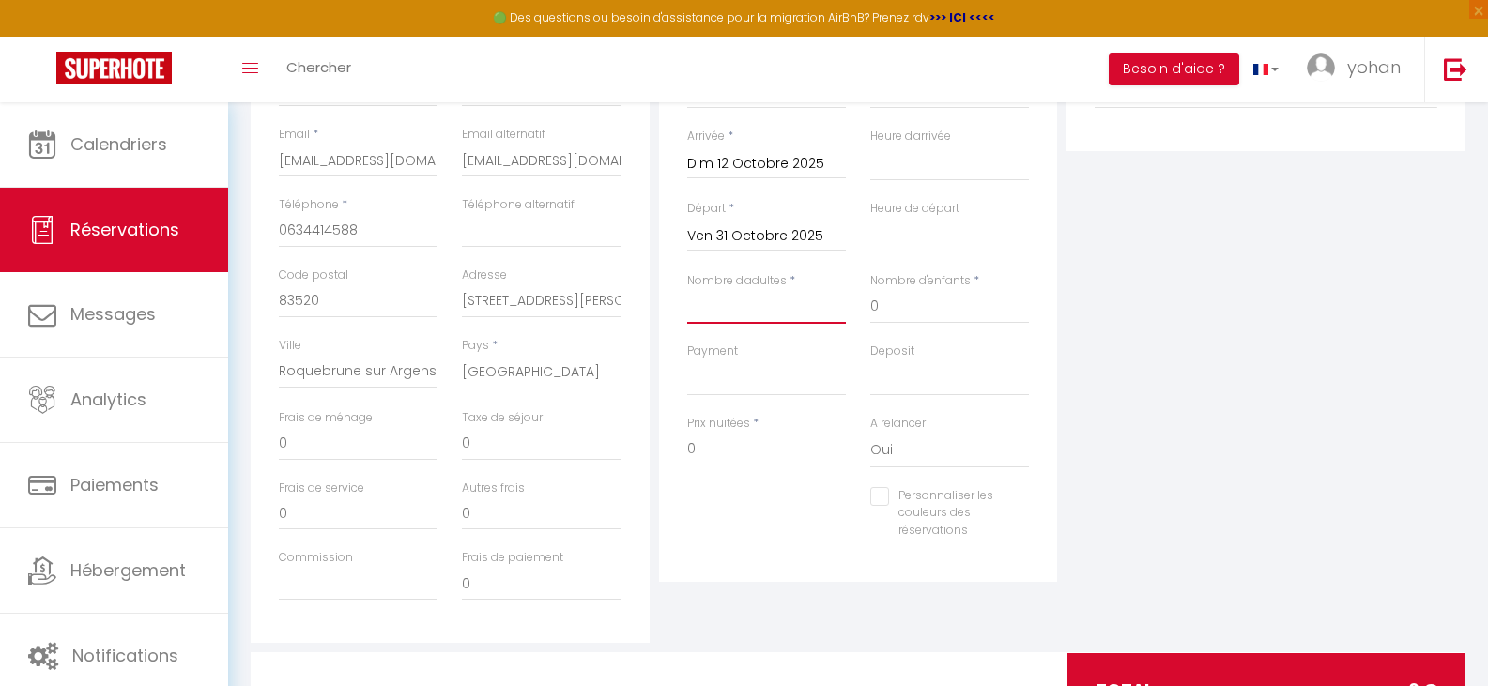
click at [752, 313] on input "Nombre d'adultes" at bounding box center [766, 307] width 159 height 34
type input "1"
select select
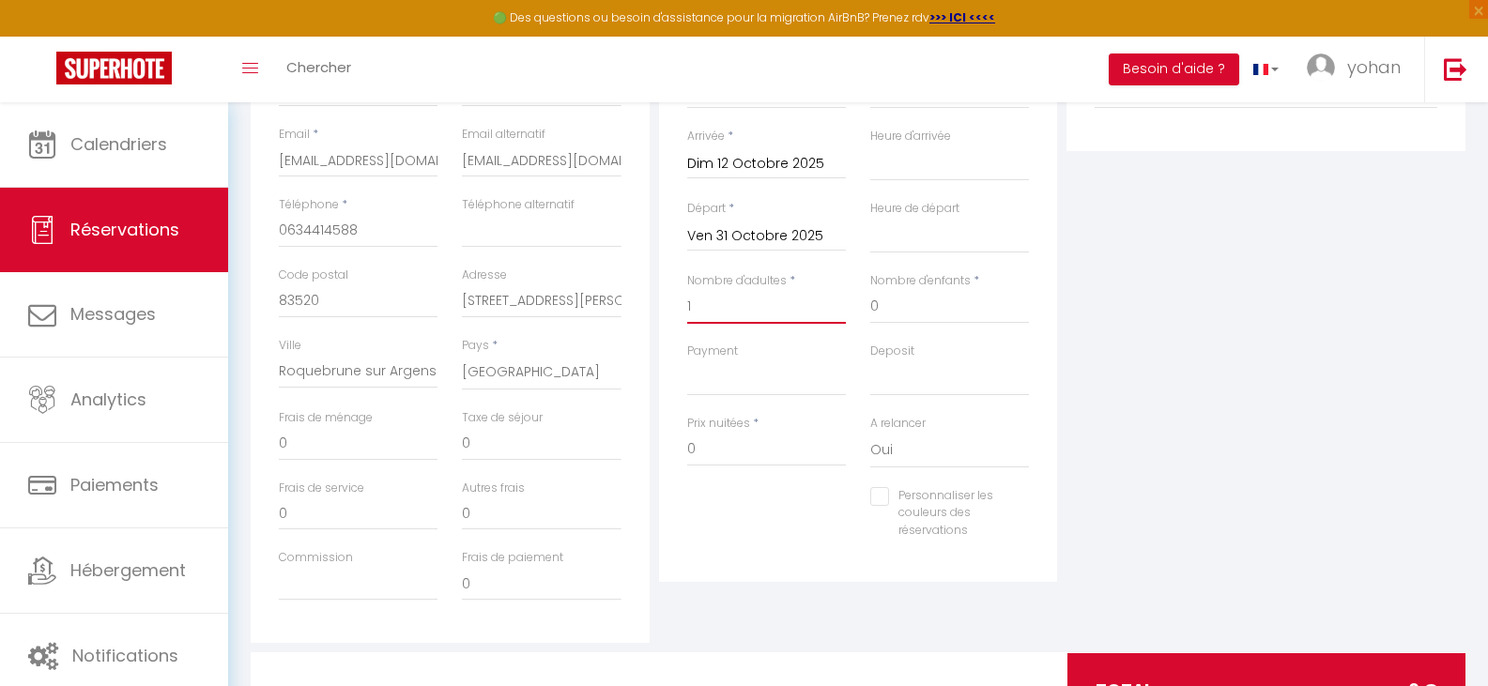
select select
checkbox input "false"
type input "70"
type input "41.04"
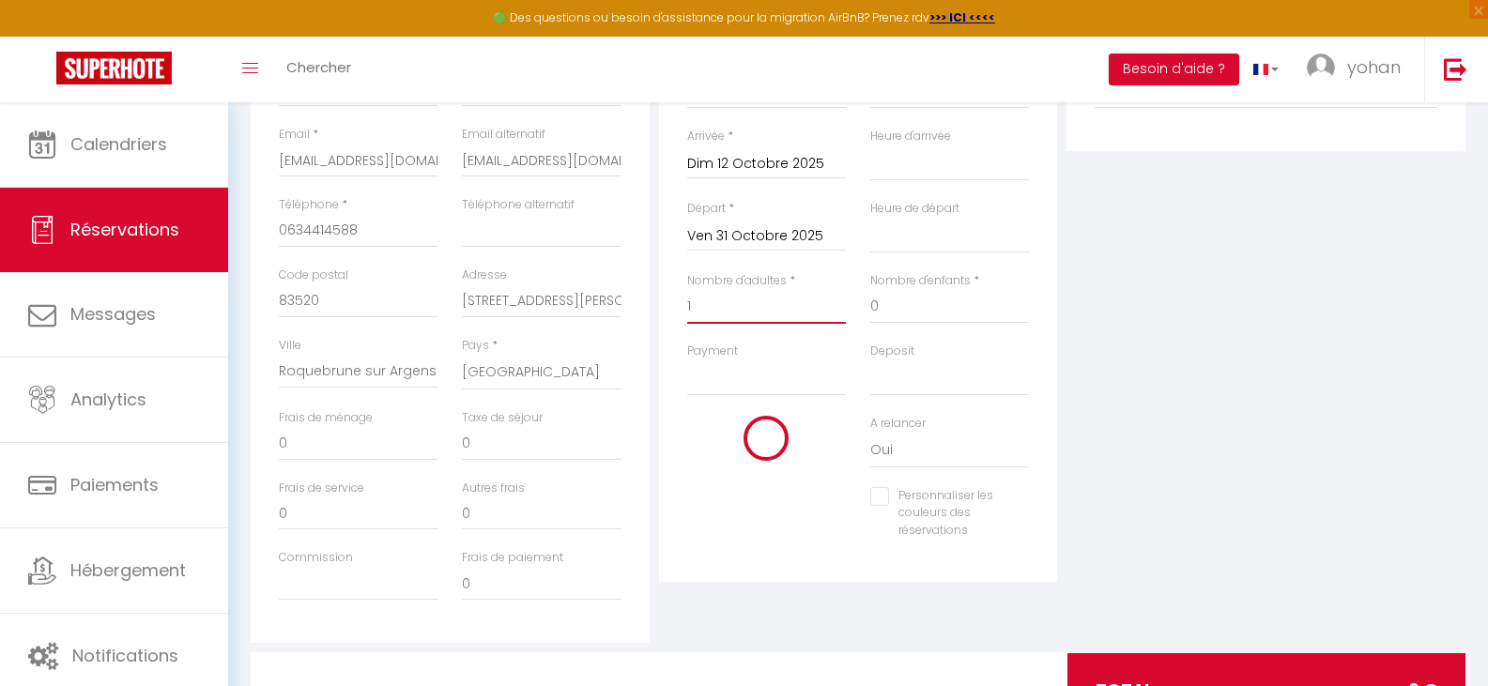
select select
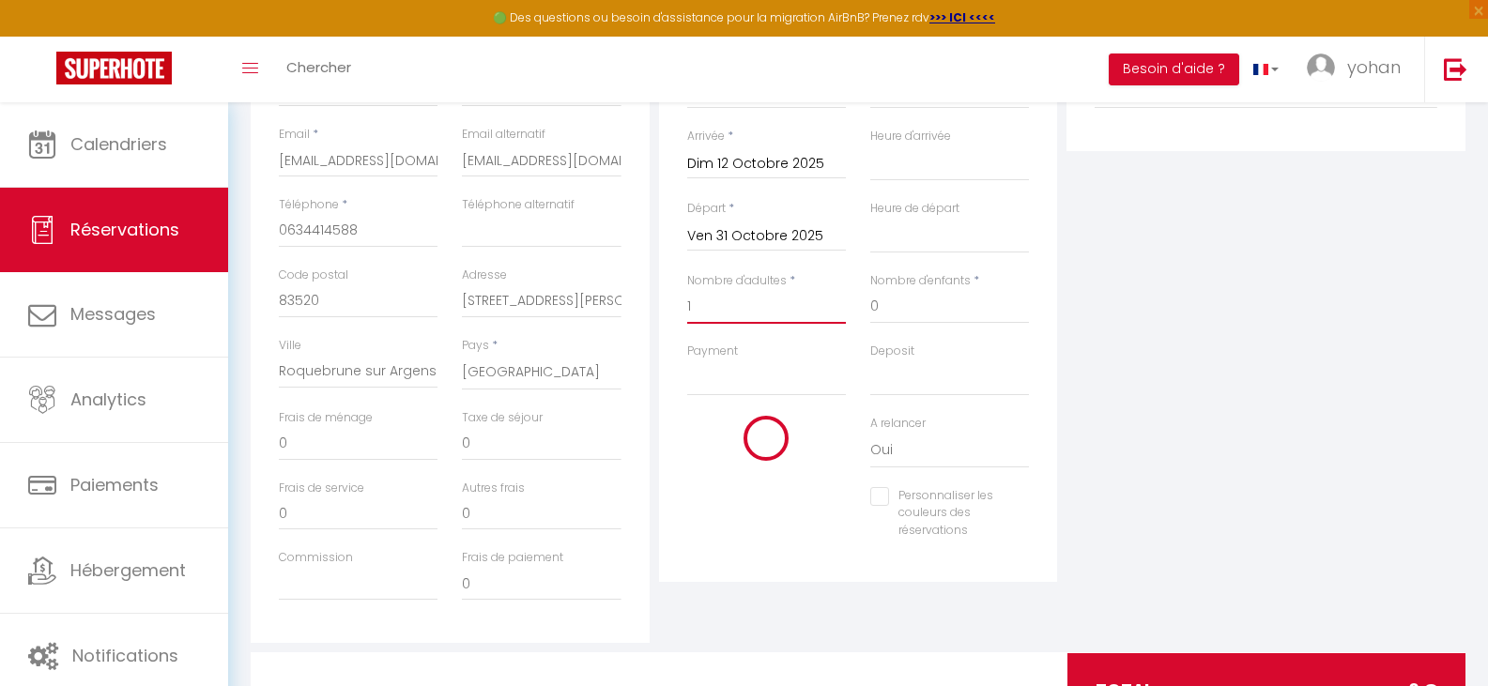
type input "1492"
checkbox input "false"
type input "1"
drag, startPoint x: 714, startPoint y: 444, endPoint x: 627, endPoint y: 455, distance: 88.0
click at [627, 455] on div "Détails Voyageur Prénom * jacjac Nom * Steppich Email * [EMAIL_ADDRESS][DOMAIN_…" at bounding box center [858, 307] width 1224 height 671
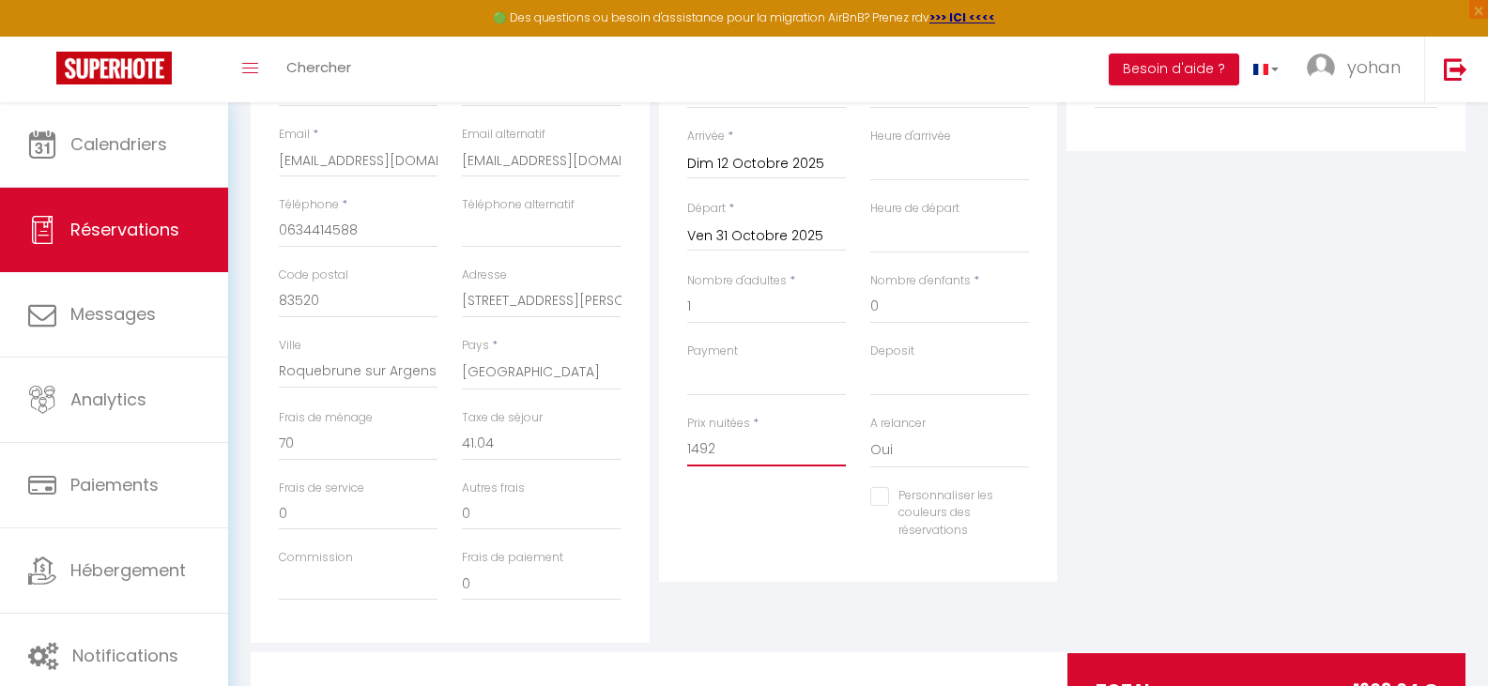
type input "0"
select select
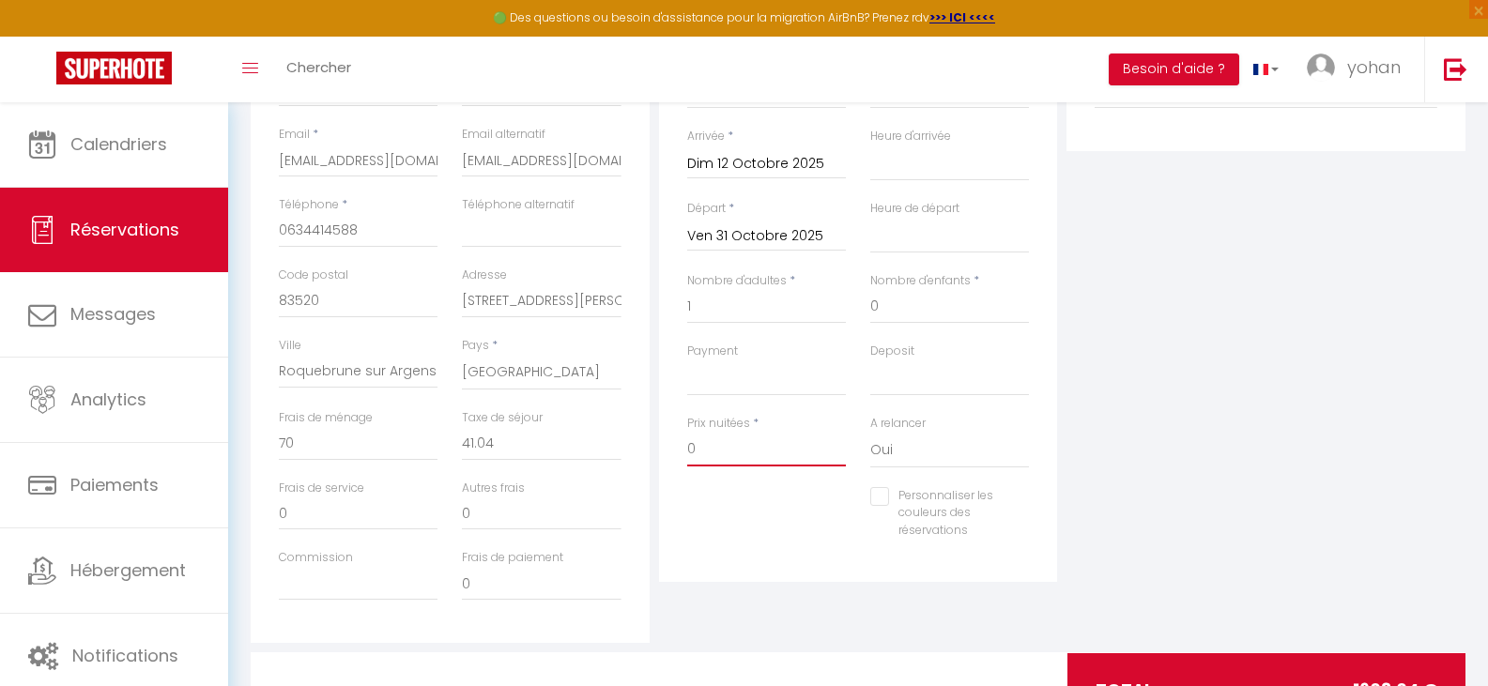
select select
checkbox input "false"
type input "0"
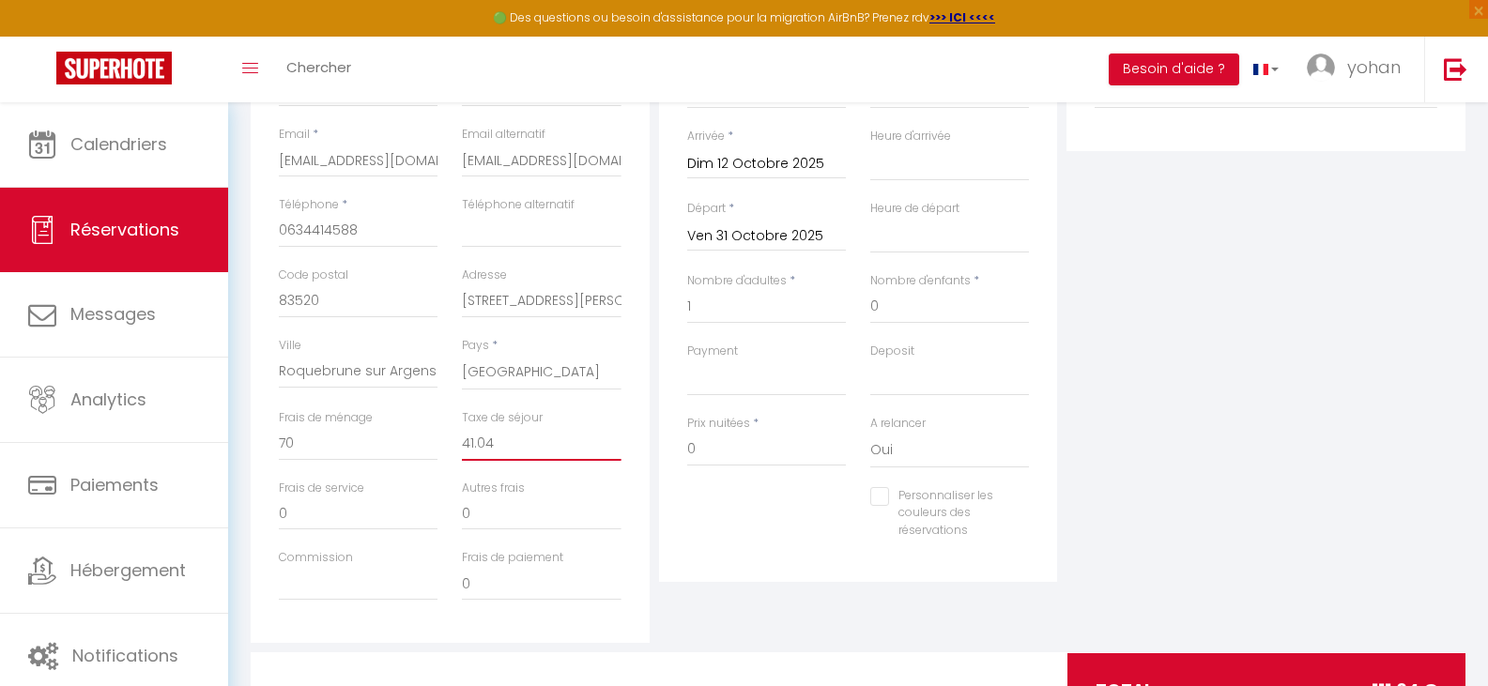
select select
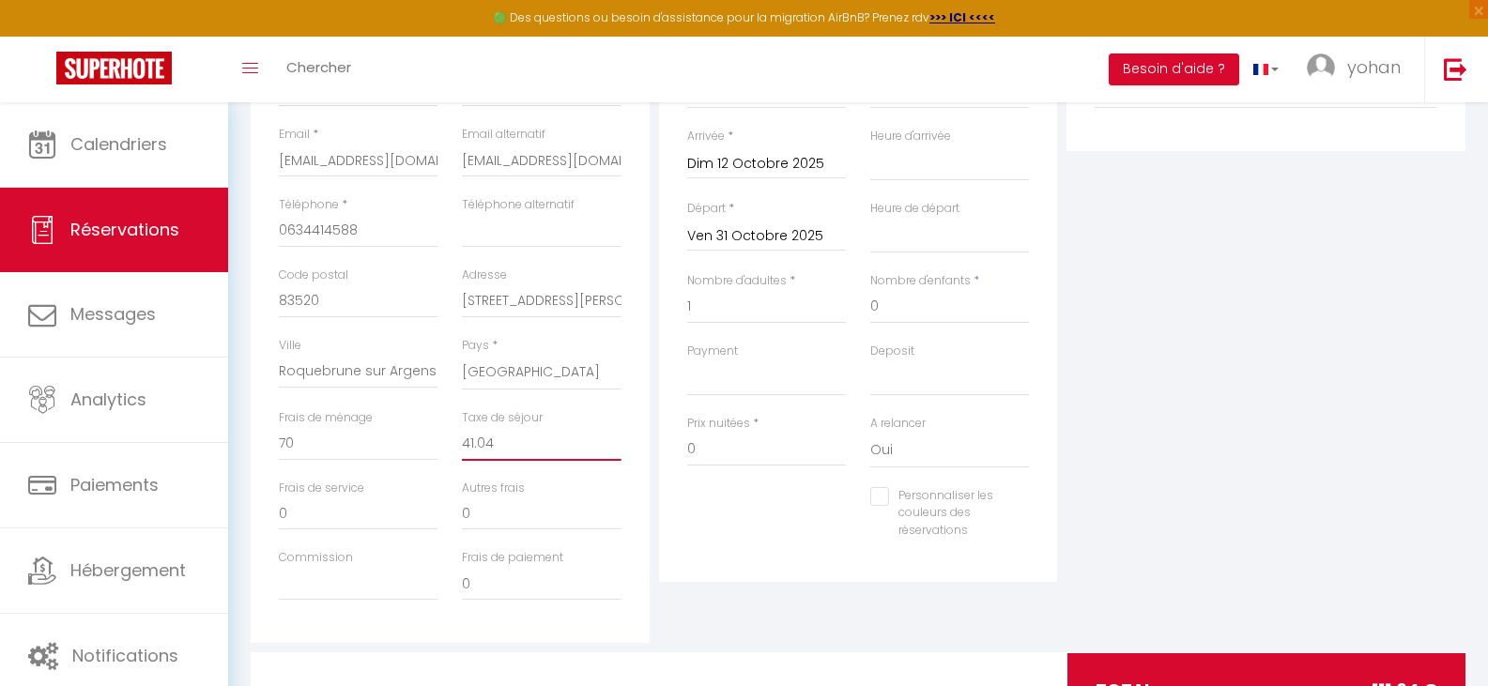
checkbox input "false"
drag, startPoint x: 505, startPoint y: 441, endPoint x: 494, endPoint y: 438, distance: 11.6
click at [496, 441] on input "0" at bounding box center [541, 444] width 159 height 34
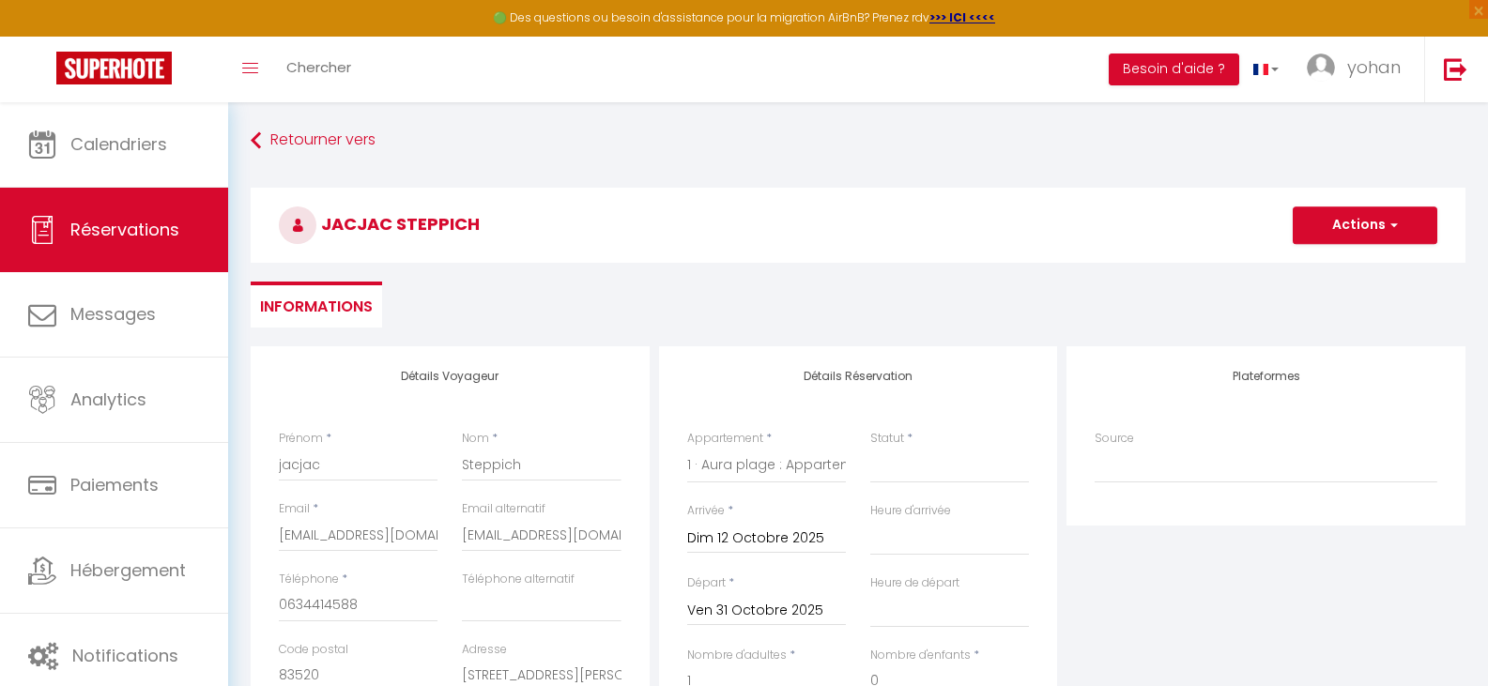
scroll to position [0, 0]
click at [920, 476] on select "Confirmé Non Confirmé [PERSON_NAME] par le voyageur No Show Request" at bounding box center [949, 467] width 159 height 36
select select "1"
click at [870, 449] on select "Confirmé Non Confirmé [PERSON_NAME] par le voyageur No Show Request" at bounding box center [949, 467] width 159 height 36
select select
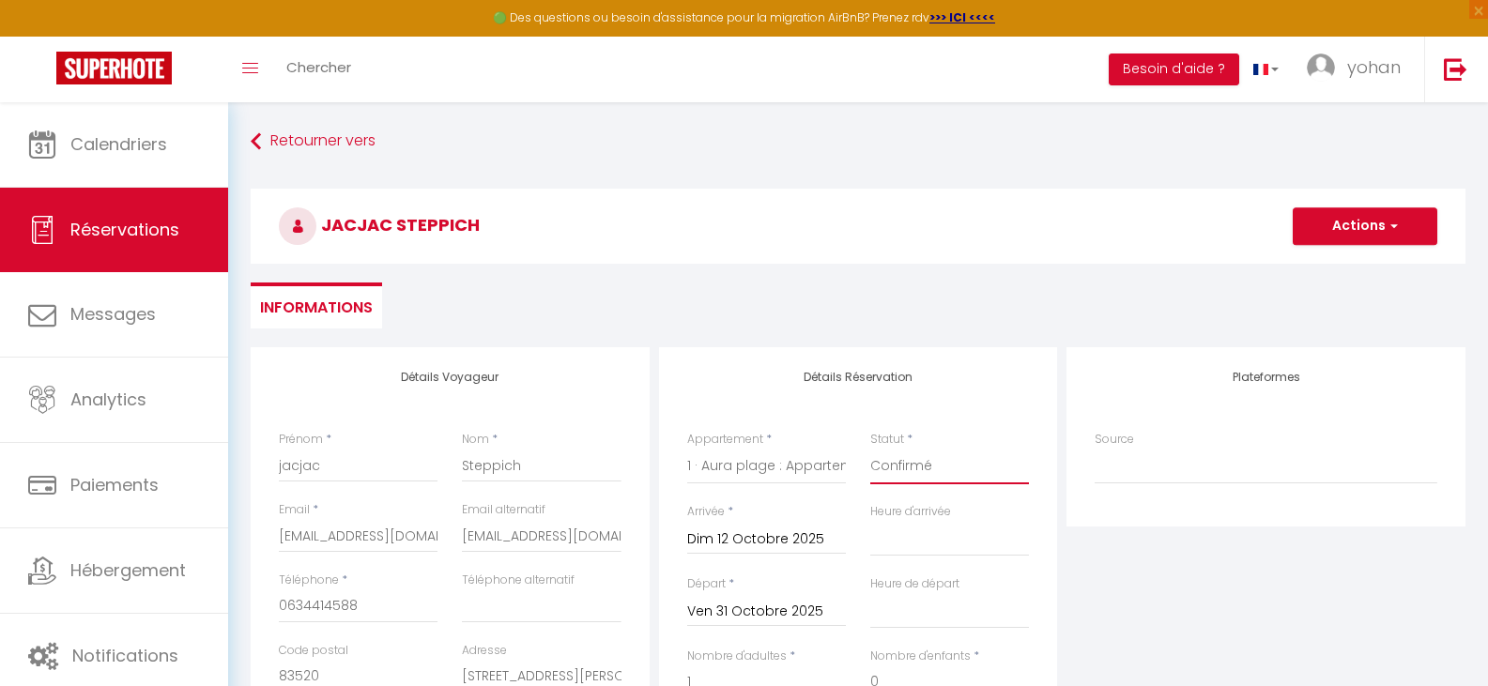
select select
checkbox input "false"
click at [1360, 224] on button "Actions" at bounding box center [1364, 226] width 145 height 38
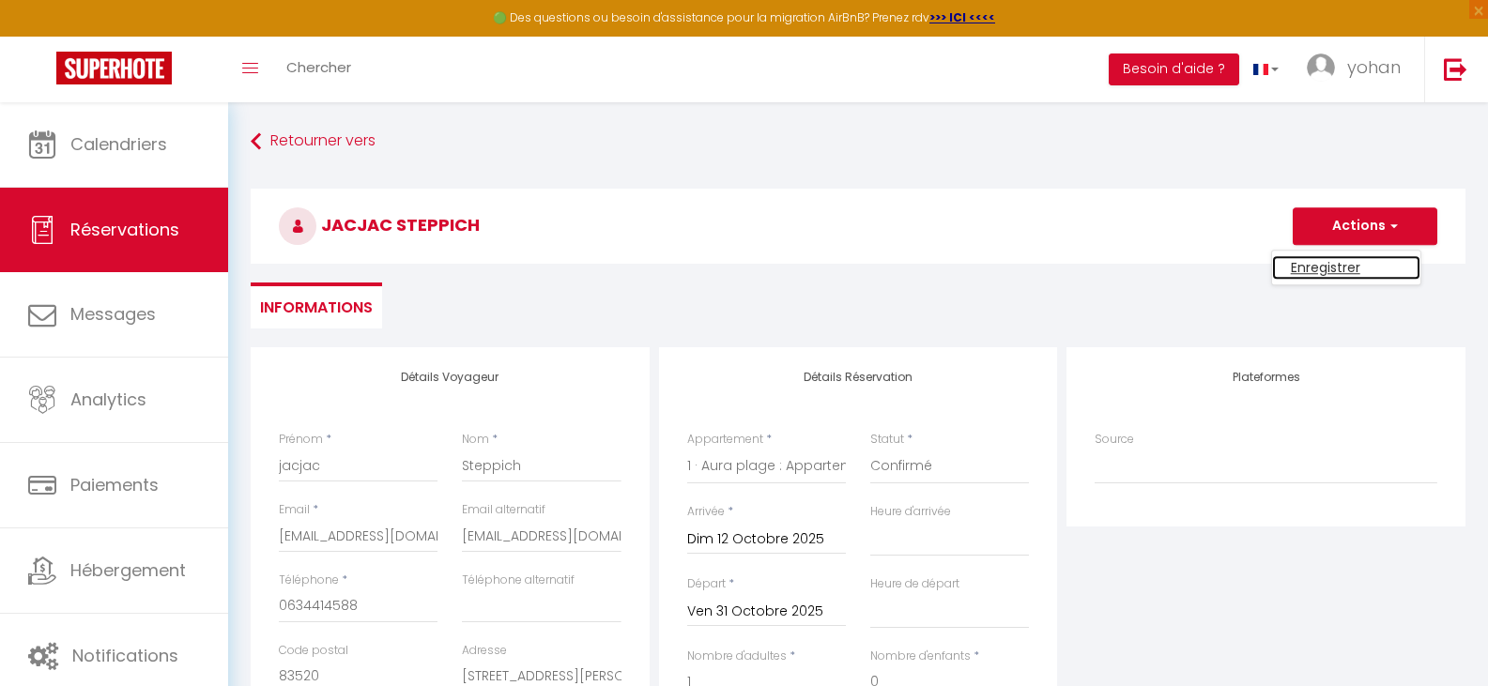
click at [1343, 270] on link "Enregistrer" at bounding box center [1346, 267] width 148 height 24
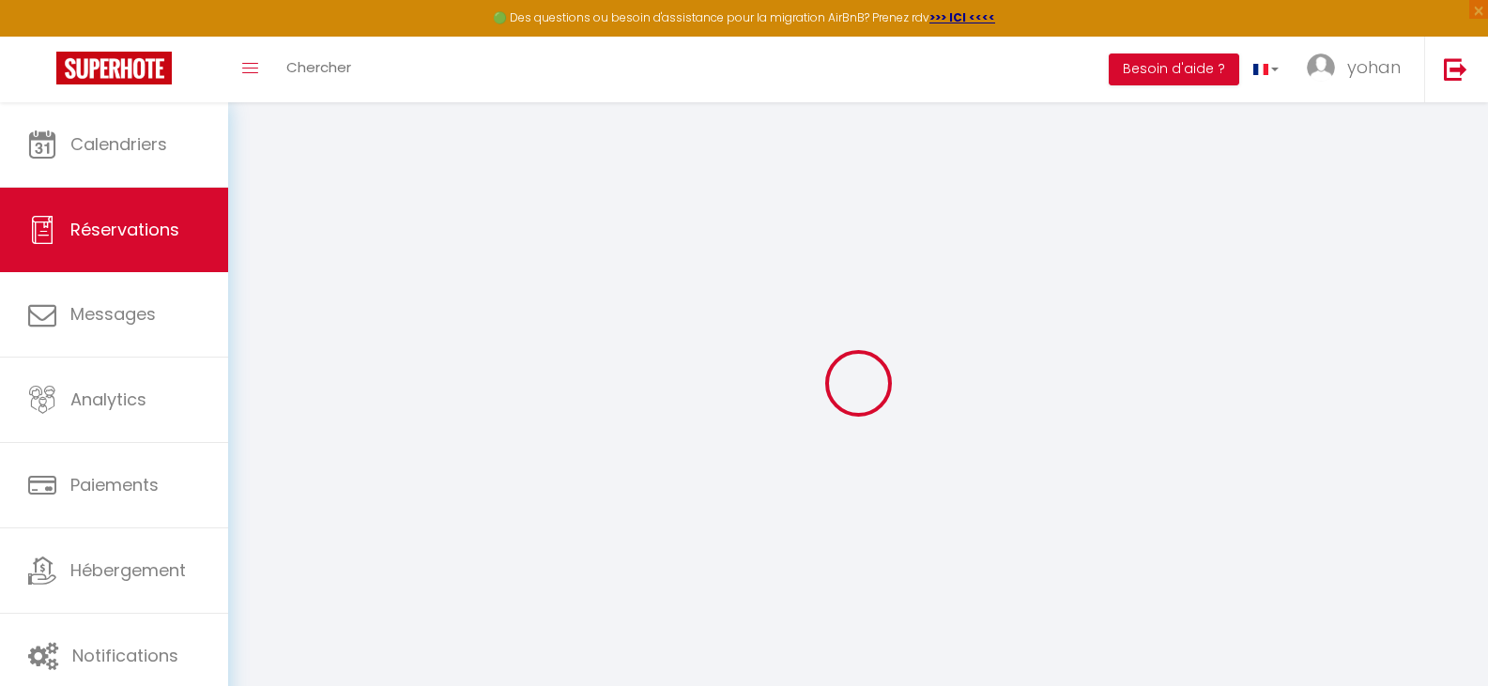
select select "not_cancelled"
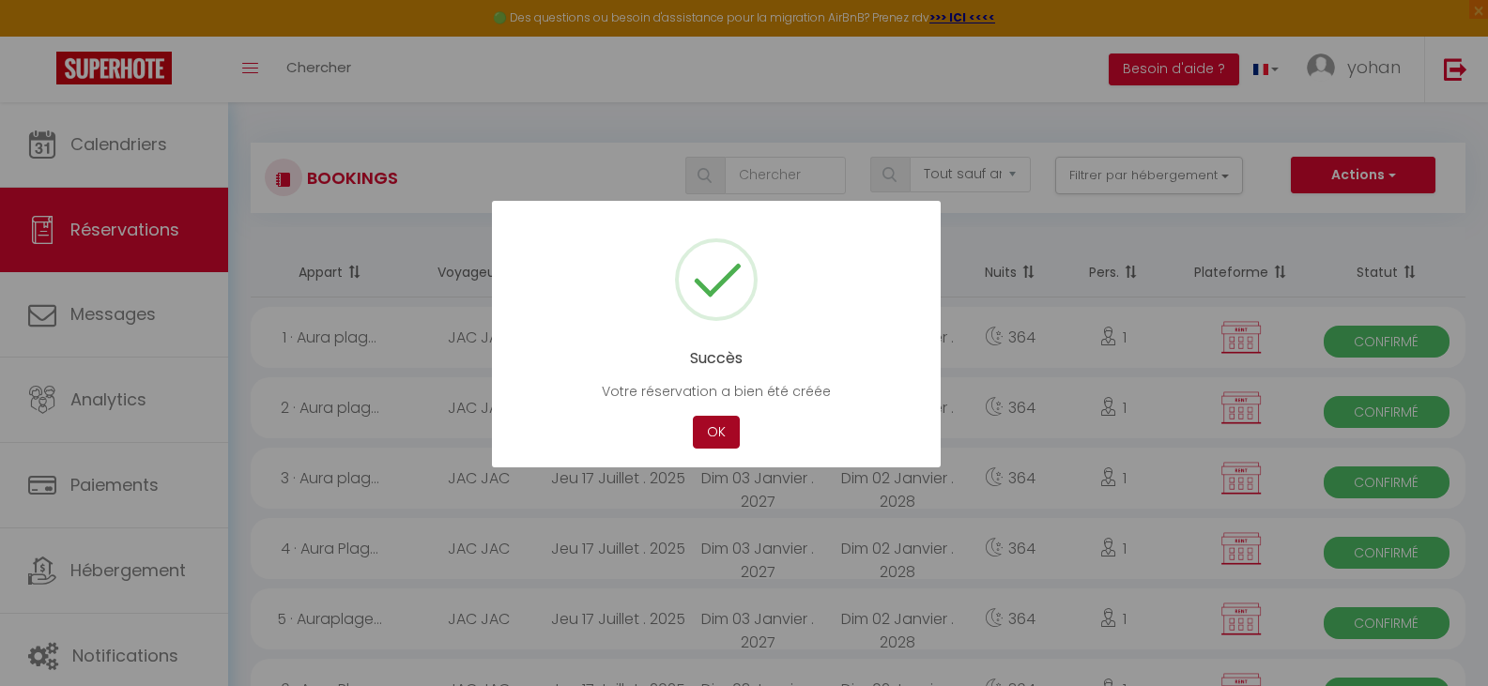
click at [722, 421] on button "OK" at bounding box center [716, 432] width 47 height 33
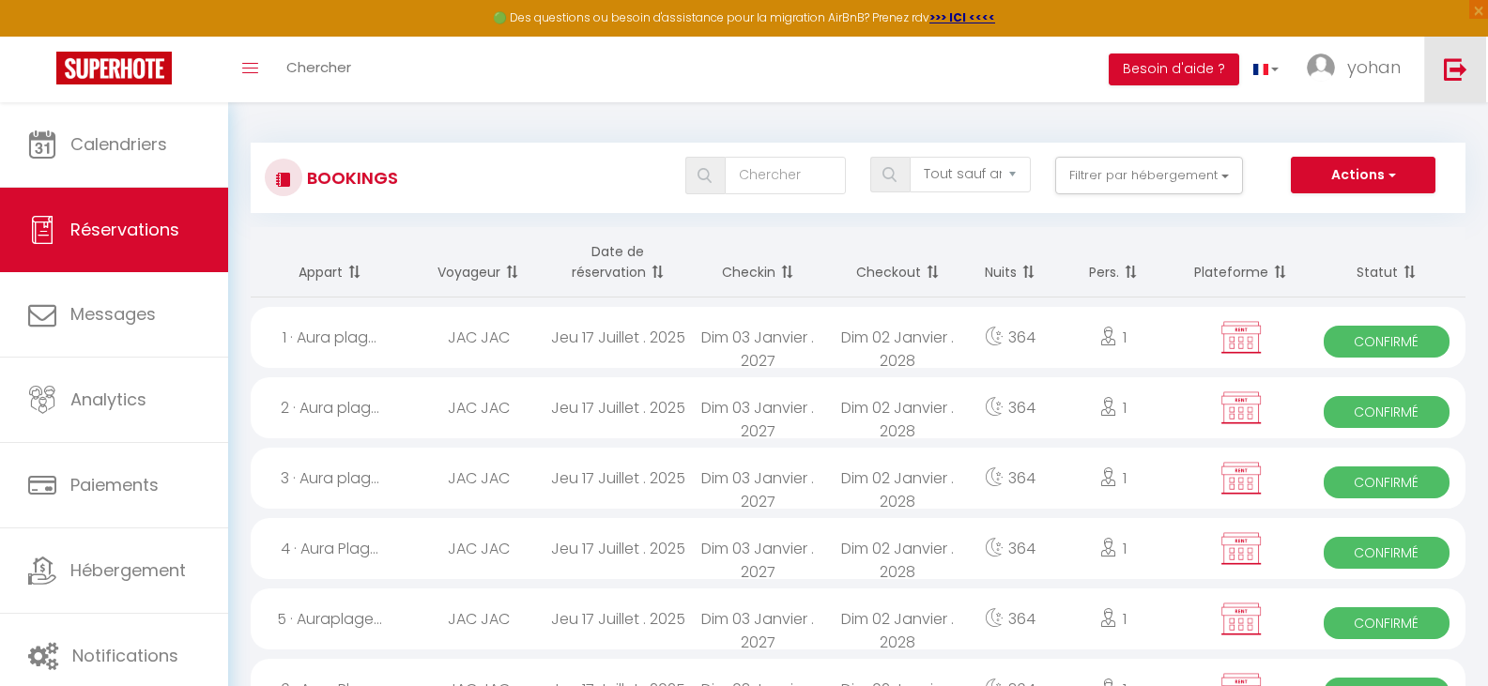
click at [1453, 64] on img at bounding box center [1454, 68] width 23 height 23
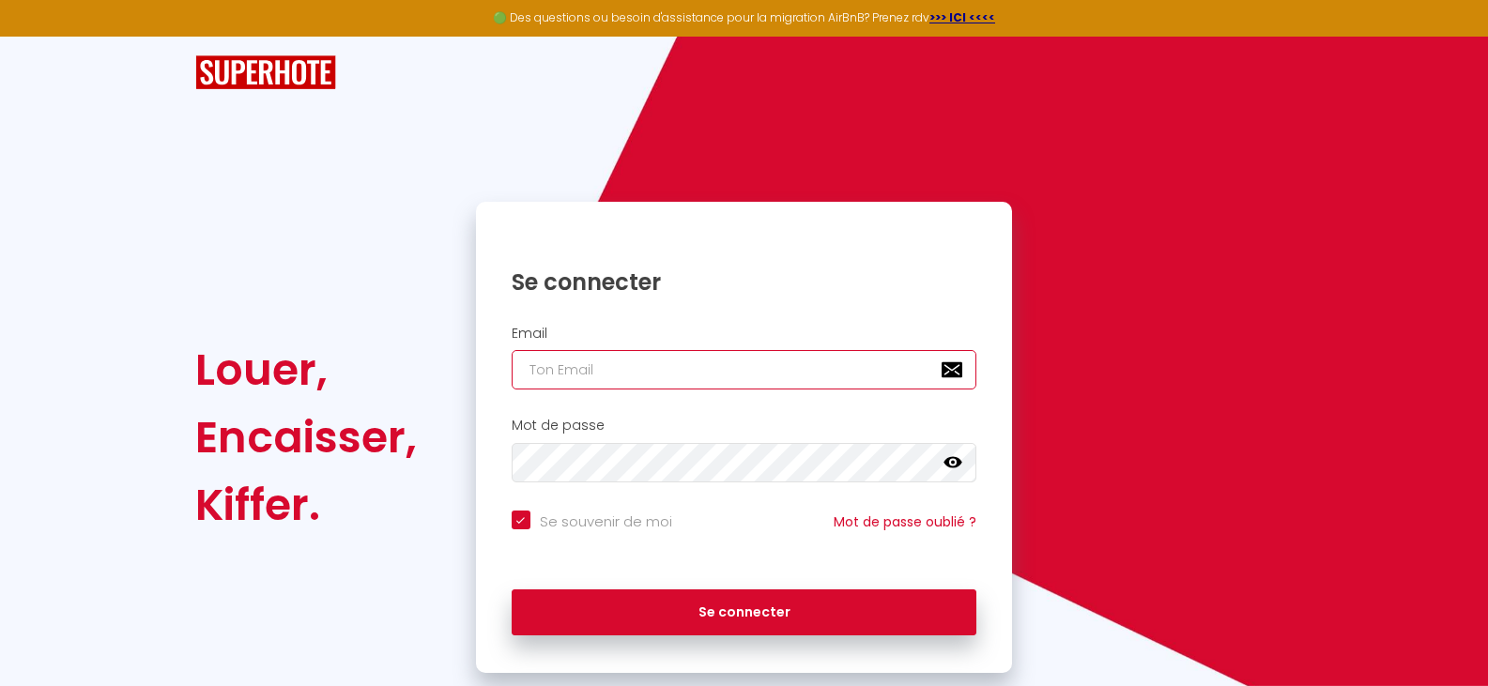
type input "[PERSON_NAME][EMAIL_ADDRESS][DOMAIN_NAME]"
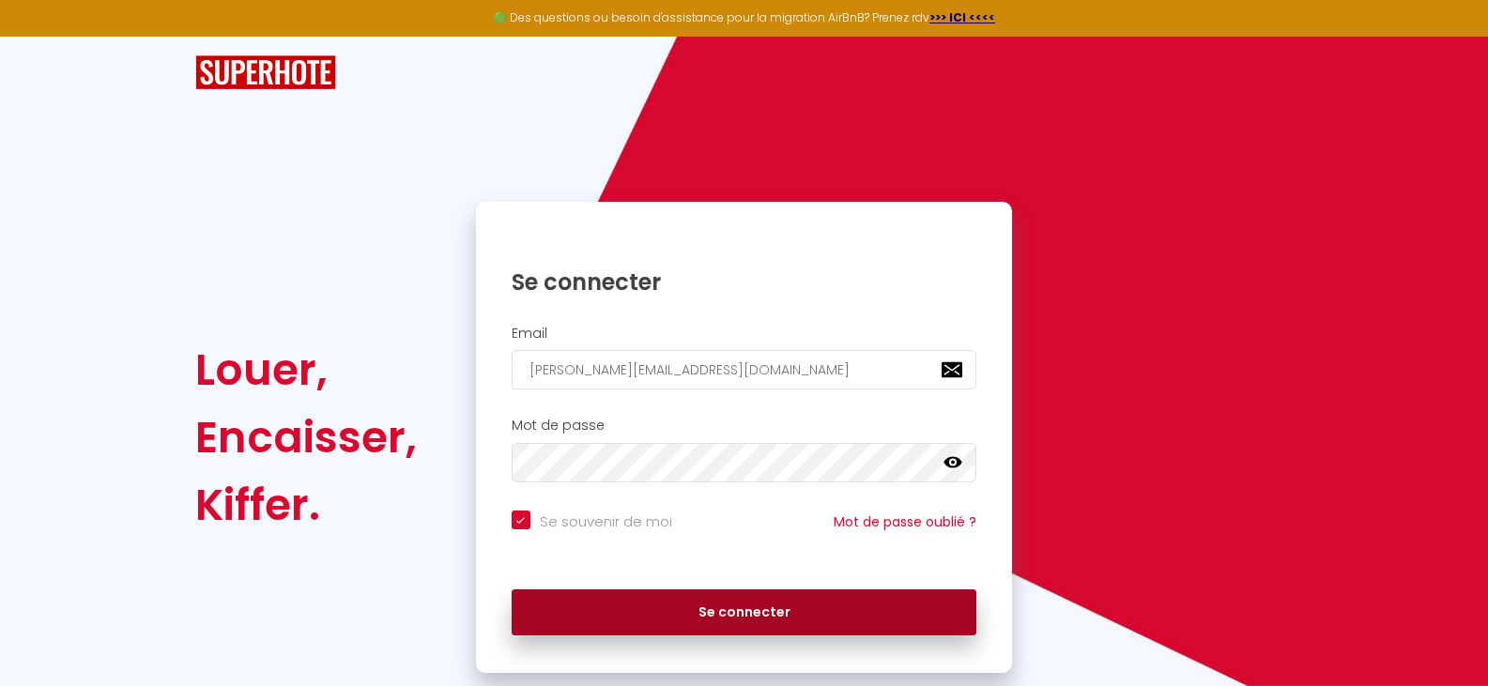
click at [744, 605] on button "Se connecter" at bounding box center [745, 612] width 466 height 47
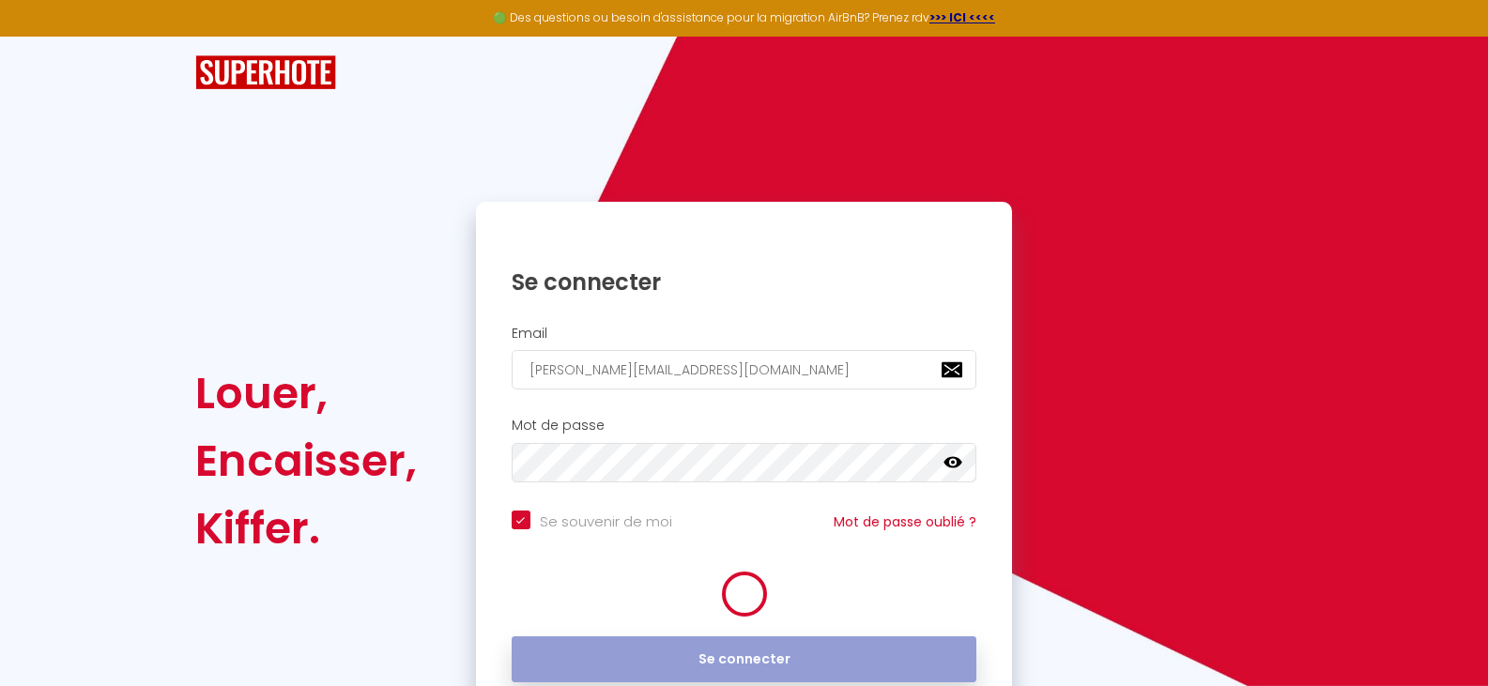
checkbox input "true"
